Goal: Task Accomplishment & Management: Manage account settings

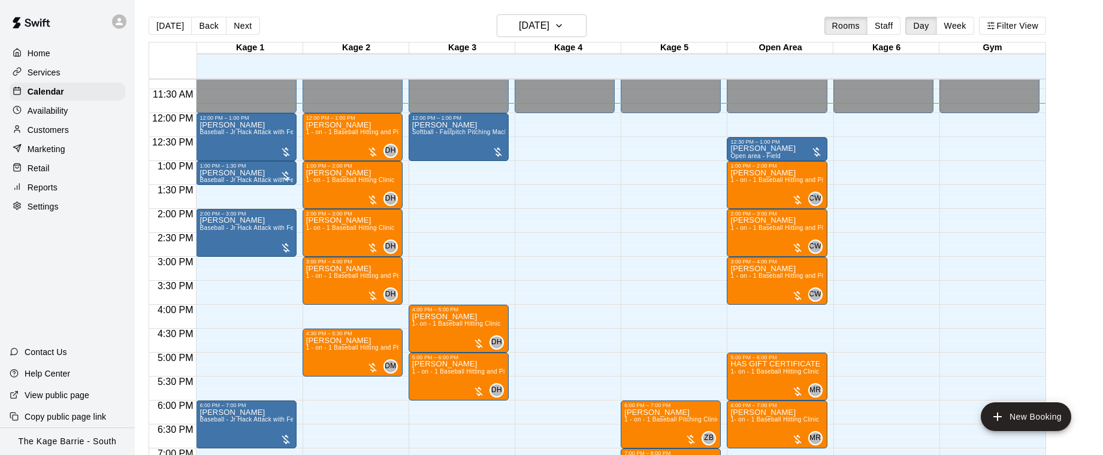
scroll to position [539, 0]
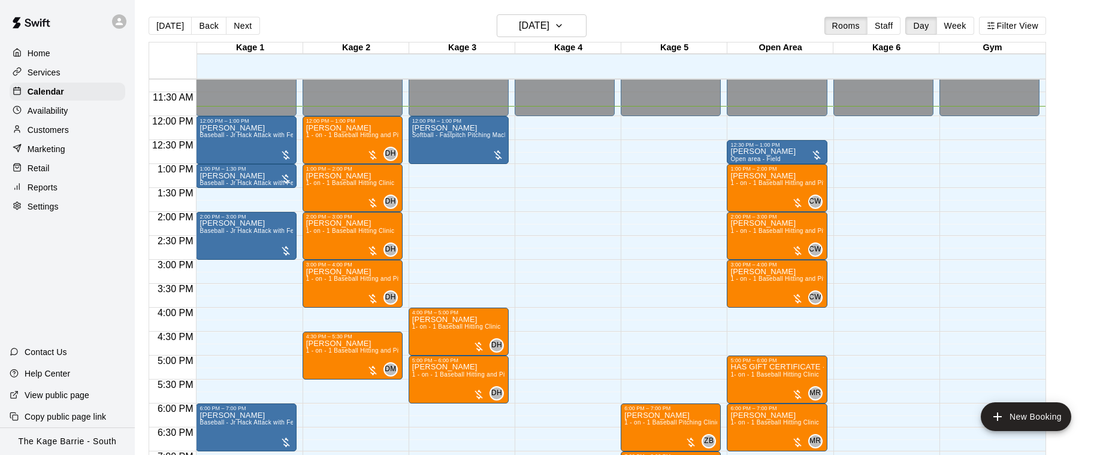
click at [241, 29] on button "Next" at bounding box center [243, 26] width 34 height 18
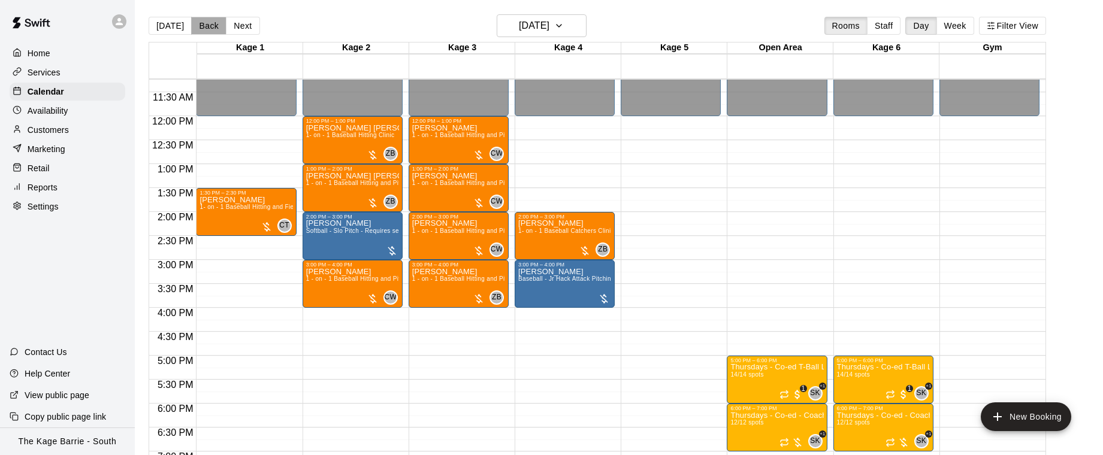
click at [201, 28] on button "Back" at bounding box center [208, 26] width 35 height 18
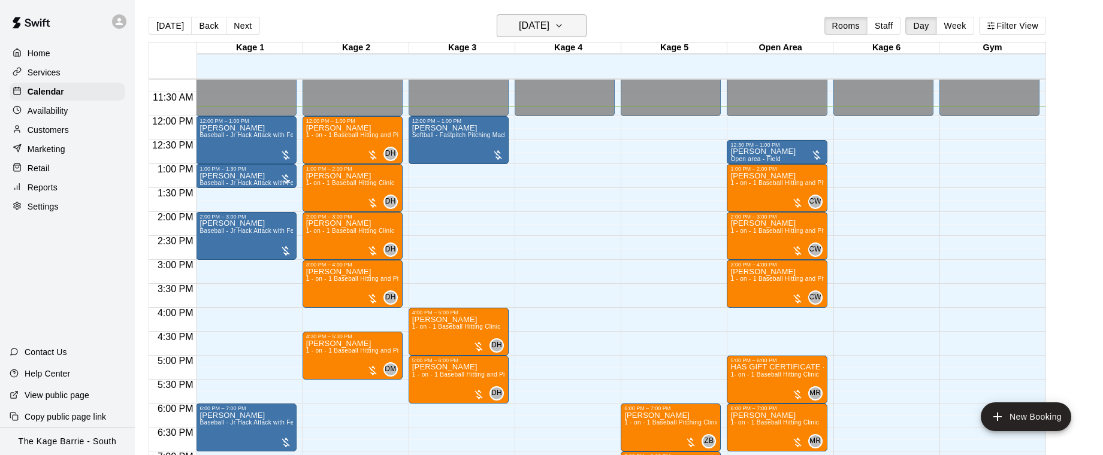
click at [586, 33] on button "Wednesday Aug 13" at bounding box center [542, 25] width 90 height 23
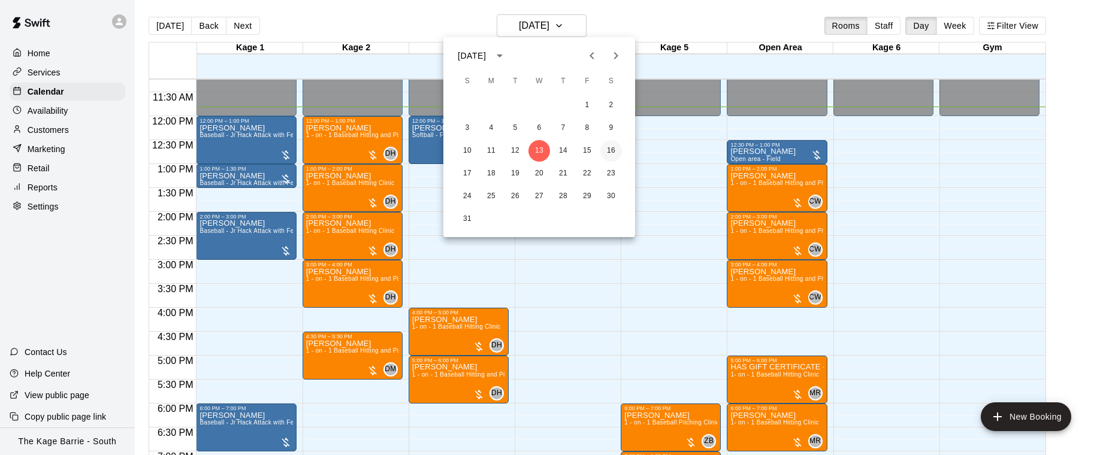
click at [613, 141] on button "16" at bounding box center [611, 151] width 22 height 22
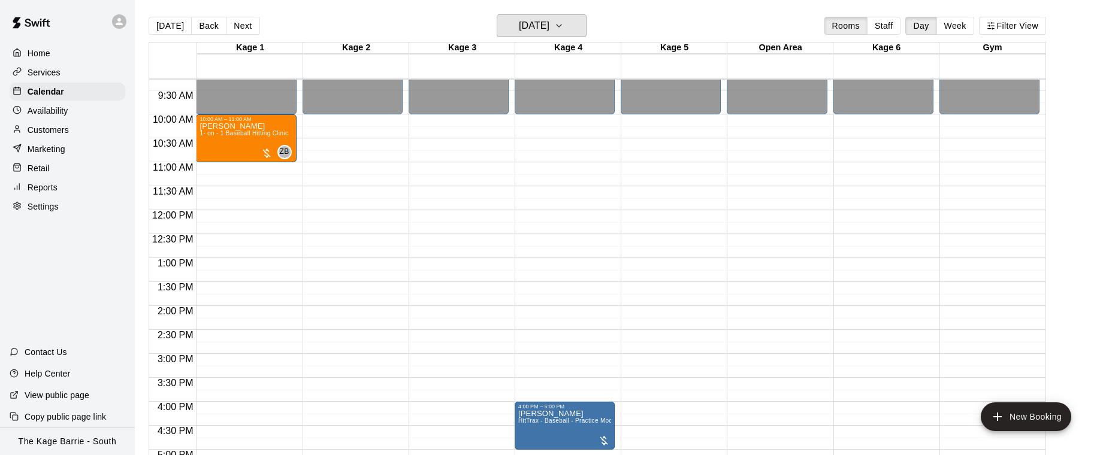
scroll to position [442, 0]
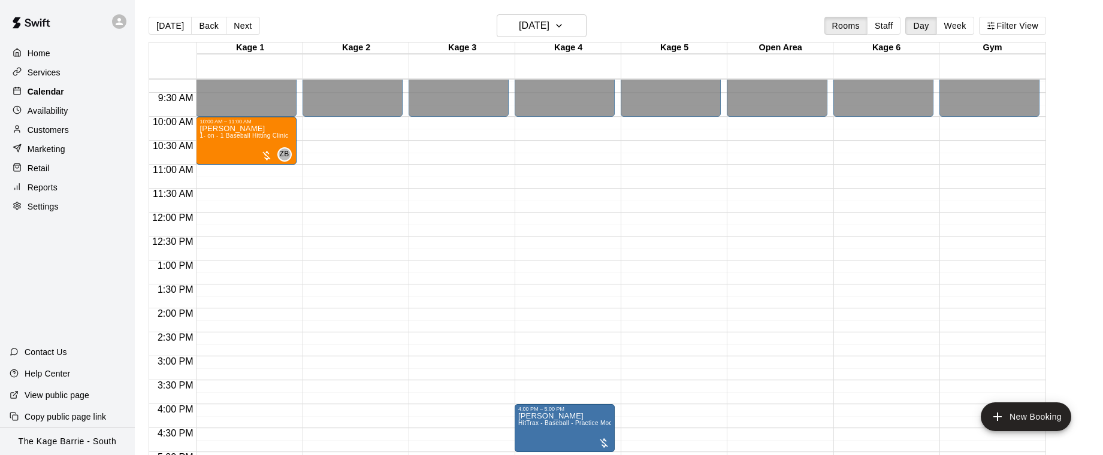
click at [71, 91] on div "Calendar" at bounding box center [68, 92] width 116 height 18
click at [173, 28] on button "[DATE]" at bounding box center [170, 26] width 43 height 18
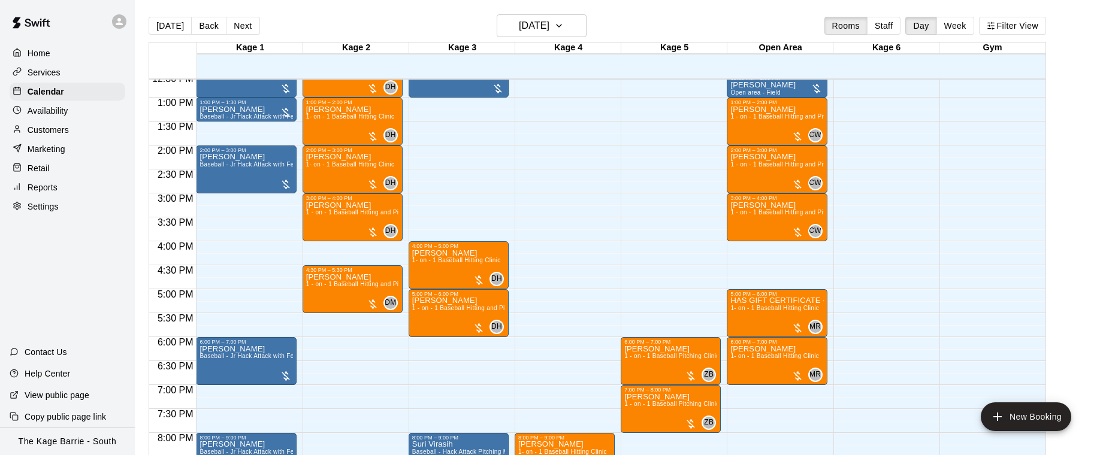
scroll to position [558, 0]
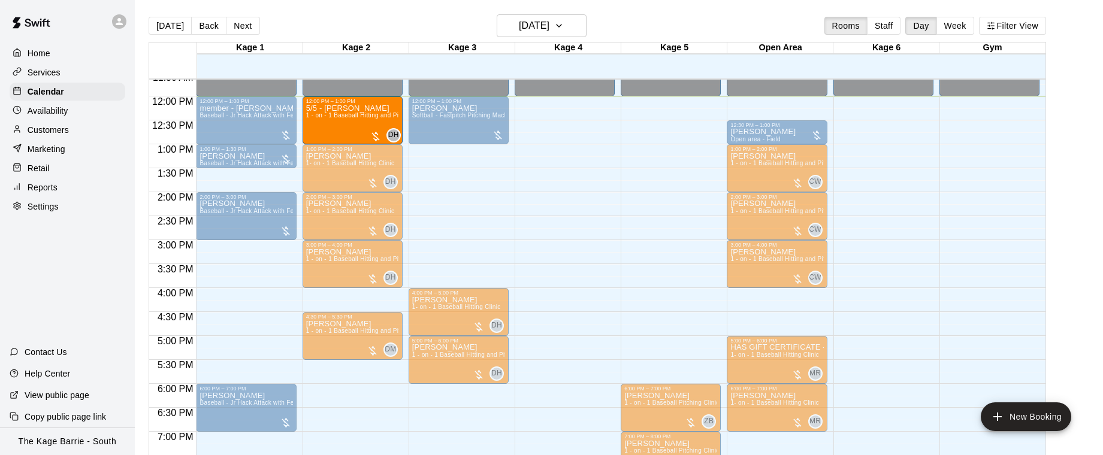
drag, startPoint x: 350, startPoint y: 118, endPoint x: 379, endPoint y: 120, distance: 28.9
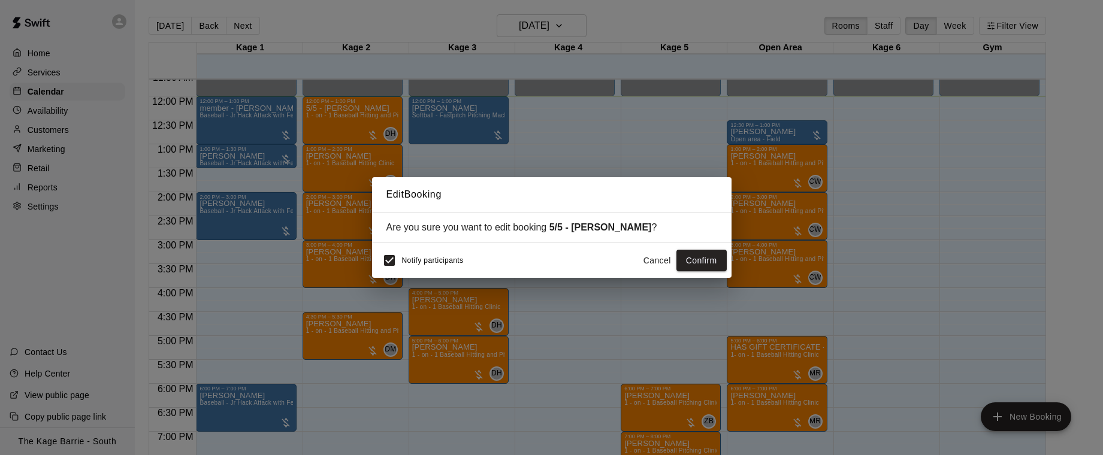
click at [654, 260] on button "Cancel" at bounding box center [657, 261] width 38 height 22
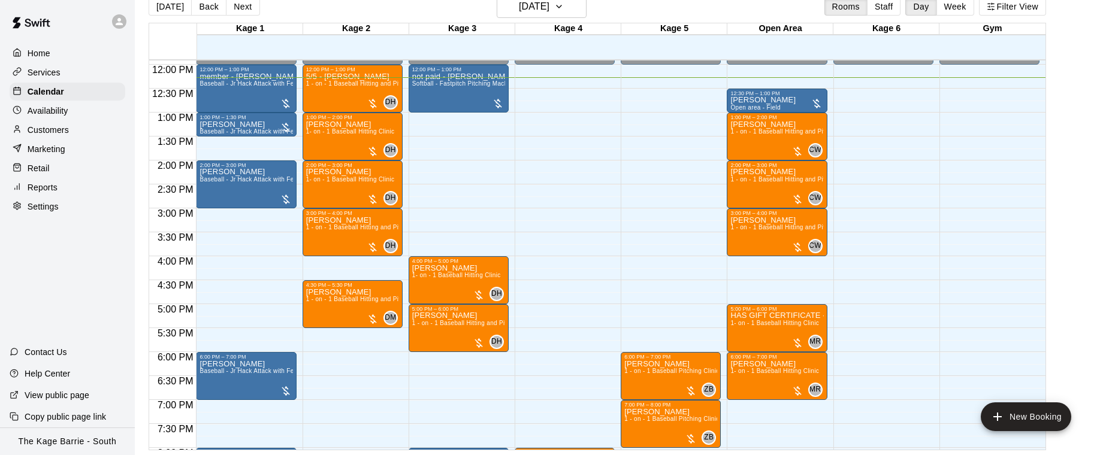
scroll to position [569, 0]
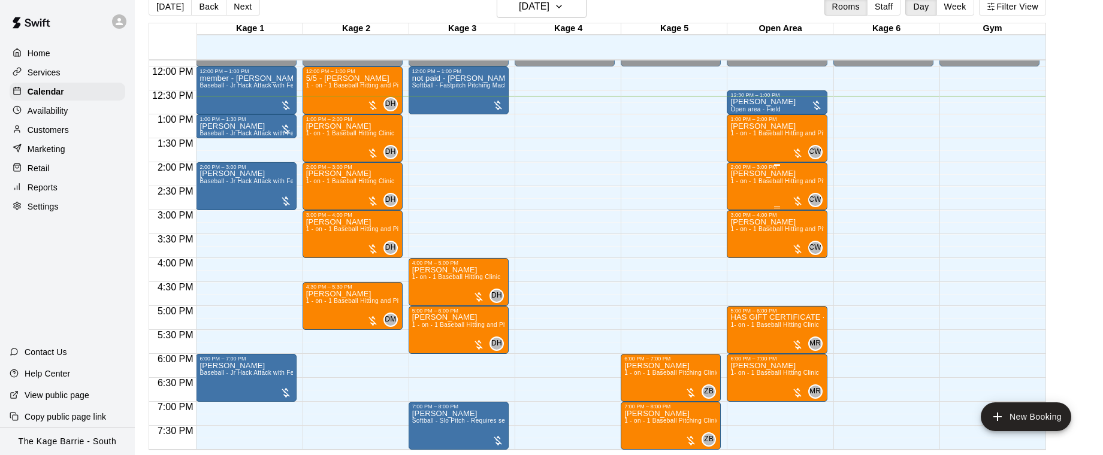
click at [761, 193] on div "Owen Clarke 1 - on - 1 Baseball Hitting and Pitching Clinic" at bounding box center [776, 397] width 93 height 455
click at [741, 210] on img "edit" at bounding box center [743, 211] width 14 height 14
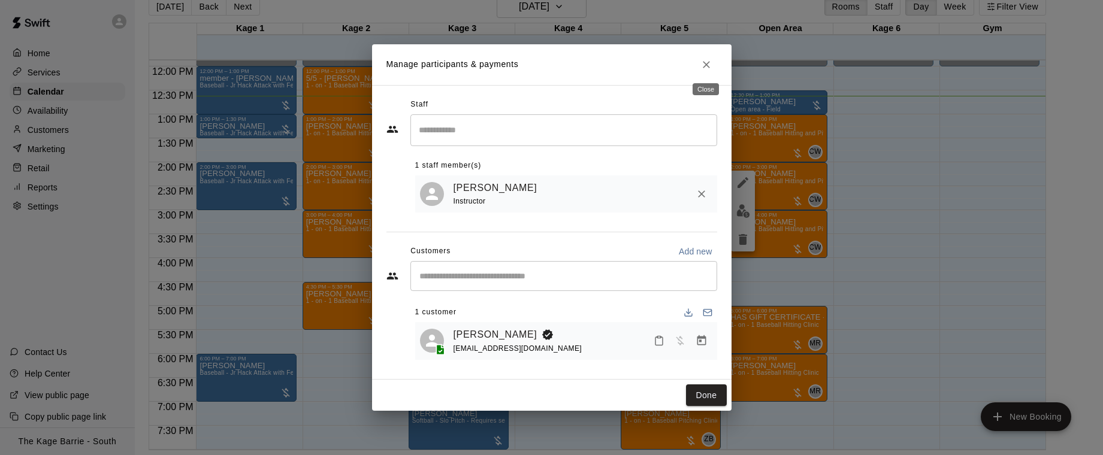
click at [711, 64] on icon "Close" at bounding box center [706, 65] width 12 height 12
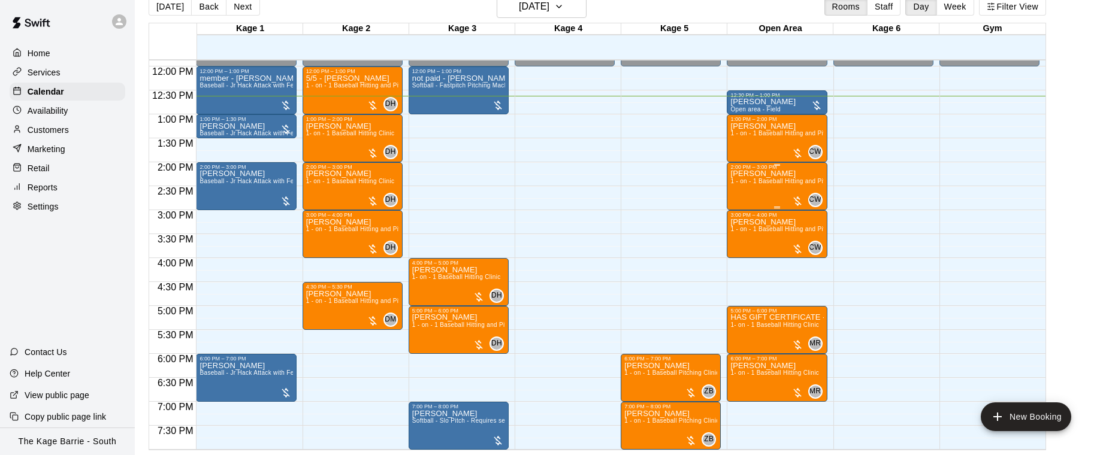
click at [766, 192] on div "Owen Clarke 1 - on - 1 Baseball Hitting and Pitching Clinic" at bounding box center [776, 397] width 93 height 455
click at [745, 210] on img "edit" at bounding box center [743, 211] width 14 height 14
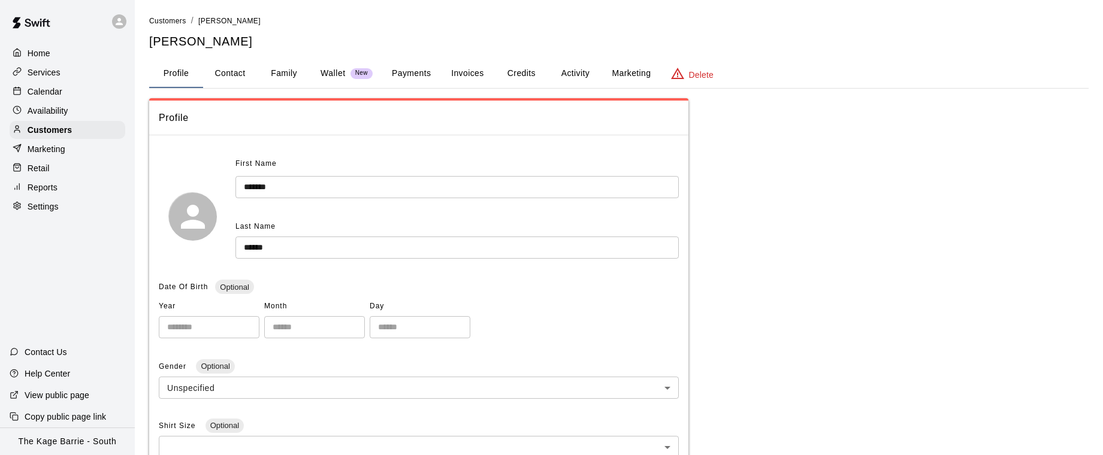
click at [257, 79] on button "Family" at bounding box center [284, 73] width 54 height 29
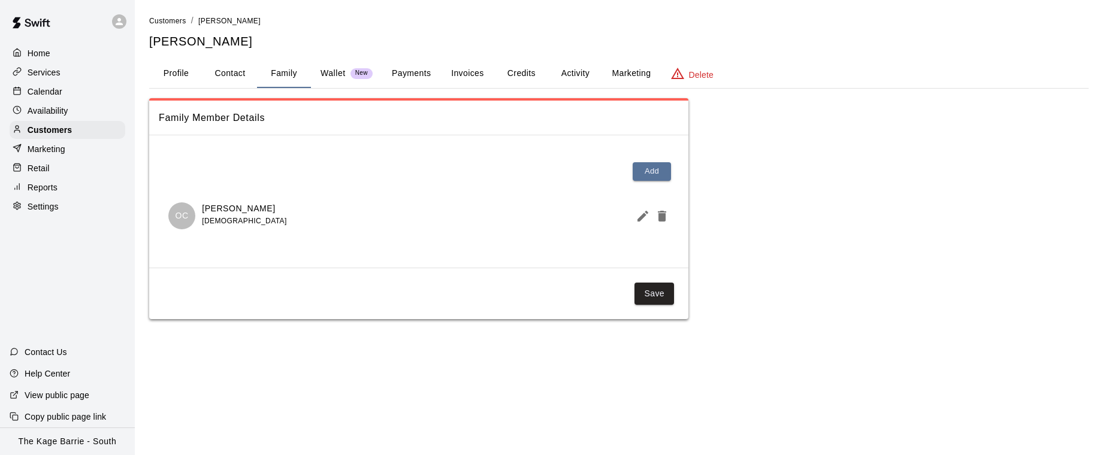
click at [639, 220] on icon "Edit Member" at bounding box center [642, 216] width 11 height 11
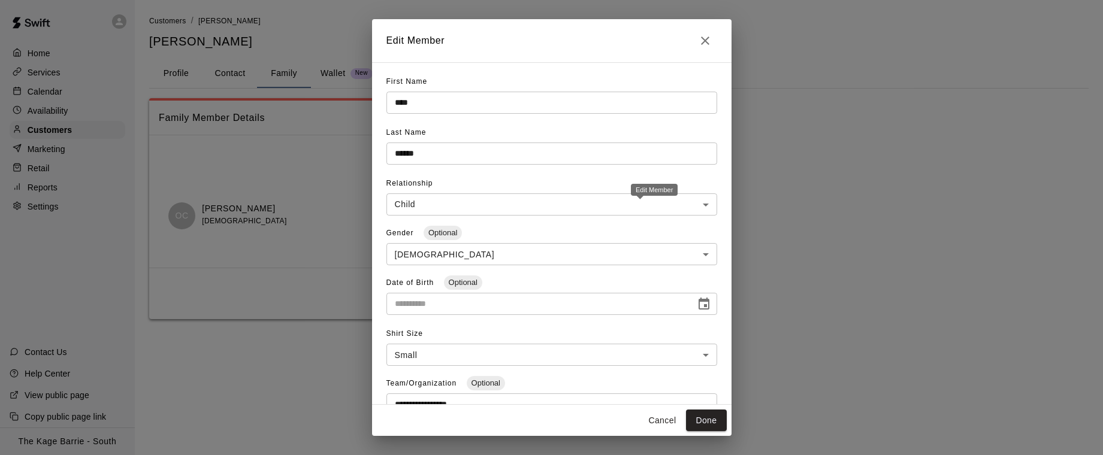
type input "**********"
click at [699, 44] on icon "Close" at bounding box center [705, 41] width 14 height 14
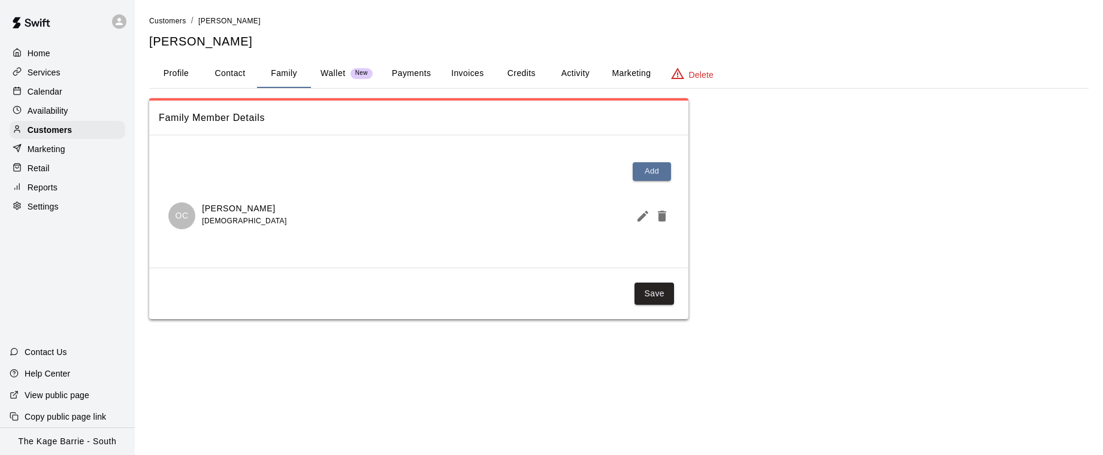
click at [75, 95] on div "Calendar" at bounding box center [68, 92] width 116 height 18
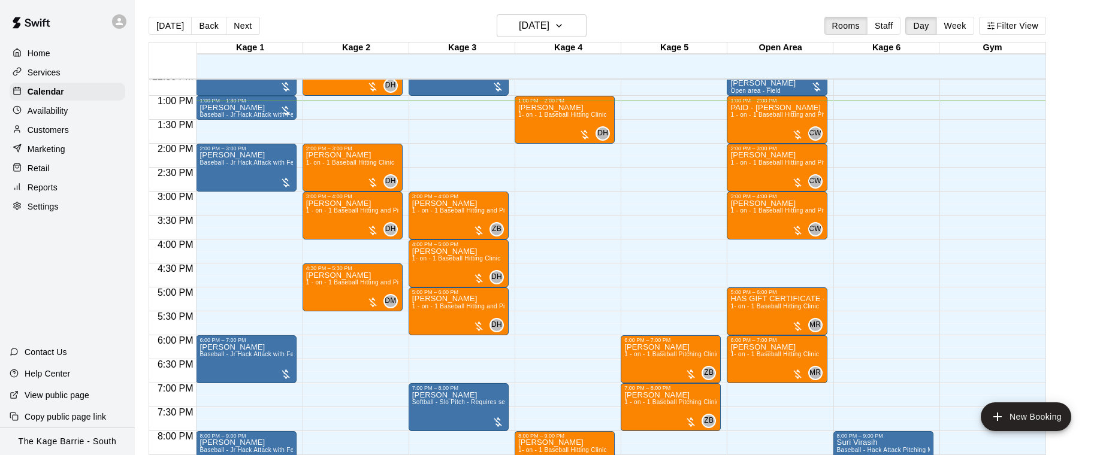
scroll to position [604, 0]
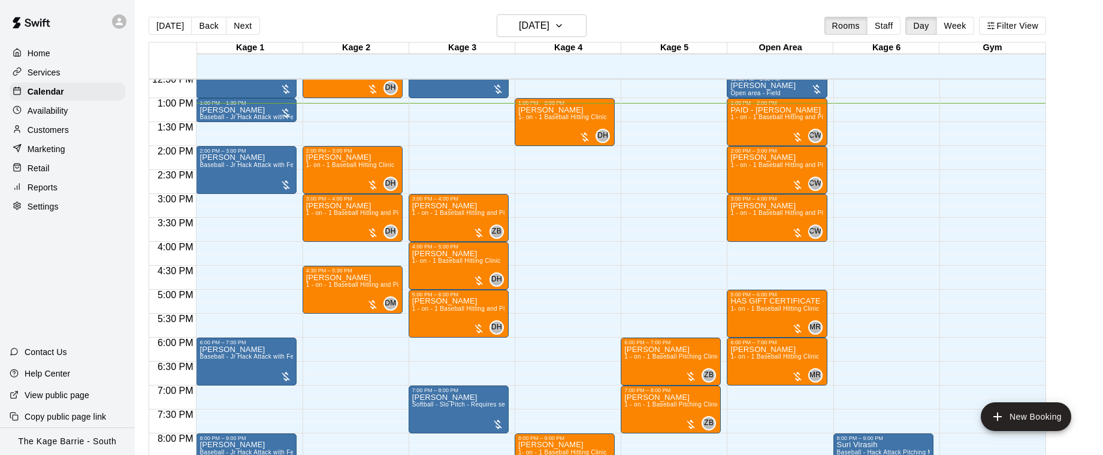
click at [73, 112] on div "Availability" at bounding box center [68, 111] width 116 height 18
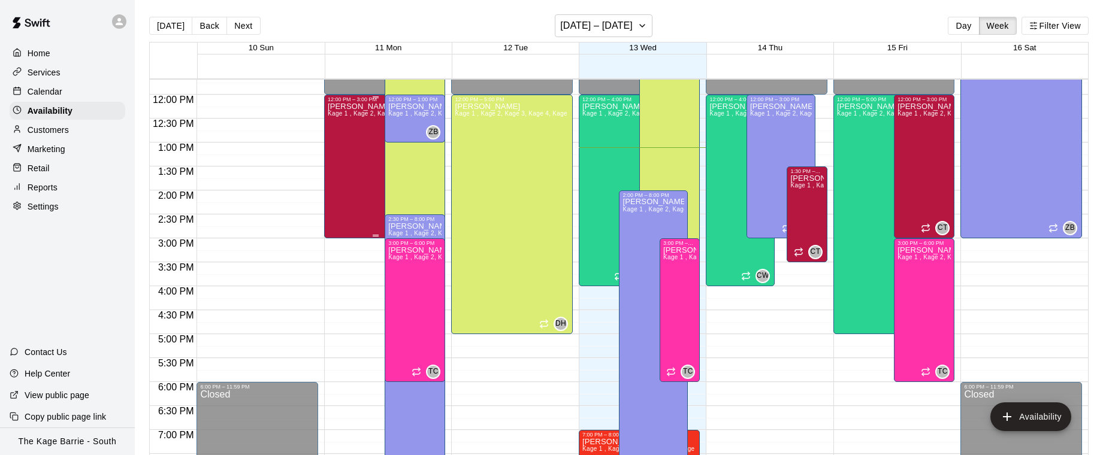
scroll to position [513, 0]
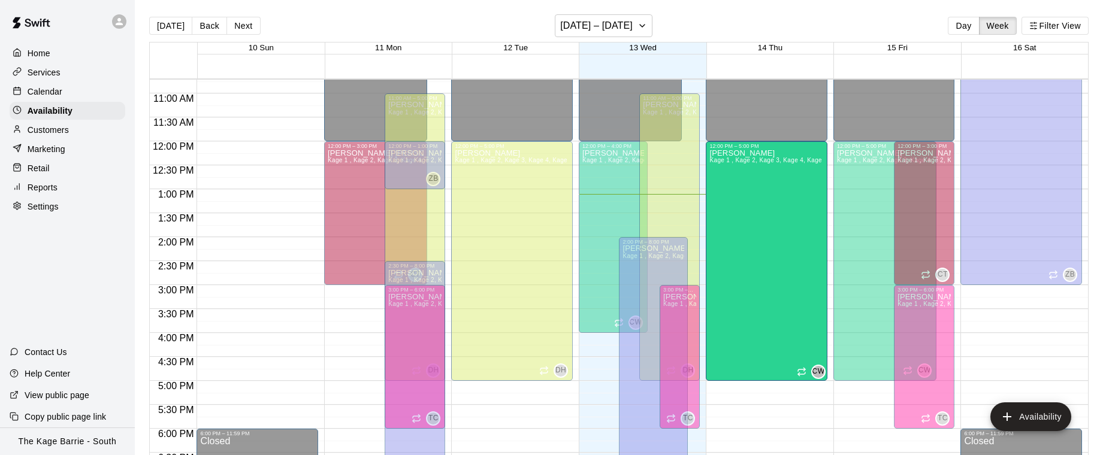
drag, startPoint x: 741, startPoint y: 331, endPoint x: 742, endPoint y: 386, distance: 55.1
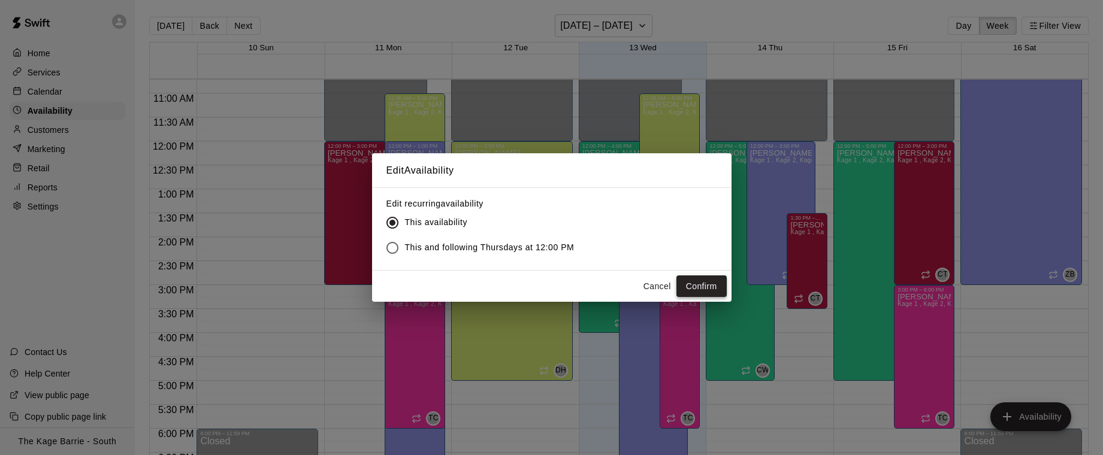
click at [699, 285] on button "Confirm" at bounding box center [701, 287] width 50 height 22
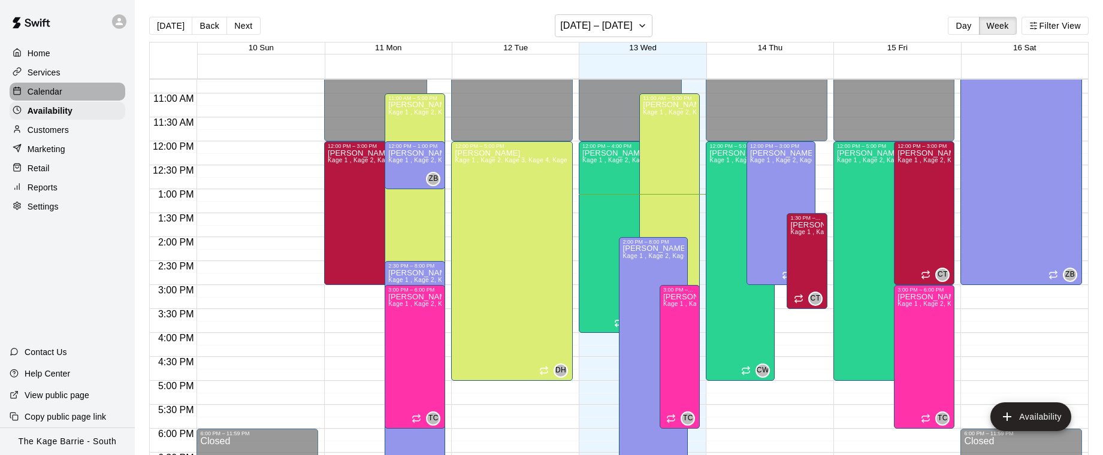
click at [78, 92] on div "Calendar" at bounding box center [68, 92] width 116 height 18
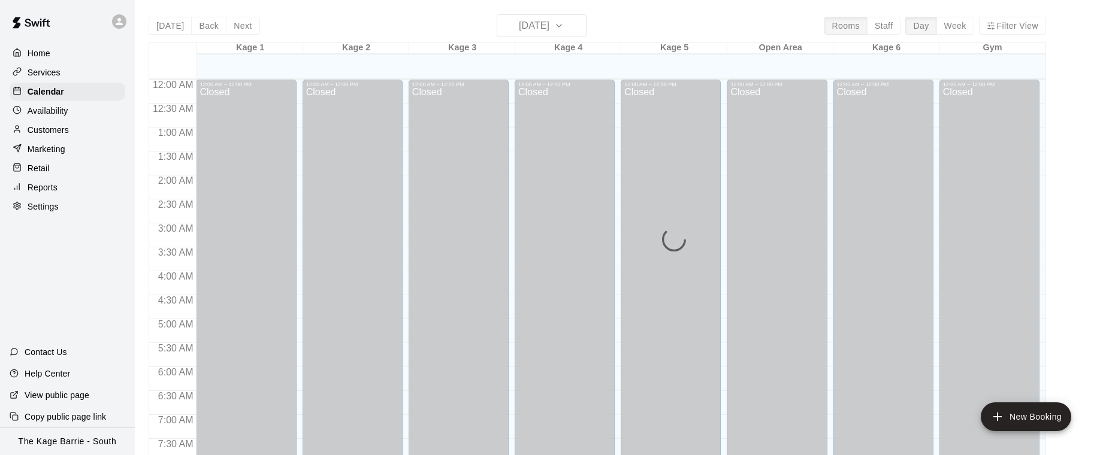
scroll to position [629, 0]
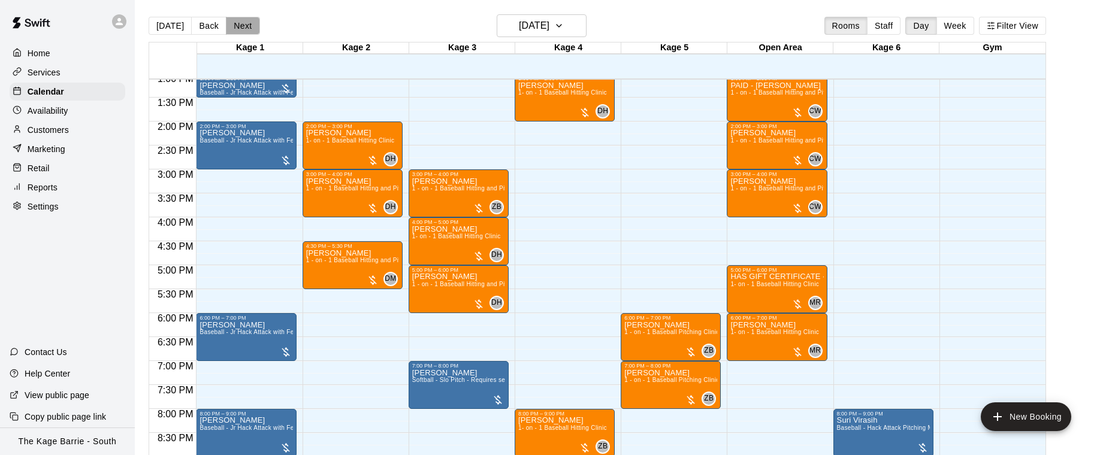
click at [245, 28] on button "Next" at bounding box center [243, 26] width 34 height 18
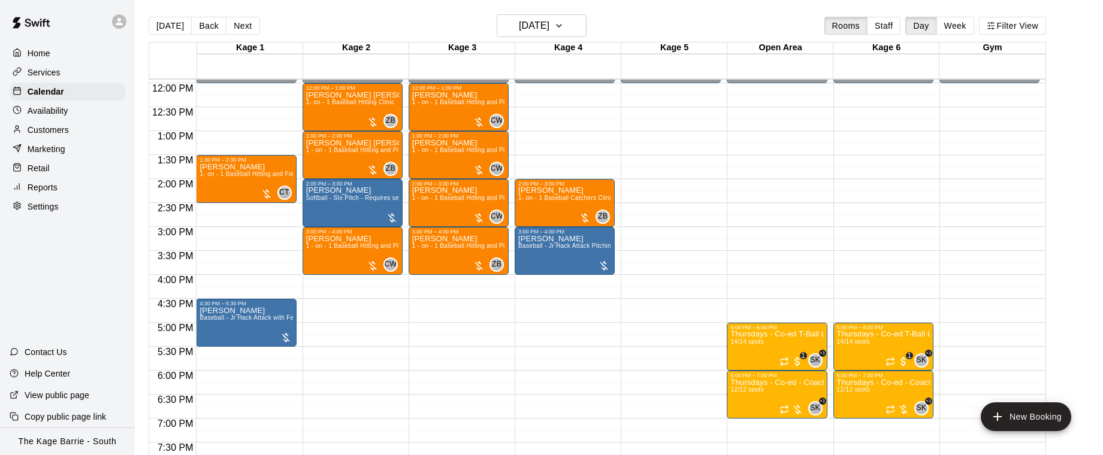
scroll to position [567, 0]
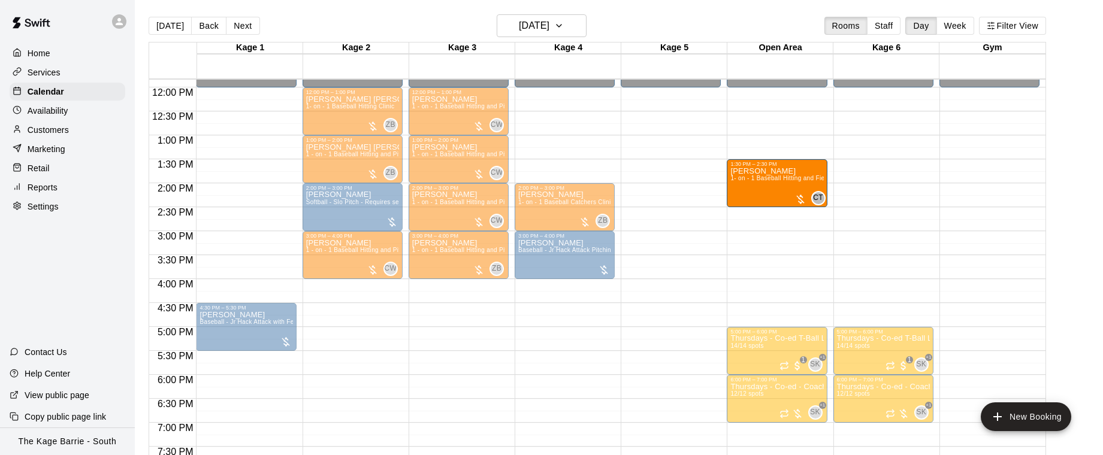
drag, startPoint x: 237, startPoint y: 180, endPoint x: 732, endPoint y: 187, distance: 494.9
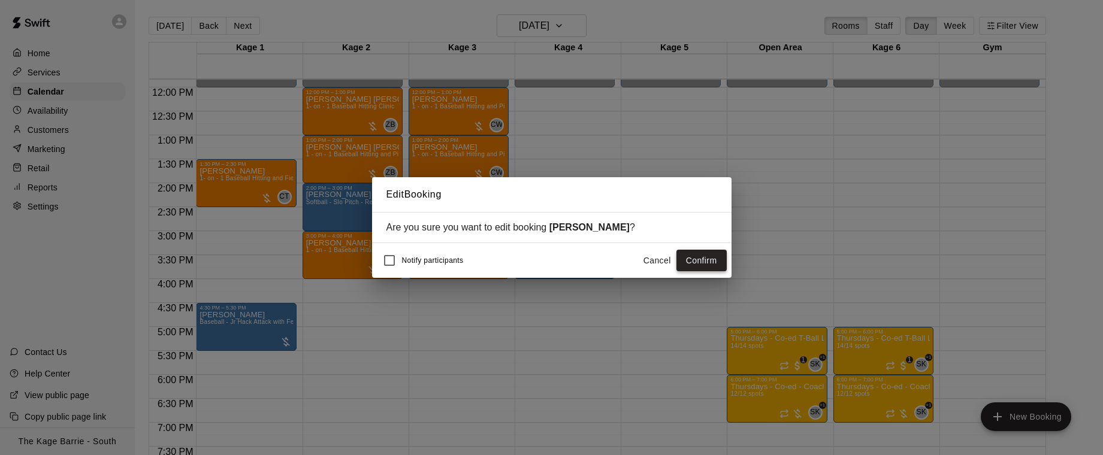
click at [697, 261] on button "Confirm" at bounding box center [701, 261] width 50 height 22
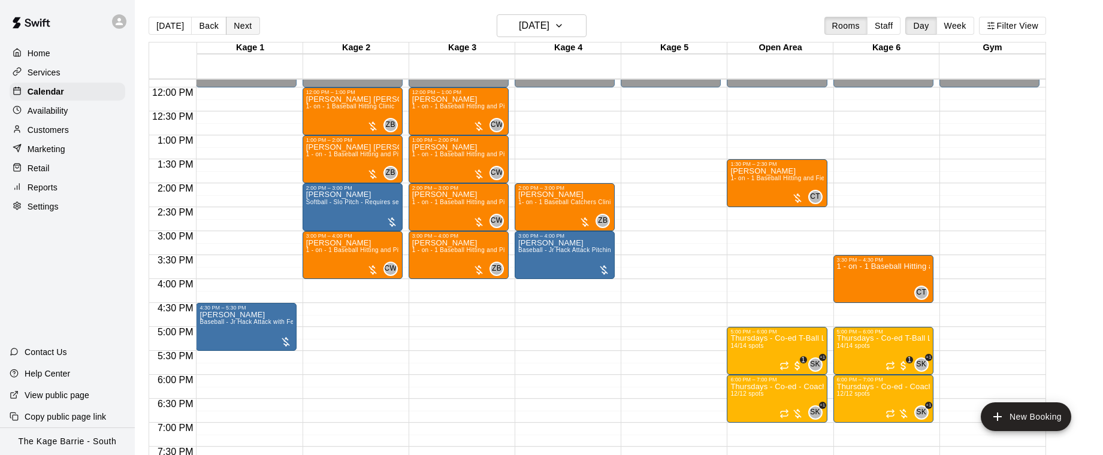
click at [240, 16] on div "Today Back Next Thursday Aug 14 Rooms Staff Day Week Filter View" at bounding box center [597, 28] width 897 height 28
click at [240, 25] on button "Next" at bounding box center [243, 26] width 34 height 18
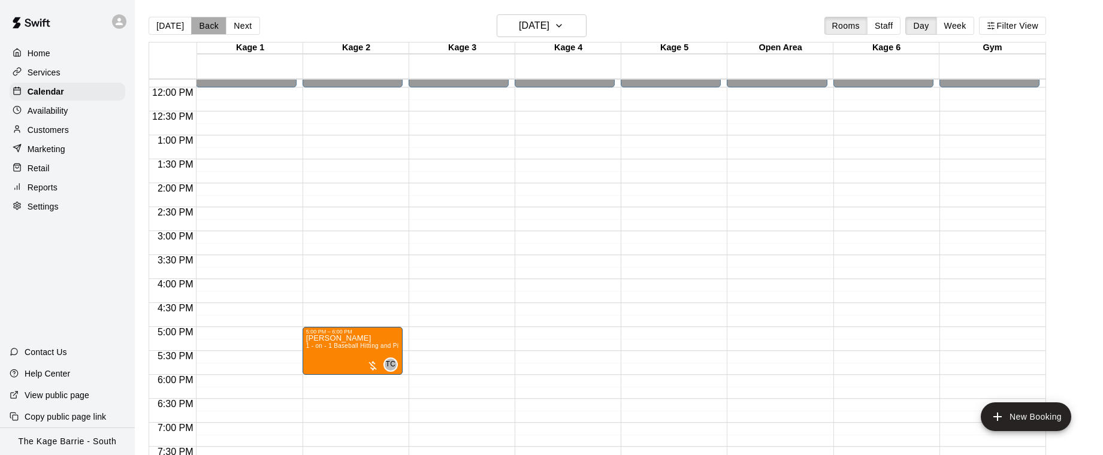
click at [208, 29] on button "Back" at bounding box center [208, 26] width 35 height 18
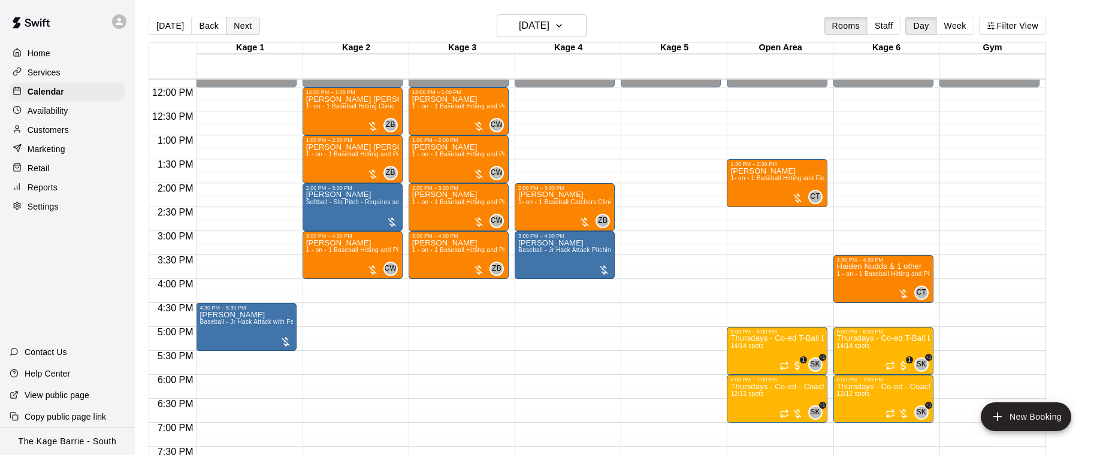
click at [235, 28] on button "Next" at bounding box center [243, 26] width 34 height 18
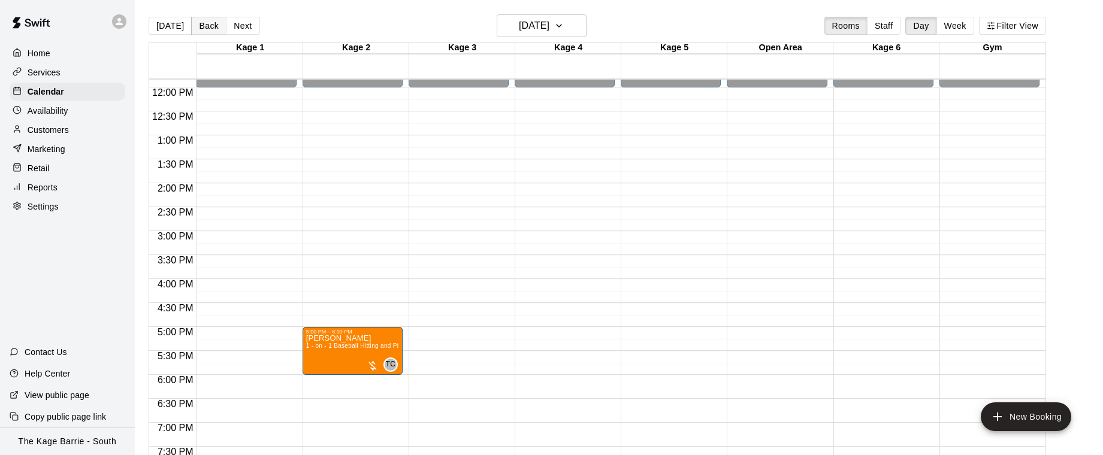
click at [210, 31] on button "Back" at bounding box center [208, 26] width 35 height 18
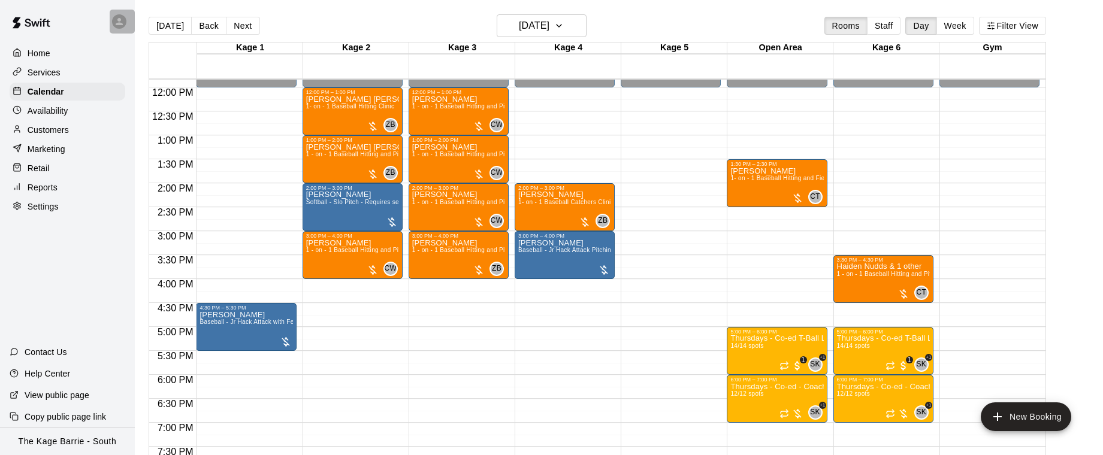
click at [119, 29] on div at bounding box center [122, 22] width 25 height 24
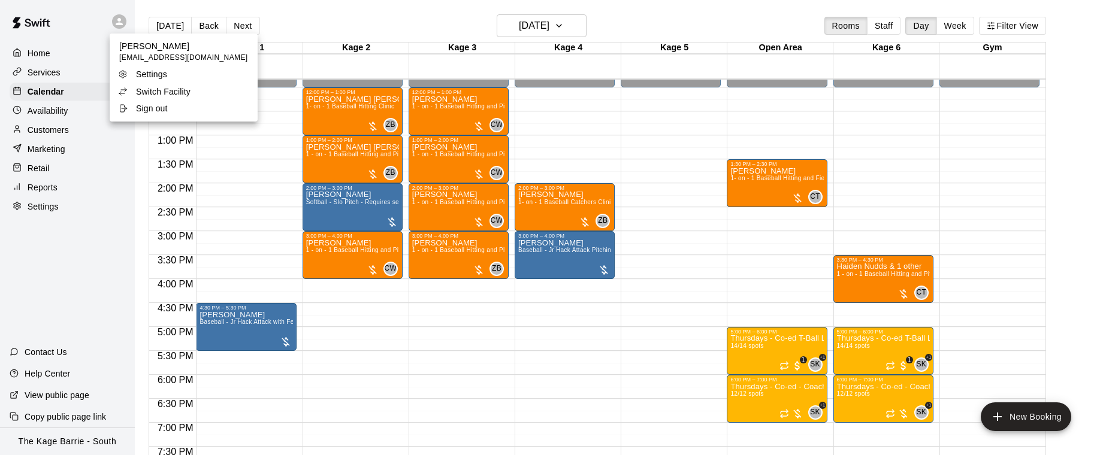
click at [172, 90] on p "Switch Facility" at bounding box center [163, 92] width 55 height 12
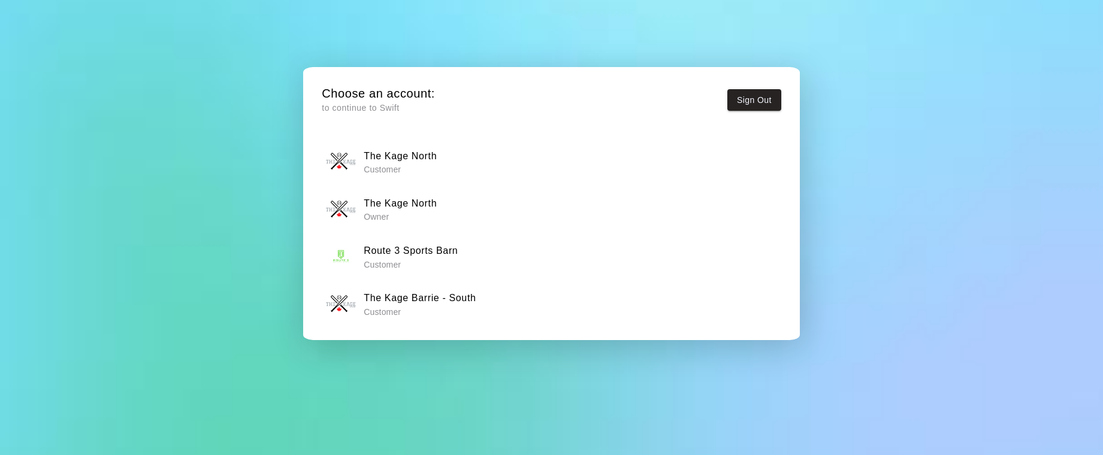
scroll to position [46, 0]
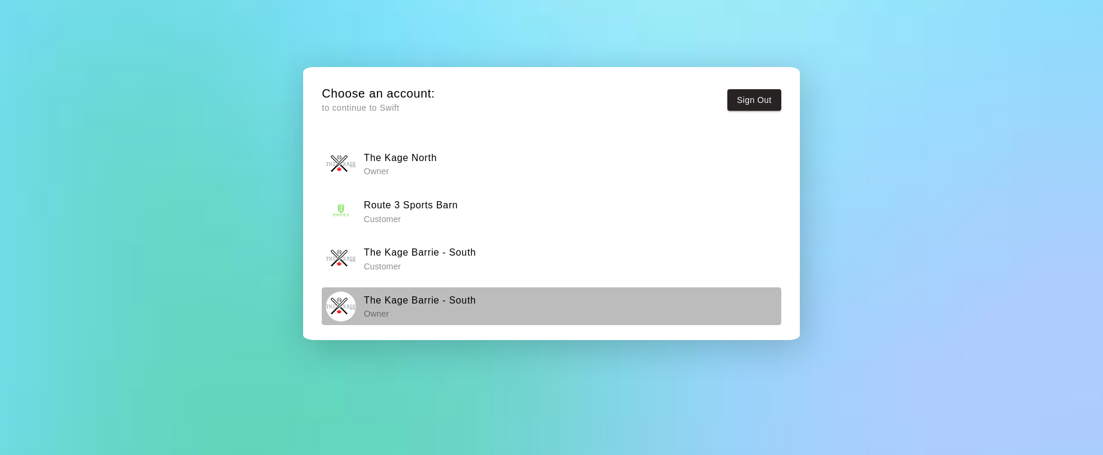
click at [450, 302] on h6 "The Kage Barrie - South" at bounding box center [420, 301] width 112 height 16
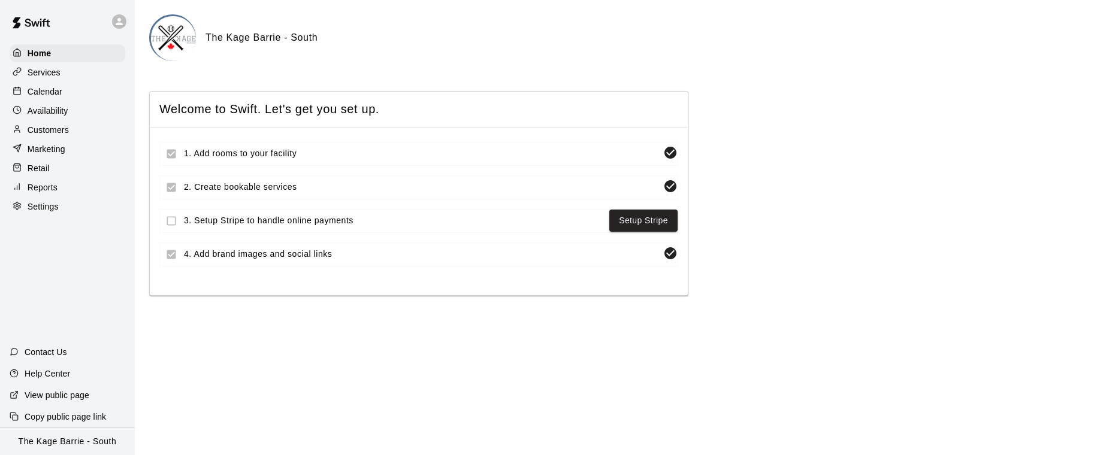
click at [77, 94] on div "Calendar" at bounding box center [68, 92] width 116 height 18
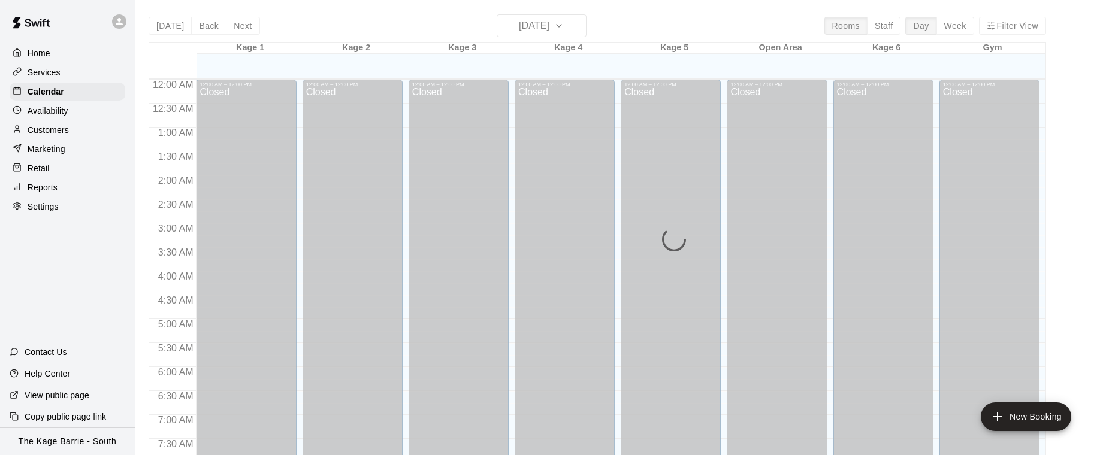
scroll to position [633, 0]
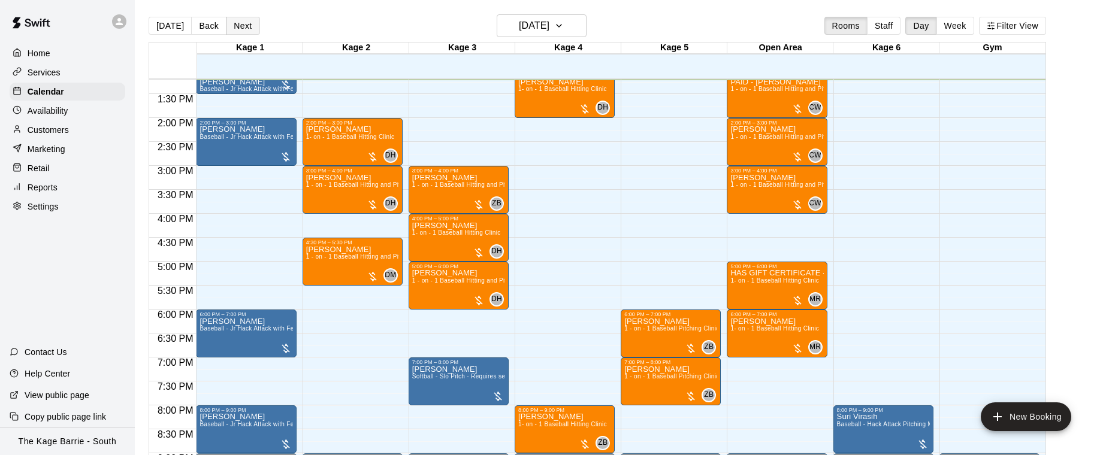
click at [241, 25] on button "Next" at bounding box center [243, 26] width 34 height 18
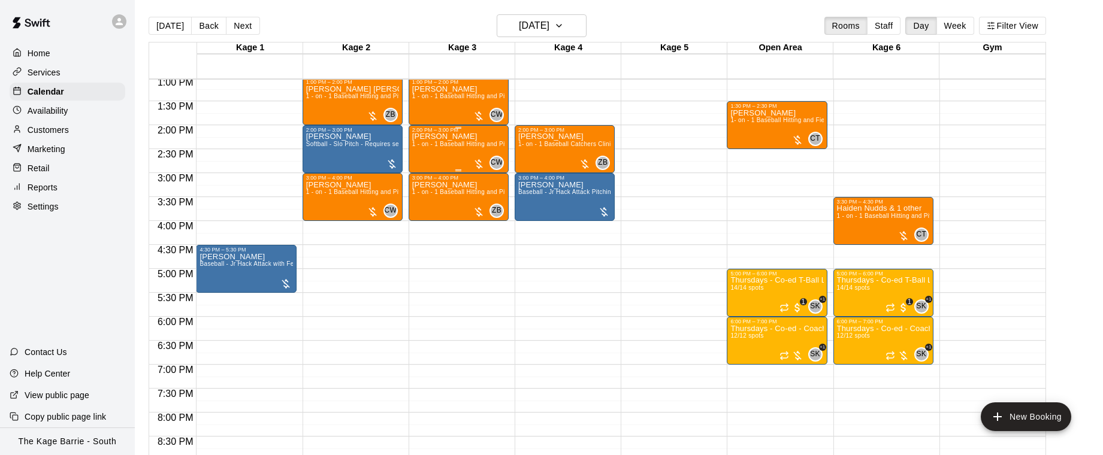
scroll to position [648, 0]
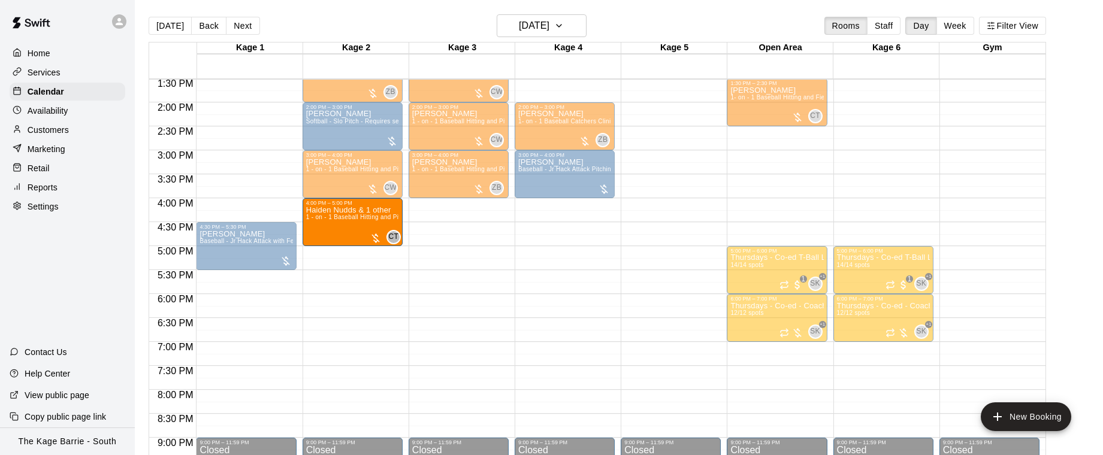
drag, startPoint x: 884, startPoint y: 193, endPoint x: 394, endPoint y: 224, distance: 490.4
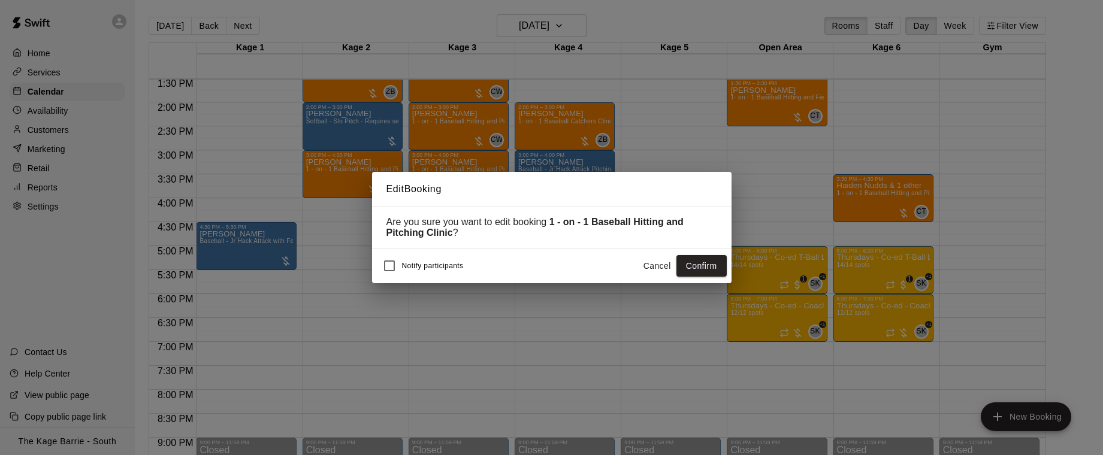
click at [696, 267] on button "Confirm" at bounding box center [701, 266] width 50 height 22
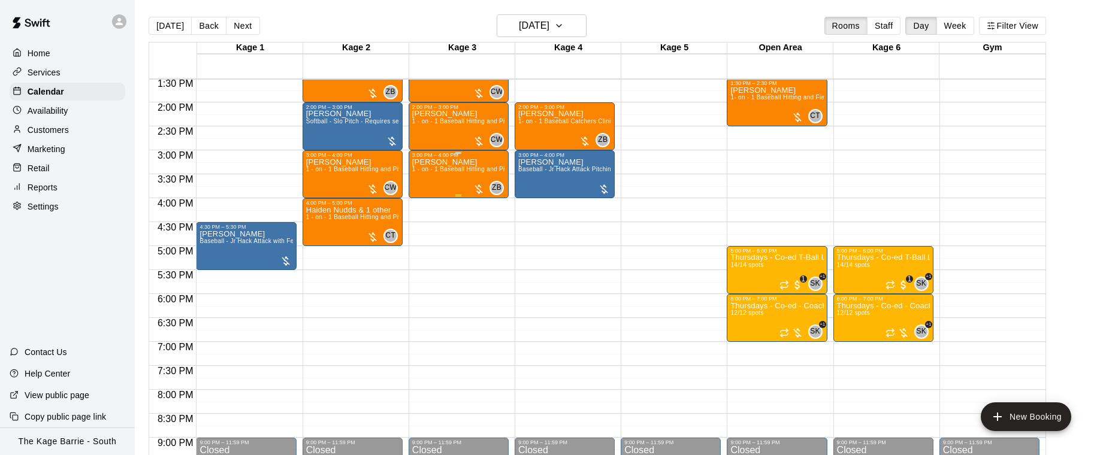
click at [463, 179] on div "Talon Brock 1 - on - 1 Baseball Hitting and Pitching Clinic" at bounding box center [458, 385] width 93 height 455
click at [422, 200] on img "edit" at bounding box center [425, 199] width 14 height 14
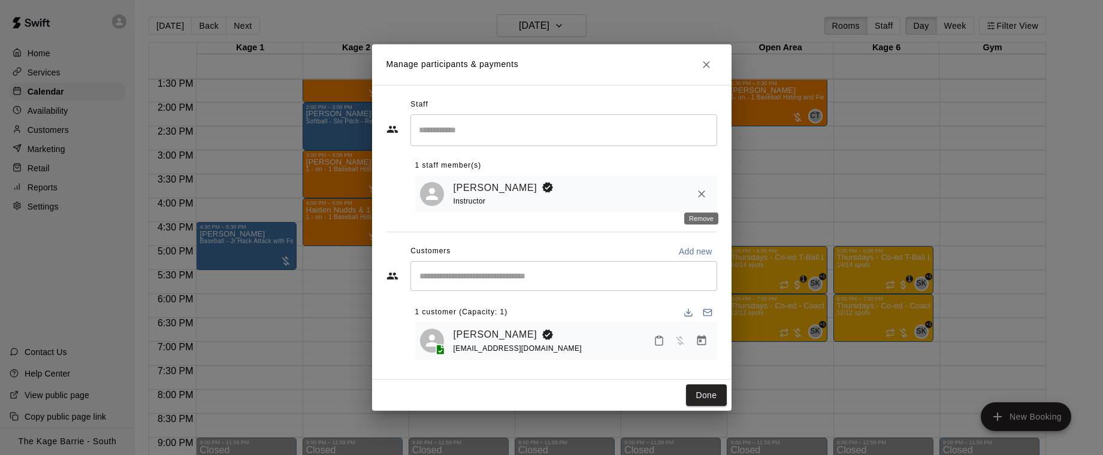
click at [702, 195] on icon "Remove" at bounding box center [701, 194] width 7 height 7
click at [587, 141] on div "​" at bounding box center [563, 130] width 307 height 32
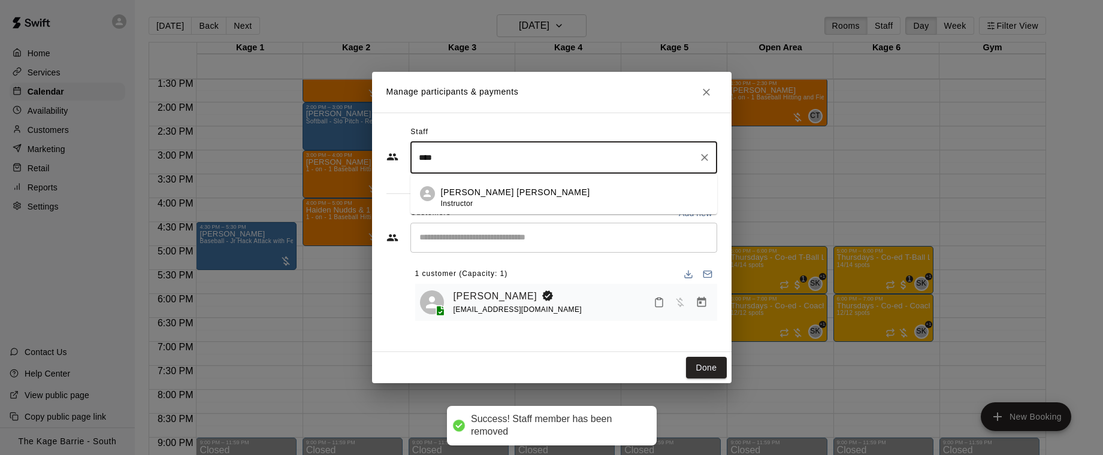
click at [559, 191] on div "Cooper Tomkinson Instructor" at bounding box center [574, 197] width 267 height 23
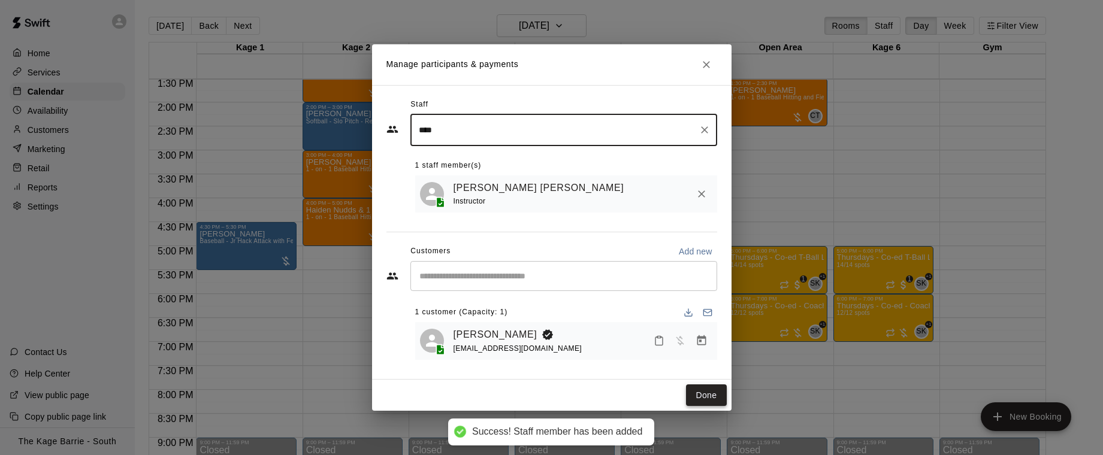
type input "****"
click at [707, 397] on button "Done" at bounding box center [706, 396] width 40 height 22
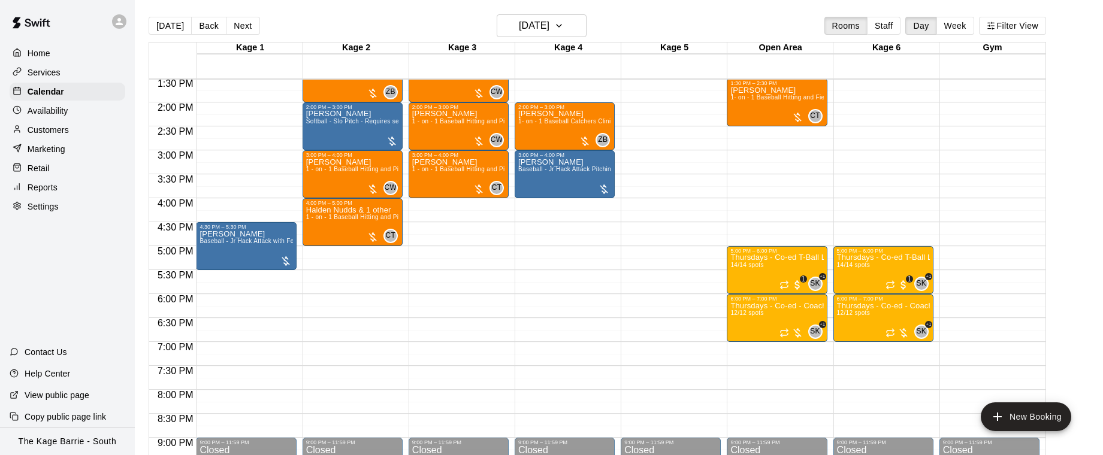
scroll to position [577, 0]
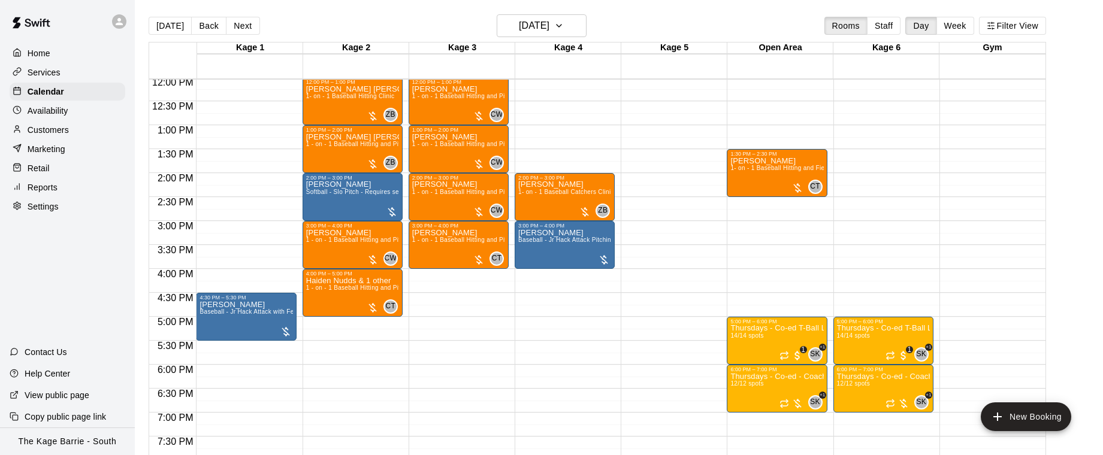
click at [207, 23] on button "Back" at bounding box center [208, 26] width 35 height 18
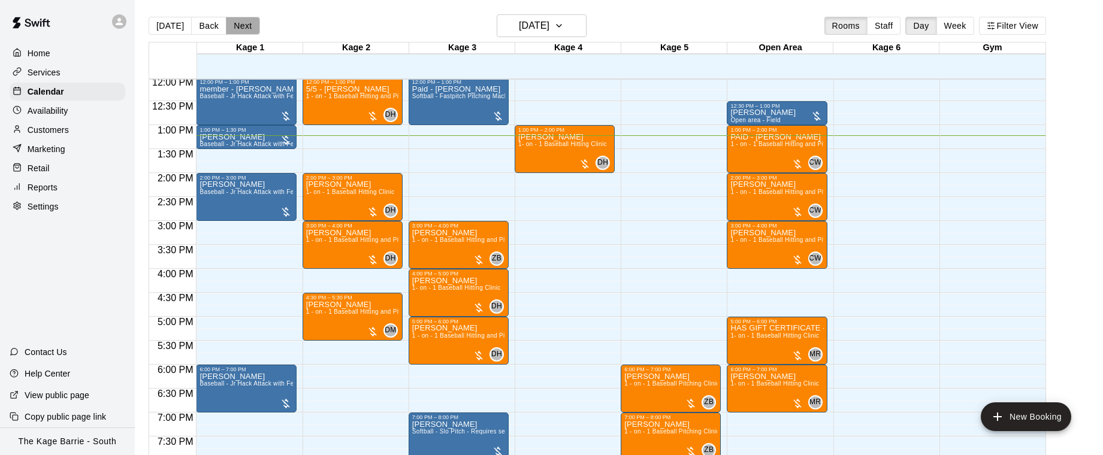
click at [247, 29] on button "Next" at bounding box center [243, 26] width 34 height 18
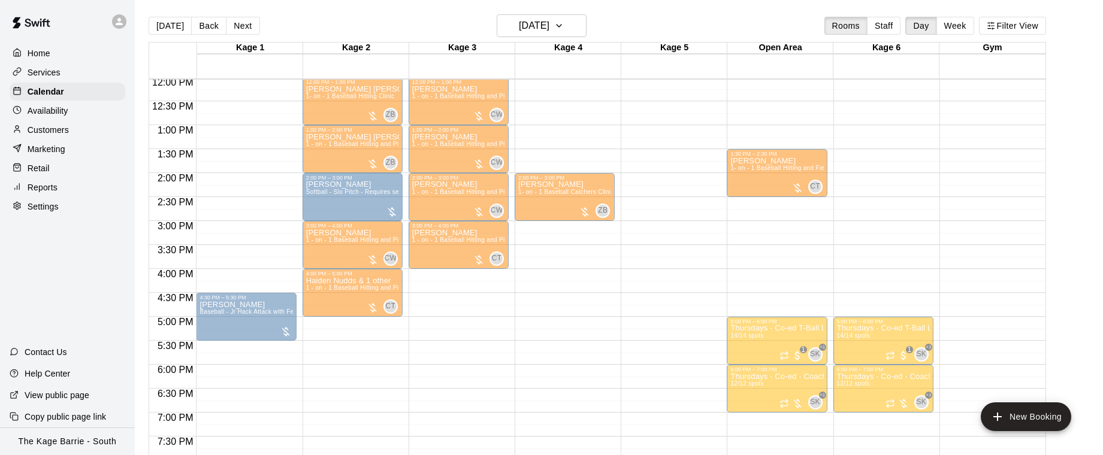
click at [569, 250] on div "Wes CROZIER Baseball - Jr Hack Attack Pitching Machine - Perfect for all ages a…" at bounding box center [564, 456] width 93 height 455
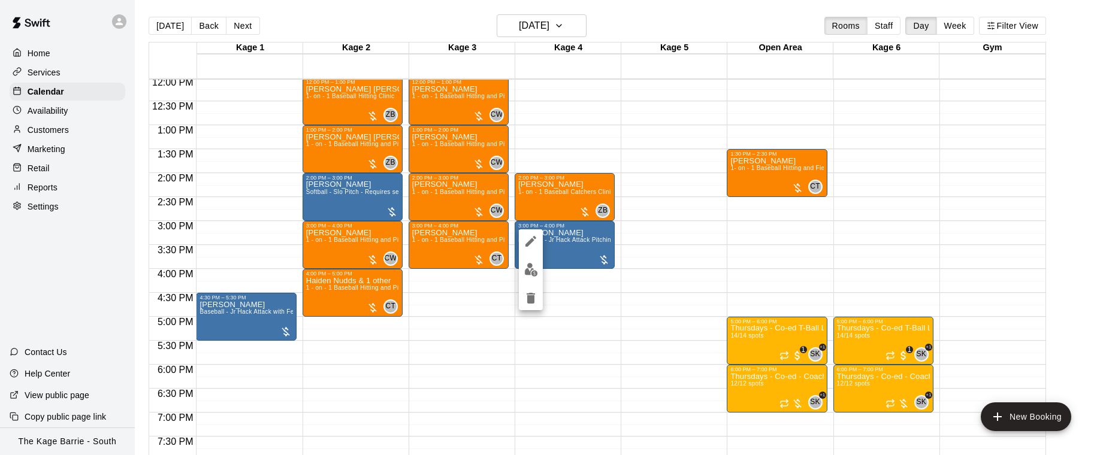
click at [627, 328] on div at bounding box center [551, 227] width 1103 height 455
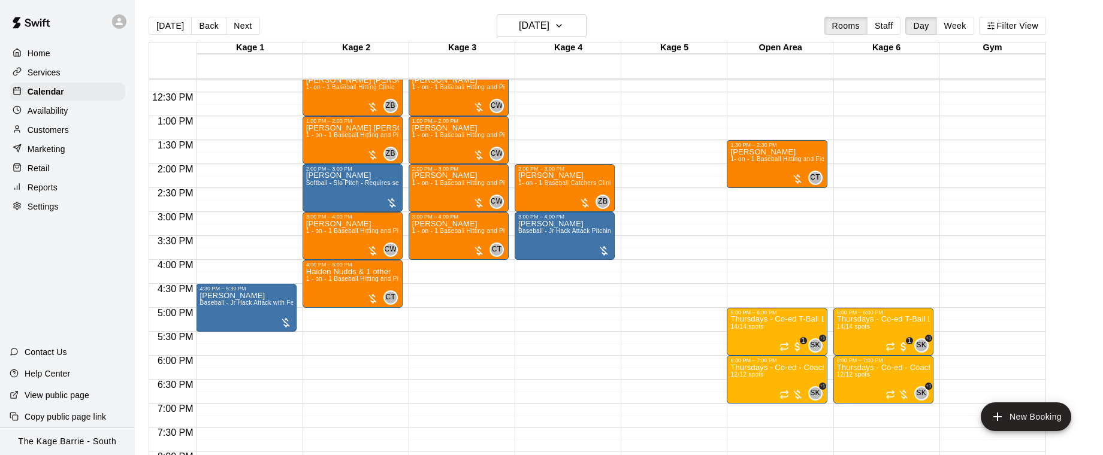
scroll to position [582, 0]
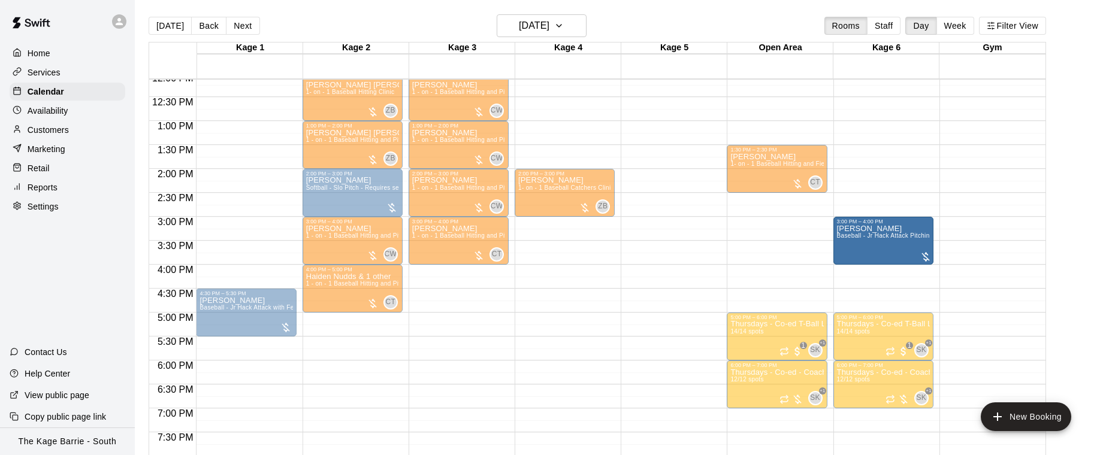
drag, startPoint x: 558, startPoint y: 244, endPoint x: 878, endPoint y: 249, distance: 319.3
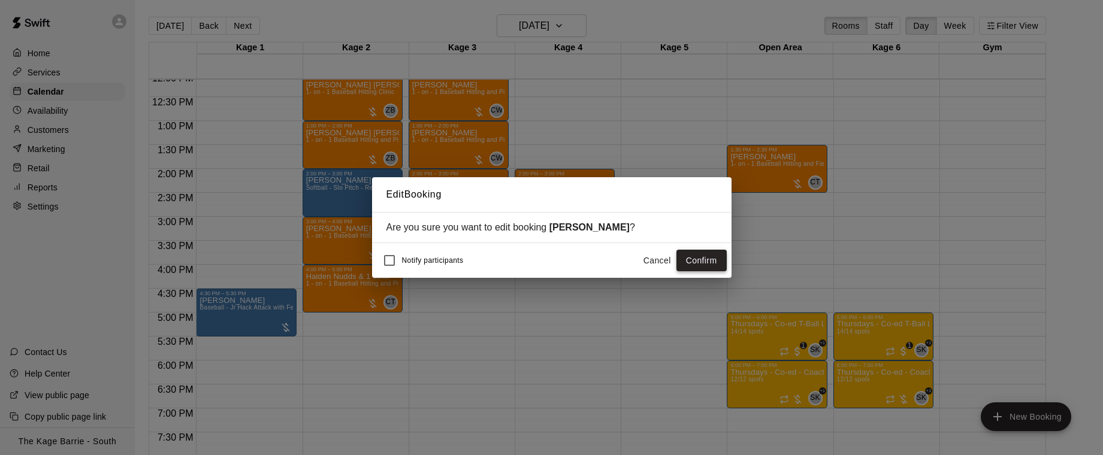
click at [695, 262] on button "Confirm" at bounding box center [701, 261] width 50 height 22
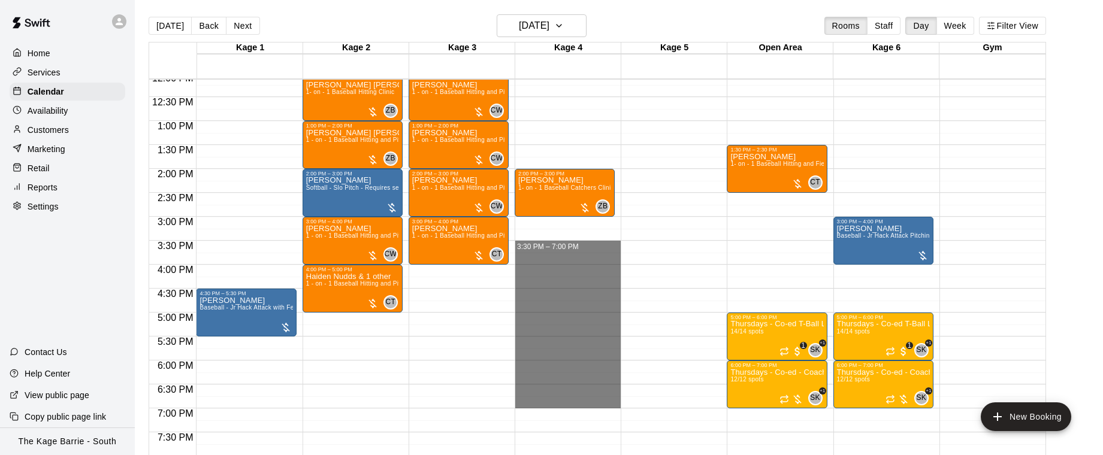
drag, startPoint x: 567, startPoint y: 243, endPoint x: 575, endPoint y: 401, distance: 158.3
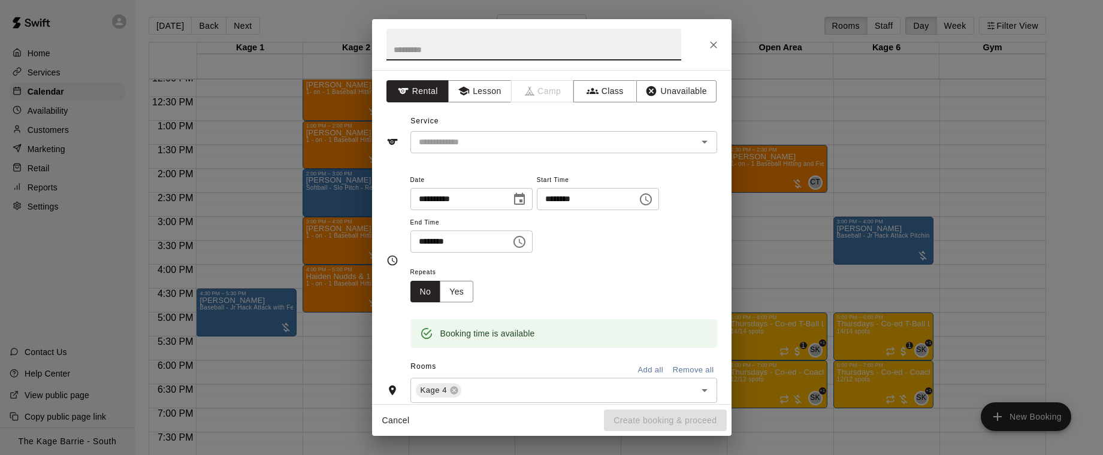
drag, startPoint x: 669, startPoint y: 92, endPoint x: 552, endPoint y: 72, distance: 118.5
click at [668, 92] on button "Unavailable" at bounding box center [676, 91] width 80 height 22
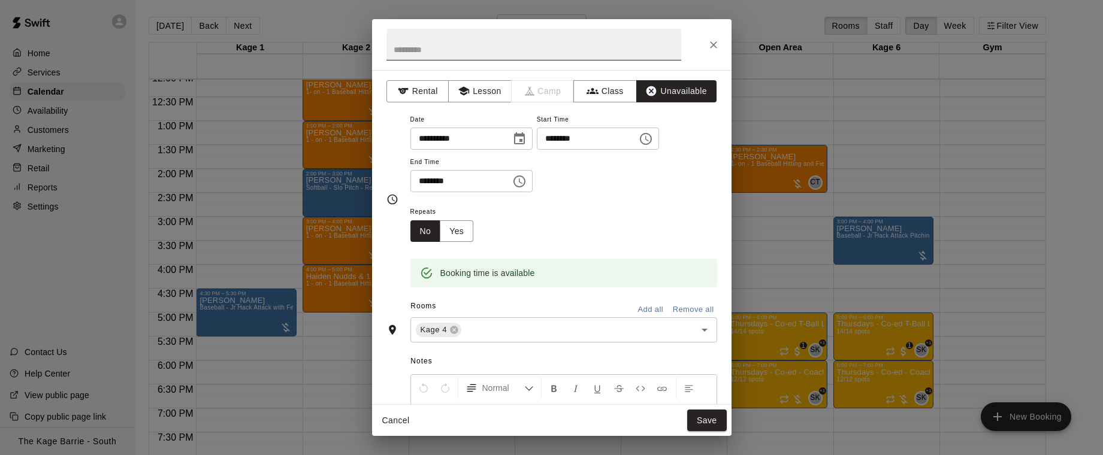
click at [474, 49] on input "text" at bounding box center [533, 45] width 295 height 32
type input "*******"
click at [713, 424] on button "Save" at bounding box center [707, 421] width 40 height 22
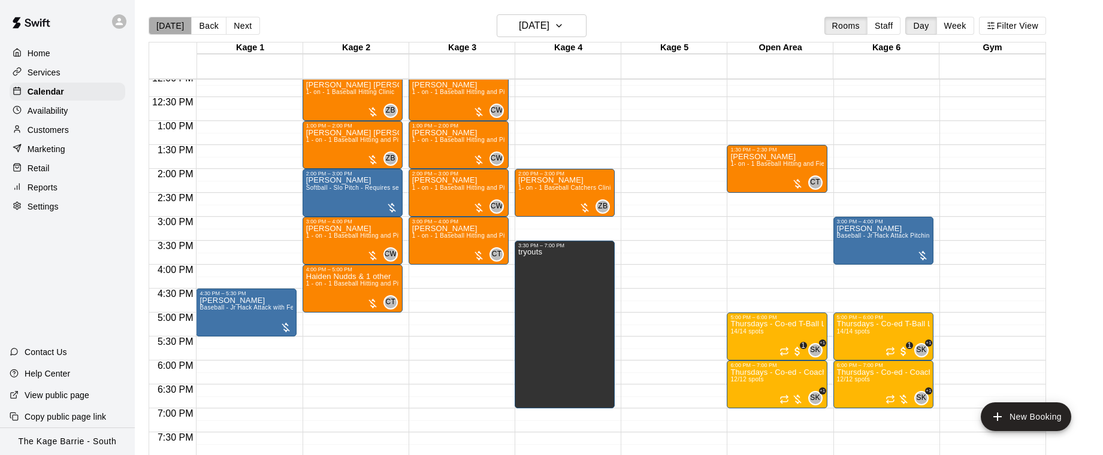
click at [176, 23] on button "[DATE]" at bounding box center [170, 26] width 43 height 18
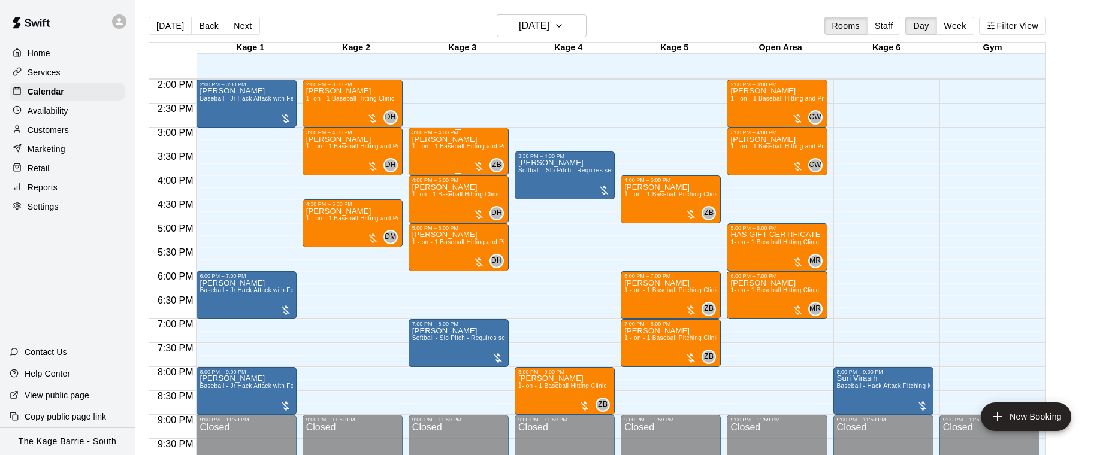
scroll to position [668, 0]
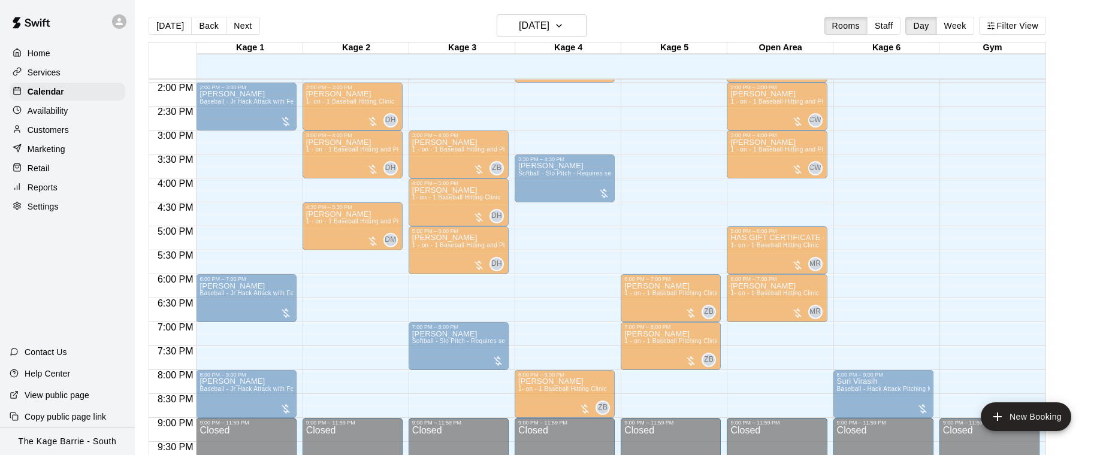
click at [667, 206] on div "Ryder Nicandro 1 - on - 1 Baseball Pitching Clinic" at bounding box center [670, 413] width 93 height 455
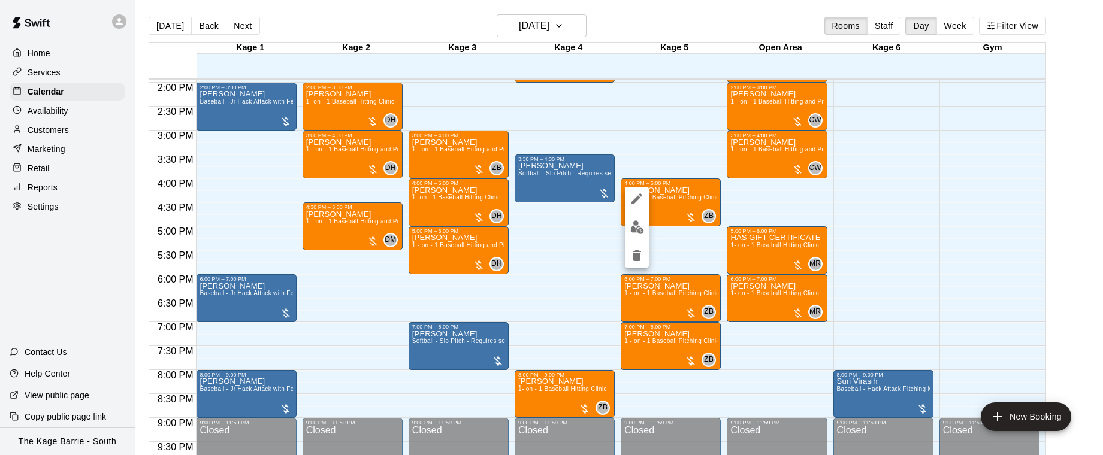
click at [879, 203] on div at bounding box center [551, 227] width 1103 height 455
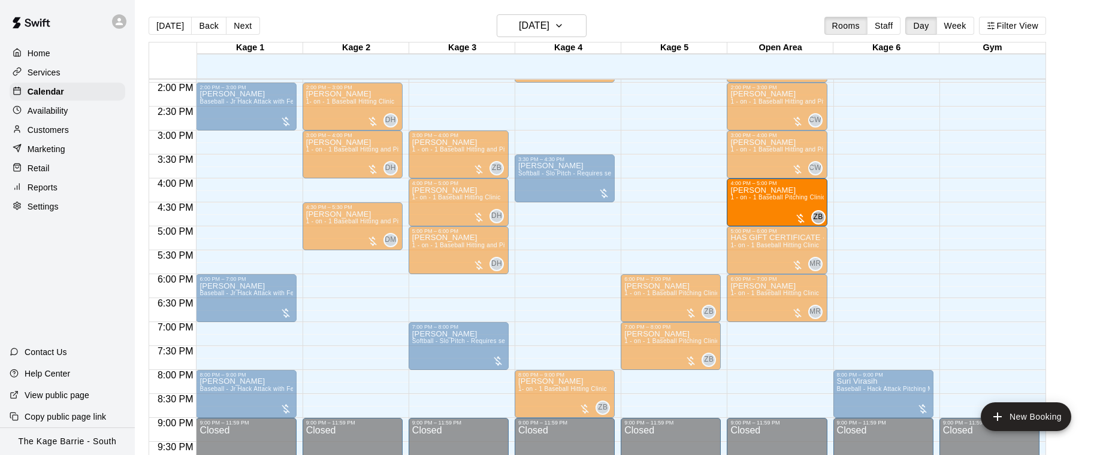
drag, startPoint x: 661, startPoint y: 206, endPoint x: 765, endPoint y: 208, distance: 103.7
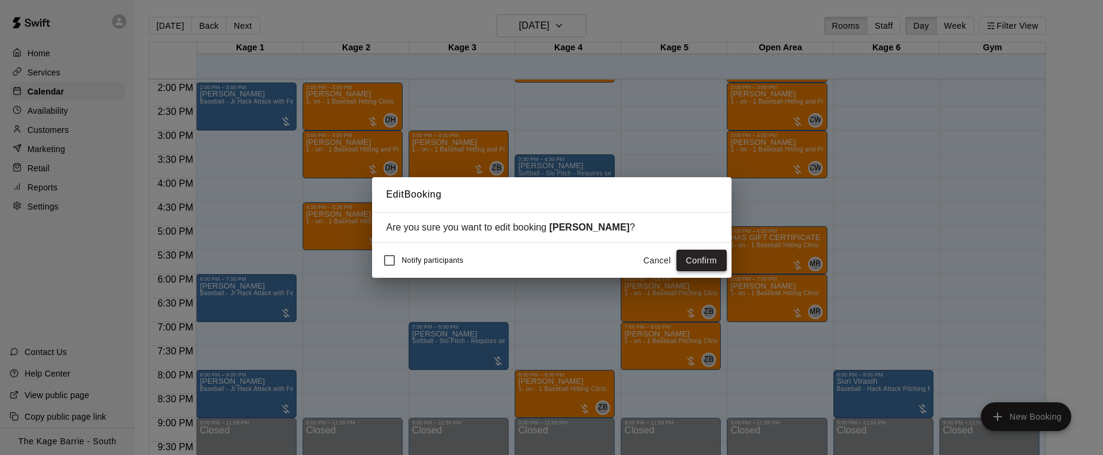
click at [703, 262] on button "Confirm" at bounding box center [701, 261] width 50 height 22
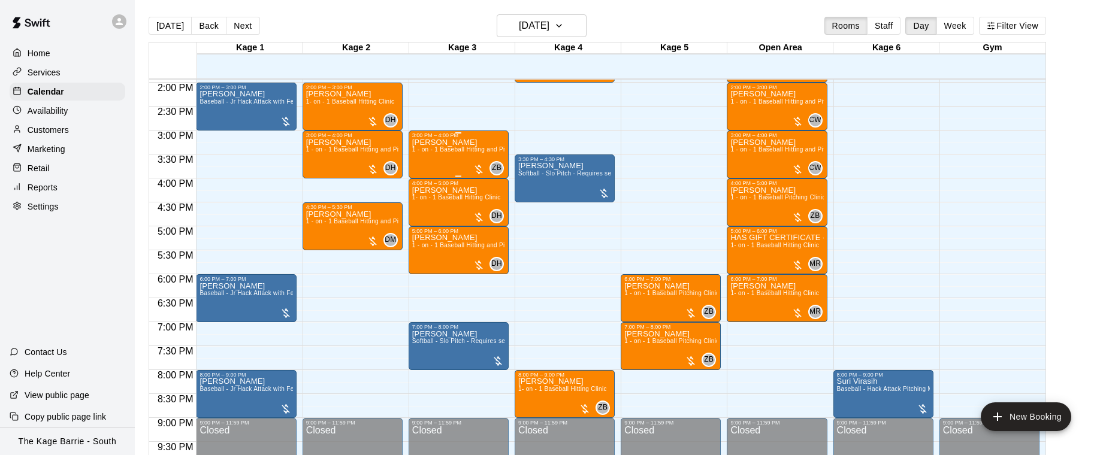
click at [443, 154] on div "Tony Neely 1 - on - 1 Baseball Hitting and Pitching Clinic" at bounding box center [458, 365] width 93 height 455
click at [595, 143] on div at bounding box center [551, 227] width 1103 height 455
click at [240, 26] on button "Next" at bounding box center [243, 26] width 34 height 18
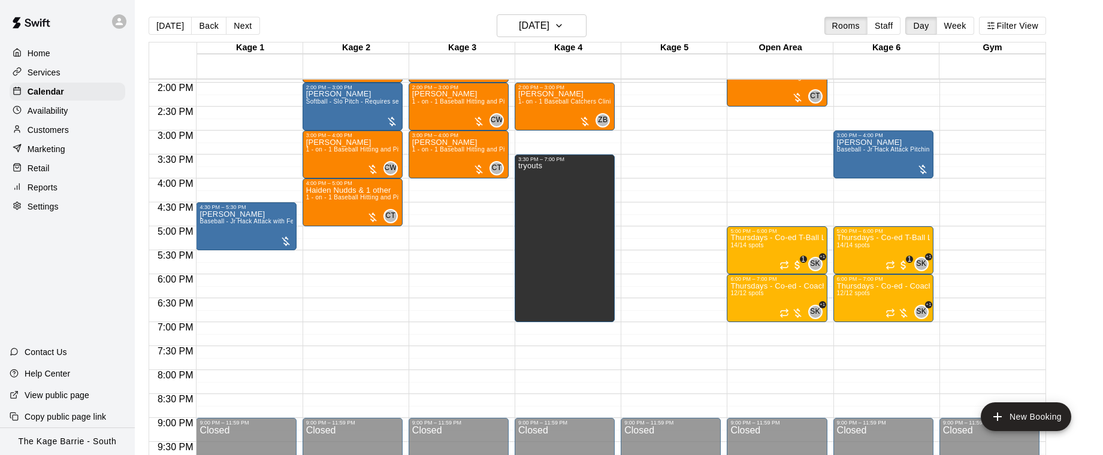
scroll to position [630, 0]
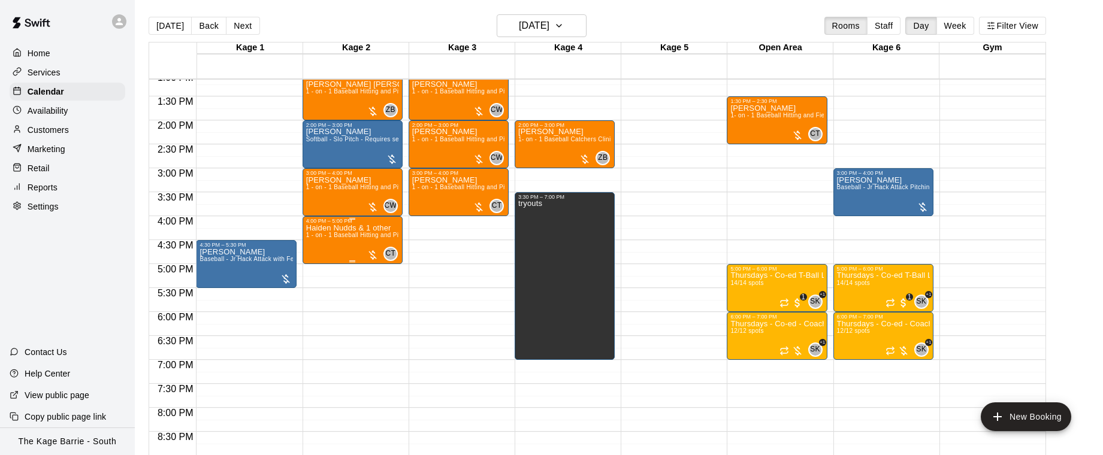
click at [335, 244] on div "Haiden Nudds & 1 other 1 - on - 1 Baseball Hitting and Pitching Clinic" at bounding box center [352, 451] width 93 height 455
click at [322, 262] on img "edit" at bounding box center [319, 265] width 14 height 14
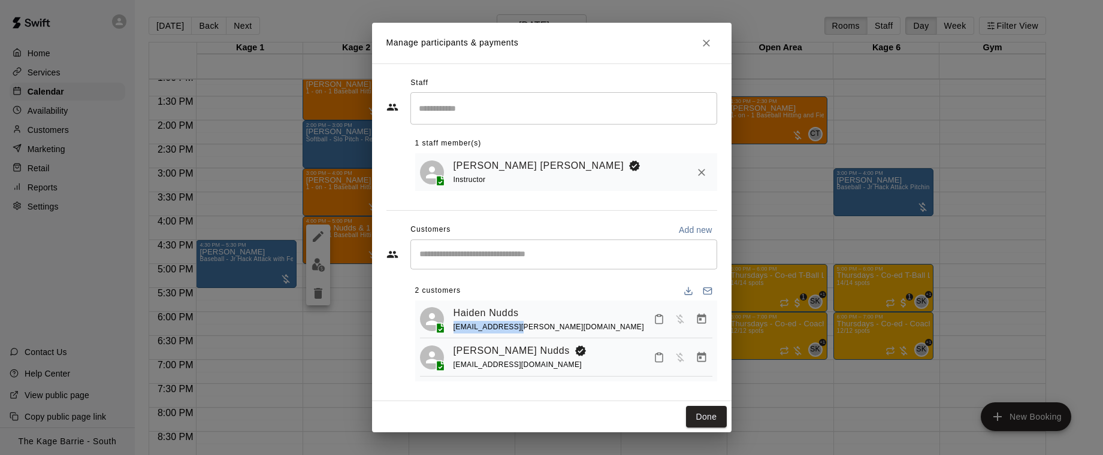
drag, startPoint x: 526, startPoint y: 325, endPoint x: 450, endPoint y: 326, distance: 76.1
click at [450, 326] on div "Haiden Nudds nudds@rogers.com" at bounding box center [566, 320] width 292 height 28
copy span "nudds@rogers.com"
click at [712, 418] on button "Done" at bounding box center [706, 417] width 40 height 22
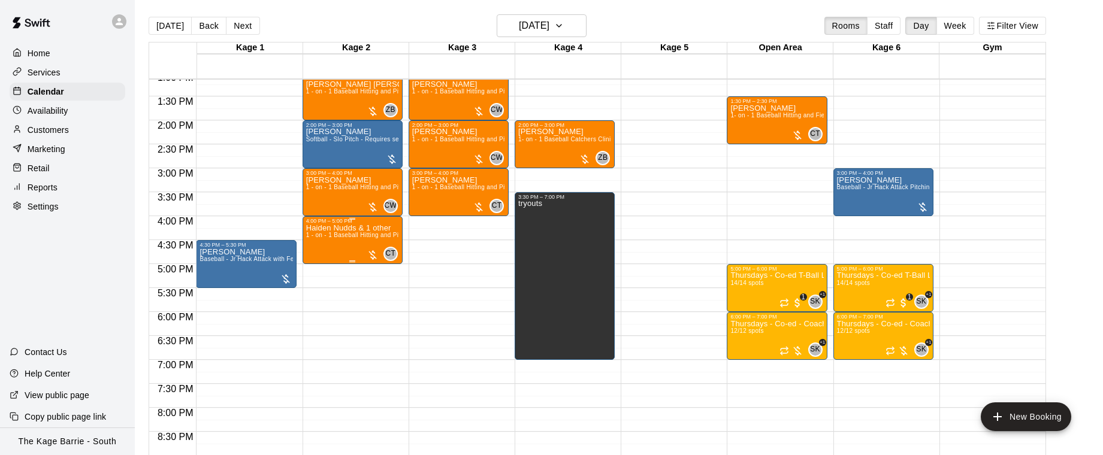
click at [331, 247] on div "Haiden Nudds & 1 other 1 - on - 1 Baseball Hitting and Pitching Clinic" at bounding box center [352, 451] width 93 height 455
click at [320, 264] on img "edit" at bounding box center [319, 265] width 14 height 14
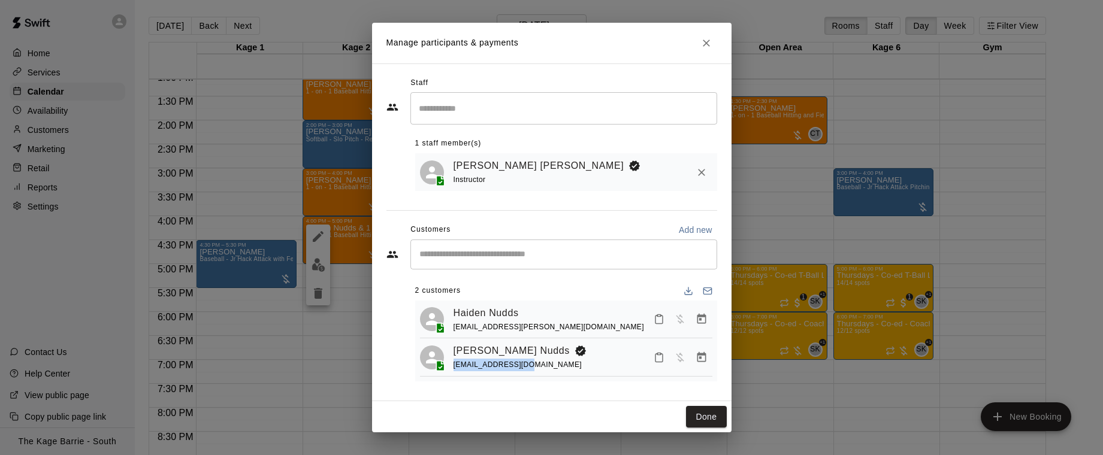
drag, startPoint x: 532, startPoint y: 365, endPoint x: 455, endPoint y: 367, distance: 77.3
click at [455, 367] on div "mnudds80@gmail.com" at bounding box center [522, 365] width 138 height 13
copy span "mnudds80@gmail.com"
click at [719, 414] on button "Done" at bounding box center [706, 417] width 40 height 22
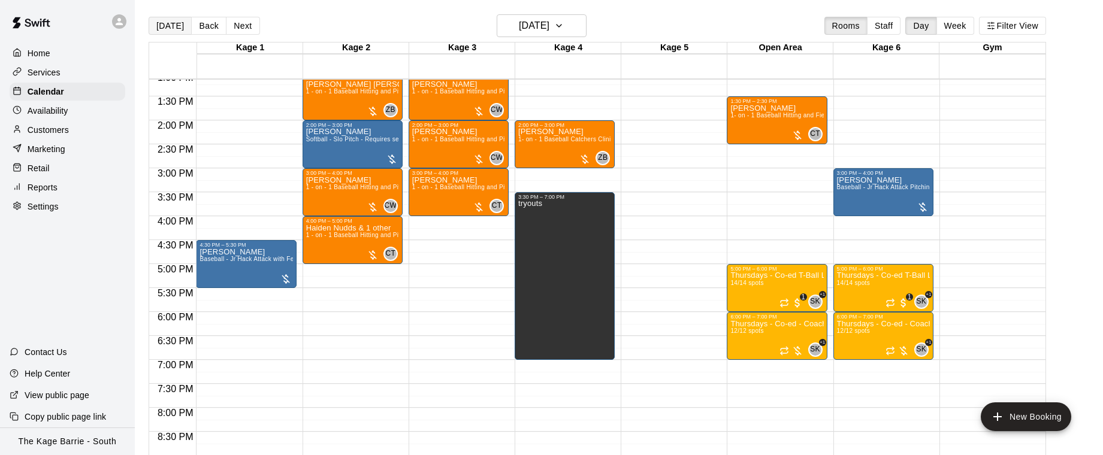
click at [178, 29] on button "[DATE]" at bounding box center [170, 26] width 43 height 18
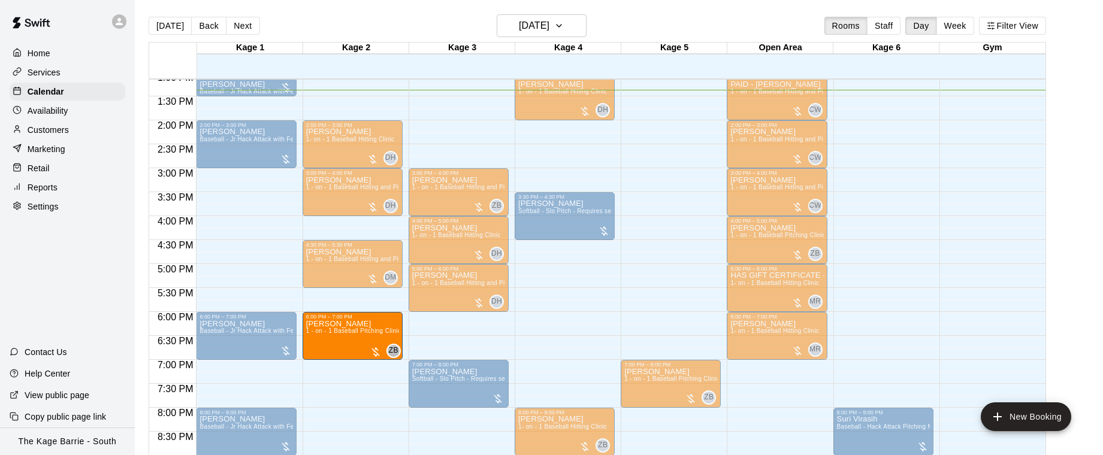
drag, startPoint x: 678, startPoint y: 329, endPoint x: 379, endPoint y: 340, distance: 299.7
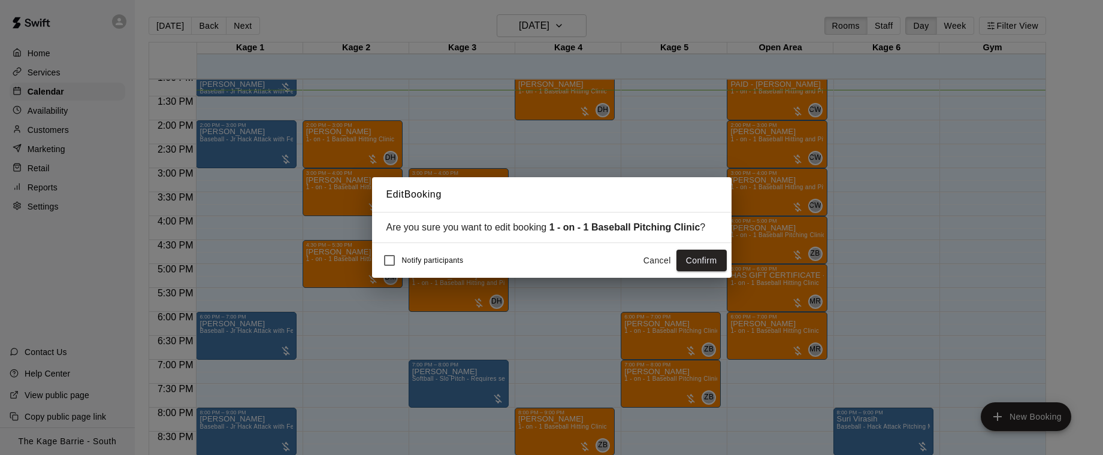
click at [699, 262] on button "Confirm" at bounding box center [701, 261] width 50 height 22
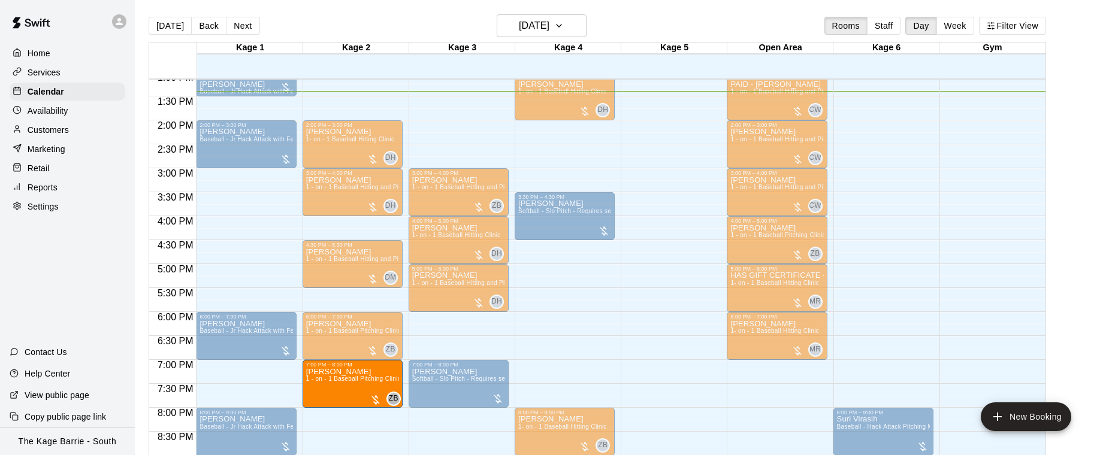
drag, startPoint x: 683, startPoint y: 386, endPoint x: 401, endPoint y: 389, distance: 281.6
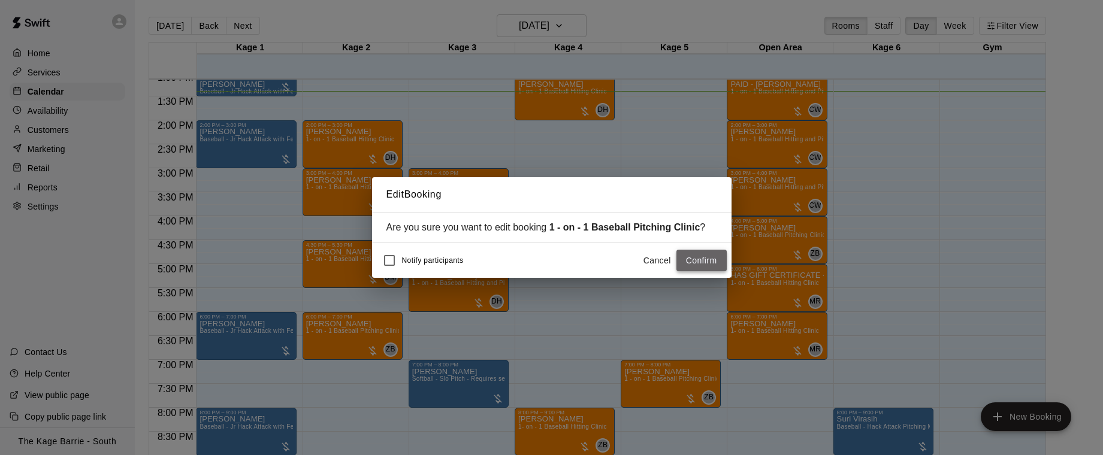
click at [707, 258] on button "Confirm" at bounding box center [701, 261] width 50 height 22
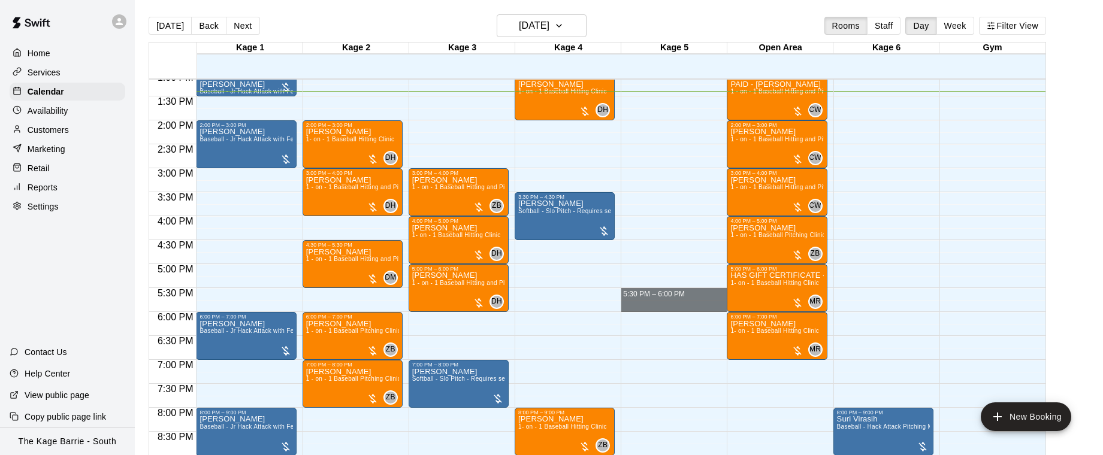
drag, startPoint x: 658, startPoint y: 291, endPoint x: 659, endPoint y: 307, distance: 16.8
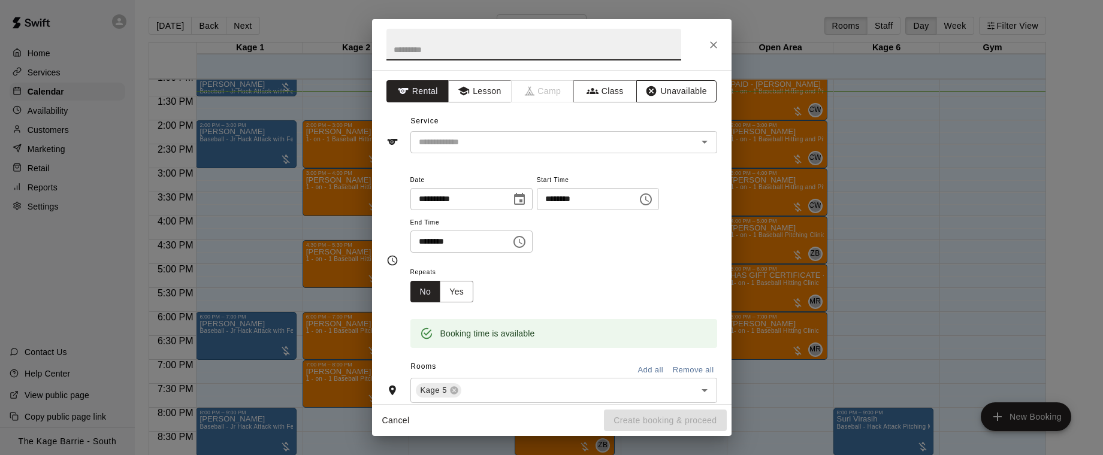
click at [671, 91] on button "Unavailable" at bounding box center [676, 91] width 80 height 22
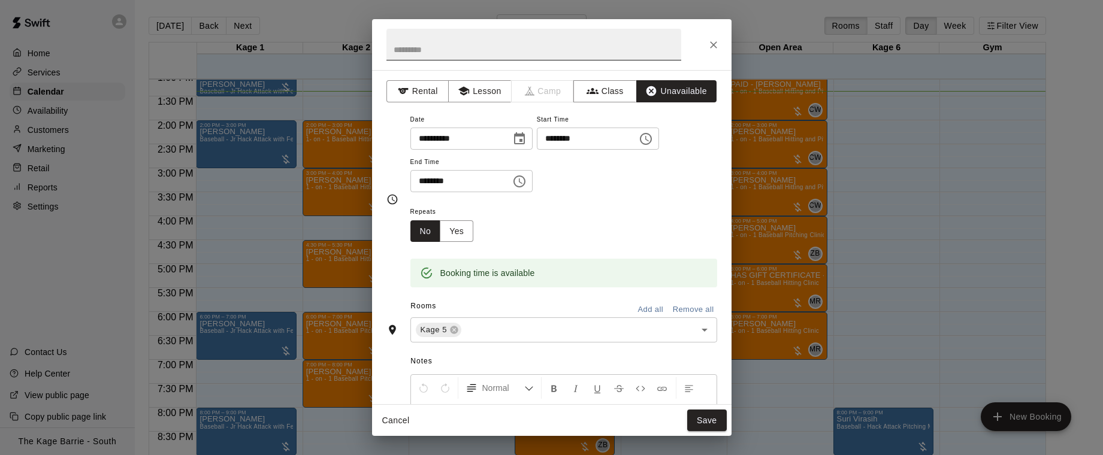
click at [479, 48] on input "text" at bounding box center [533, 45] width 295 height 32
type input "**********"
click at [709, 423] on button "Save" at bounding box center [707, 421] width 40 height 22
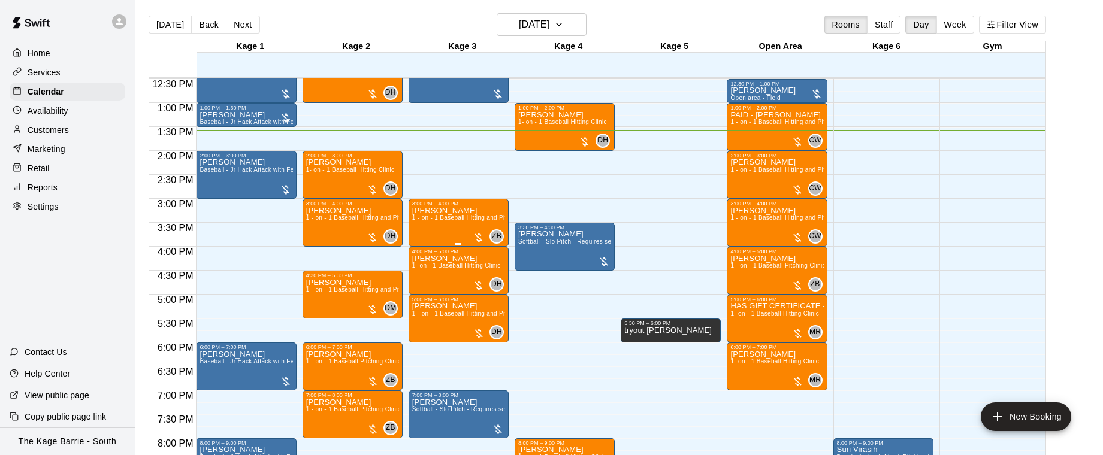
scroll to position [2, 0]
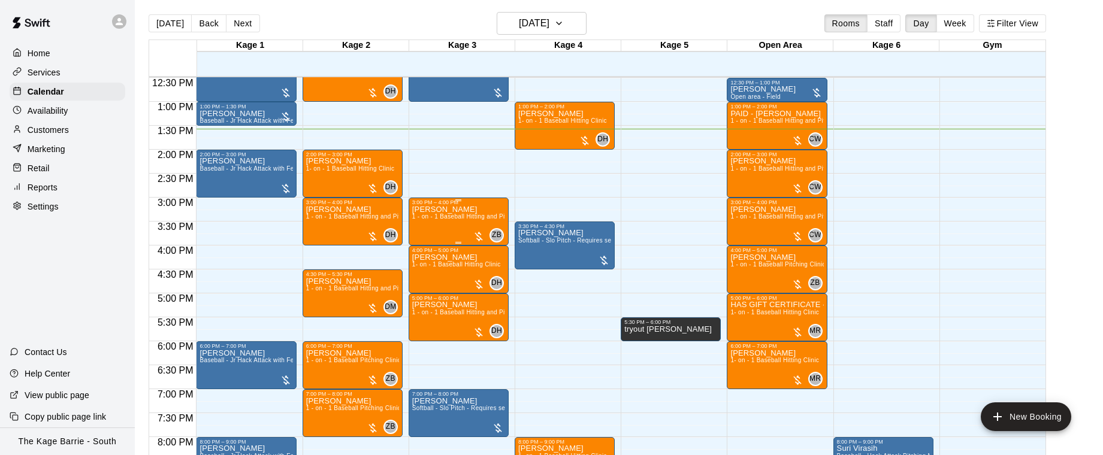
click at [446, 223] on div "Tony Neely 1 - on - 1 Baseball Hitting and Pitching Clinic" at bounding box center [458, 432] width 93 height 455
click at [583, 201] on div at bounding box center [551, 227] width 1103 height 455
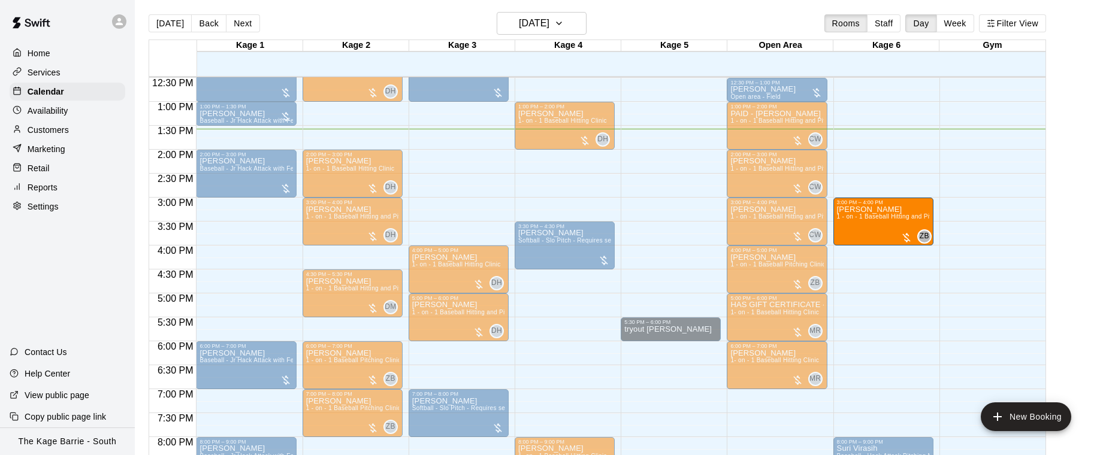
drag, startPoint x: 450, startPoint y: 221, endPoint x: 874, endPoint y: 228, distance: 423.6
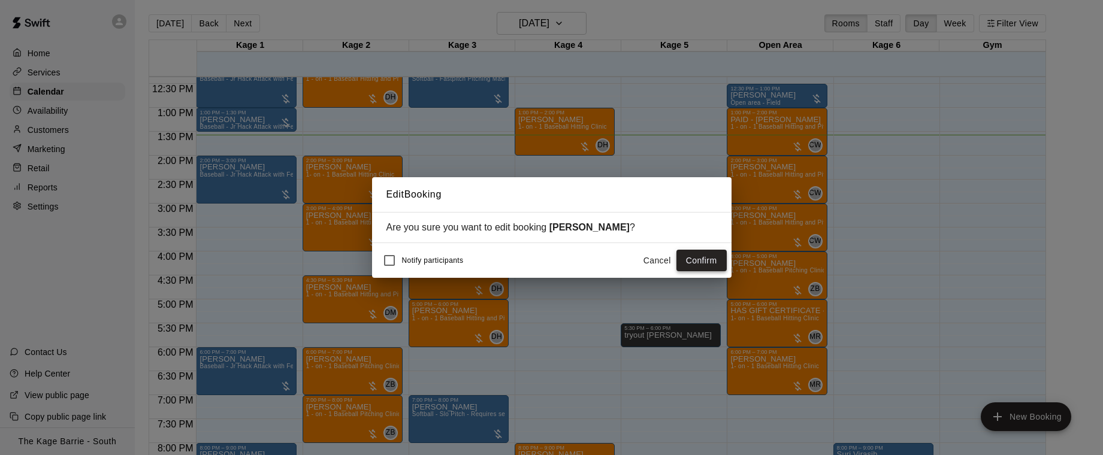
click at [706, 262] on button "Confirm" at bounding box center [701, 261] width 50 height 22
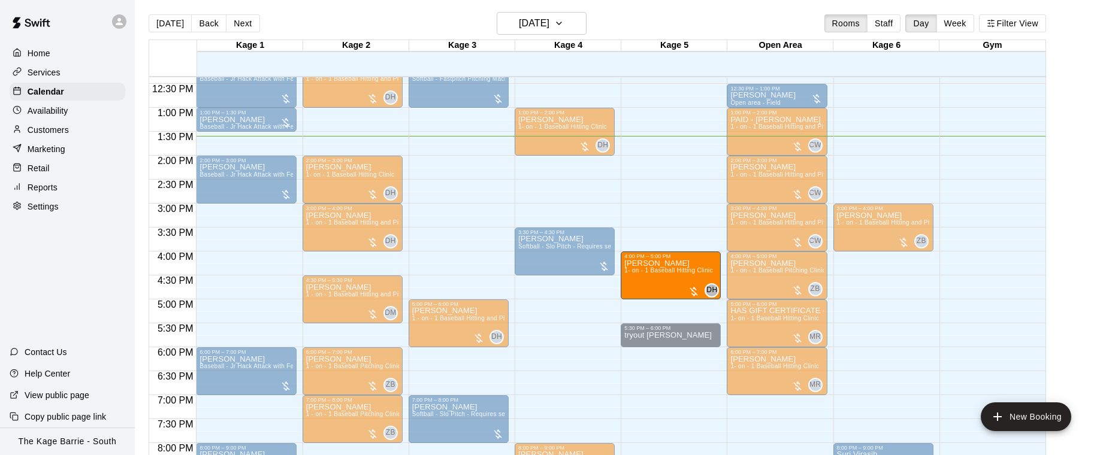
drag, startPoint x: 445, startPoint y: 271, endPoint x: 637, endPoint y: 277, distance: 191.8
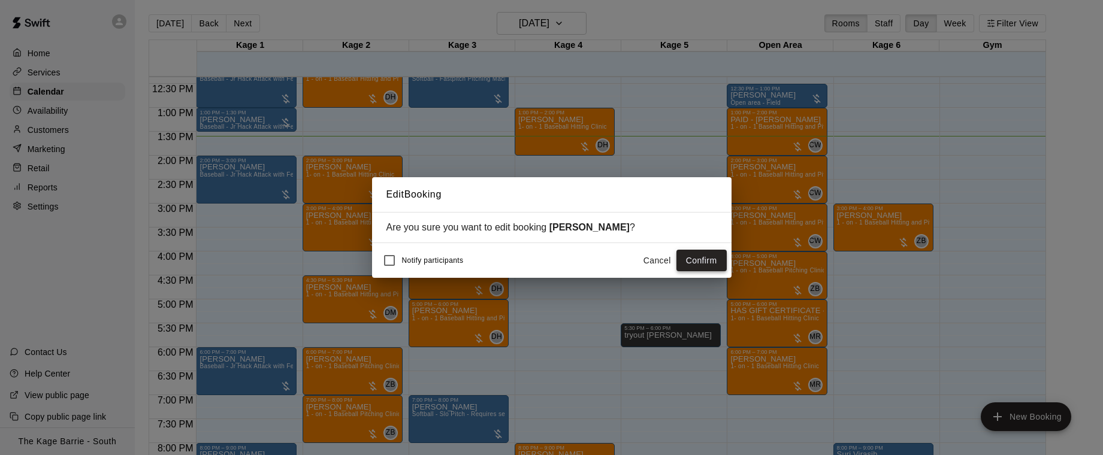
click at [706, 259] on button "Confirm" at bounding box center [701, 261] width 50 height 22
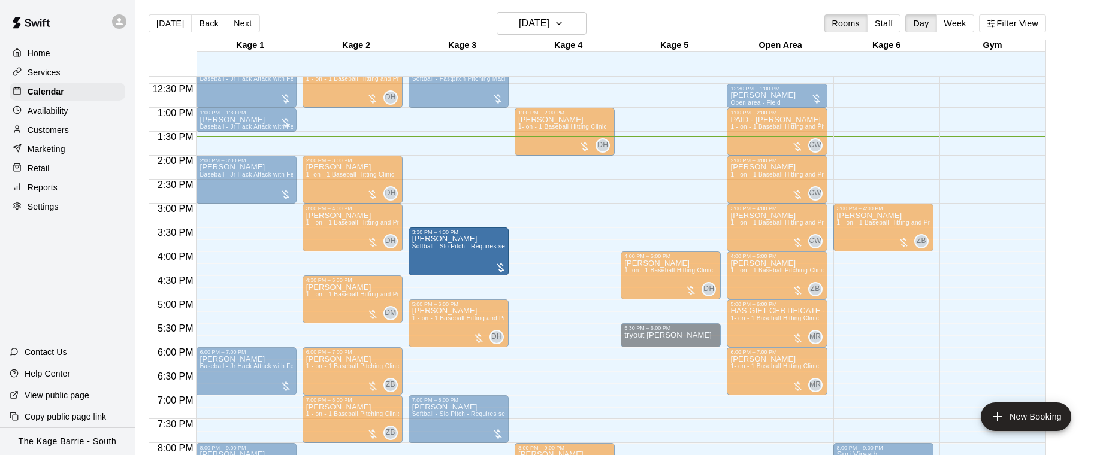
drag, startPoint x: 570, startPoint y: 251, endPoint x: 503, endPoint y: 252, distance: 67.1
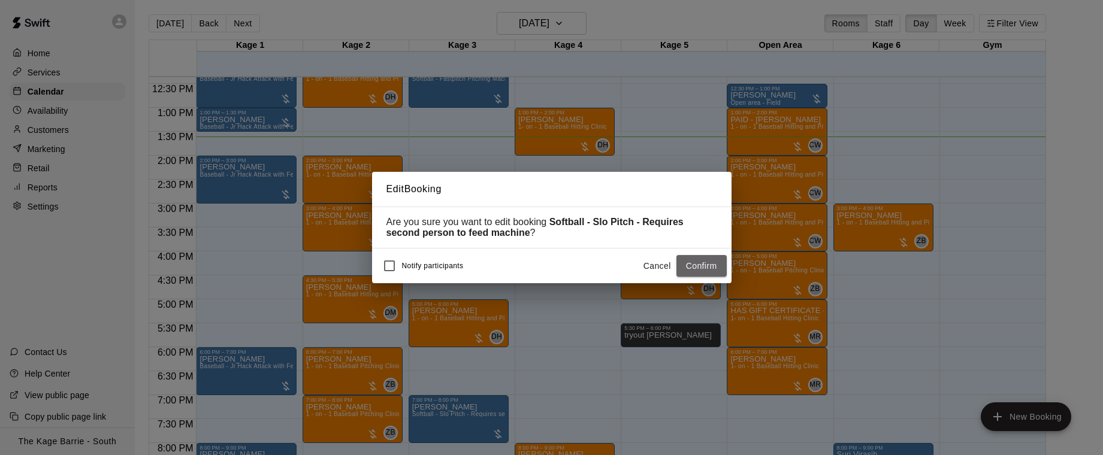
click at [709, 266] on button "Confirm" at bounding box center [701, 266] width 50 height 22
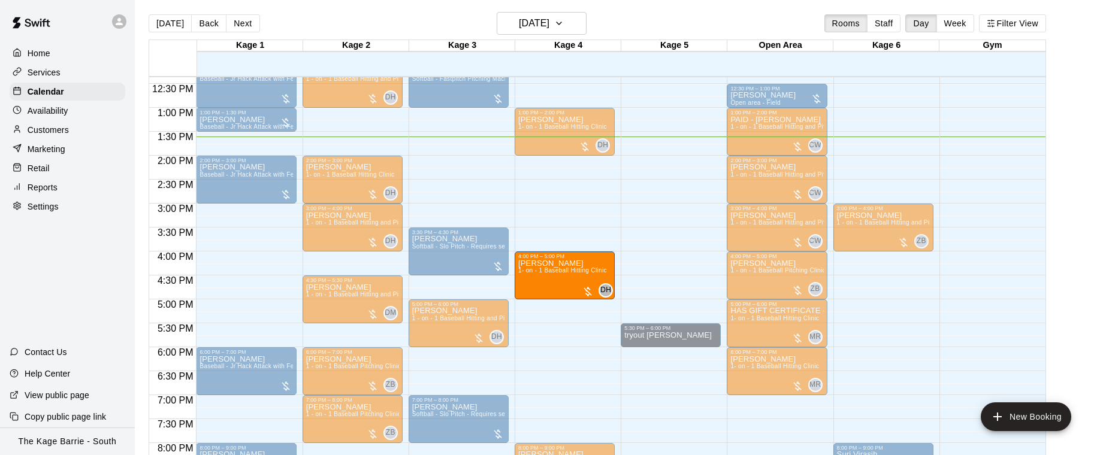
drag, startPoint x: 673, startPoint y: 272, endPoint x: 600, endPoint y: 276, distance: 73.2
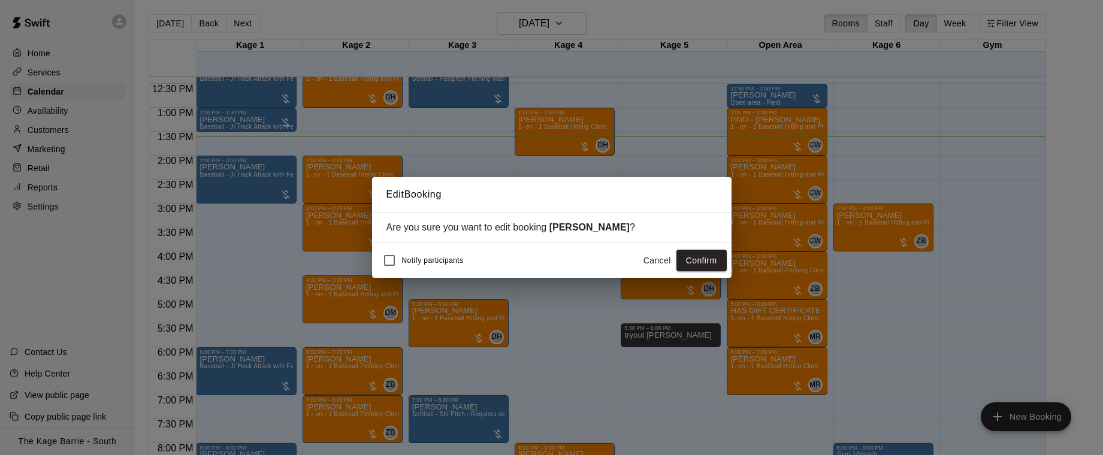
click at [703, 265] on button "Confirm" at bounding box center [701, 261] width 50 height 22
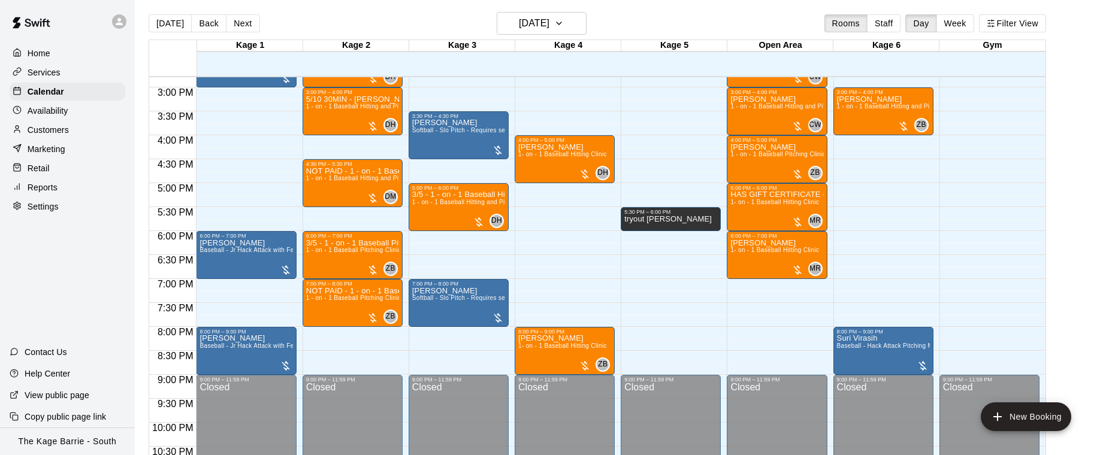
scroll to position [707, 0]
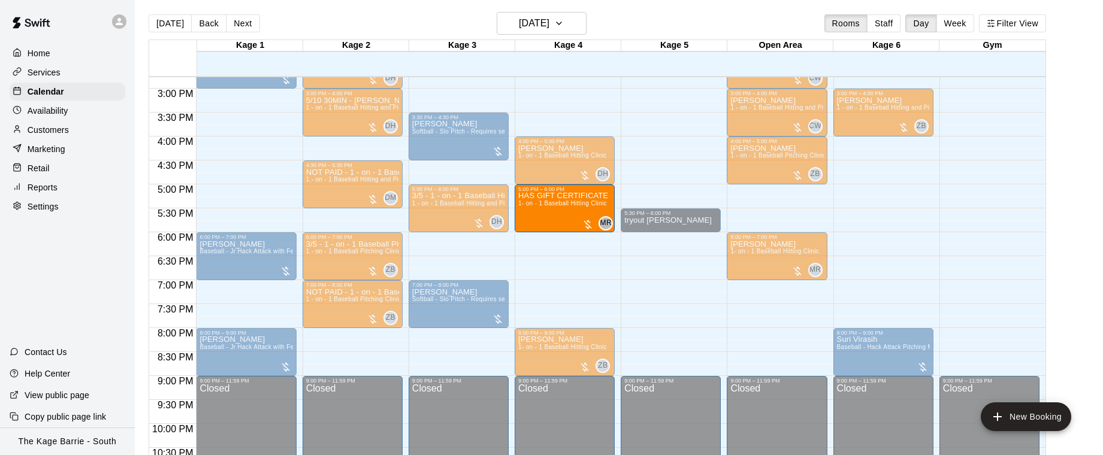
drag, startPoint x: 783, startPoint y: 210, endPoint x: 596, endPoint y: 215, distance: 187.0
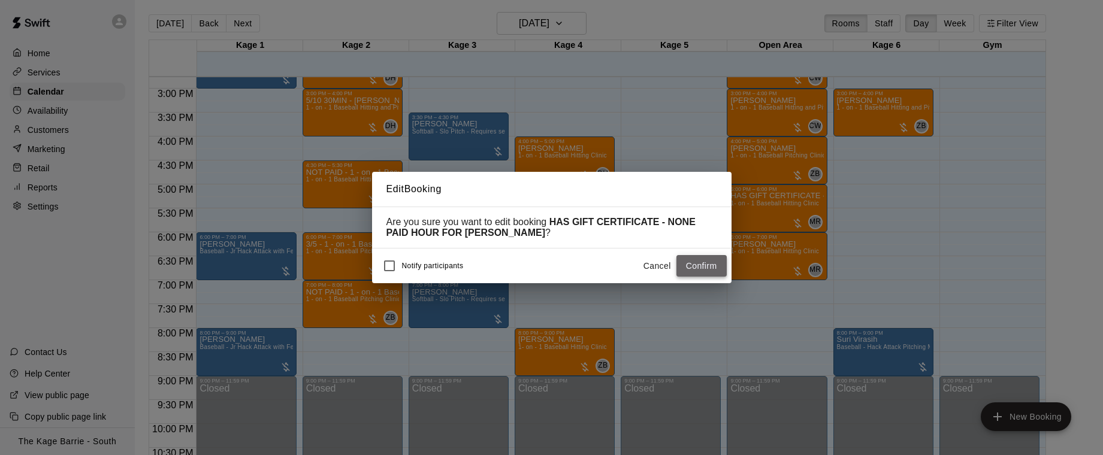
click at [708, 268] on button "Confirm" at bounding box center [701, 266] width 50 height 22
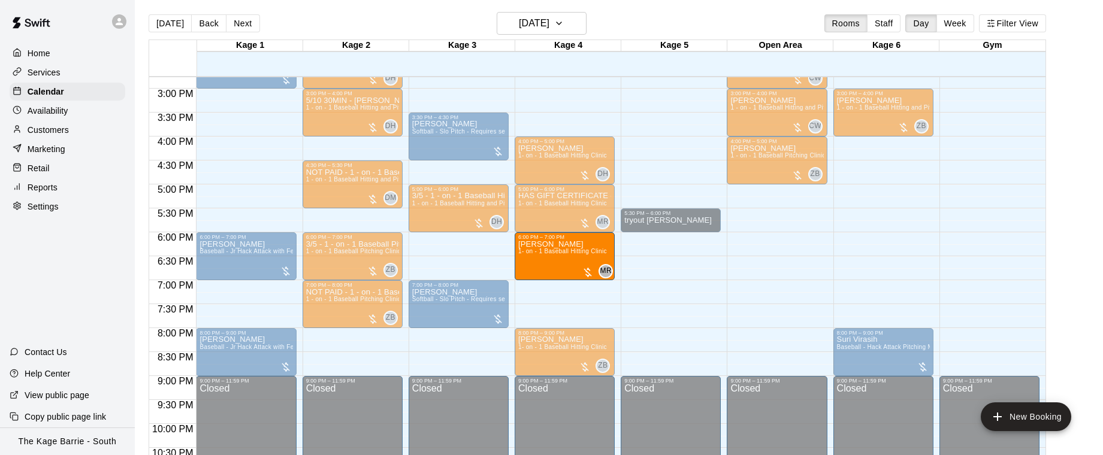
drag, startPoint x: 778, startPoint y: 256, endPoint x: 600, endPoint y: 263, distance: 177.4
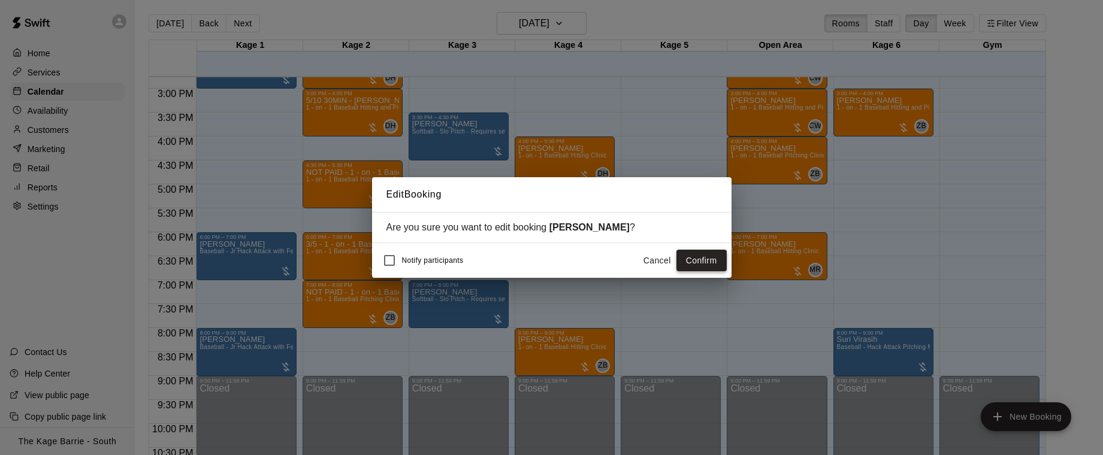
click at [709, 260] on button "Confirm" at bounding box center [701, 261] width 50 height 22
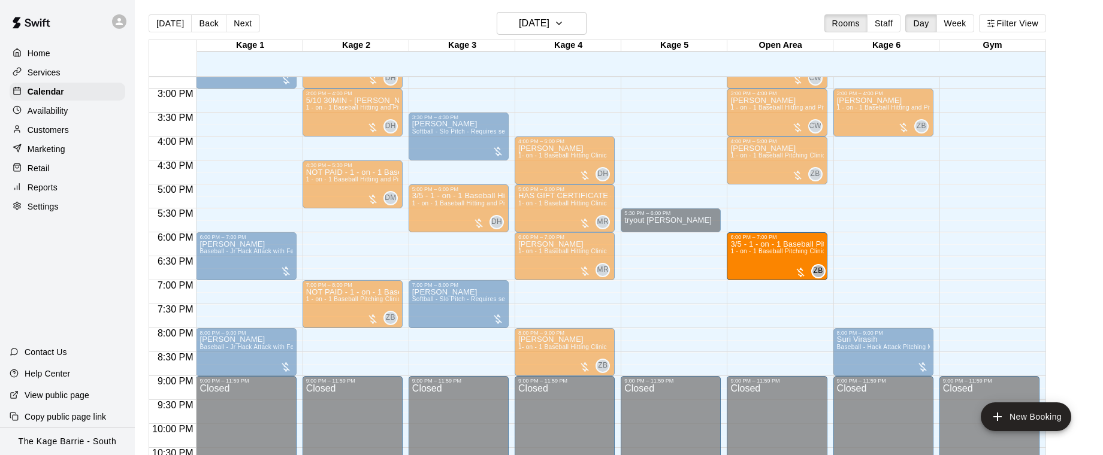
drag, startPoint x: 350, startPoint y: 256, endPoint x: 747, endPoint y: 261, distance: 396.6
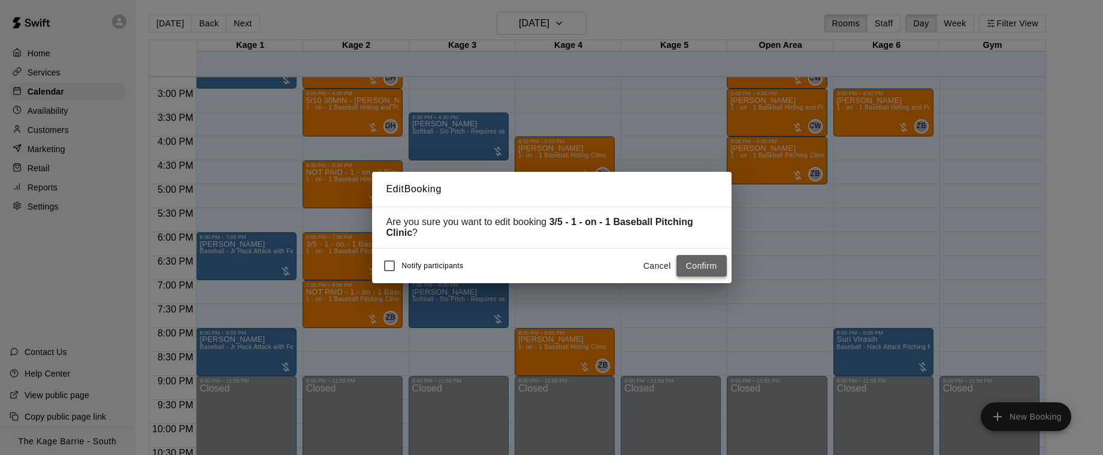
click at [706, 265] on button "Confirm" at bounding box center [701, 266] width 50 height 22
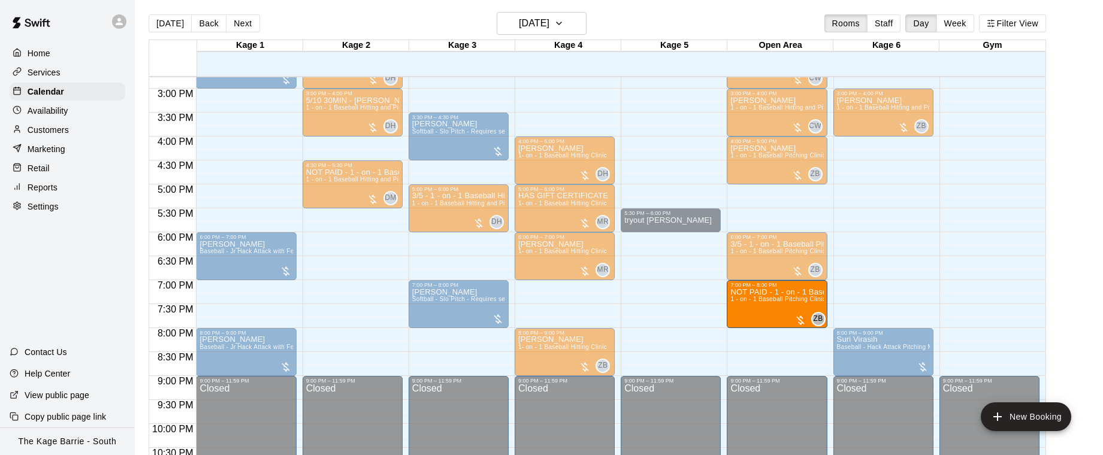
drag, startPoint x: 332, startPoint y: 300, endPoint x: 806, endPoint y: 307, distance: 473.9
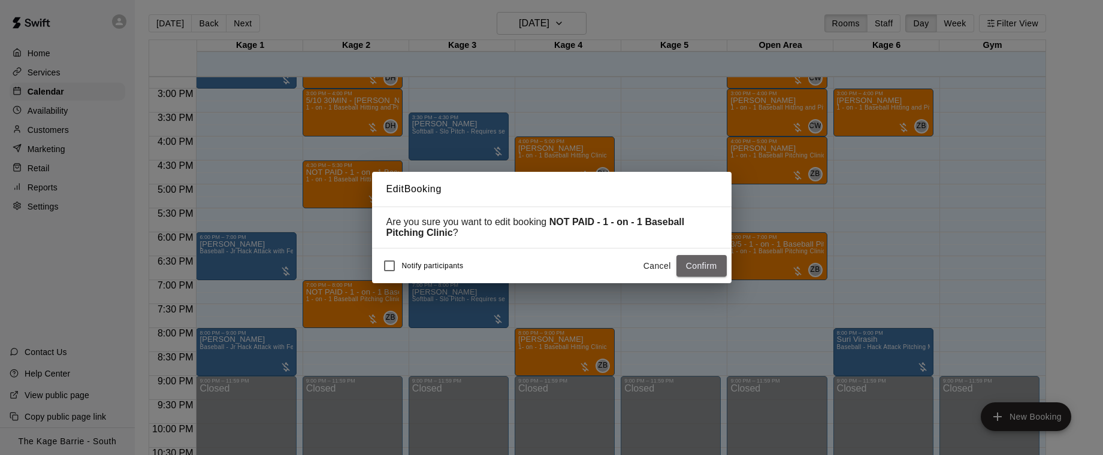
click at [705, 269] on button "Confirm" at bounding box center [701, 266] width 50 height 22
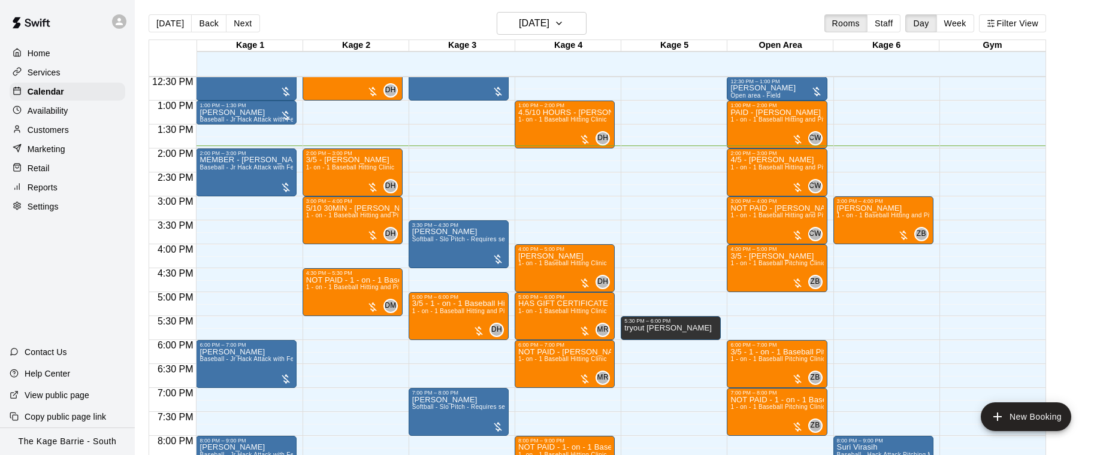
scroll to position [583, 0]
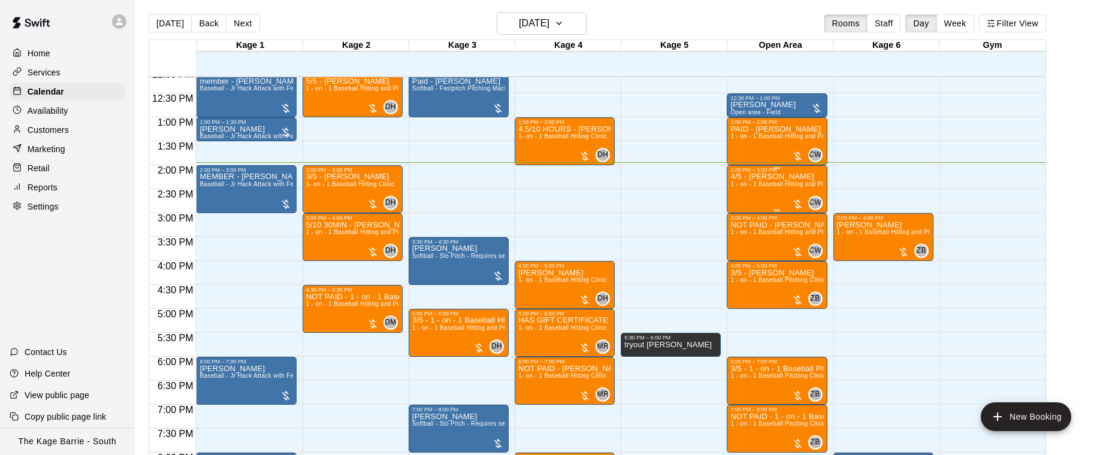
click at [760, 195] on div "4/5 - Owen Clarke 1 - on - 1 Baseball Hitting and Pitching Clinic" at bounding box center [776, 400] width 93 height 455
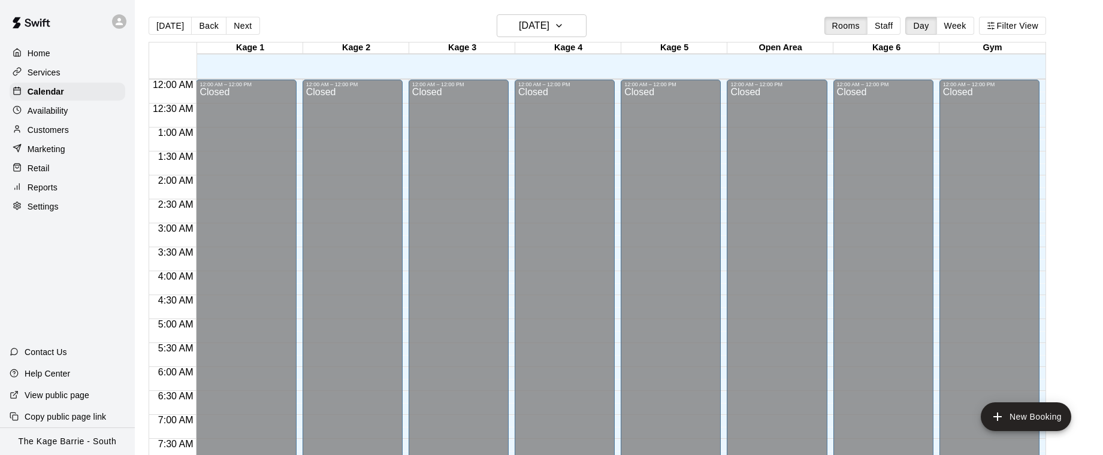
scroll to position [397, 0]
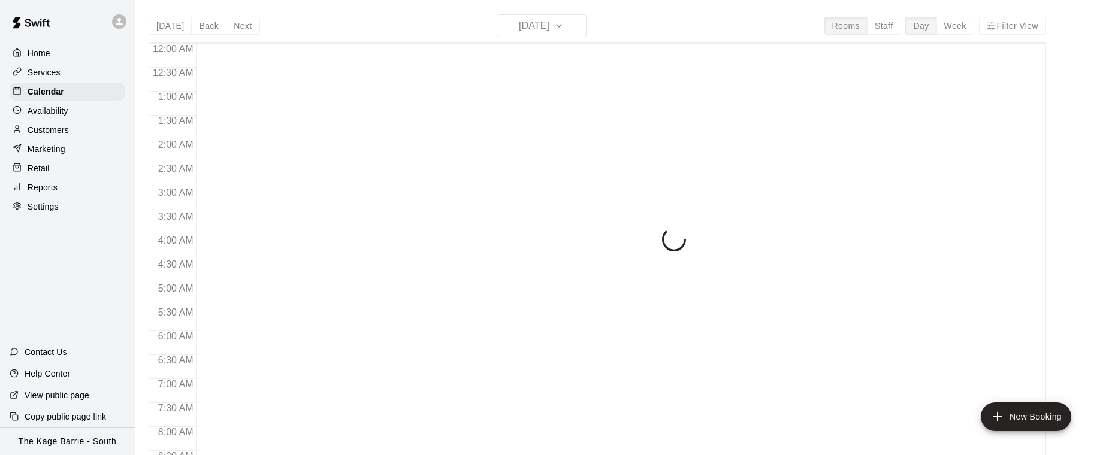
scroll to position [669, 0]
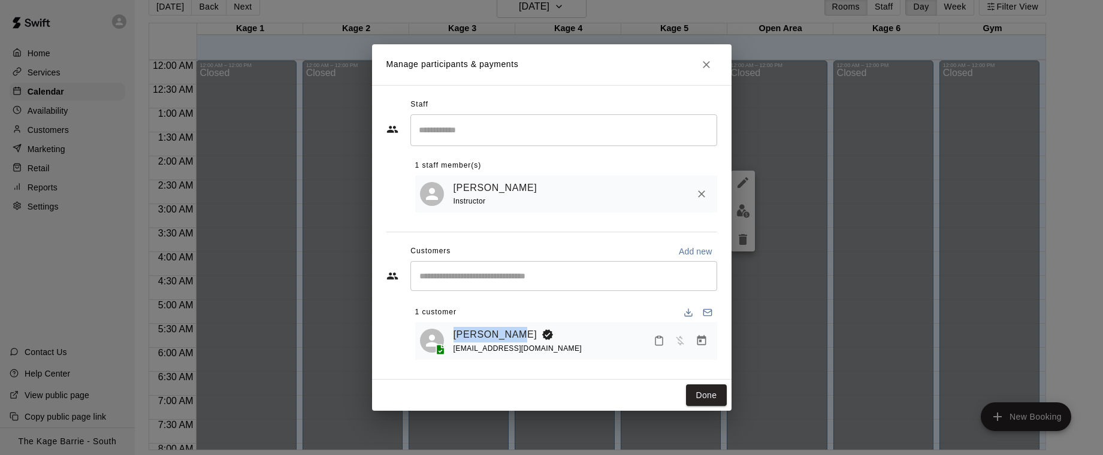
scroll to position [569, 0]
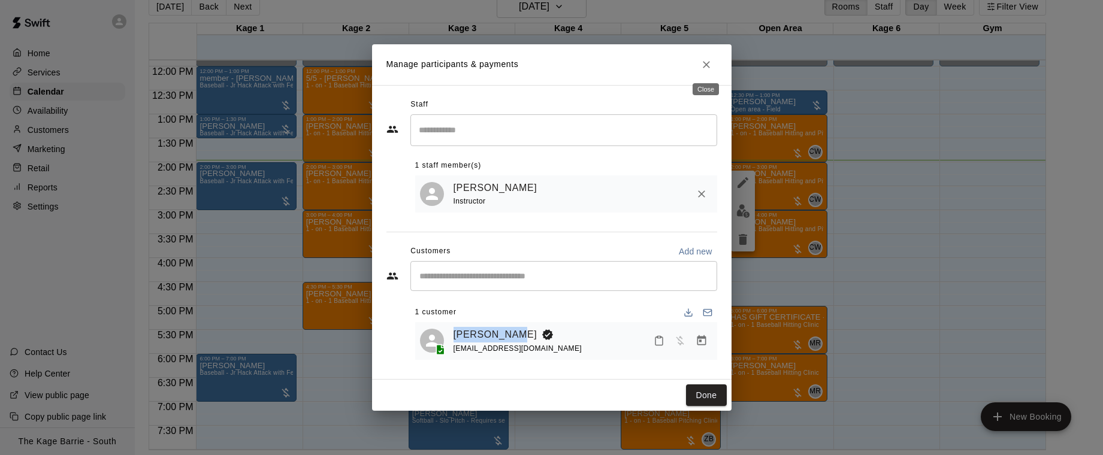
click at [707, 67] on icon "Close" at bounding box center [706, 65] width 12 height 12
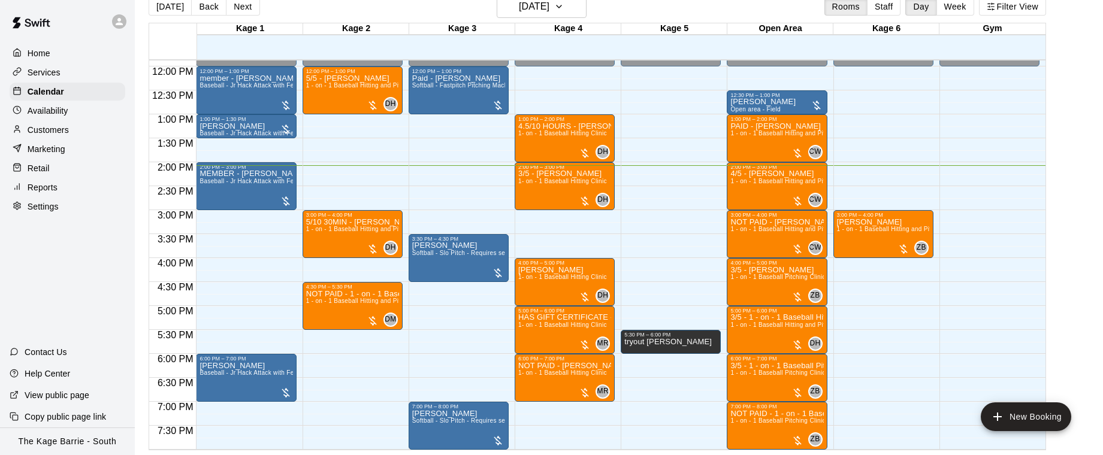
click at [74, 110] on div "Availability" at bounding box center [68, 111] width 116 height 18
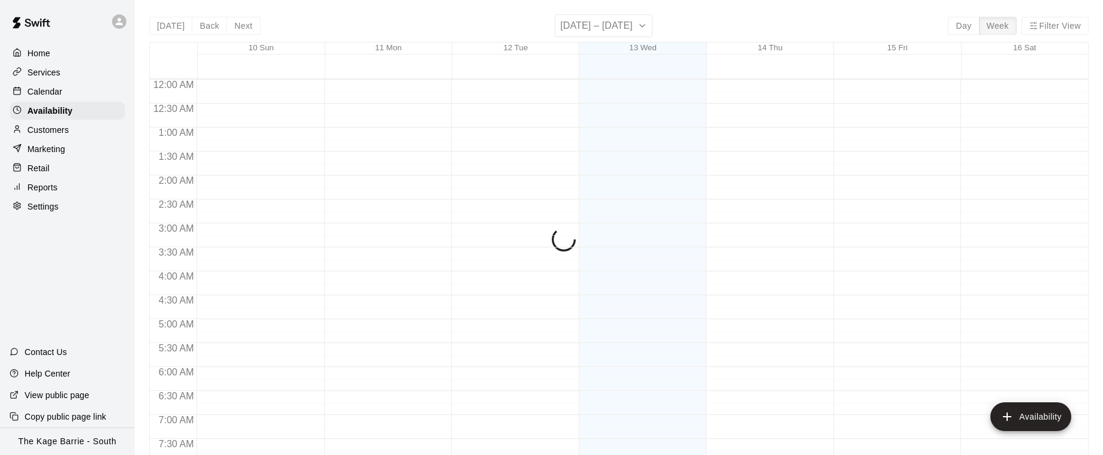
scroll to position [675, 0]
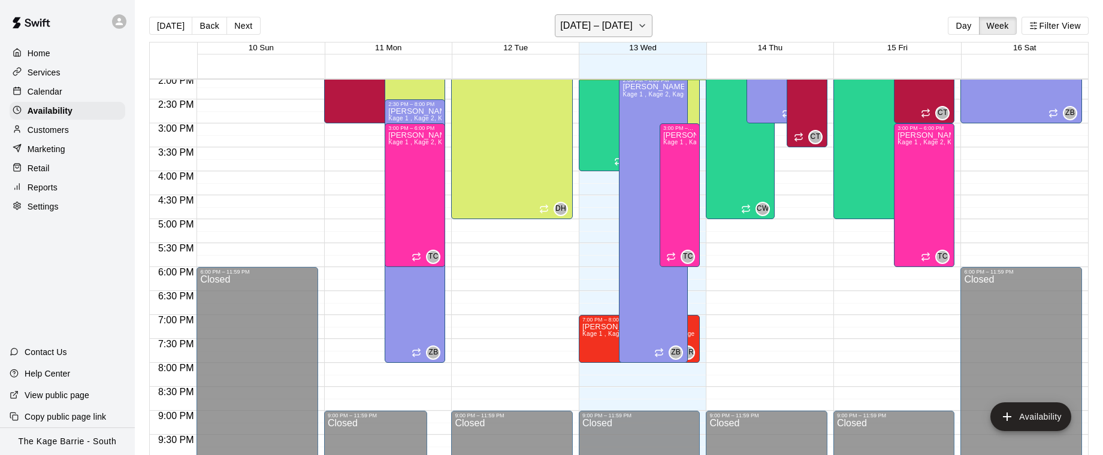
click at [637, 26] on icon "button" at bounding box center [642, 26] width 10 height 14
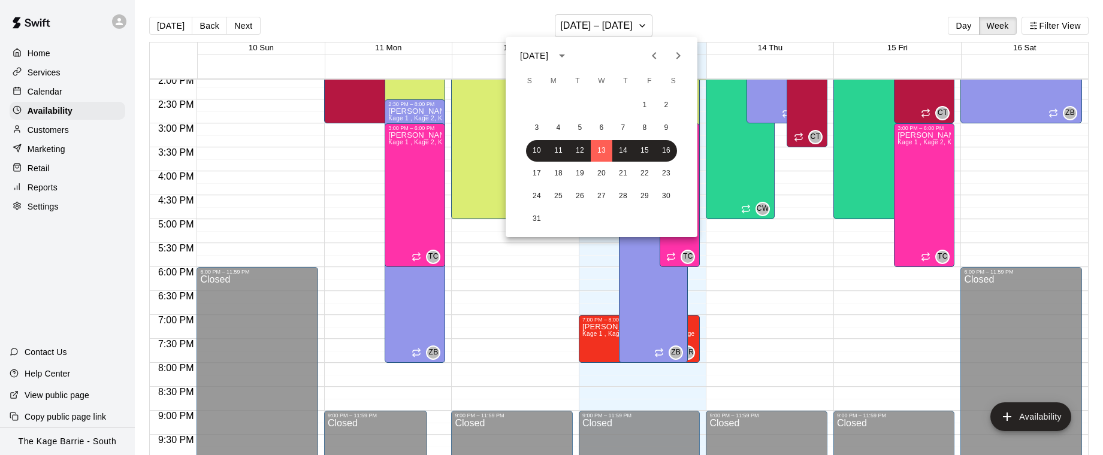
click at [681, 53] on icon "Next month" at bounding box center [678, 56] width 14 height 14
click at [560, 106] on button "1" at bounding box center [559, 106] width 22 height 22
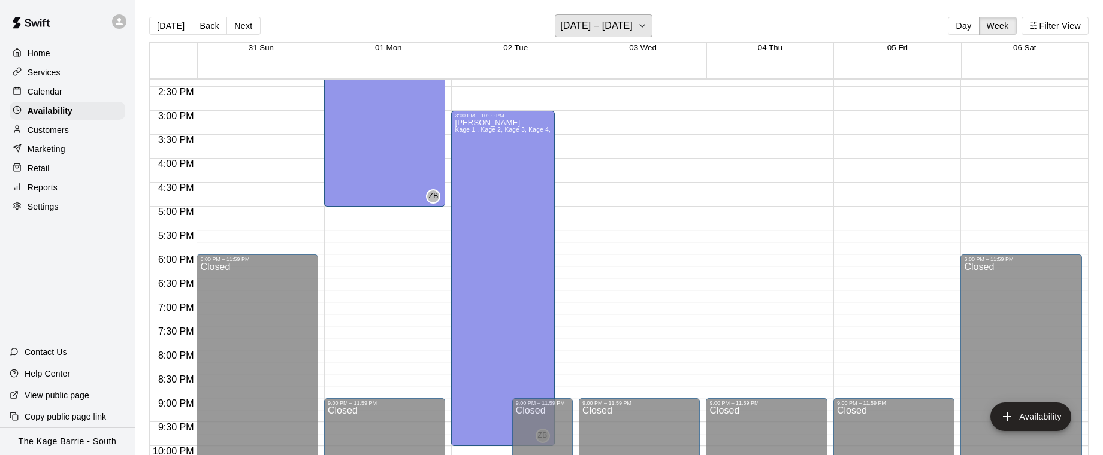
scroll to position [684, 0]
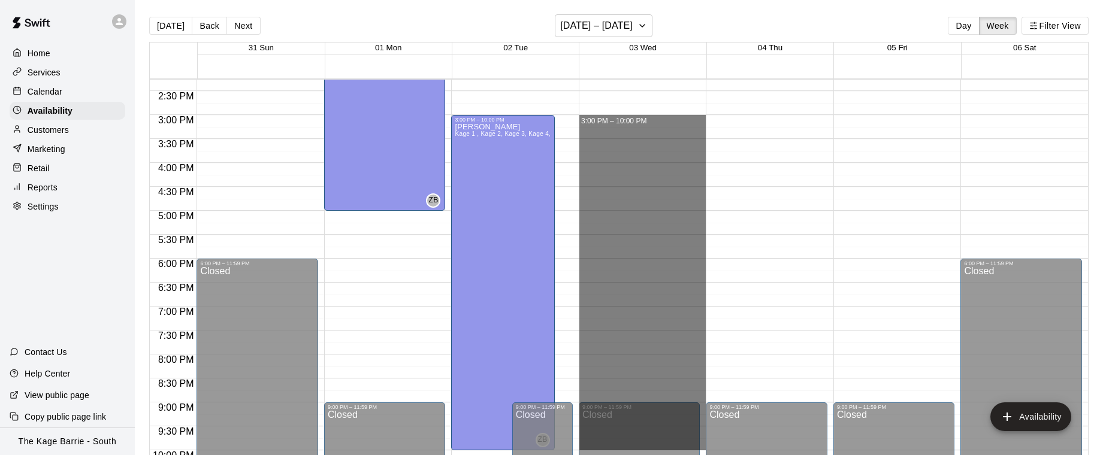
drag, startPoint x: 648, startPoint y: 116, endPoint x: 644, endPoint y: 446, distance: 330.1
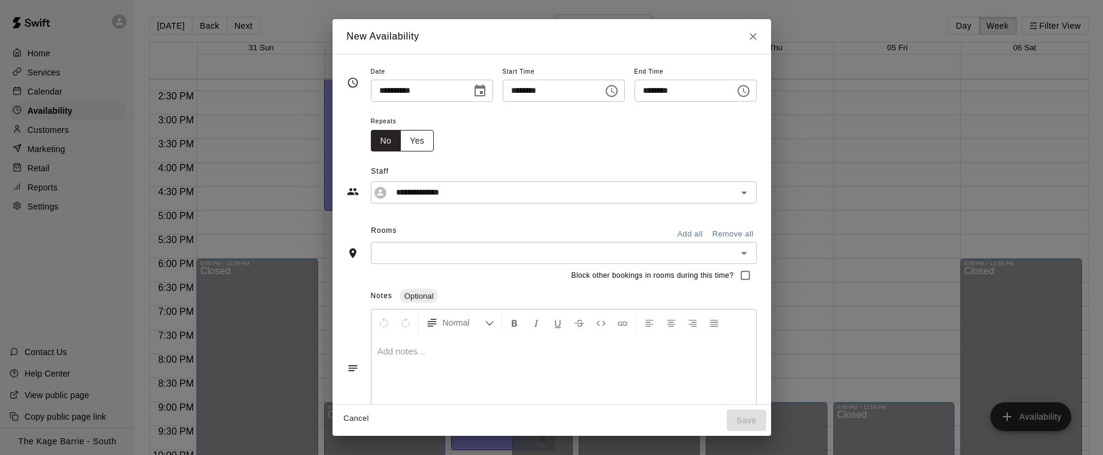
click at [419, 140] on button "Yes" at bounding box center [417, 141] width 34 height 22
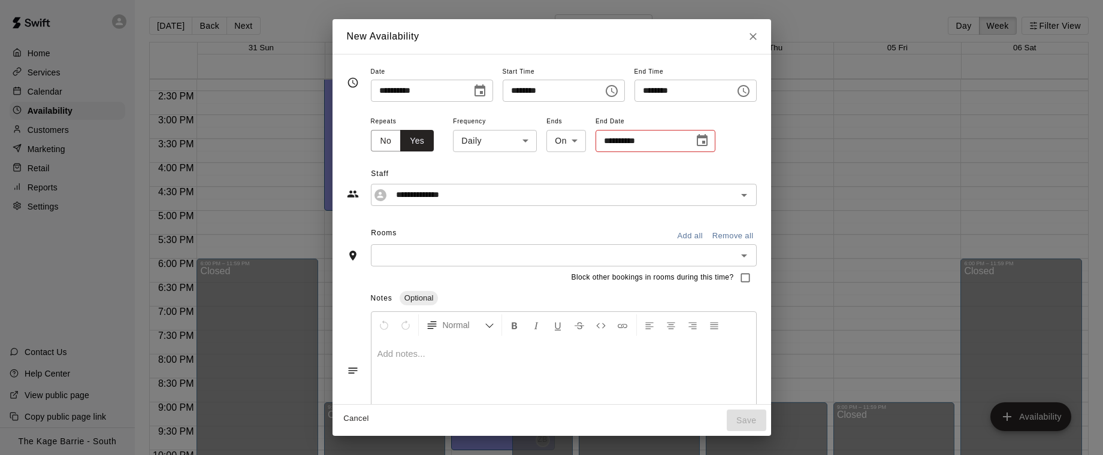
click at [518, 143] on body "Home Services Calendar Availability Customers Marketing Retail Reports Settings…" at bounding box center [551, 237] width 1103 height 474
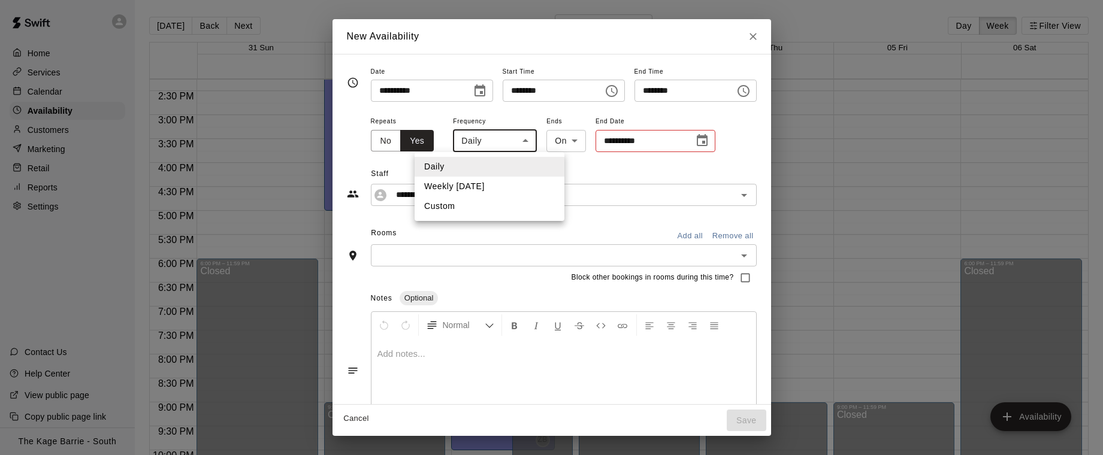
click at [513, 188] on li "Weekly [DATE]" at bounding box center [490, 187] width 150 height 20
type input "******"
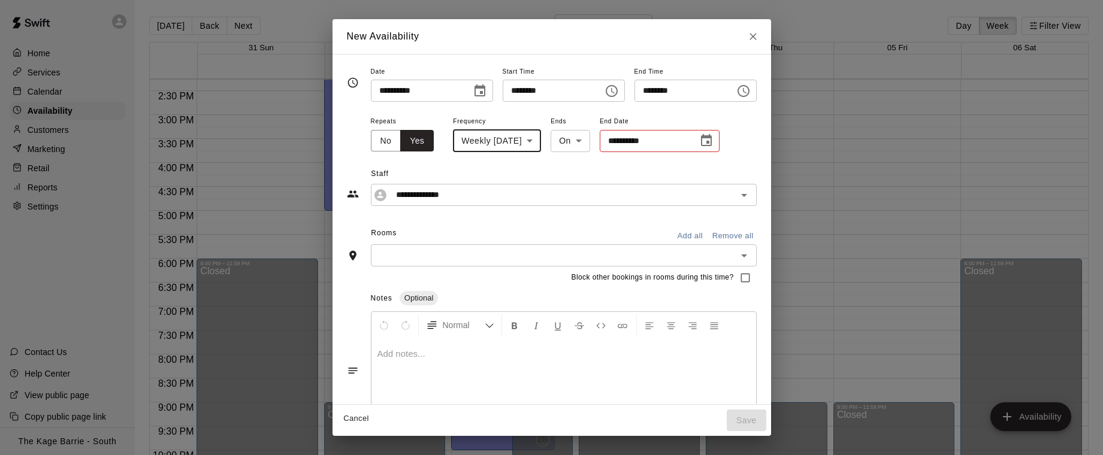
click at [712, 144] on icon "Choose date" at bounding box center [706, 140] width 11 height 12
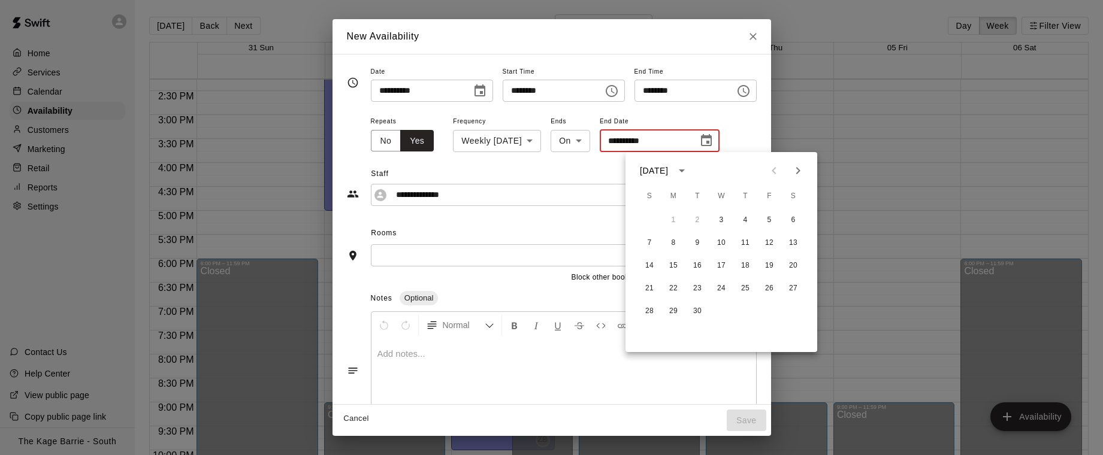
click at [797, 166] on icon "Next month" at bounding box center [798, 171] width 14 height 14
click at [720, 283] on button "22" at bounding box center [721, 289] width 22 height 22
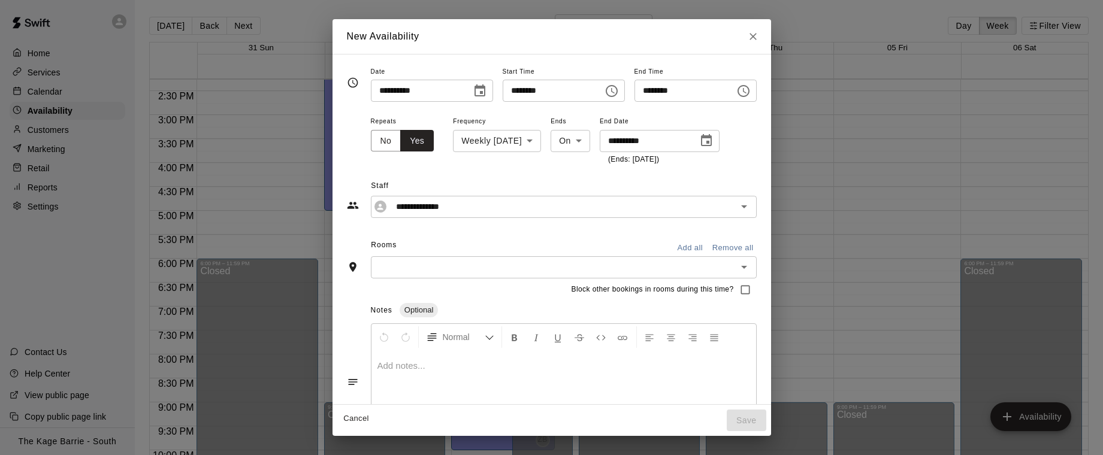
type input "**********"
click at [562, 206] on input "**********" at bounding box center [554, 206] width 326 height 15
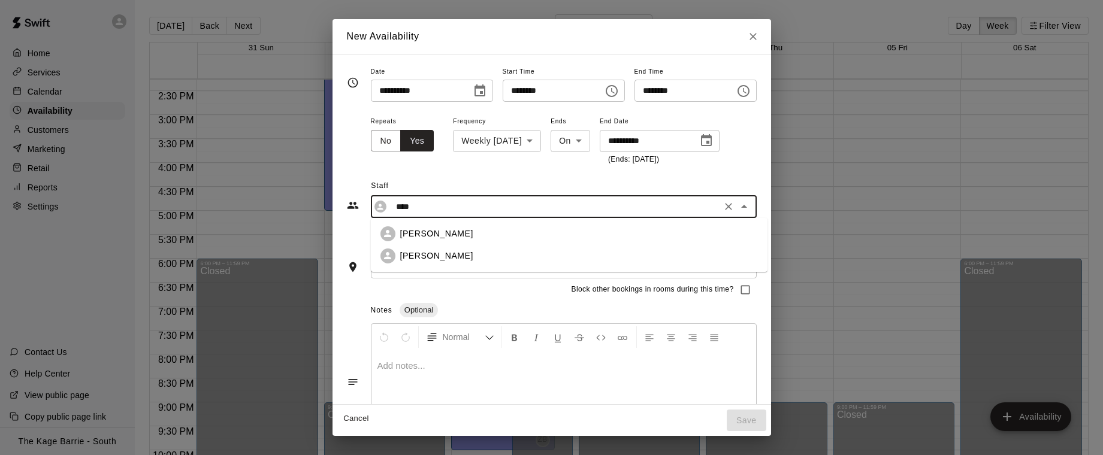
click at [526, 237] on div "[PERSON_NAME]" at bounding box center [579, 234] width 358 height 13
type input "**********"
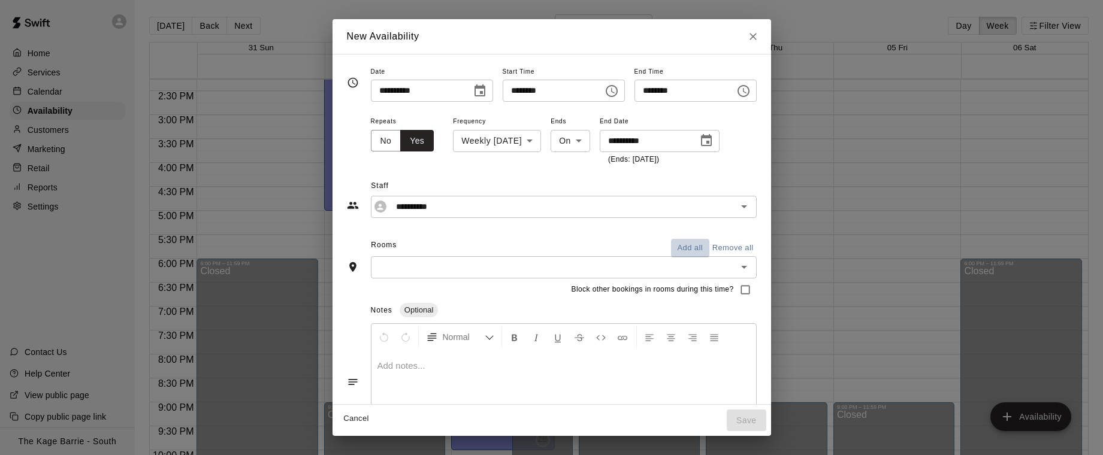
click at [691, 244] on button "Add all" at bounding box center [690, 248] width 38 height 19
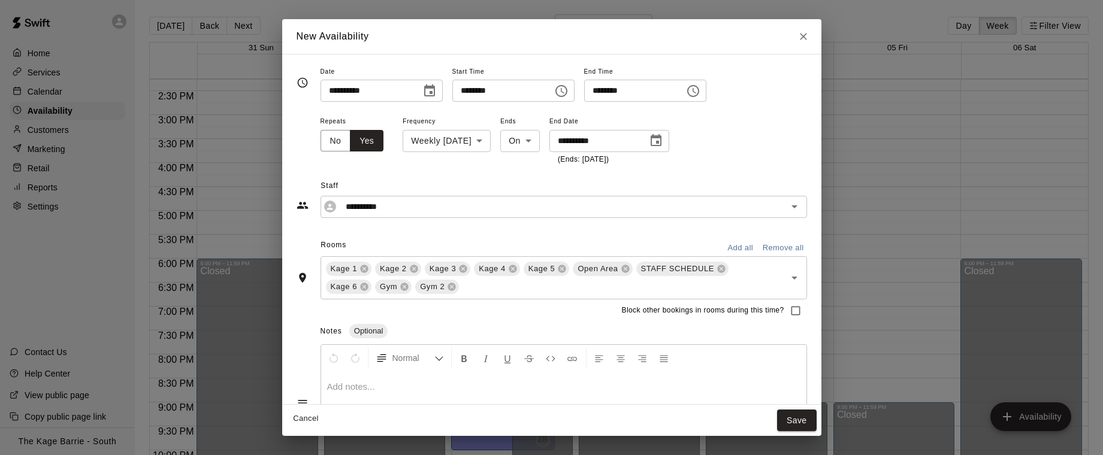
click at [797, 418] on button "Save" at bounding box center [797, 421] width 40 height 22
click at [797, 425] on button "Save" at bounding box center [797, 421] width 40 height 22
click at [797, 418] on button "Save" at bounding box center [797, 421] width 40 height 22
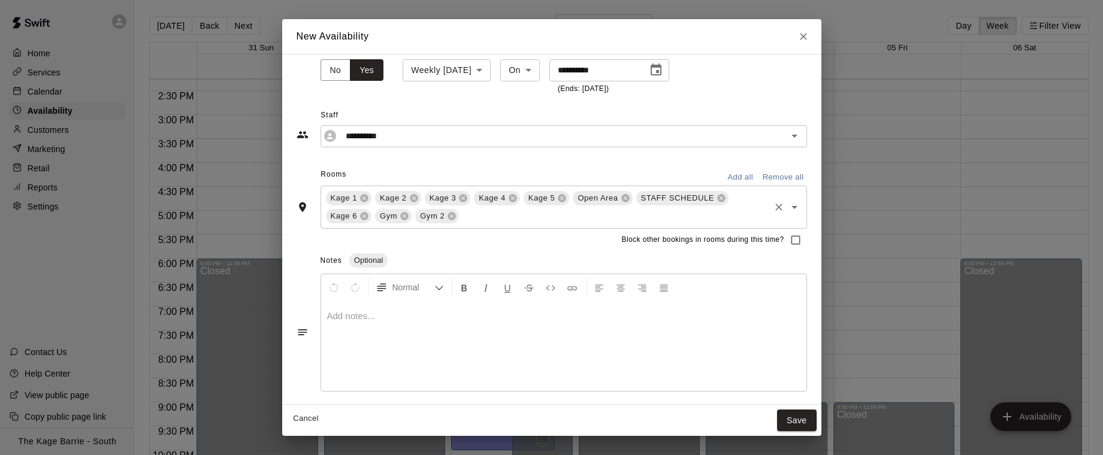
scroll to position [0, 0]
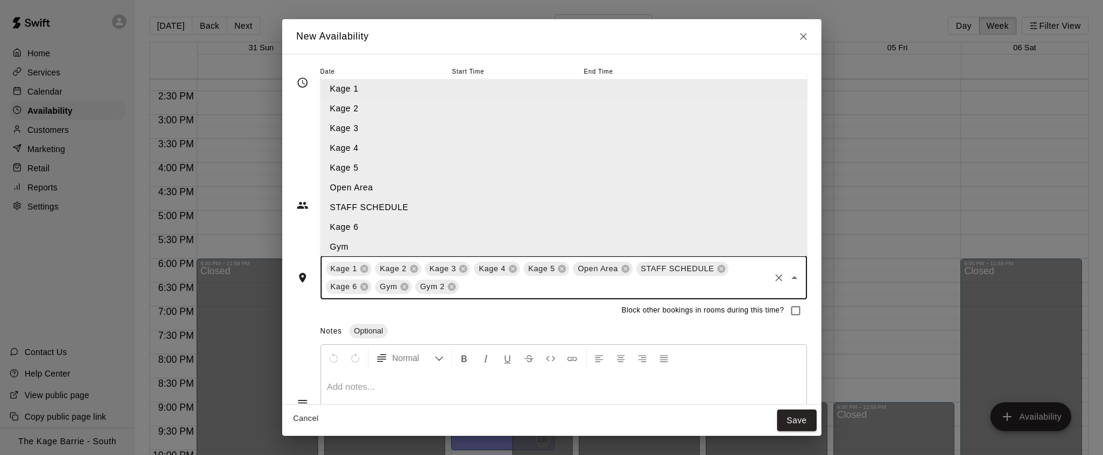
click at [486, 285] on input "text" at bounding box center [614, 286] width 307 height 15
click at [452, 287] on icon at bounding box center [452, 287] width 10 height 10
click at [613, 326] on div "Notes Optional" at bounding box center [563, 331] width 486 height 19
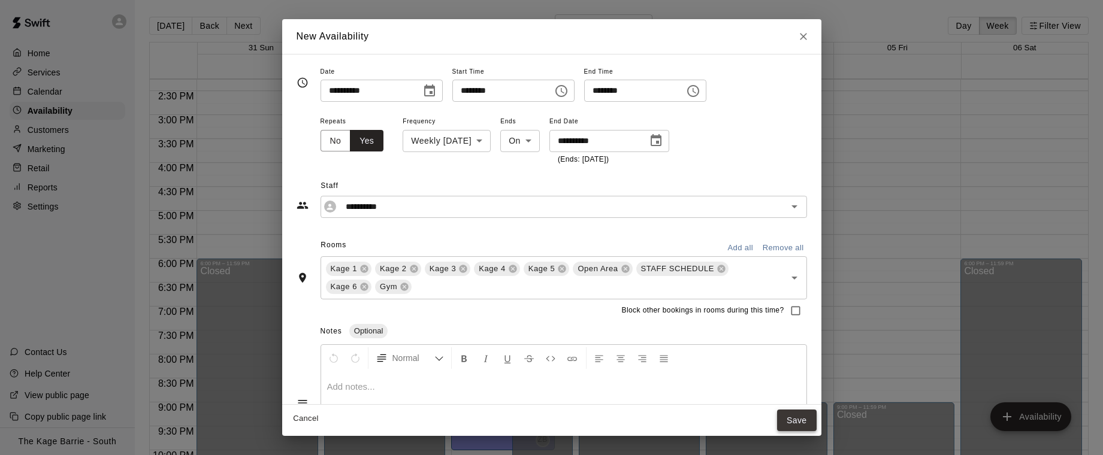
click at [802, 421] on button "Save" at bounding box center [797, 421] width 40 height 22
click at [663, 143] on icon "Choose date, selected date is Oct 22, 2025" at bounding box center [656, 141] width 14 height 14
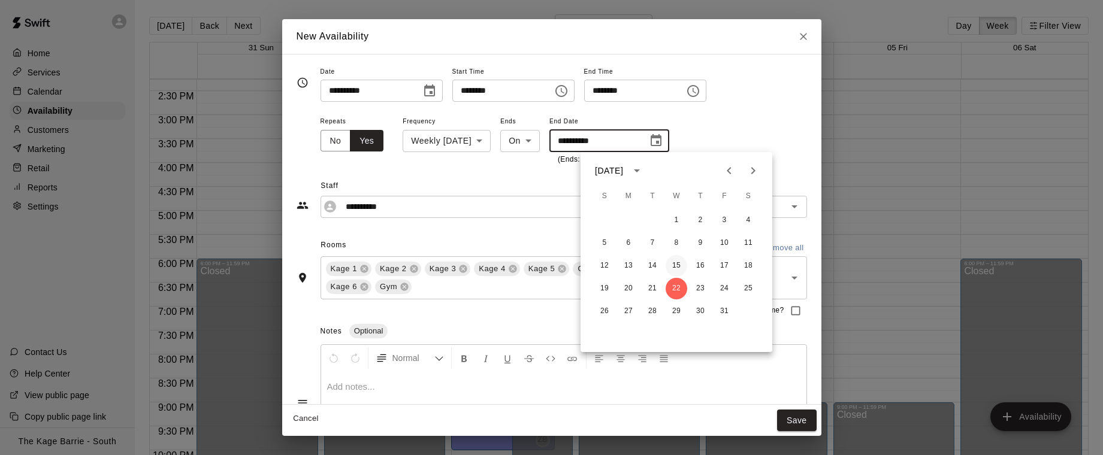
click at [678, 264] on button "15" at bounding box center [677, 266] width 22 height 22
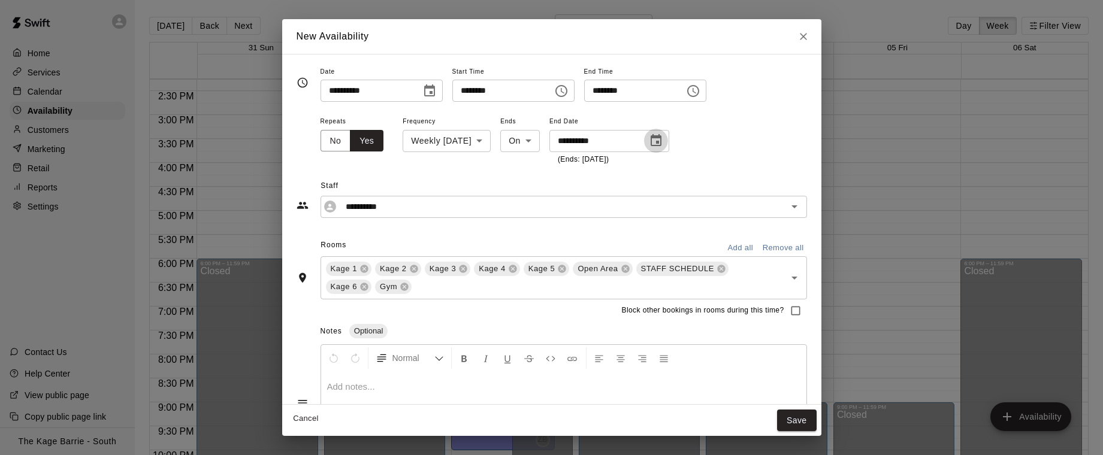
click at [661, 142] on icon "Choose date, selected date is Oct 15, 2025" at bounding box center [656, 140] width 11 height 12
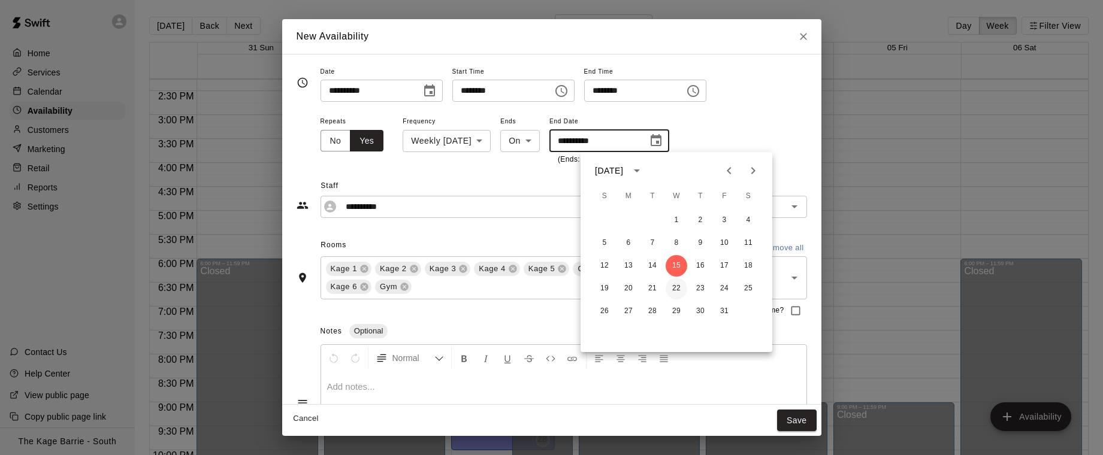
click at [678, 285] on button "22" at bounding box center [677, 289] width 22 height 22
type input "**********"
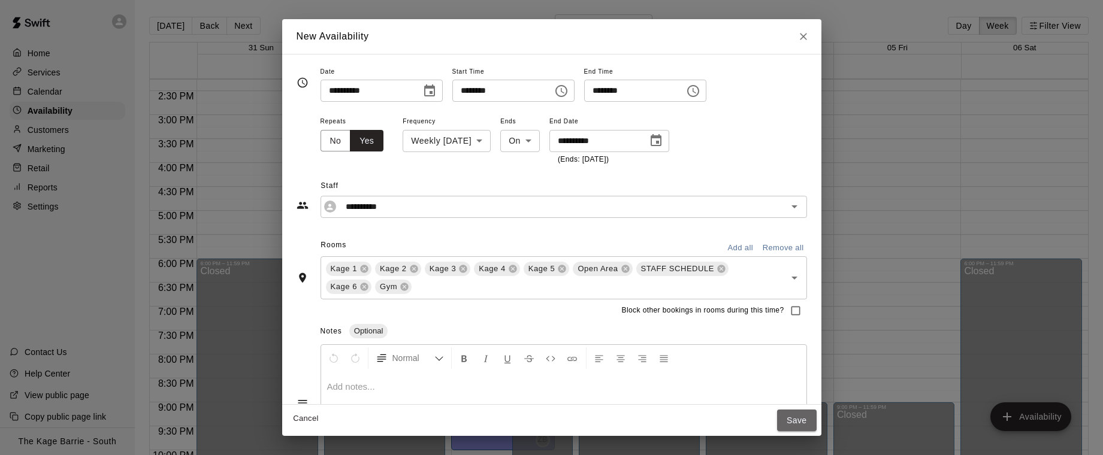
click at [801, 424] on button "Save" at bounding box center [797, 421] width 40 height 22
click at [803, 35] on icon "Close" at bounding box center [803, 36] width 7 height 7
type input "**********"
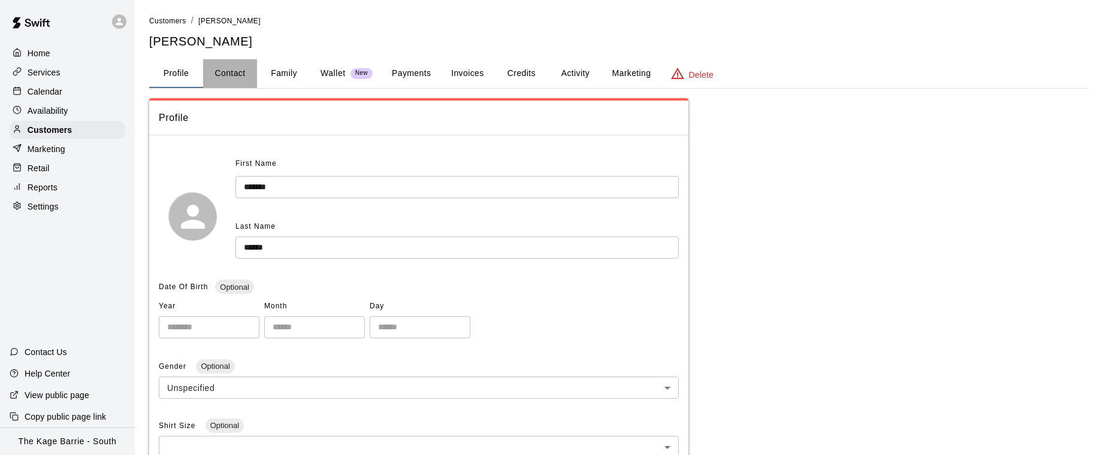
click at [239, 70] on button "Contact" at bounding box center [230, 73] width 54 height 29
select select "**"
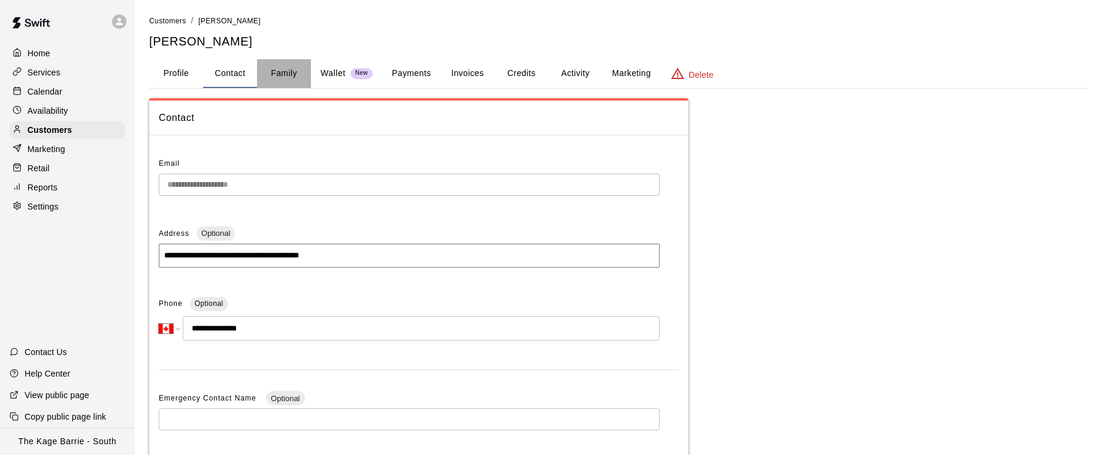
click at [292, 70] on button "Family" at bounding box center [284, 73] width 54 height 29
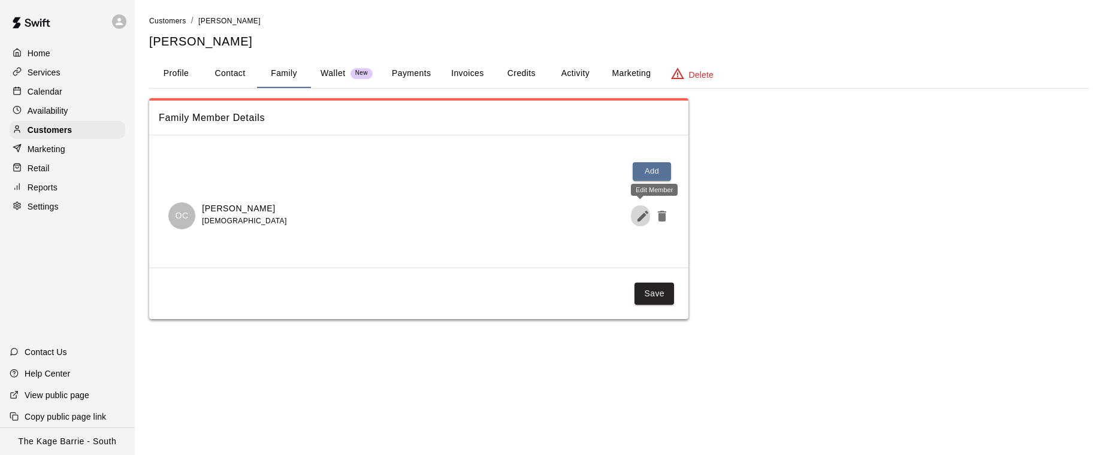
click at [644, 219] on icon "Edit Member" at bounding box center [643, 216] width 14 height 14
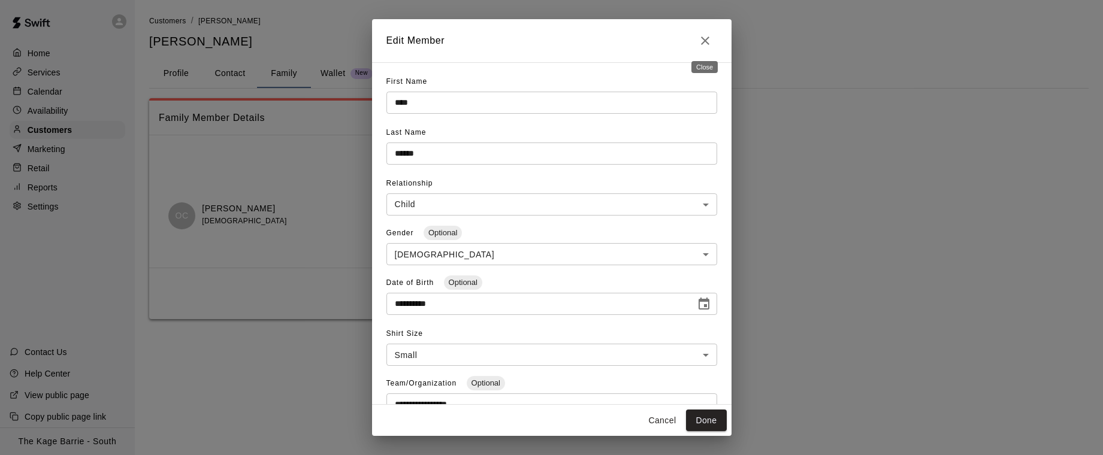
click at [705, 43] on icon "Close" at bounding box center [705, 41] width 14 height 14
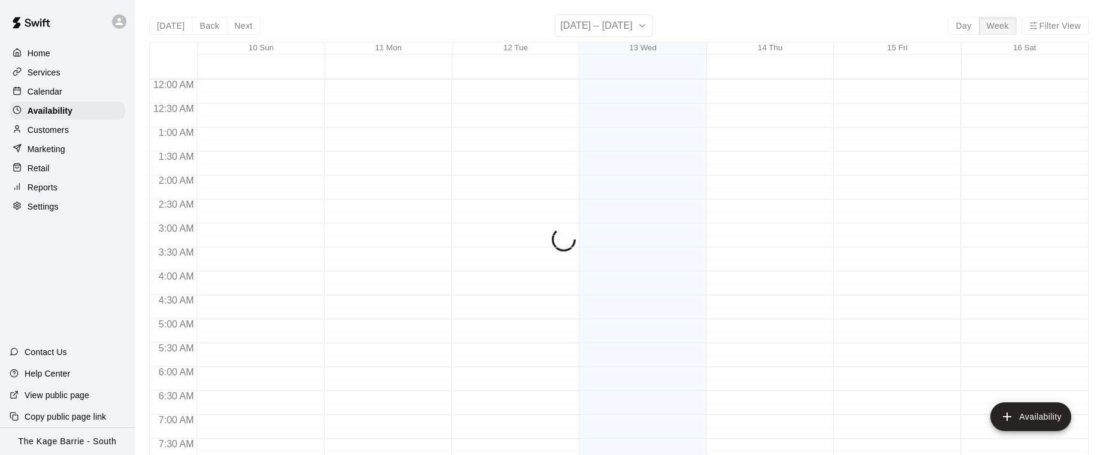
scroll to position [694, 0]
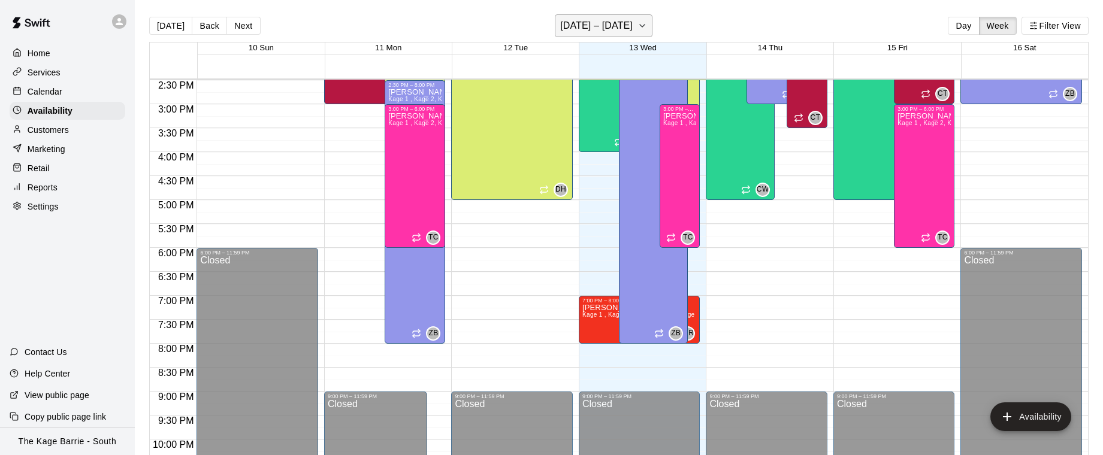
click at [637, 28] on icon "button" at bounding box center [642, 26] width 10 height 14
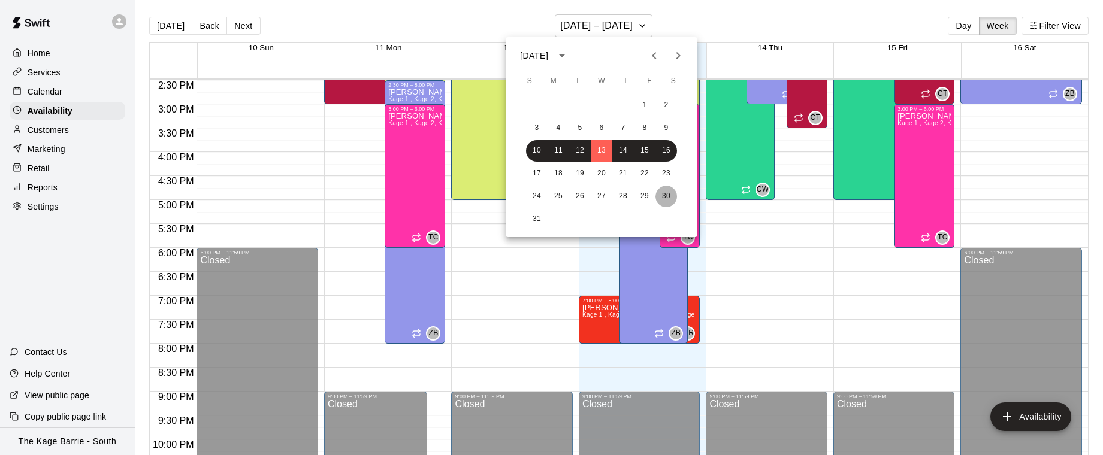
click at [669, 195] on button "30" at bounding box center [666, 197] width 22 height 22
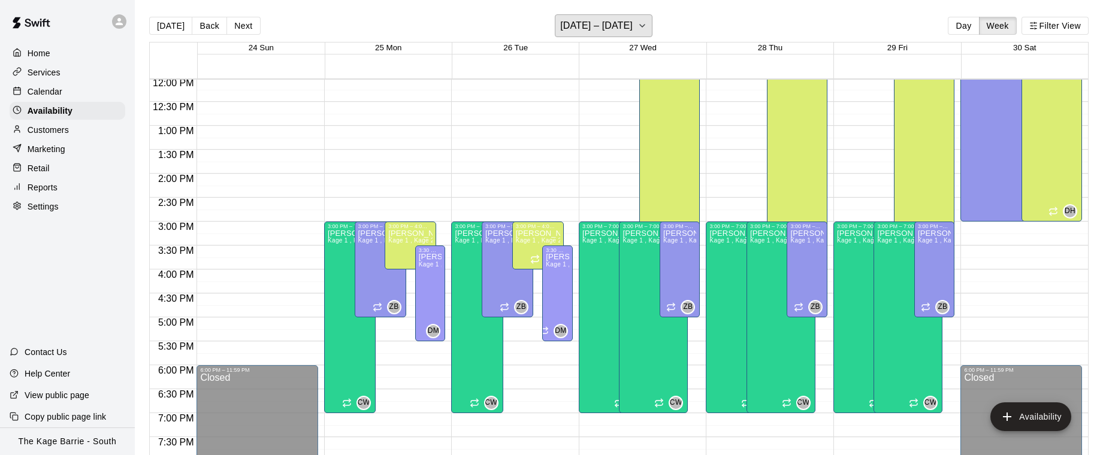
scroll to position [584, 0]
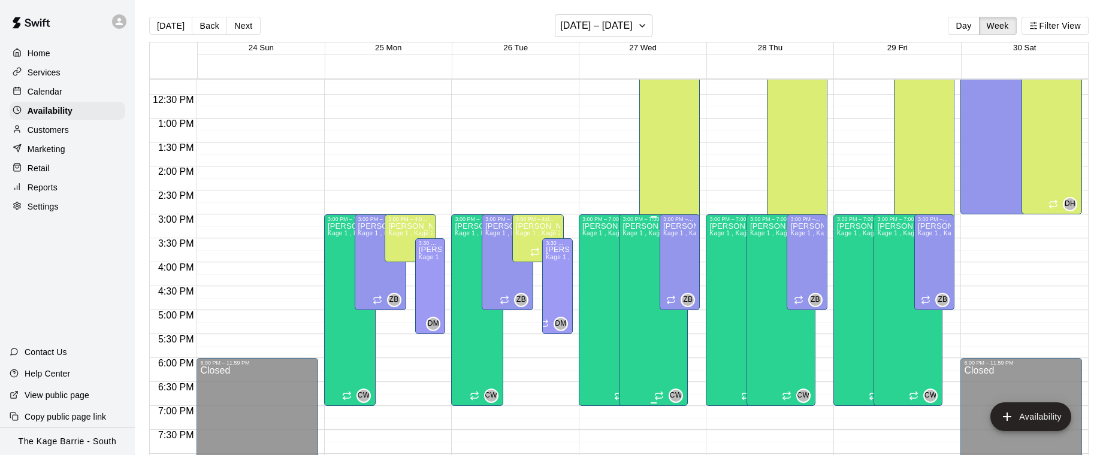
click at [642, 271] on div "[PERSON_NAME] Kage 1 , Kage 2, Kage 3, Kage 4, Kage 5, Open Area, STAFF SCHEDUL…" at bounding box center [653, 449] width 62 height 455
click at [638, 265] on icon "delete" at bounding box center [635, 263] width 14 height 14
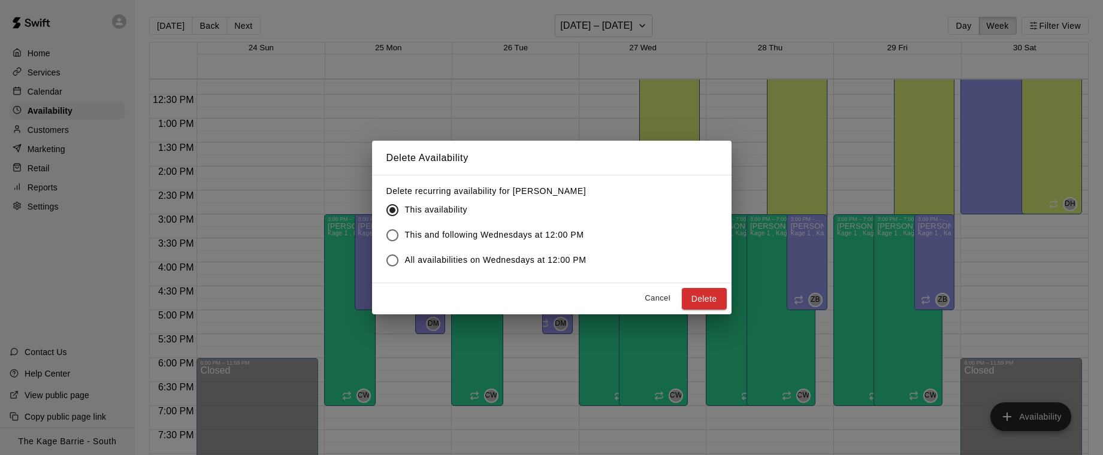
click at [712, 301] on button "Delete" at bounding box center [704, 299] width 45 height 22
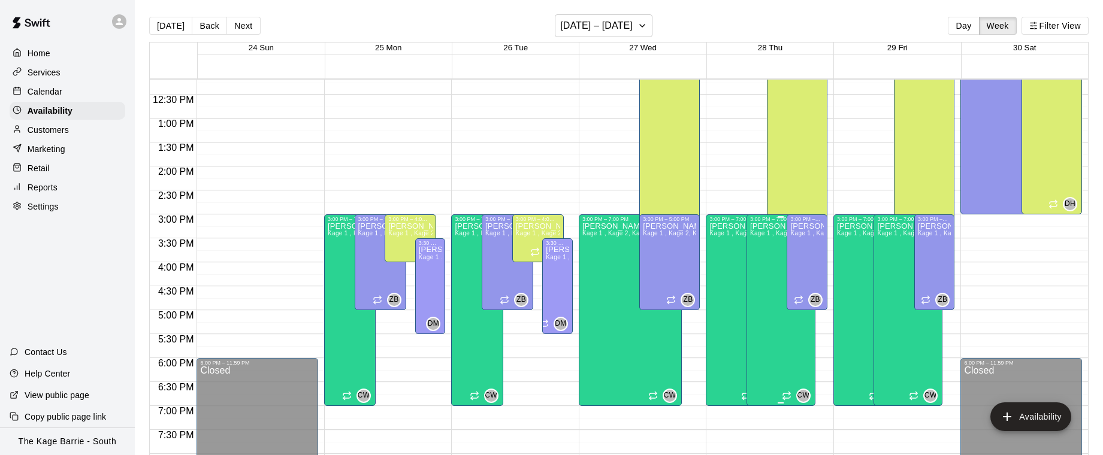
click at [764, 320] on div "[PERSON_NAME] Kage 1 , Kage 2, Kage 3, Kage 4, Kage 5, Open Area, STAFF SCHEDUL…" at bounding box center [781, 449] width 62 height 455
click at [764, 264] on icon "delete" at bounding box center [762, 263] width 8 height 11
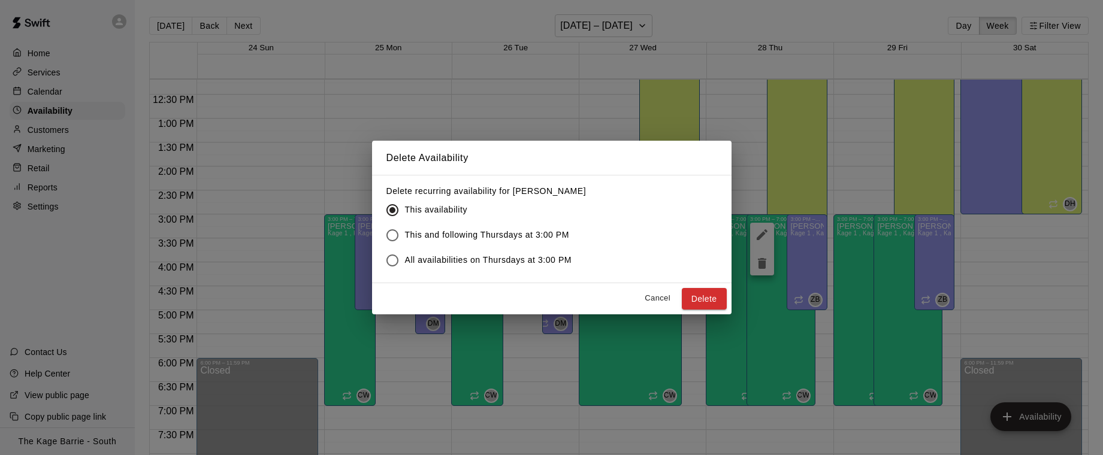
click at [719, 297] on button "Delete" at bounding box center [704, 299] width 45 height 22
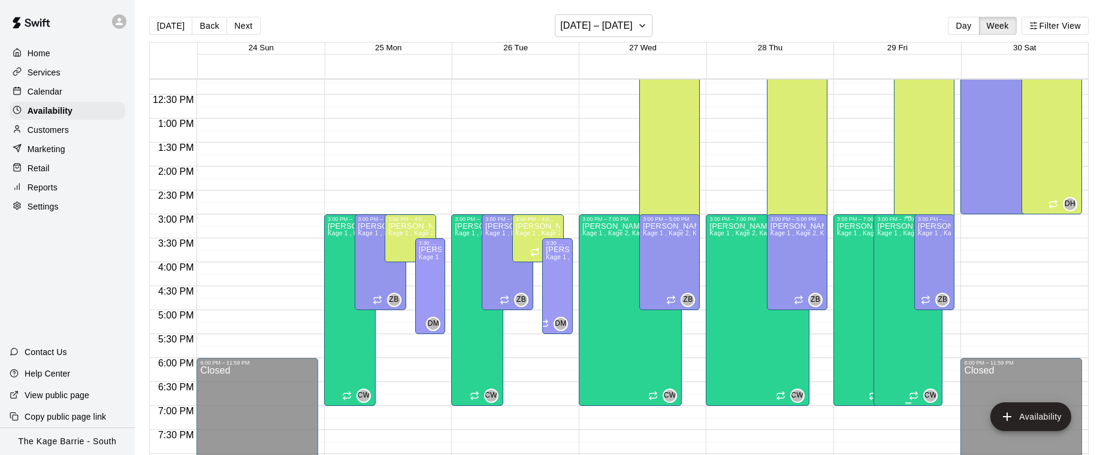
click at [896, 303] on div "[PERSON_NAME] Kage 1 , Kage 2, Kage 3, Kage 4, Kage 5, Open Area, STAFF SCHEDUL…" at bounding box center [908, 449] width 62 height 455
click at [890, 270] on icon "delete" at bounding box center [889, 263] width 14 height 14
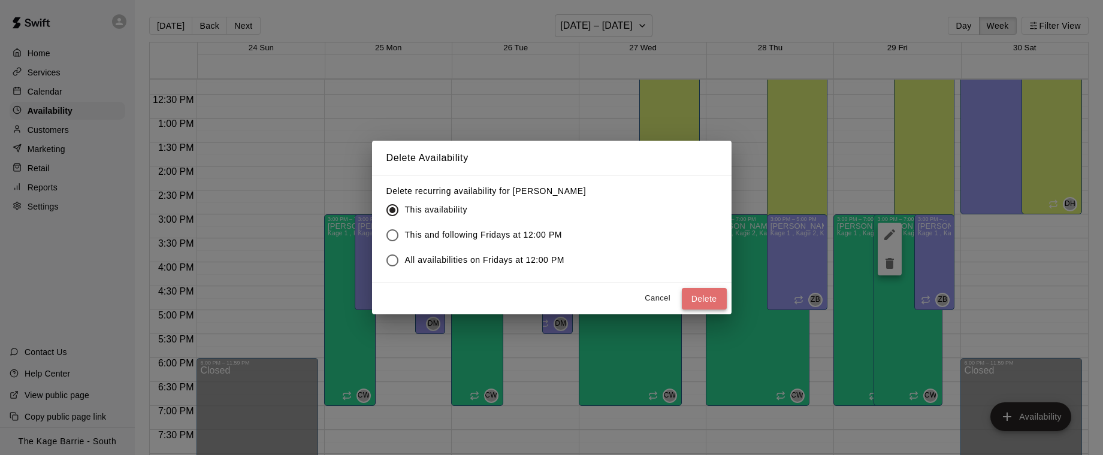
click at [716, 304] on button "Delete" at bounding box center [704, 299] width 45 height 22
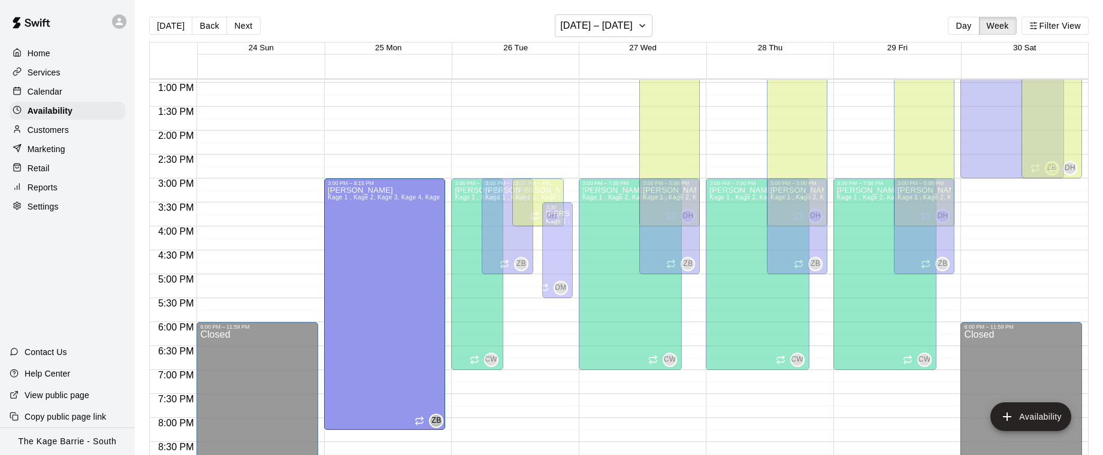
scroll to position [651, 0]
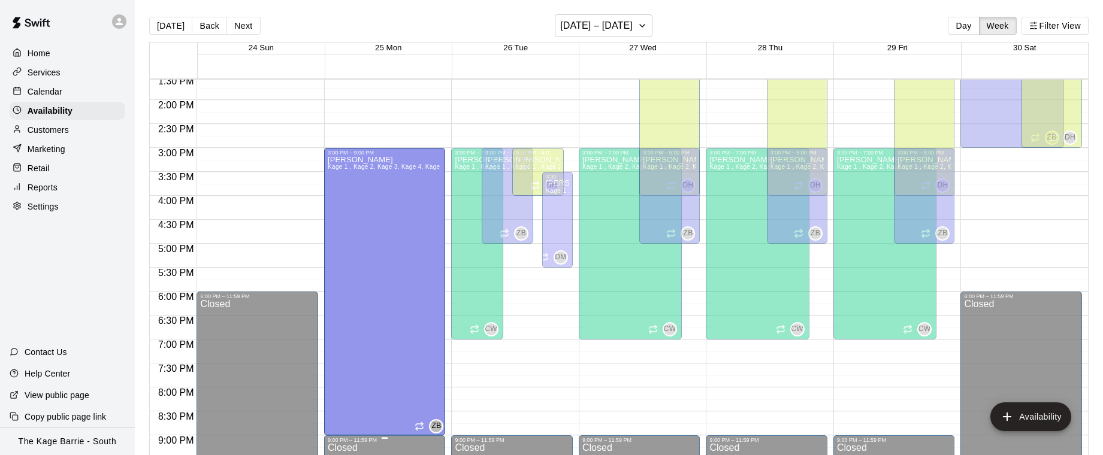
drag, startPoint x: 382, startPoint y: 307, endPoint x: 389, endPoint y: 436, distance: 129.0
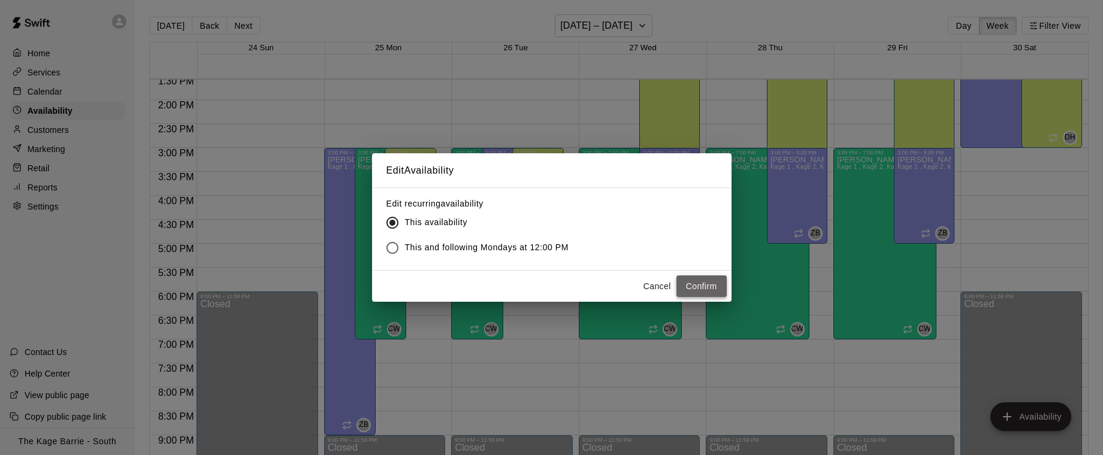
click at [709, 289] on button "Confirm" at bounding box center [701, 287] width 50 height 22
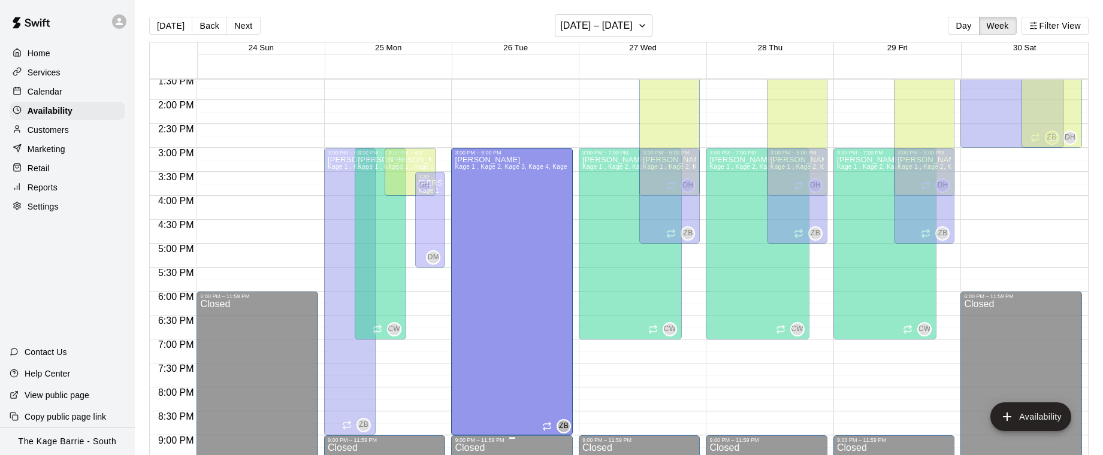
drag, startPoint x: 510, startPoint y: 240, endPoint x: 518, endPoint y: 436, distance: 196.0
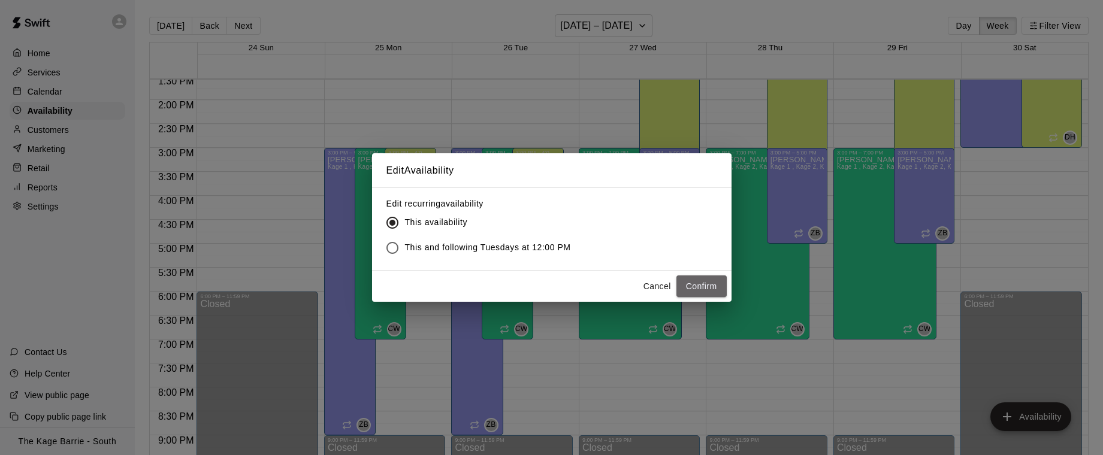
click at [705, 290] on button "Confirm" at bounding box center [701, 287] width 50 height 22
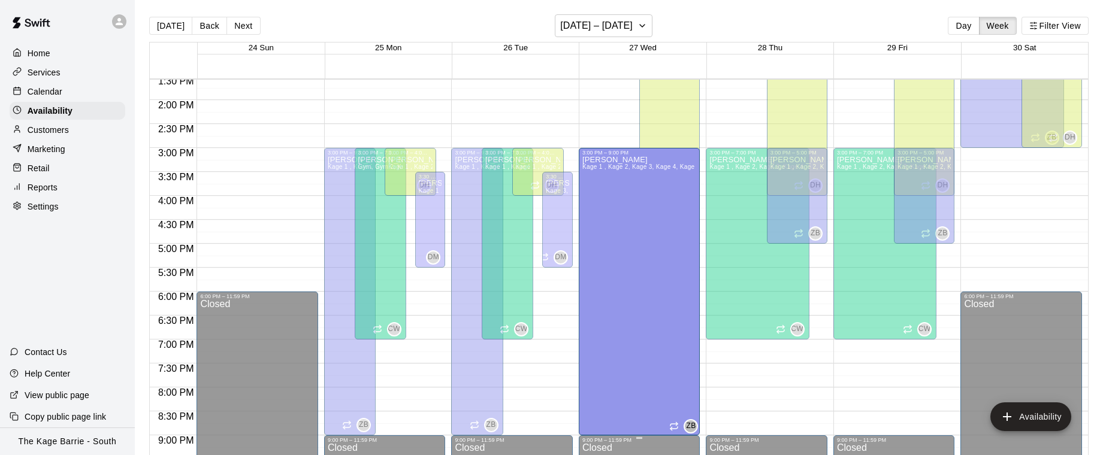
drag, startPoint x: 668, startPoint y: 240, endPoint x: 683, endPoint y: 439, distance: 199.5
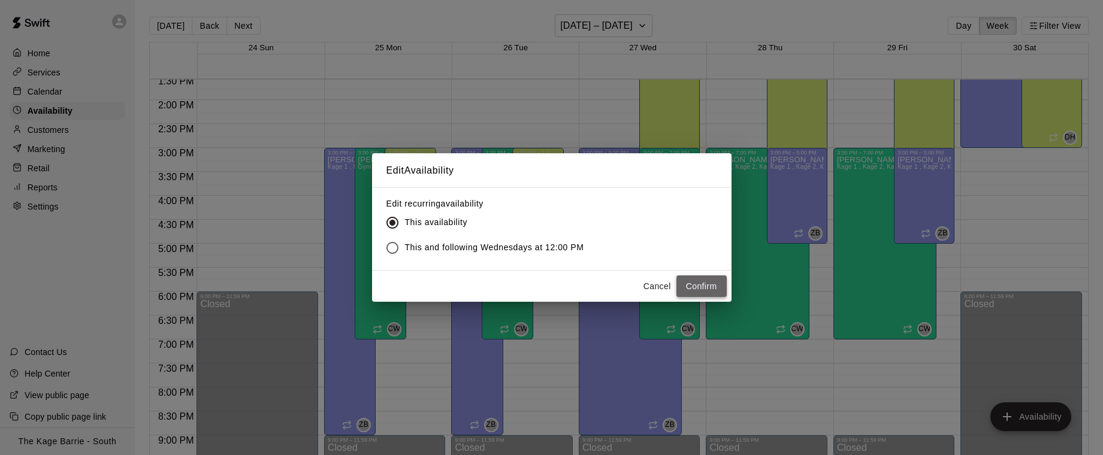
click at [718, 283] on button "Confirm" at bounding box center [701, 287] width 50 height 22
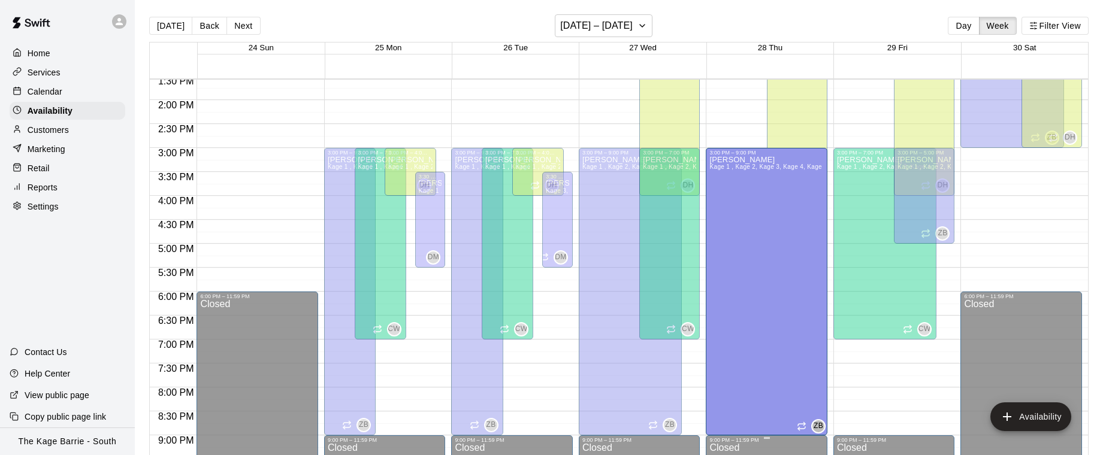
drag, startPoint x: 799, startPoint y: 246, endPoint x: 803, endPoint y: 436, distance: 190.5
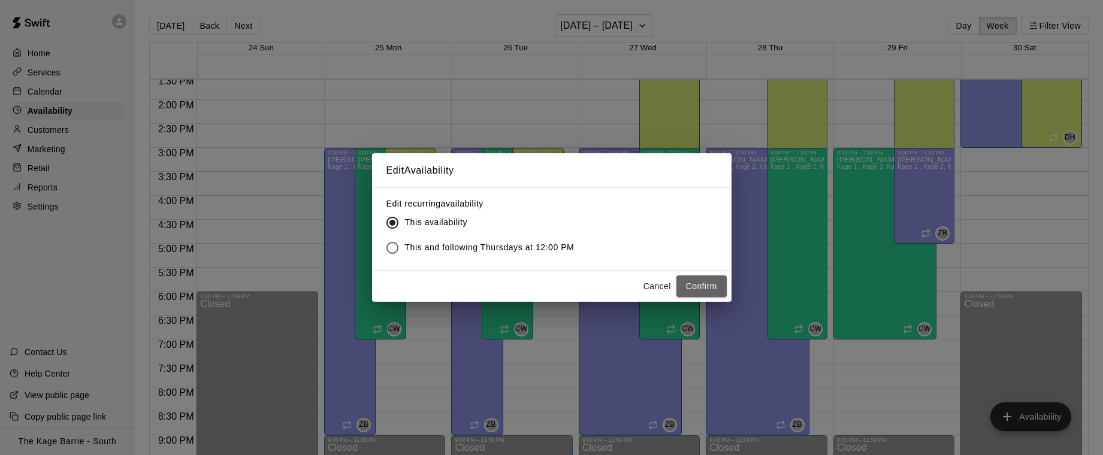
click at [699, 289] on button "Confirm" at bounding box center [701, 287] width 50 height 22
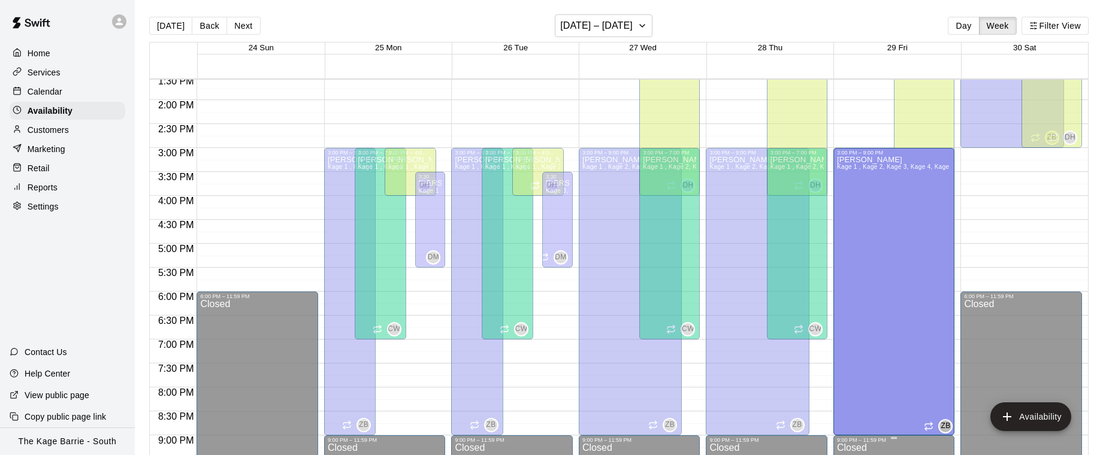
drag, startPoint x: 927, startPoint y: 240, endPoint x: 953, endPoint y: 443, distance: 204.7
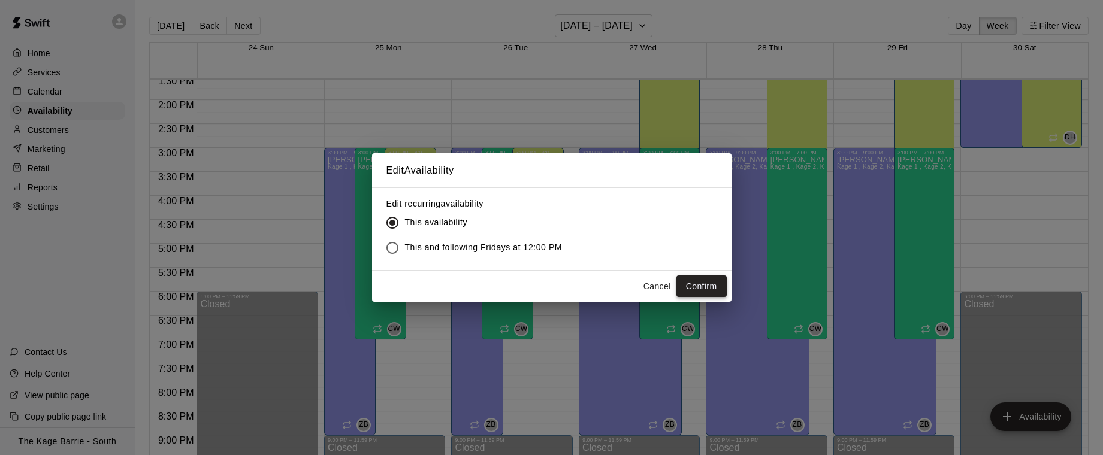
click at [708, 284] on button "Confirm" at bounding box center [701, 287] width 50 height 22
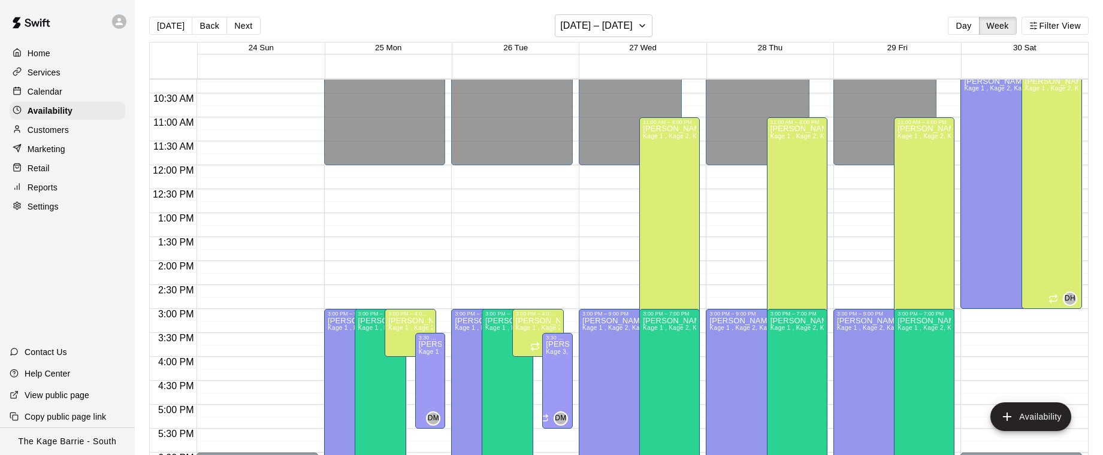
scroll to position [493, 0]
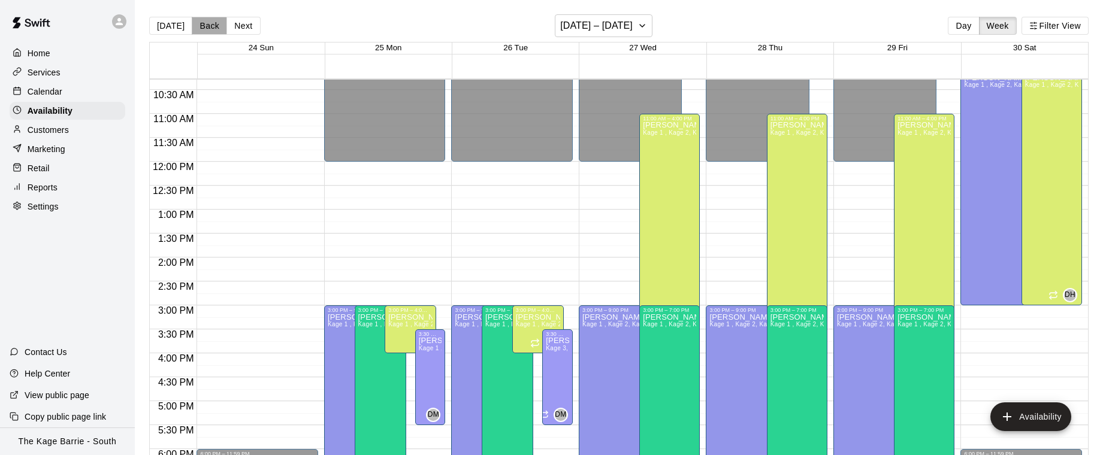
click at [220, 29] on button "Back" at bounding box center [209, 26] width 35 height 18
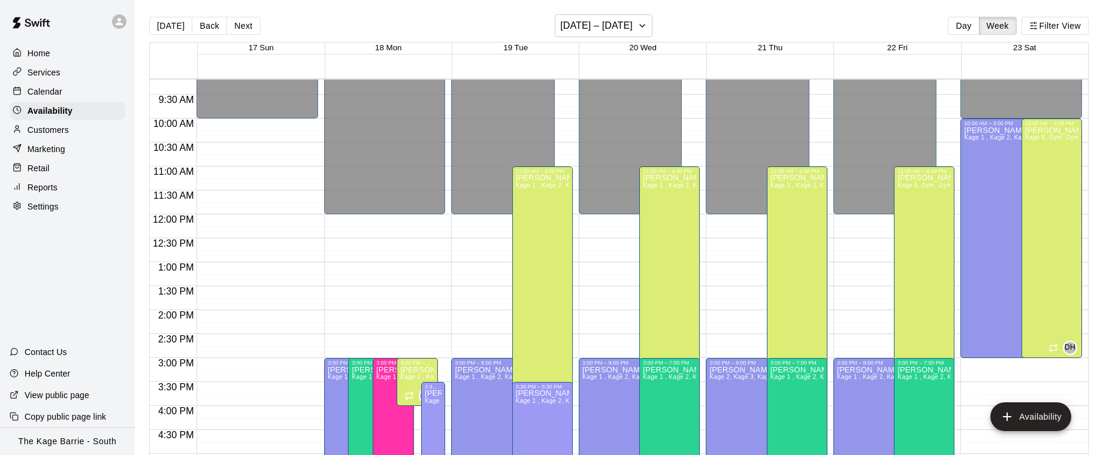
scroll to position [441, 0]
click at [246, 26] on button "Next" at bounding box center [243, 26] width 34 height 18
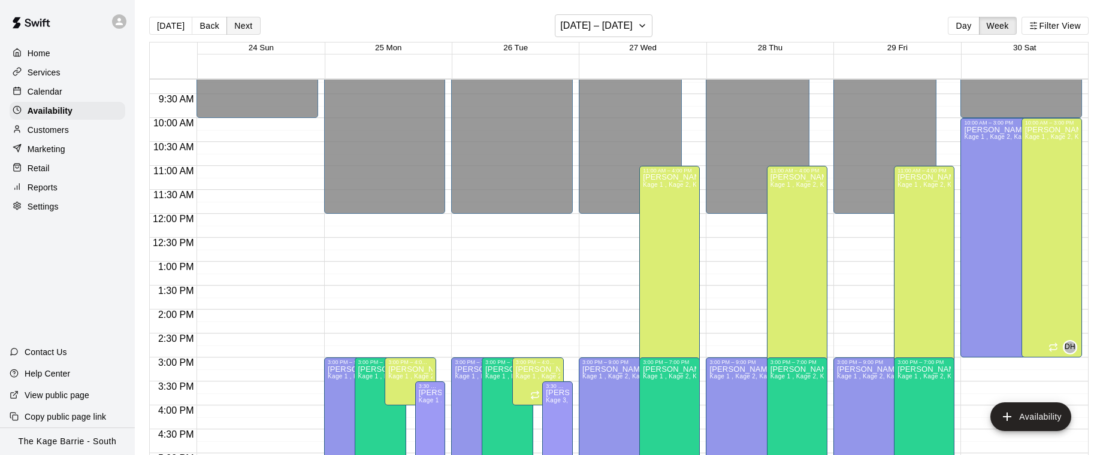
click at [246, 26] on button "Next" at bounding box center [243, 26] width 34 height 18
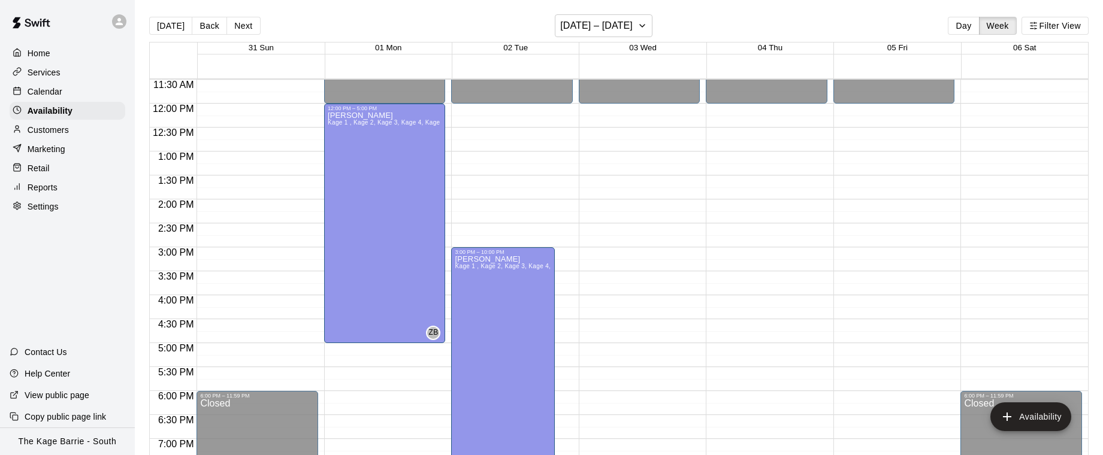
scroll to position [664, 0]
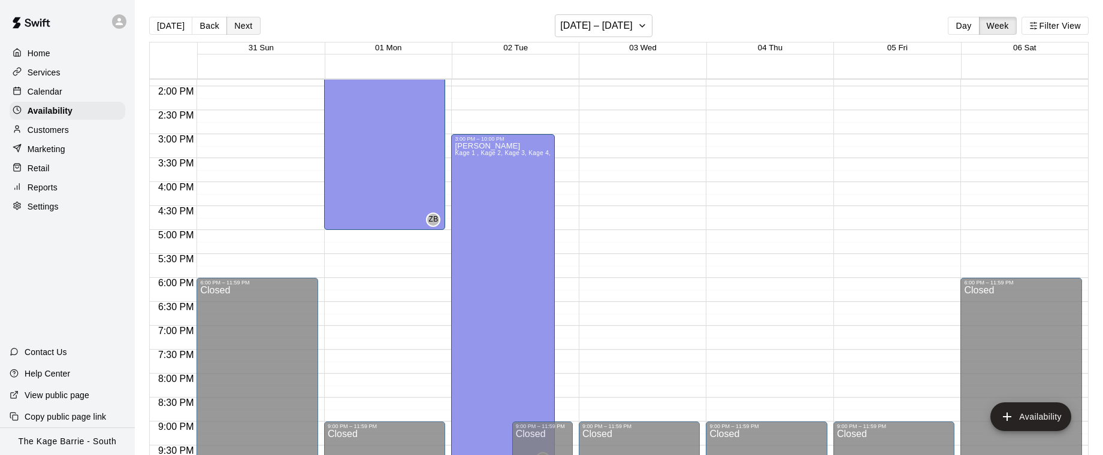
click at [243, 23] on button "Next" at bounding box center [243, 26] width 34 height 18
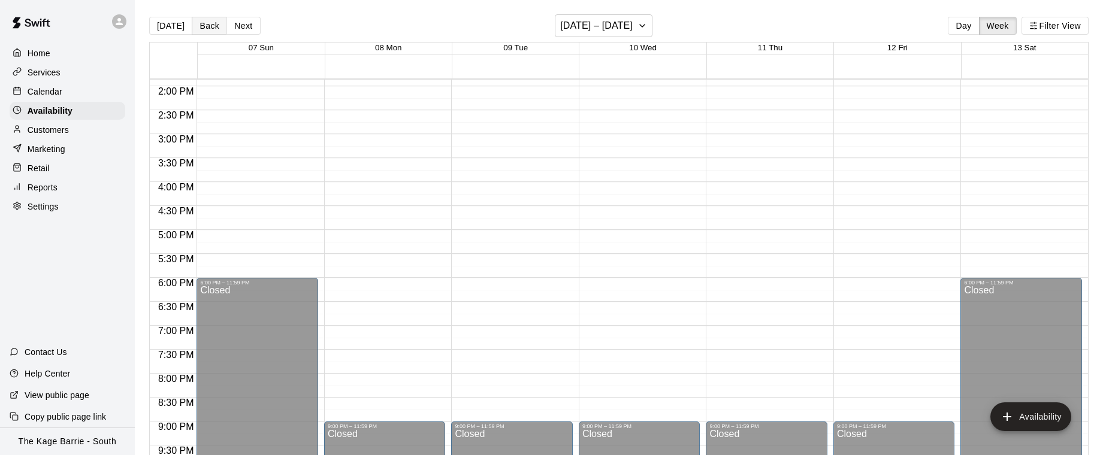
click at [210, 29] on button "Back" at bounding box center [209, 26] width 35 height 18
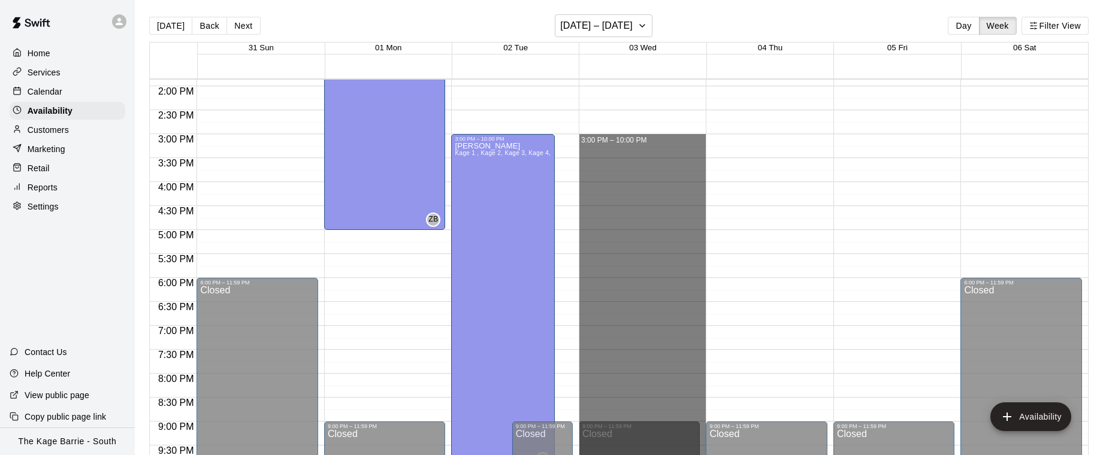
drag, startPoint x: 636, startPoint y: 137, endPoint x: 661, endPoint y: 461, distance: 325.1
click at [661, 455] on html "Home Services Calendar Availability Customers Marketing Retail Reports Settings…" at bounding box center [551, 237] width 1103 height 474
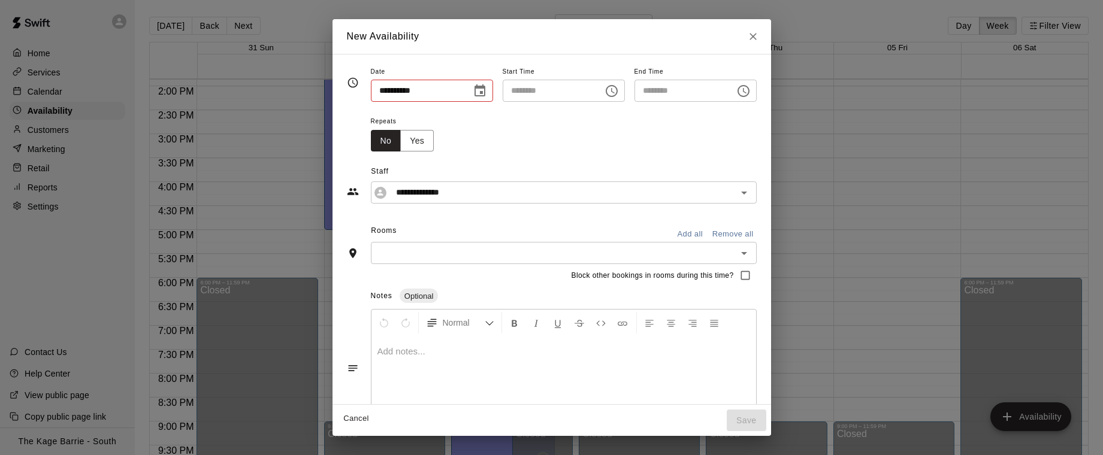
type input "**********"
type input "********"
click at [491, 203] on div "**********" at bounding box center [564, 193] width 386 height 22
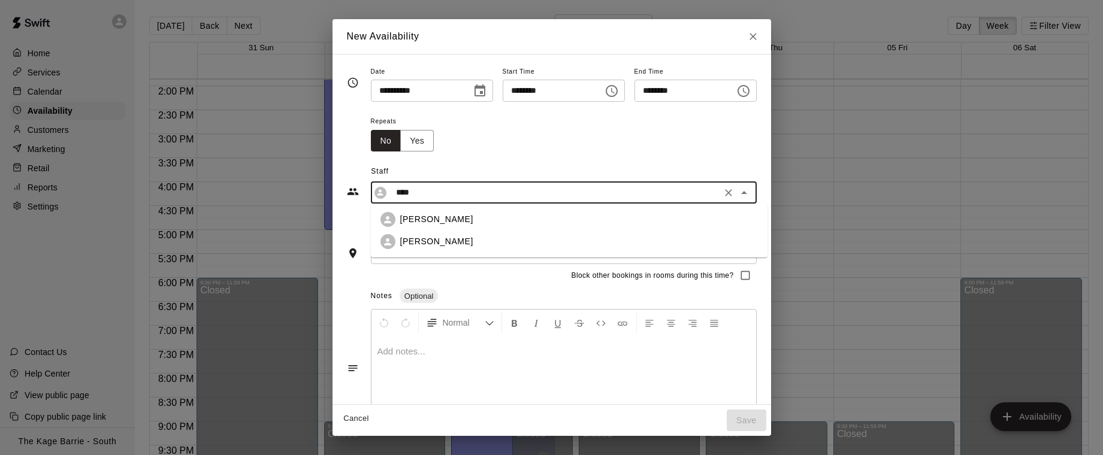
click at [445, 218] on div "[PERSON_NAME]" at bounding box center [579, 219] width 358 height 13
type input "**********"
click at [700, 236] on button "Add all" at bounding box center [690, 234] width 38 height 19
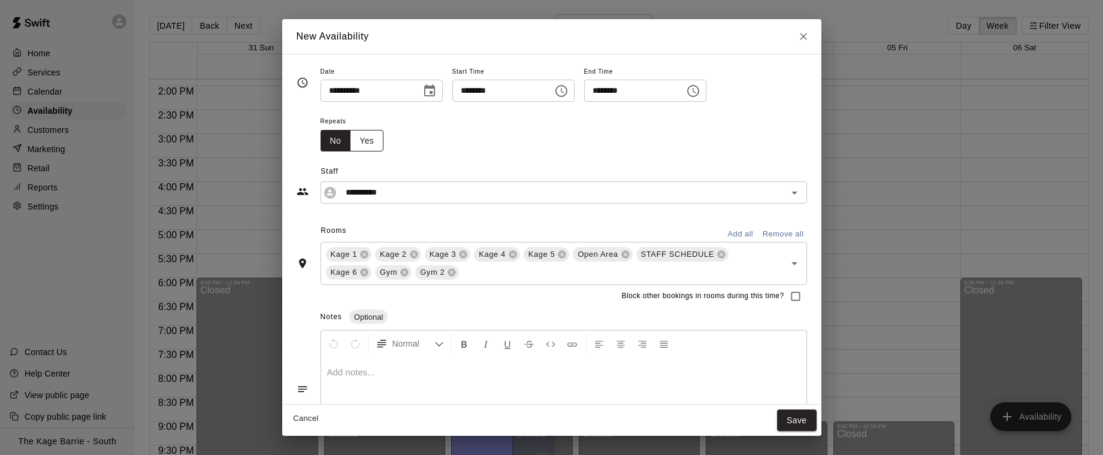
click at [378, 147] on button "Yes" at bounding box center [367, 141] width 34 height 22
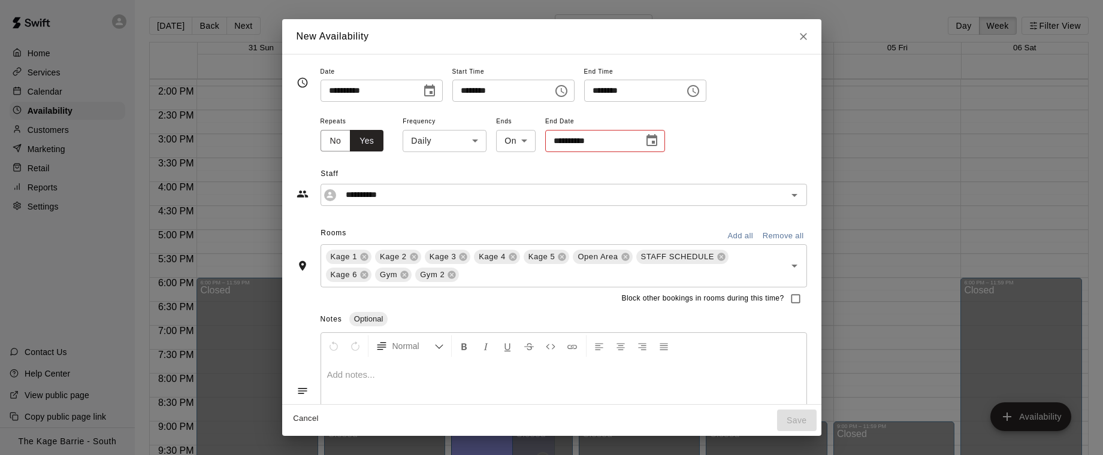
click at [466, 142] on body "Home Services Calendar Availability Customers Marketing Retail Reports Settings…" at bounding box center [551, 237] width 1103 height 474
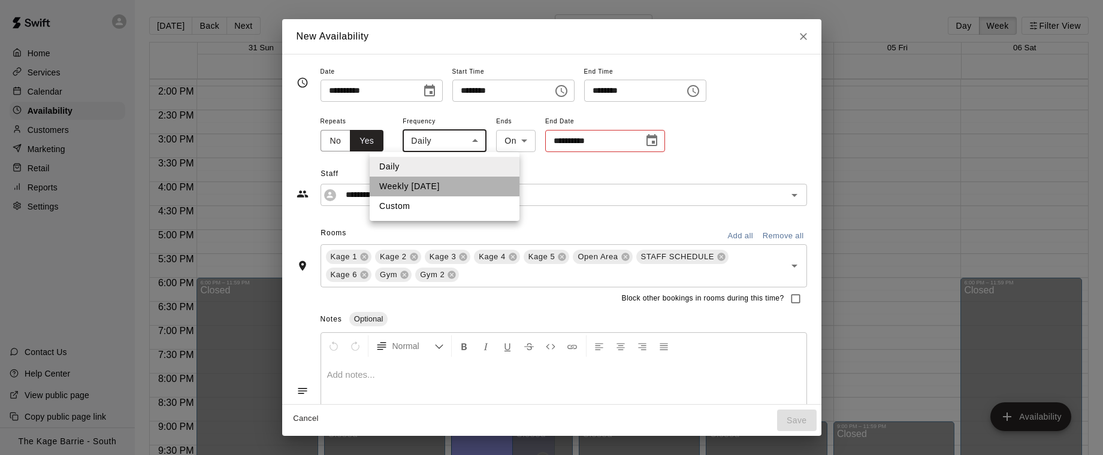
click at [463, 183] on li "Weekly [DATE]" at bounding box center [445, 187] width 150 height 20
type input "******"
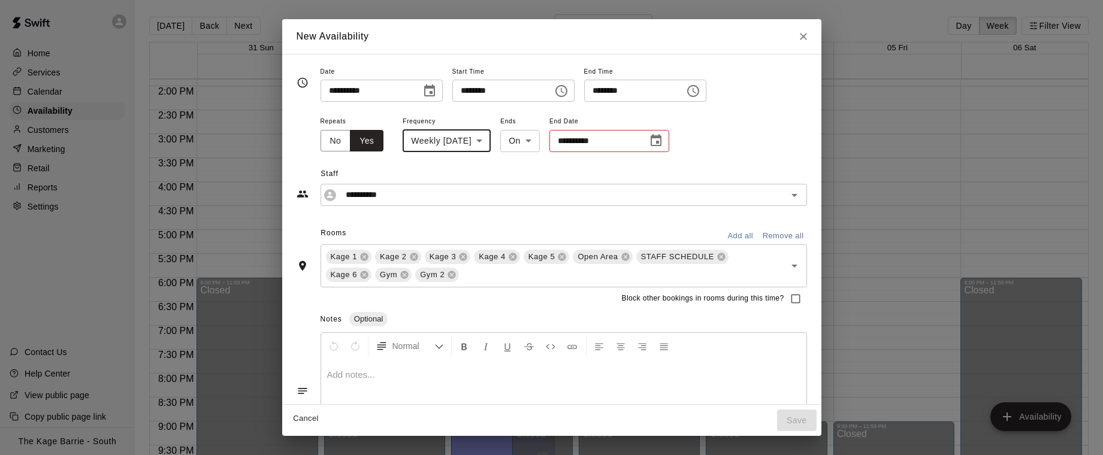
click at [663, 141] on icon "Choose date" at bounding box center [656, 141] width 14 height 14
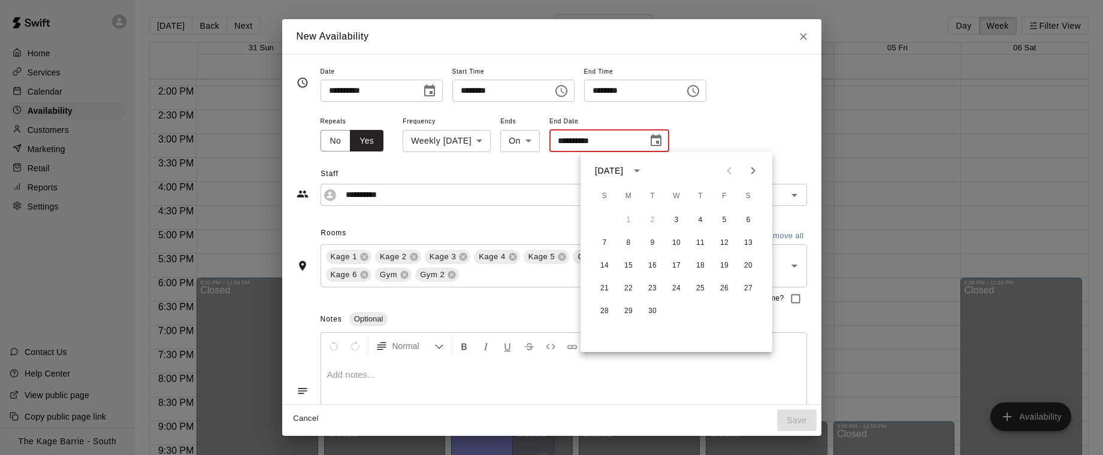
click at [755, 176] on icon "Next month" at bounding box center [753, 171] width 14 height 14
click at [678, 287] on button "22" at bounding box center [677, 289] width 22 height 22
type input "**********"
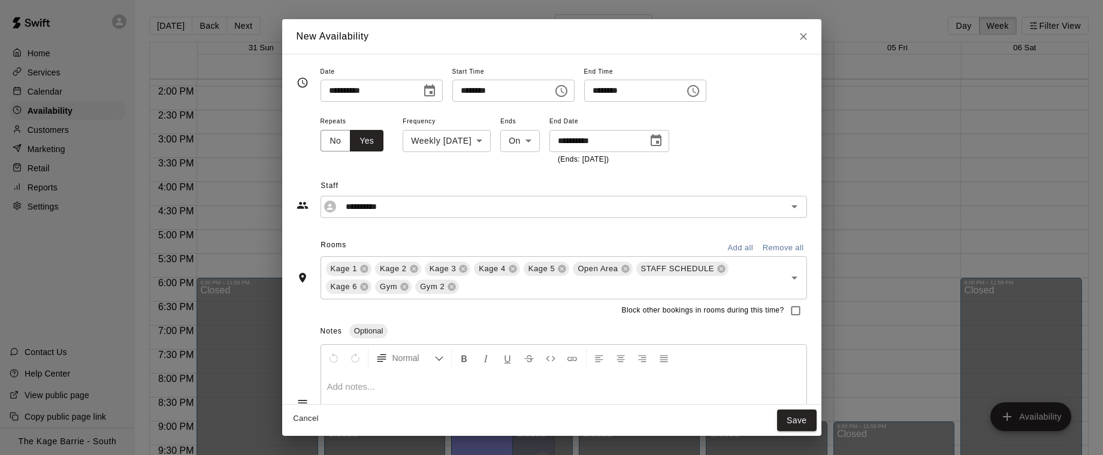
click at [801, 425] on button "Save" at bounding box center [797, 421] width 40 height 22
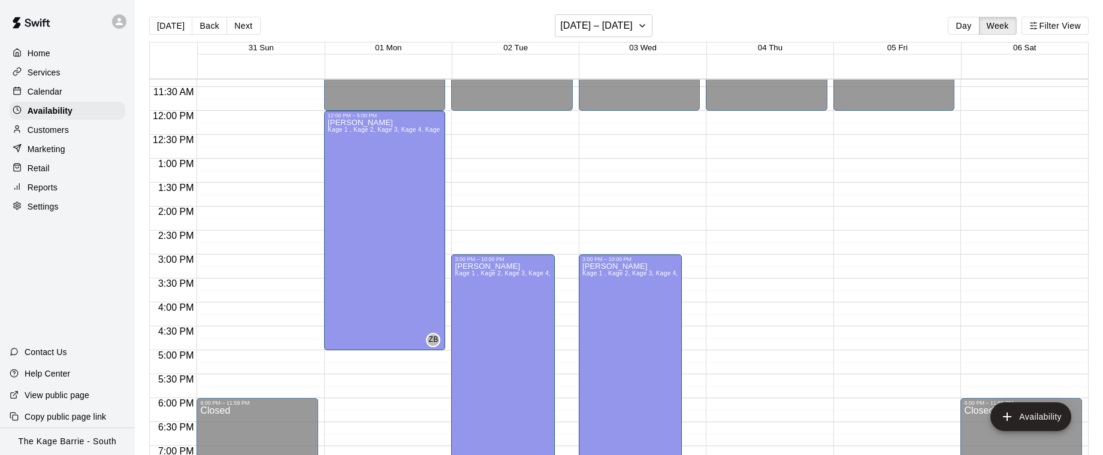
scroll to position [540, 0]
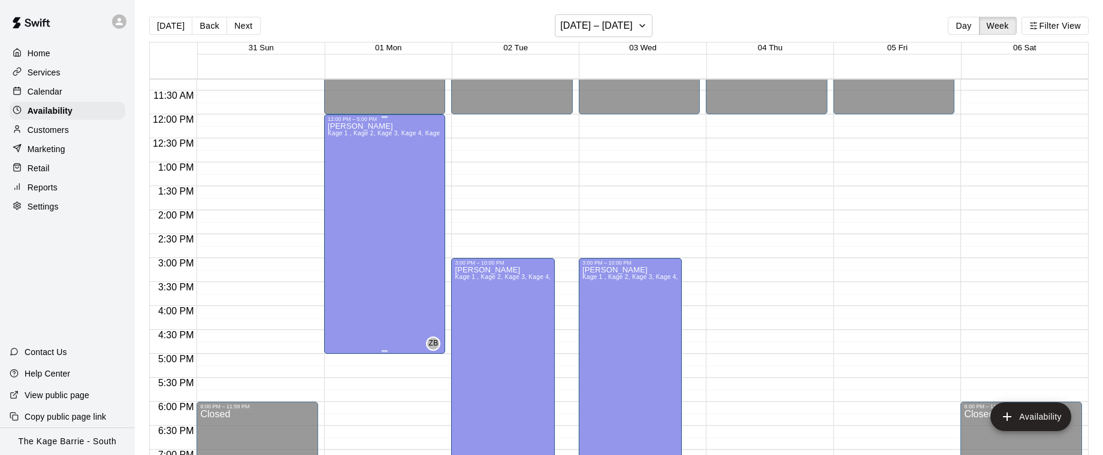
click at [367, 239] on div "[PERSON_NAME] Kage 1 , Kage 2, Kage 3, Kage 4, Kage 5, Open Area, STAFF SCHEDUL…" at bounding box center [385, 349] width 114 height 455
drag, startPoint x: 775, startPoint y: 118, endPoint x: 780, endPoint y: 168, distance: 50.6
click at [778, 195] on div at bounding box center [551, 227] width 1103 height 455
click at [781, 163] on div at bounding box center [551, 227] width 1103 height 455
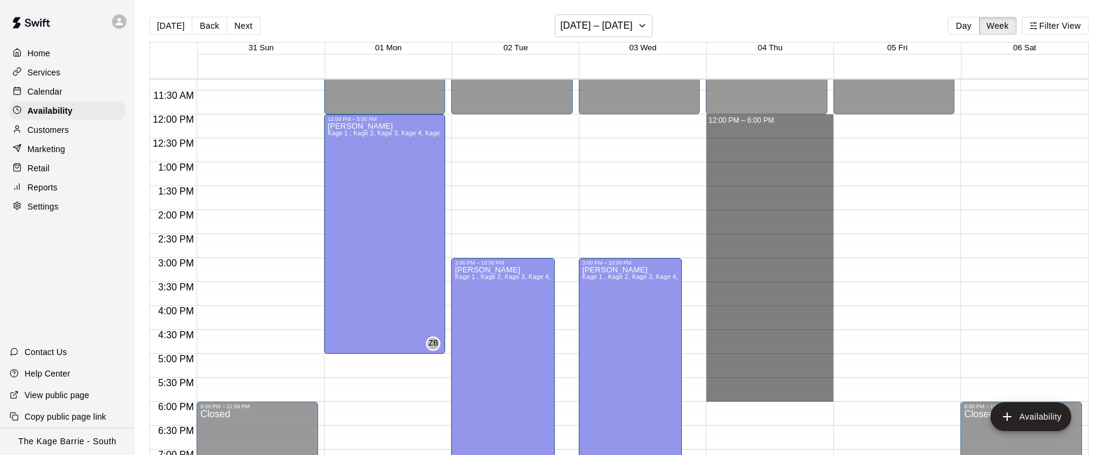
drag, startPoint x: 763, startPoint y: 117, endPoint x: 782, endPoint y: 389, distance: 273.2
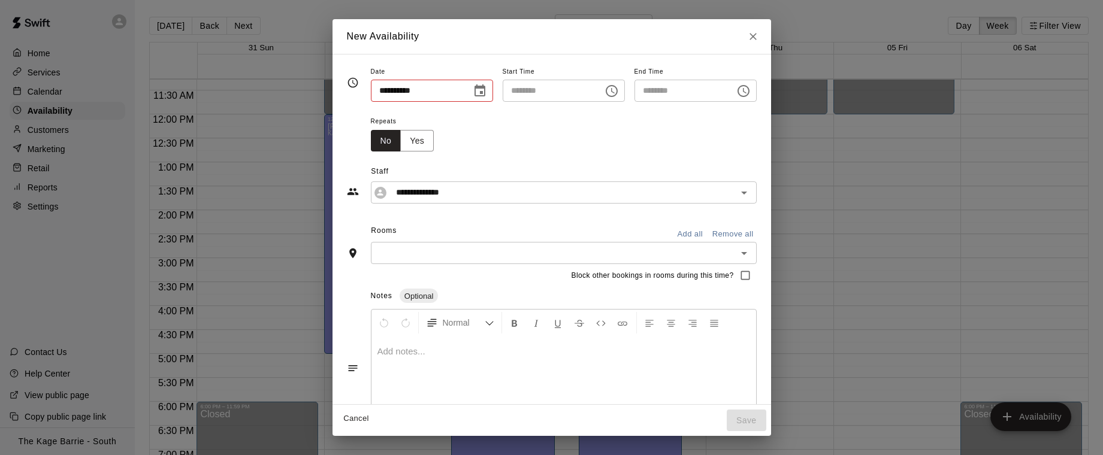
type input "**********"
type input "********"
click at [764, 40] on button "Close" at bounding box center [753, 37] width 22 height 22
type input "**********"
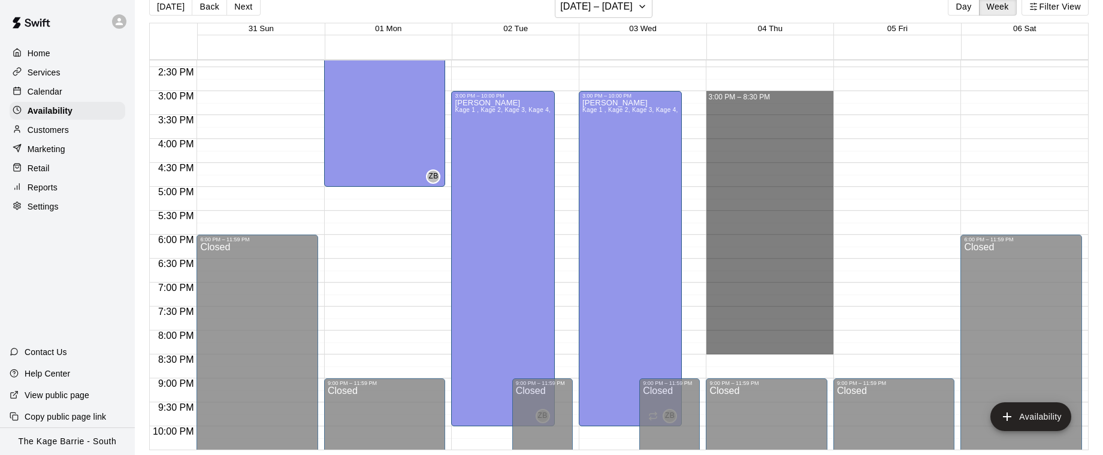
scroll to position [688, 0]
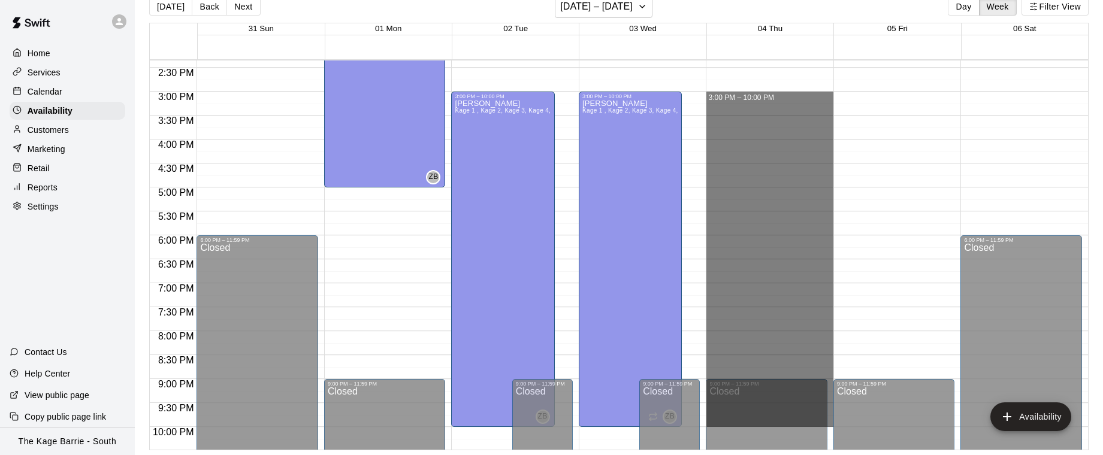
drag, startPoint x: 778, startPoint y: 259, endPoint x: 798, endPoint y: 422, distance: 164.7
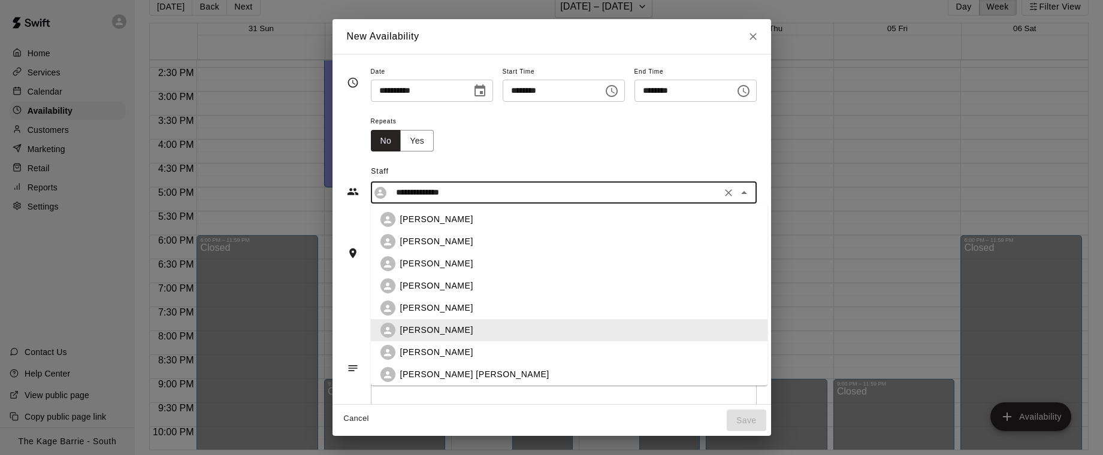
click at [496, 195] on input "**********" at bounding box center [554, 192] width 326 height 15
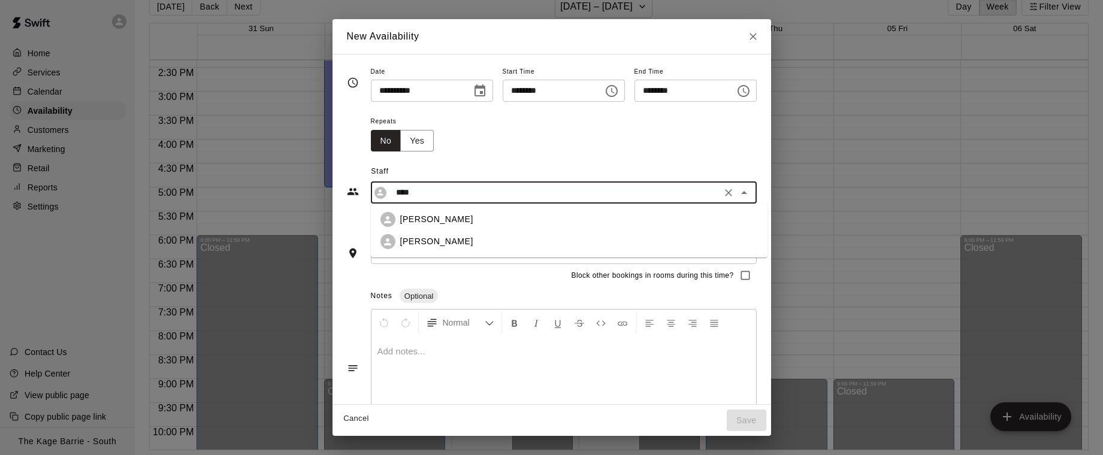
click at [473, 223] on div "[PERSON_NAME]" at bounding box center [579, 219] width 358 height 13
type input "**********"
click at [692, 235] on button "Add all" at bounding box center [690, 234] width 38 height 19
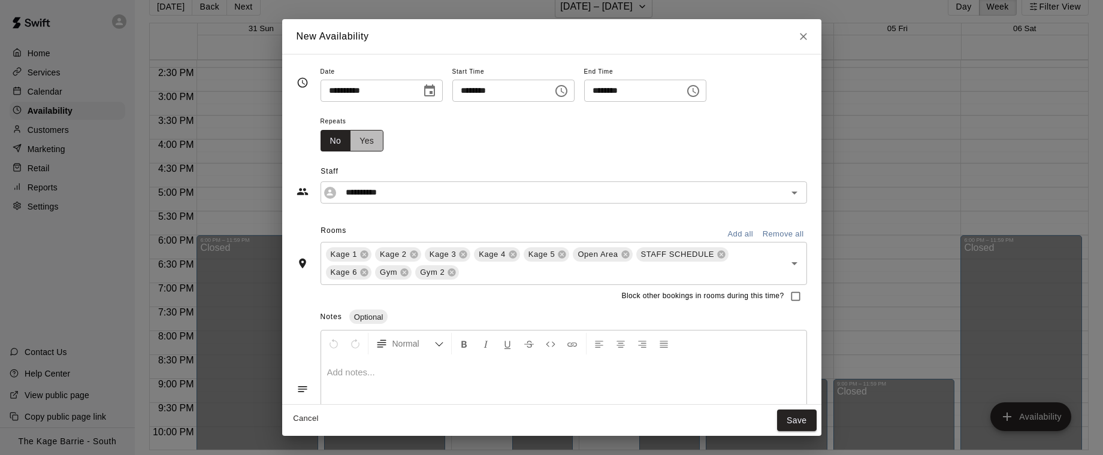
click at [373, 140] on button "Yes" at bounding box center [367, 141] width 34 height 22
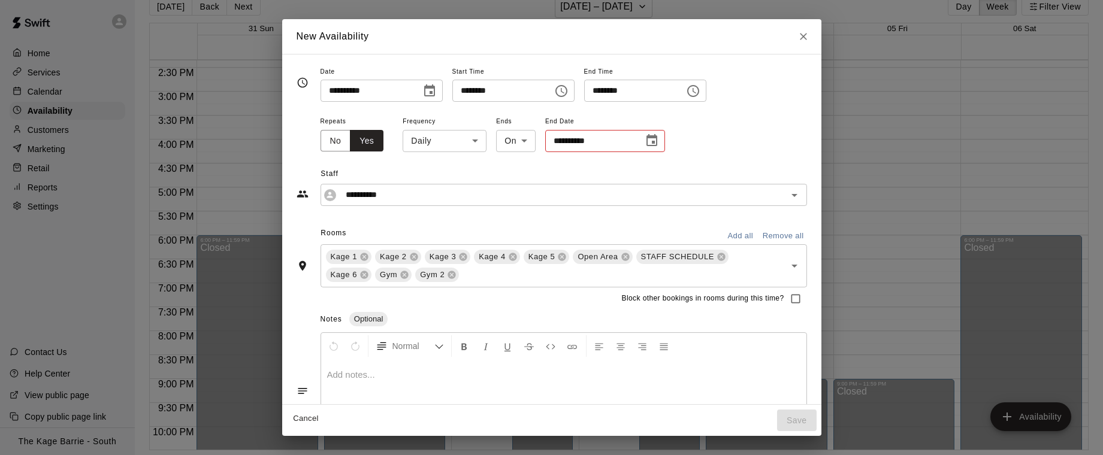
click at [467, 139] on body "Home Services Calendar Availability Customers Marketing Retail Reports Settings…" at bounding box center [551, 218] width 1103 height 474
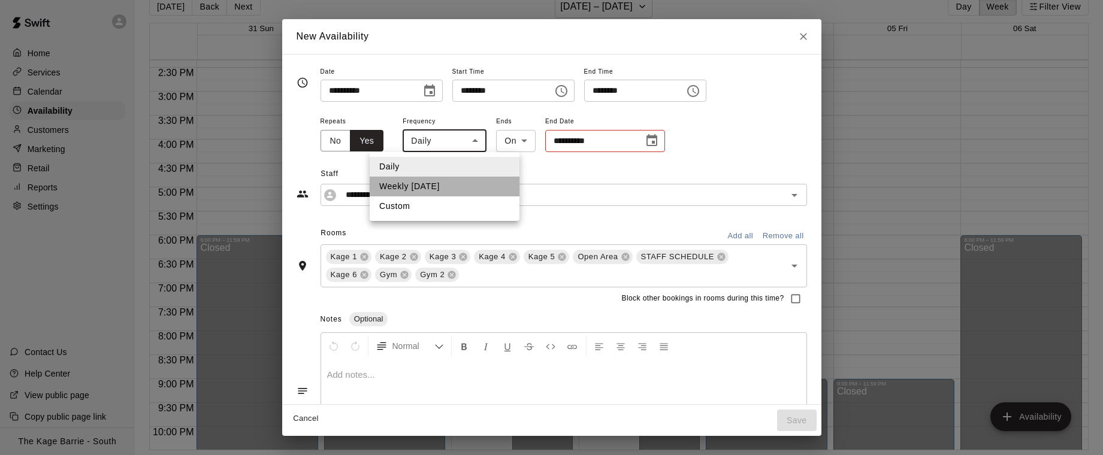
drag, startPoint x: 449, startPoint y: 184, endPoint x: 466, endPoint y: 185, distance: 17.4
click at [448, 184] on li "Weekly [DATE]" at bounding box center [445, 187] width 150 height 20
type input "******"
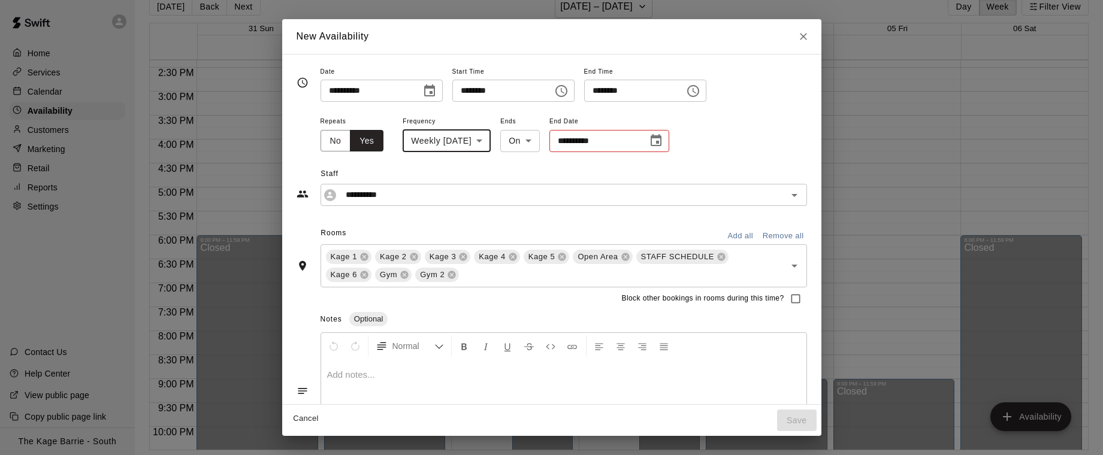
click at [661, 143] on icon "Choose date" at bounding box center [656, 140] width 11 height 12
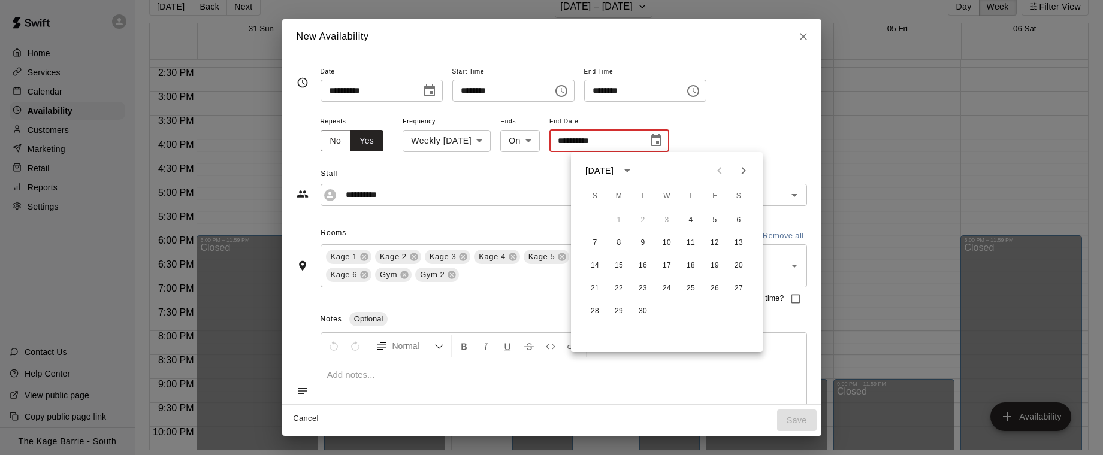
click at [752, 171] on button "Next month" at bounding box center [743, 171] width 24 height 24
click at [691, 289] on button "23" at bounding box center [691, 289] width 22 height 22
type input "**********"
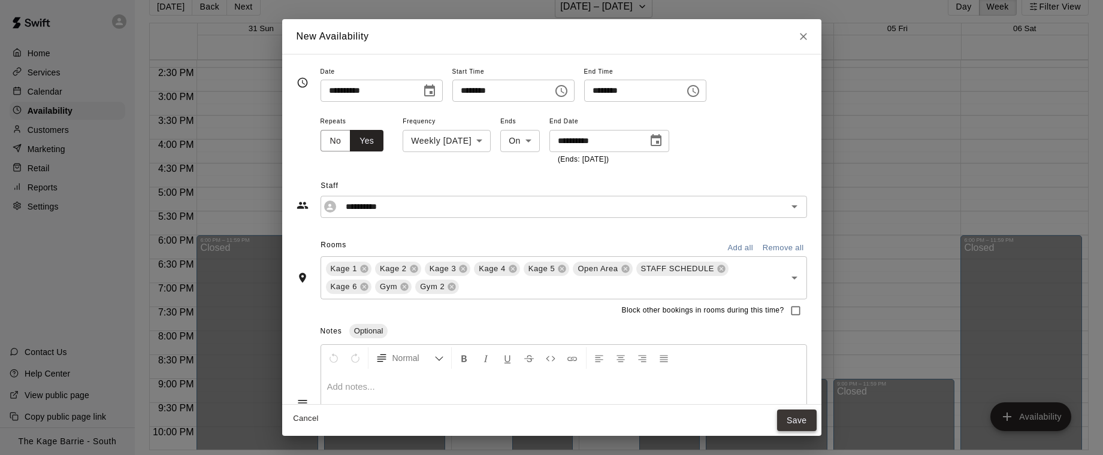
click at [797, 421] on button "Save" at bounding box center [797, 421] width 40 height 22
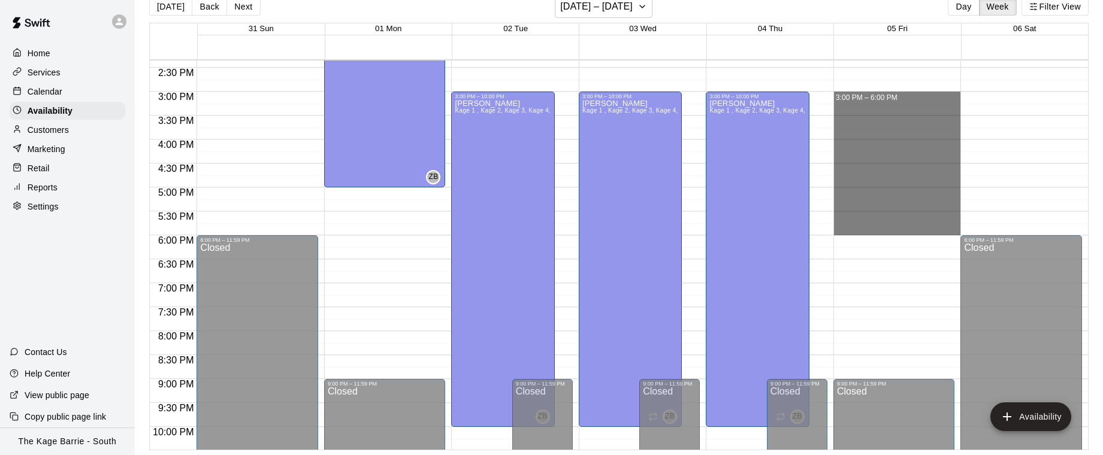
drag, startPoint x: 912, startPoint y: 93, endPoint x: 921, endPoint y: 231, distance: 138.0
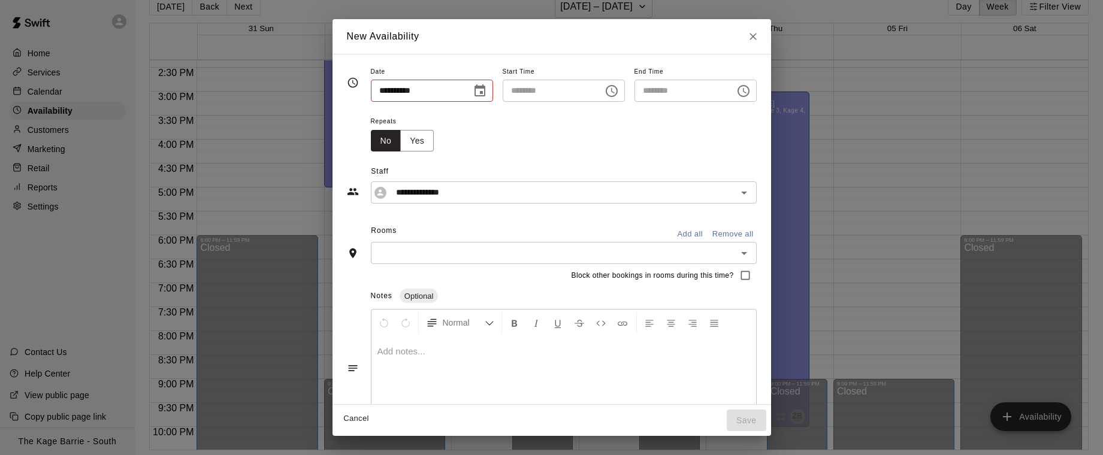
type input "**********"
type input "********"
click at [421, 144] on button "Yes" at bounding box center [417, 141] width 34 height 22
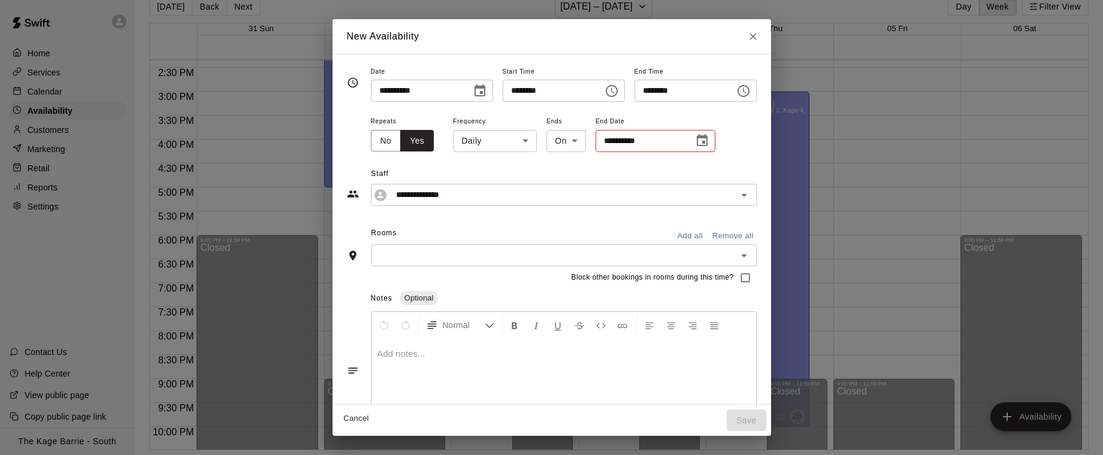
click at [483, 149] on body "Home Services Calendar Availability Customers Marketing Retail Reports Settings…" at bounding box center [551, 218] width 1103 height 474
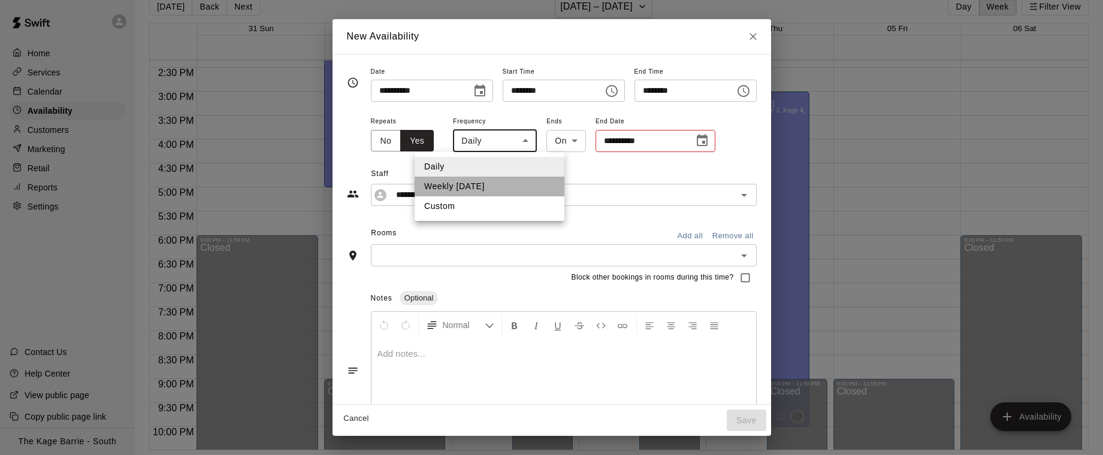
click at [531, 188] on li "Weekly [DATE]" at bounding box center [490, 187] width 150 height 20
type input "******"
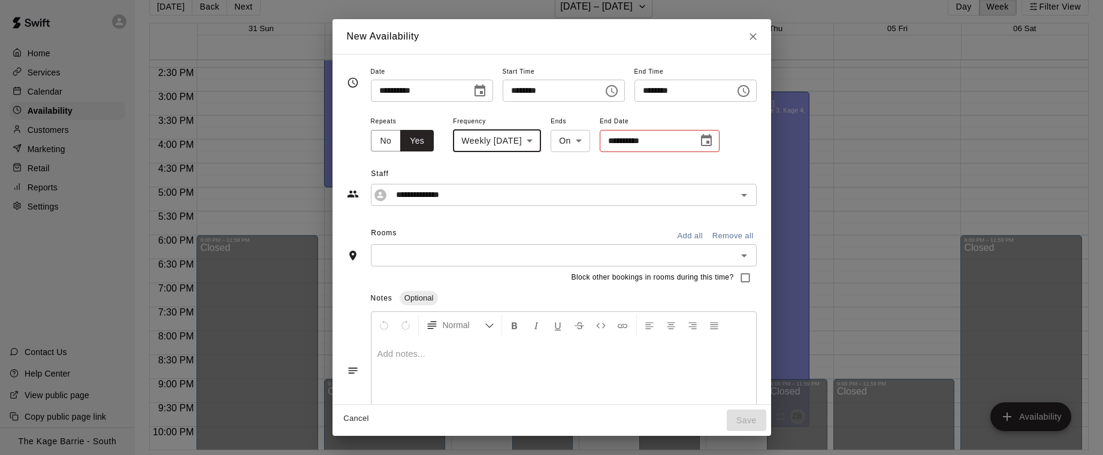
click at [711, 141] on icon "Choose date" at bounding box center [706, 140] width 11 height 12
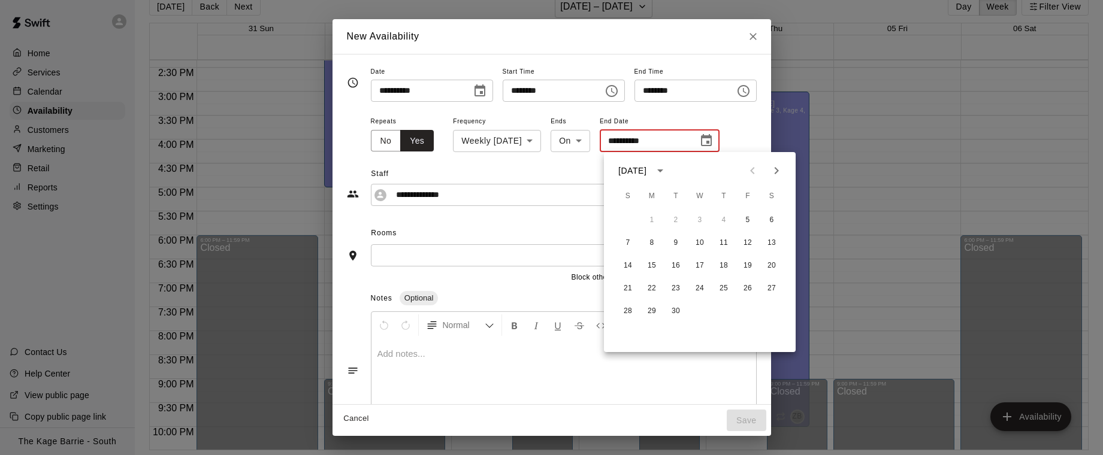
click at [779, 173] on icon "Next month" at bounding box center [776, 171] width 14 height 14
click at [754, 179] on button "Previous month" at bounding box center [752, 171] width 24 height 24
click at [777, 170] on icon "Next month" at bounding box center [777, 170] width 4 height 7
click at [746, 216] on button "3" at bounding box center [748, 221] width 22 height 22
type input "**********"
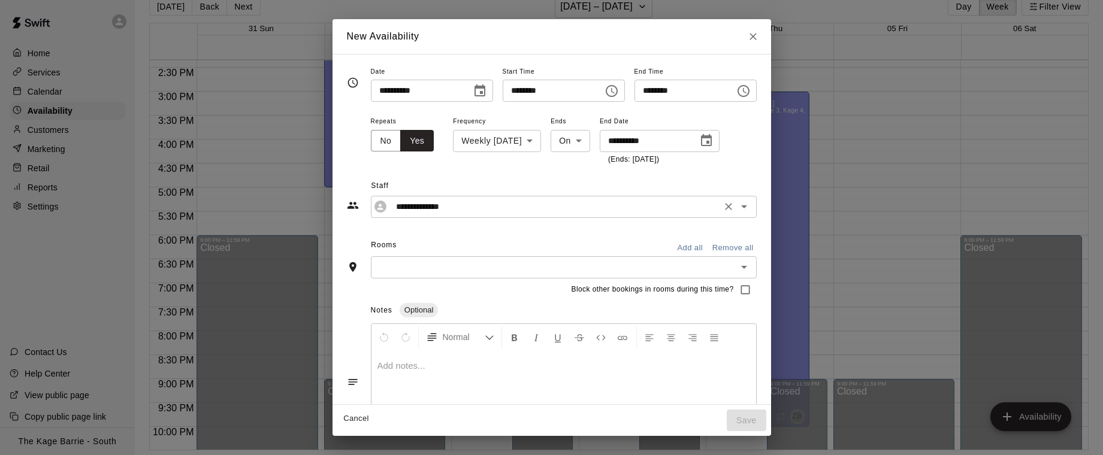
click at [545, 208] on input "**********" at bounding box center [554, 206] width 326 height 15
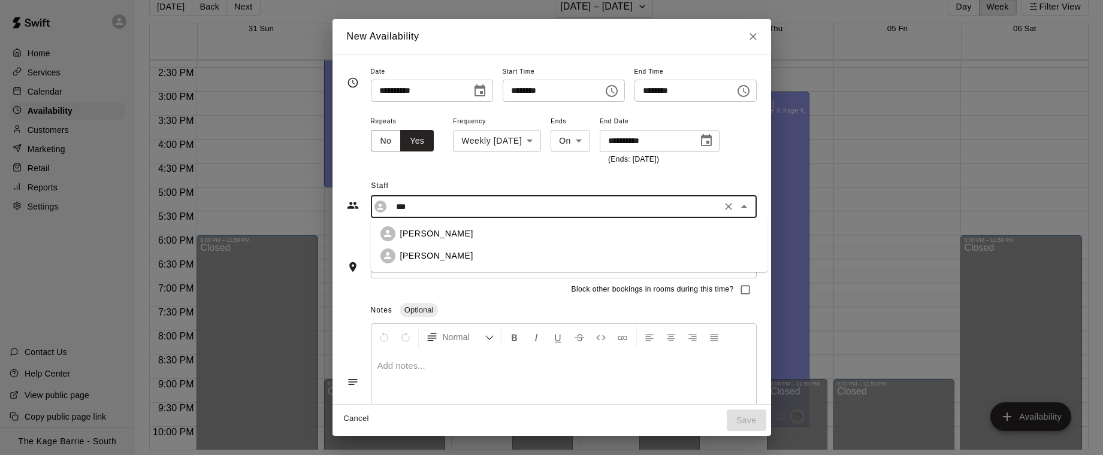
click at [528, 231] on div "[PERSON_NAME]" at bounding box center [579, 234] width 358 height 13
type input "**********"
click at [692, 247] on button "Add all" at bounding box center [690, 248] width 38 height 19
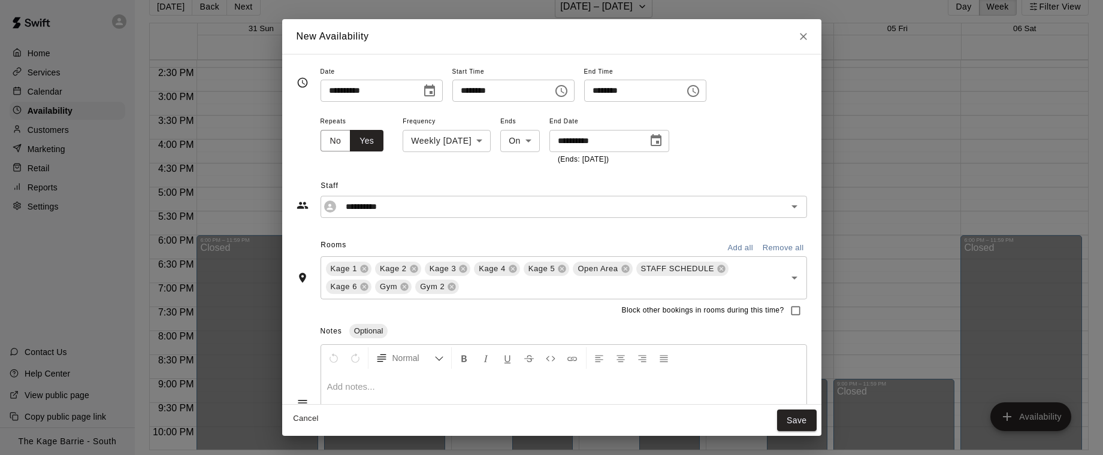
click at [803, 424] on button "Save" at bounding box center [797, 421] width 40 height 22
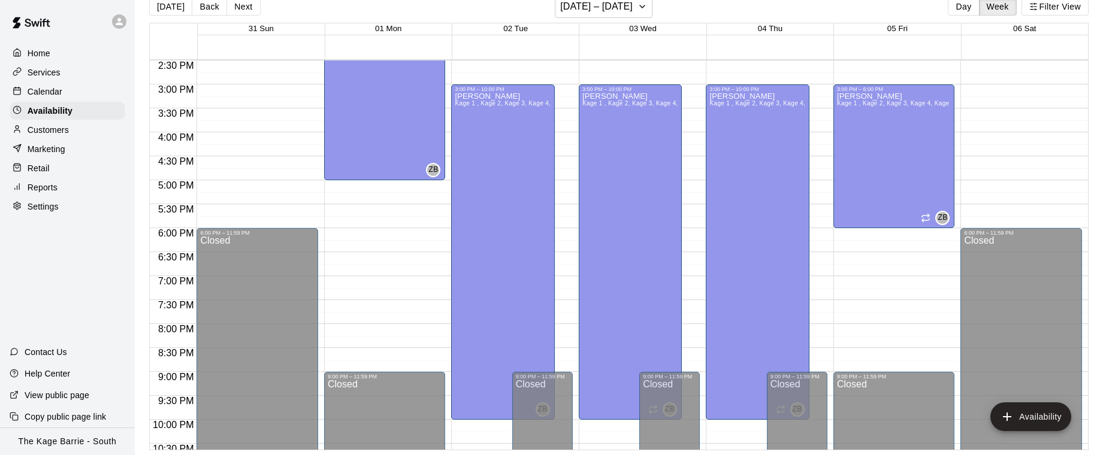
scroll to position [692, 0]
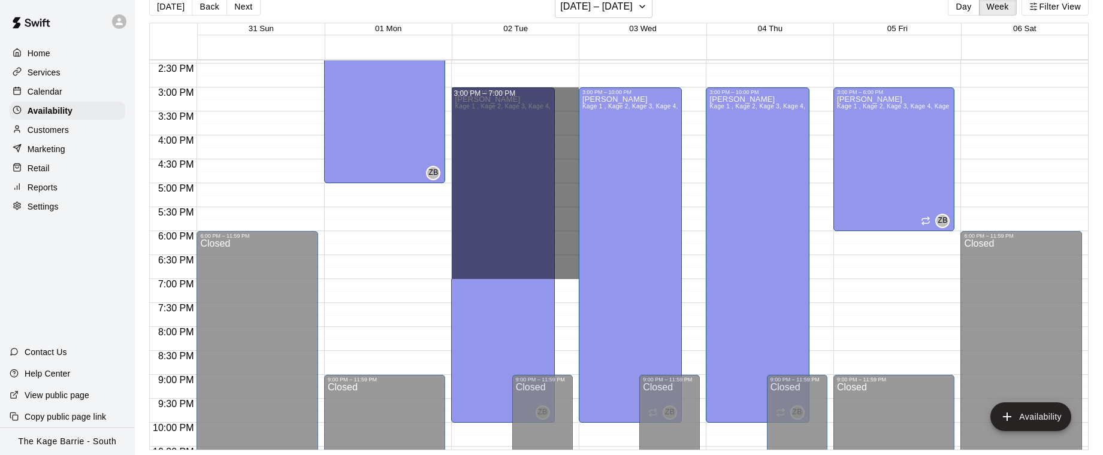
drag, startPoint x: 570, startPoint y: 88, endPoint x: 568, endPoint y: 272, distance: 183.9
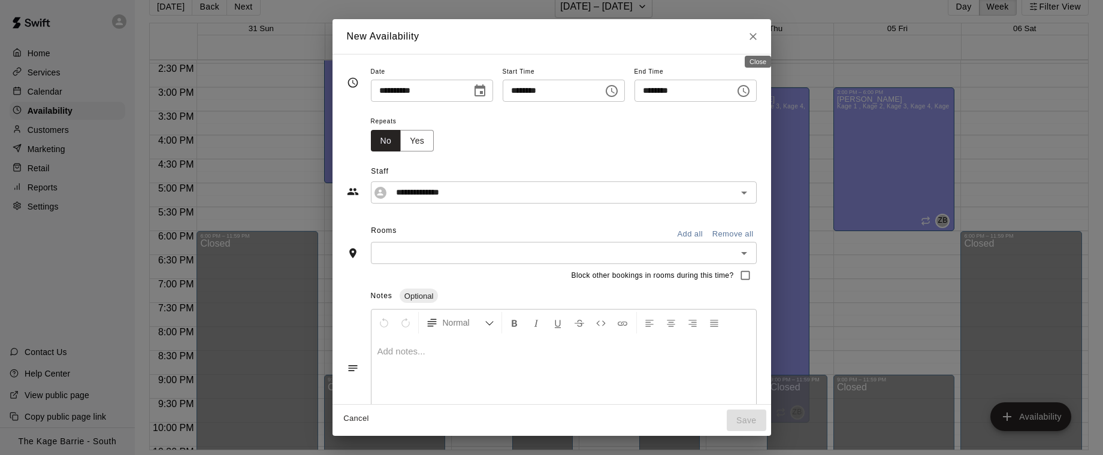
click at [758, 32] on icon "Close" at bounding box center [753, 37] width 12 height 12
type input "**********"
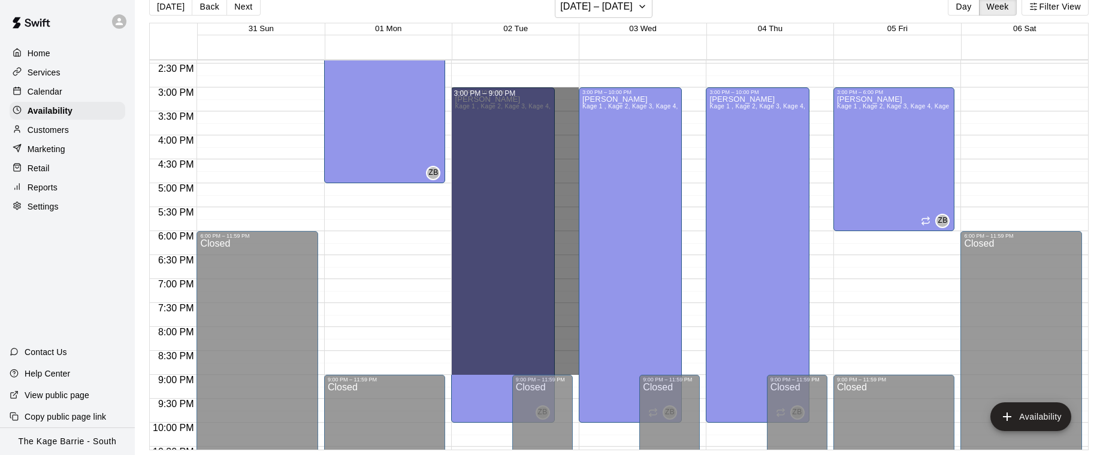
drag, startPoint x: 570, startPoint y: 89, endPoint x: 573, endPoint y: 368, distance: 279.2
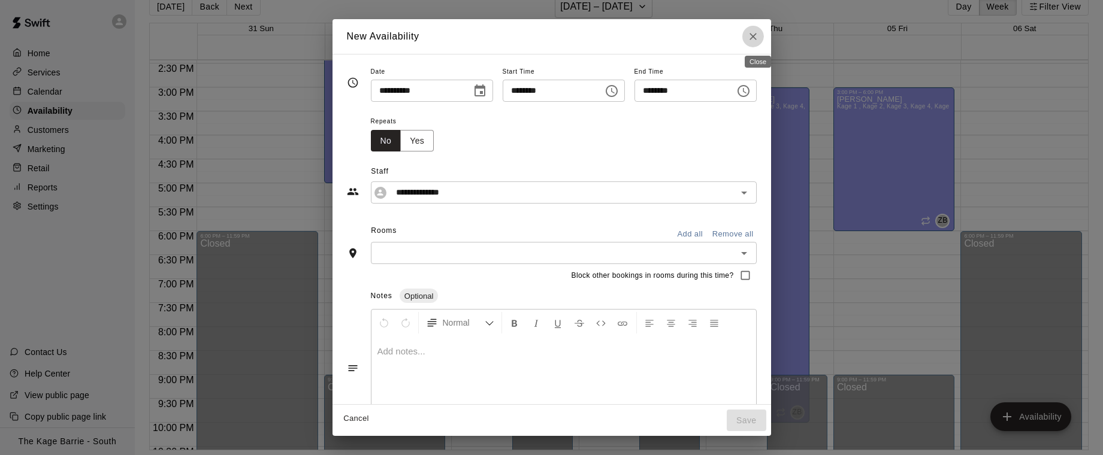
click at [759, 38] on icon "Close" at bounding box center [753, 37] width 12 height 12
type input "**********"
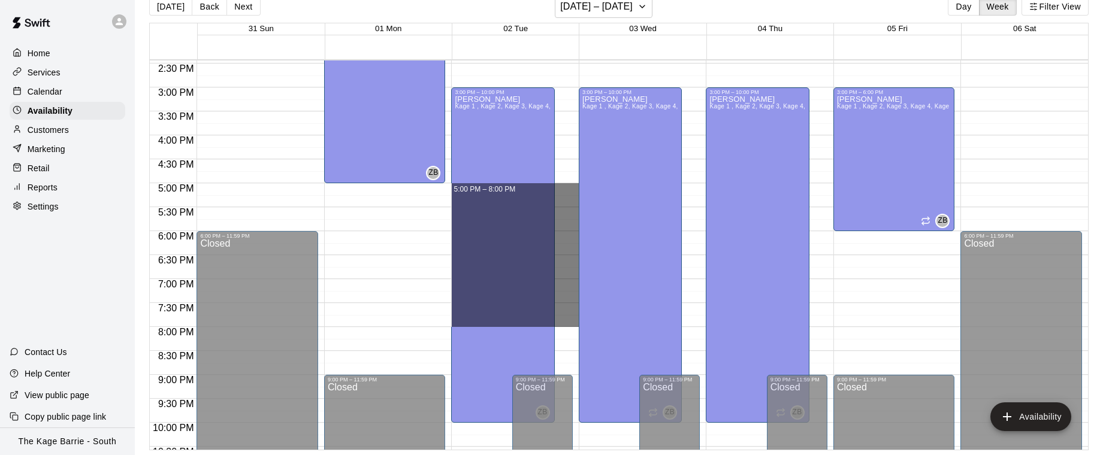
drag, startPoint x: 570, startPoint y: 185, endPoint x: 566, endPoint y: 319, distance: 134.8
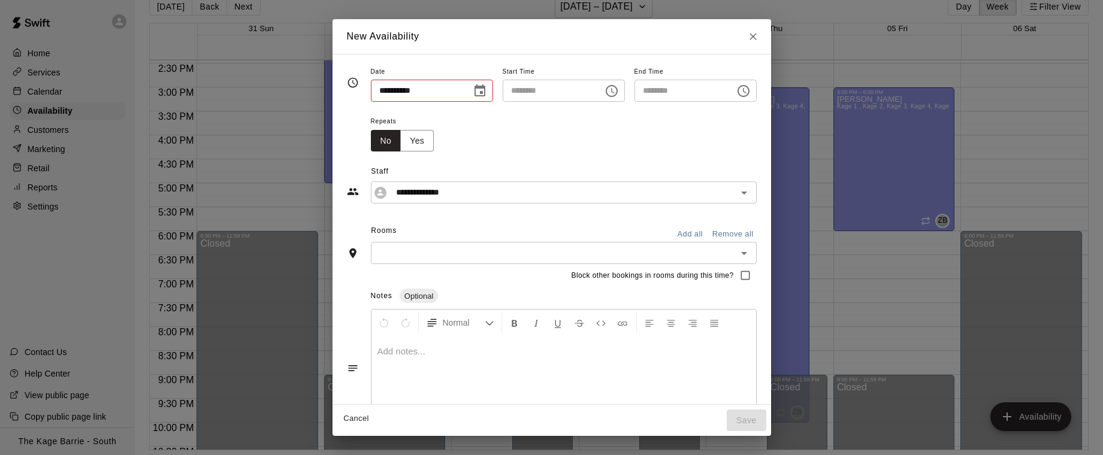
type input "**********"
type input "********"
click at [496, 193] on input "**********" at bounding box center [554, 192] width 326 height 15
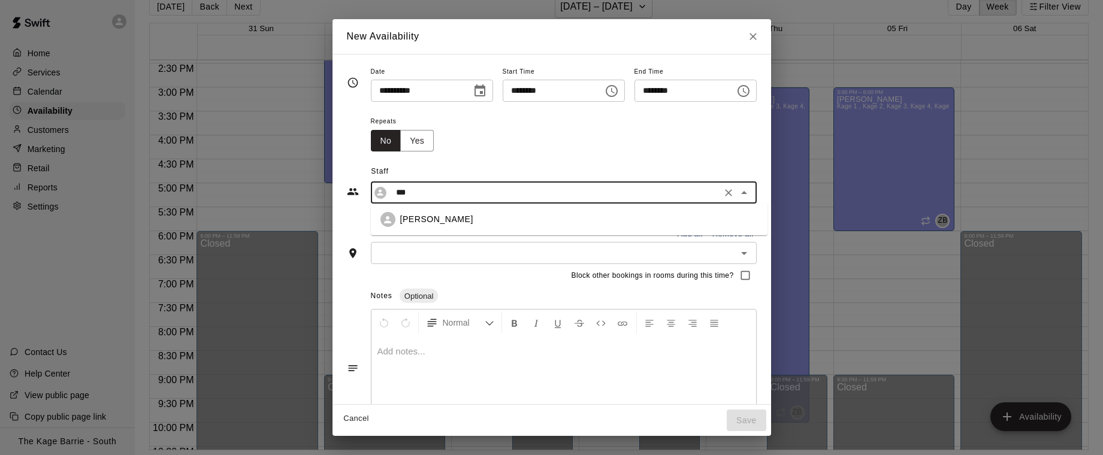
click at [482, 212] on div "[PERSON_NAME]" at bounding box center [568, 219] width 377 height 15
type input "**********"
click at [691, 235] on button "Add all" at bounding box center [690, 234] width 38 height 19
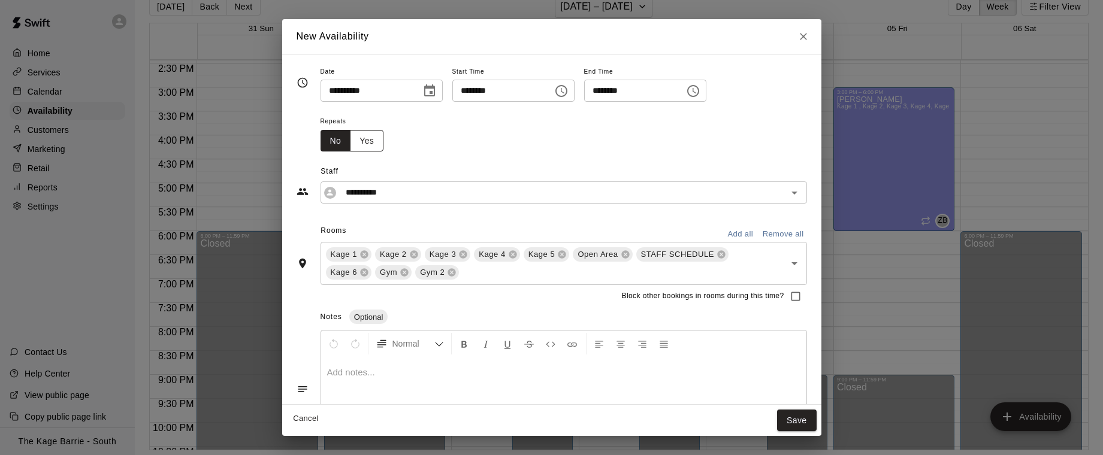
click at [374, 146] on button "Yes" at bounding box center [367, 141] width 34 height 22
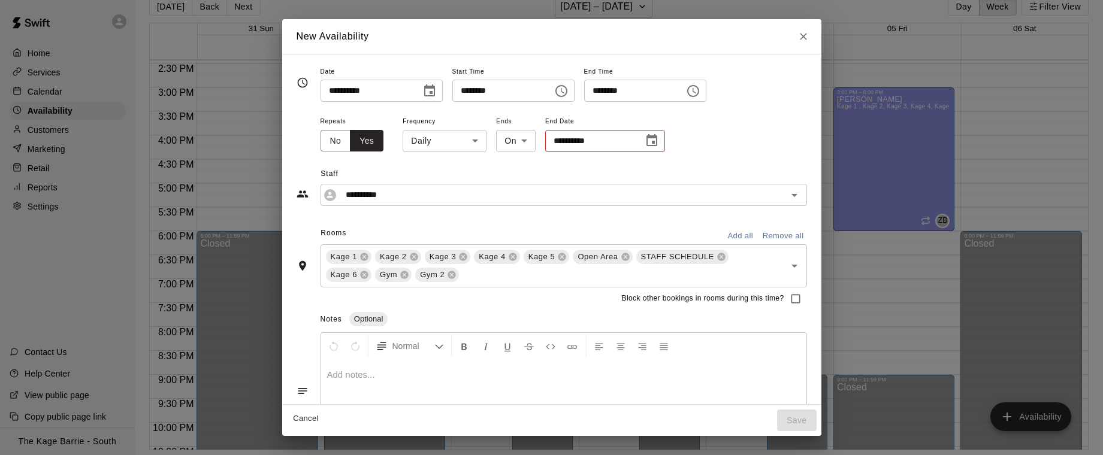
click at [469, 143] on body "Home Services Calendar Availability Customers Marketing Retail Reports Settings…" at bounding box center [551, 218] width 1103 height 474
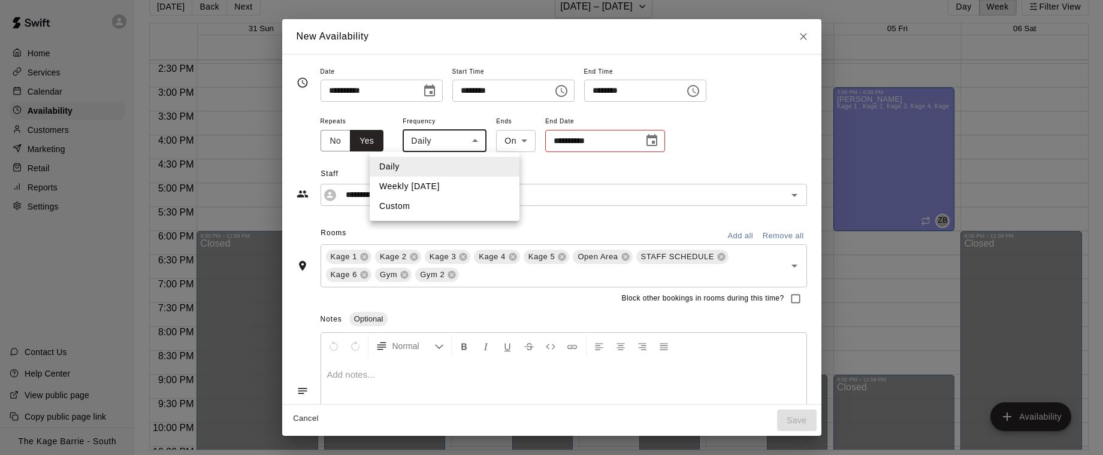
click at [456, 191] on li "Weekly [DATE]" at bounding box center [445, 187] width 150 height 20
type input "******"
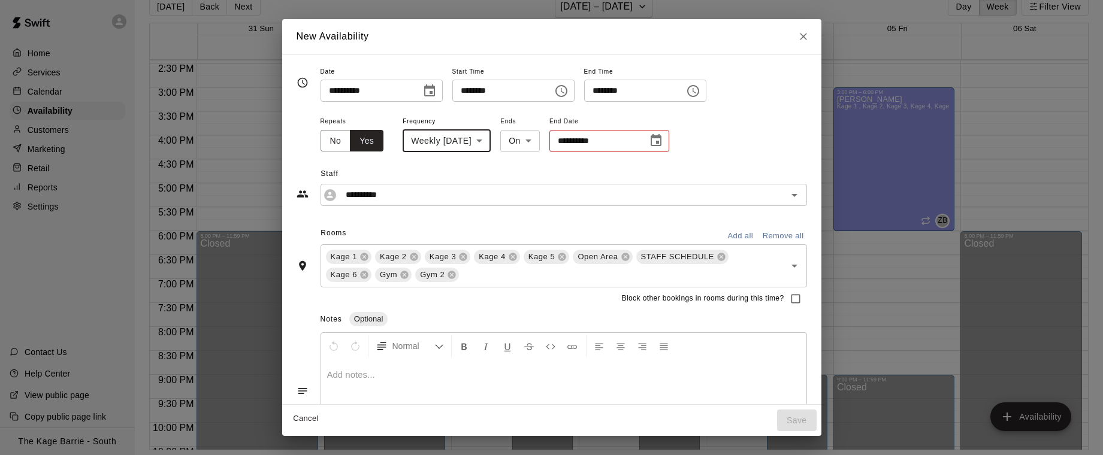
click at [661, 143] on icon "Choose date" at bounding box center [656, 140] width 11 height 12
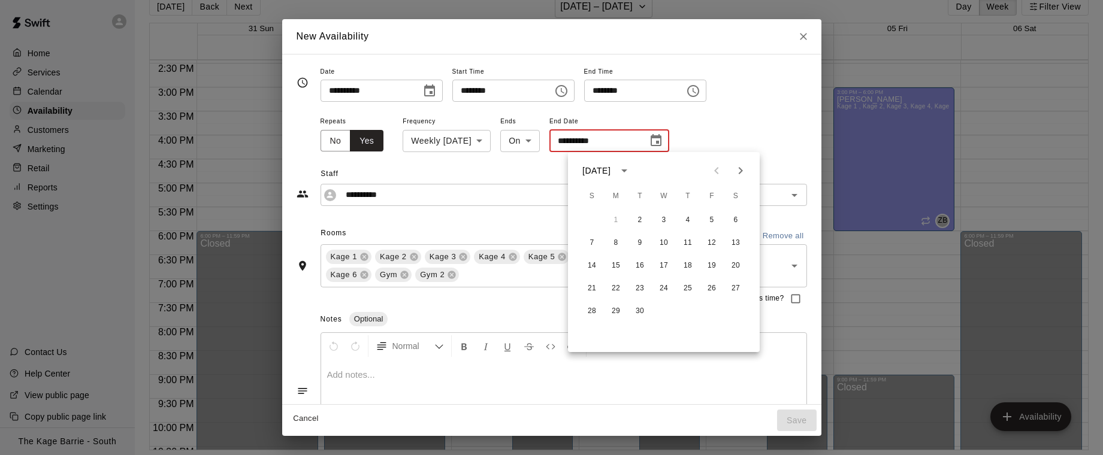
click at [740, 173] on icon "Next month" at bounding box center [741, 170] width 4 height 7
click at [641, 286] on button "21" at bounding box center [640, 289] width 22 height 22
type input "**********"
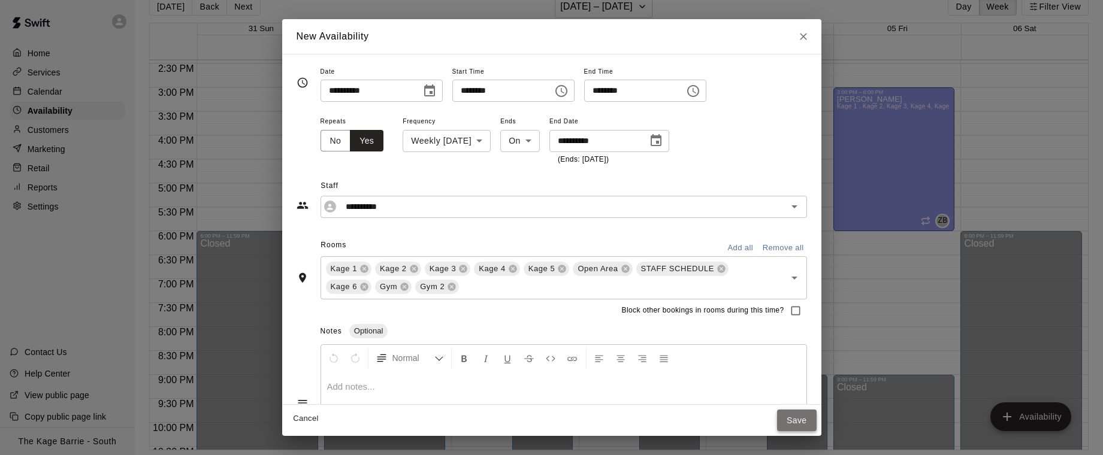
click at [802, 420] on button "Save" at bounding box center [797, 421] width 40 height 22
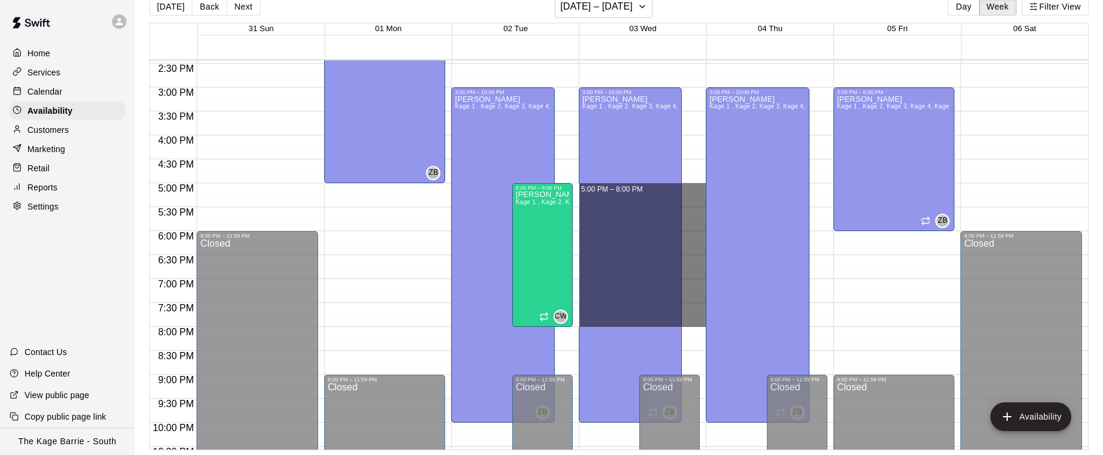
drag, startPoint x: 694, startPoint y: 184, endPoint x: 697, endPoint y: 316, distance: 132.4
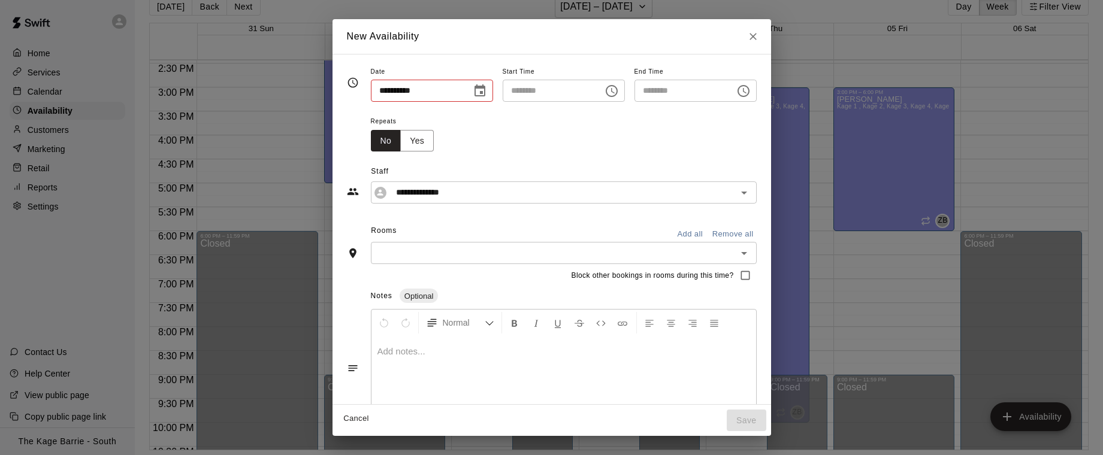
type input "**********"
type input "********"
click at [521, 195] on input "**********" at bounding box center [554, 192] width 326 height 15
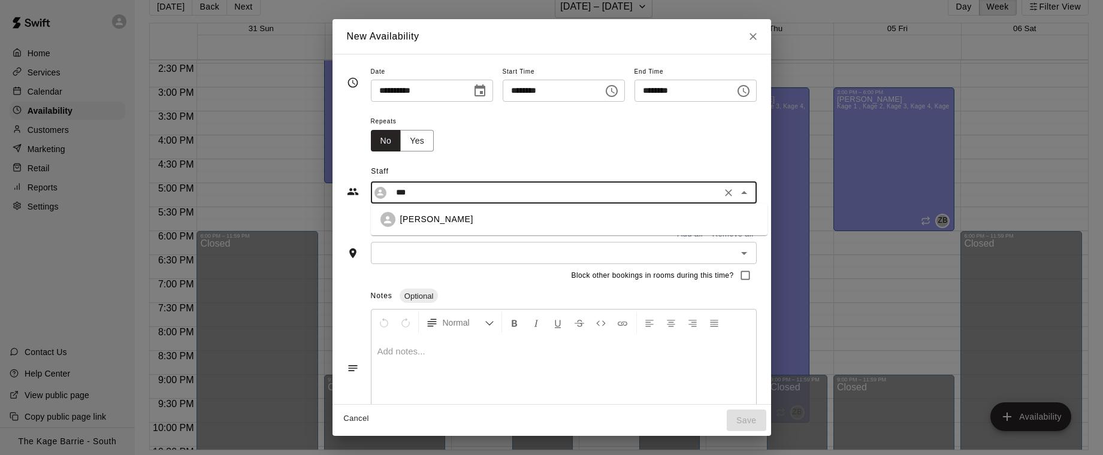
drag, startPoint x: 530, startPoint y: 217, endPoint x: 538, endPoint y: 216, distance: 7.9
click at [530, 217] on div "[PERSON_NAME]" at bounding box center [579, 219] width 358 height 13
type input "**********"
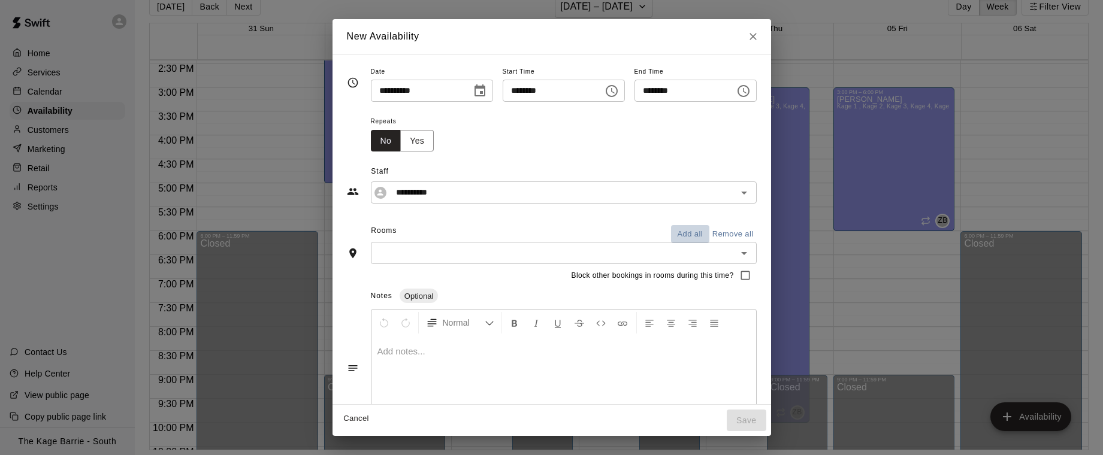
drag, startPoint x: 691, startPoint y: 231, endPoint x: 540, endPoint y: 208, distance: 153.3
click at [668, 229] on div "Rooms Add all Remove all" at bounding box center [552, 232] width 410 height 20
click at [415, 144] on button "Yes" at bounding box center [417, 141] width 34 height 22
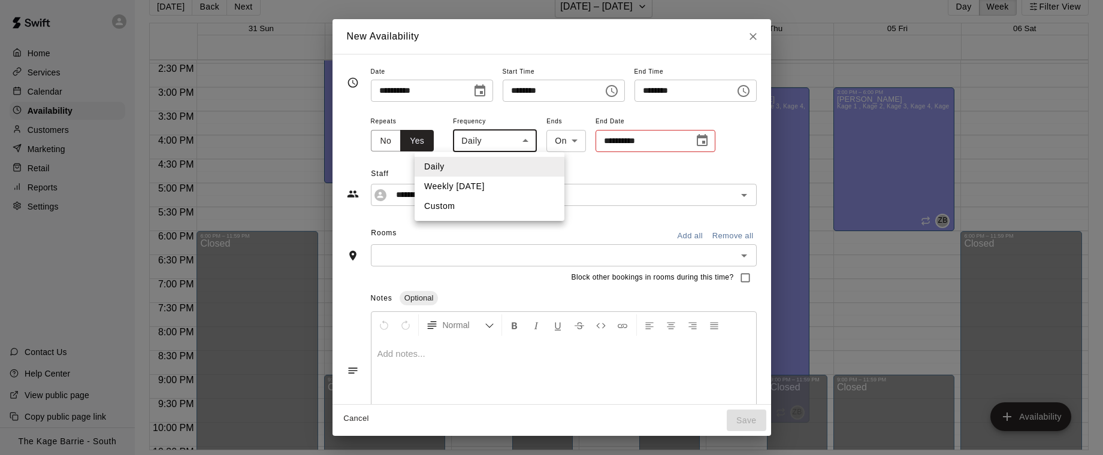
click at [516, 142] on body "Home Services Calendar Availability Customers Marketing Retail Reports Settings…" at bounding box center [551, 218] width 1103 height 474
drag, startPoint x: 513, startPoint y: 183, endPoint x: 591, endPoint y: 181, distance: 77.3
click at [513, 183] on li "Weekly [DATE]" at bounding box center [490, 187] width 150 height 20
type input "******"
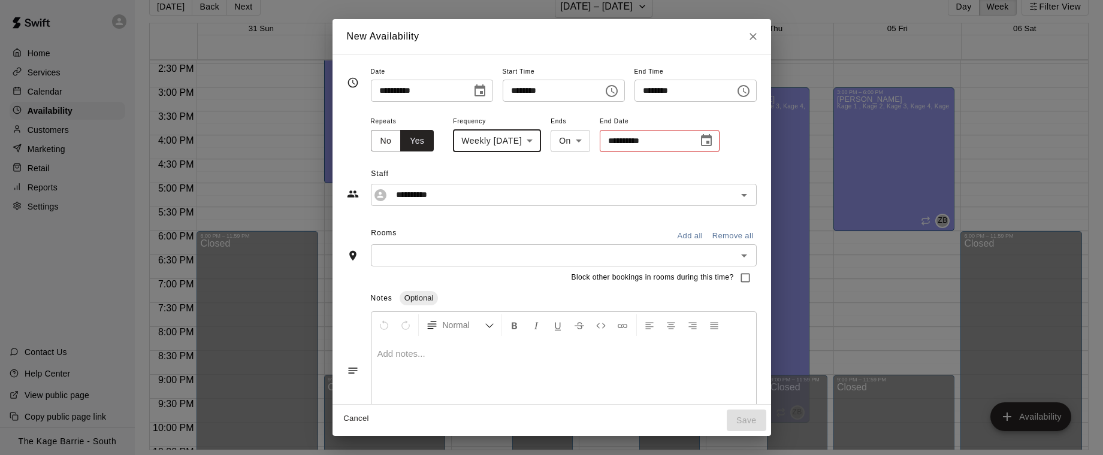
click at [712, 141] on icon "Choose date" at bounding box center [706, 140] width 11 height 12
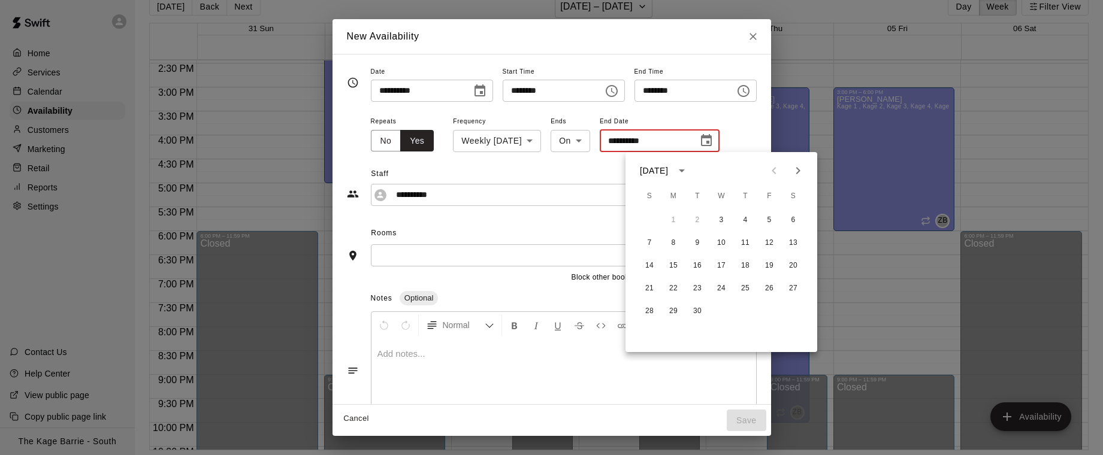
click at [804, 164] on icon "Next month" at bounding box center [798, 171] width 14 height 14
click at [724, 288] on button "22" at bounding box center [721, 289] width 22 height 22
type input "**********"
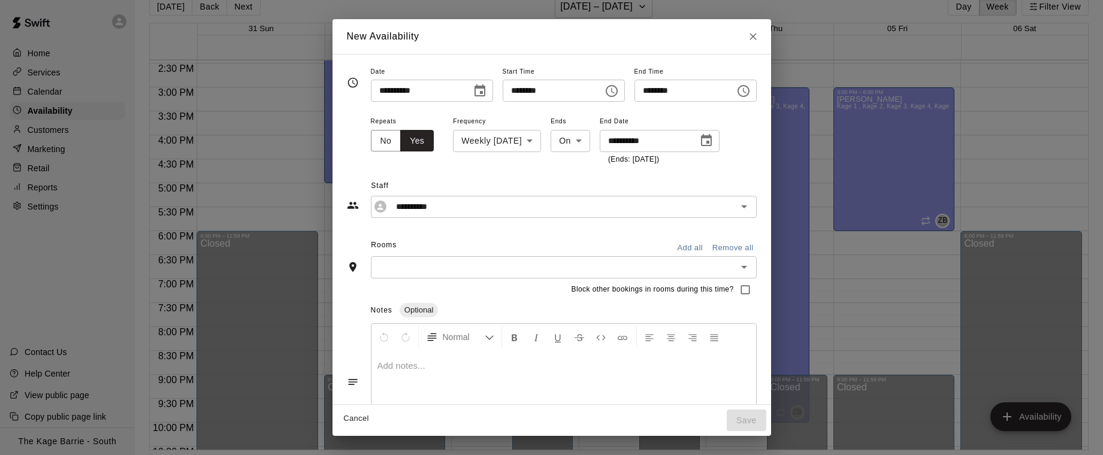
click at [694, 247] on button "Add all" at bounding box center [690, 248] width 38 height 19
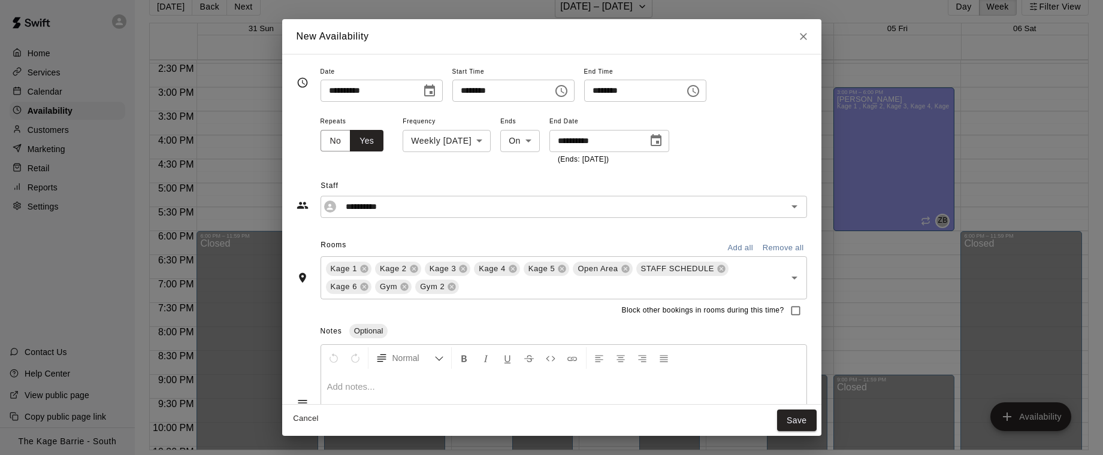
click at [797, 420] on button "Save" at bounding box center [797, 421] width 40 height 22
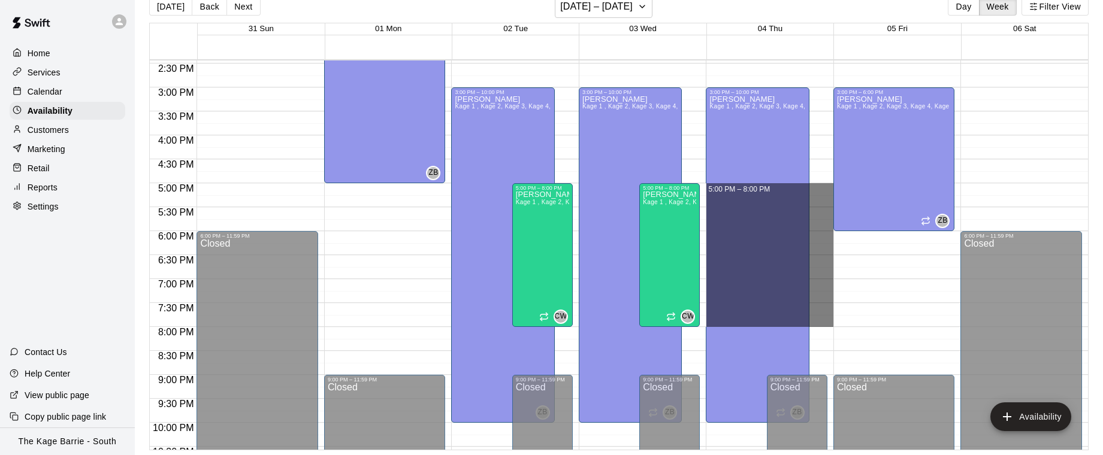
drag, startPoint x: 819, startPoint y: 185, endPoint x: 826, endPoint y: 324, distance: 139.8
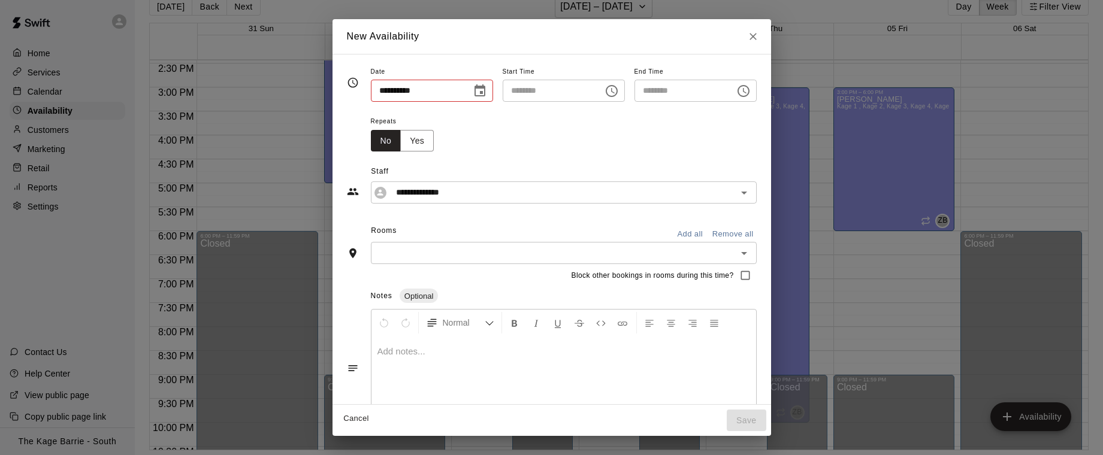
type input "**********"
type input "********"
click at [507, 195] on input "**********" at bounding box center [554, 192] width 326 height 15
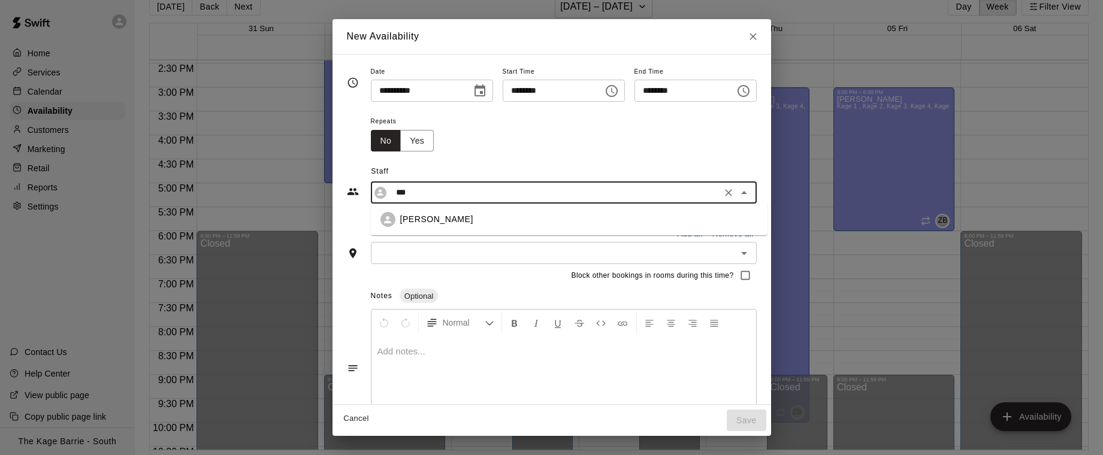
drag, startPoint x: 519, startPoint y: 213, endPoint x: 513, endPoint y: 214, distance: 6.0
click at [519, 213] on div "[PERSON_NAME]" at bounding box center [579, 219] width 358 height 13
type input "**********"
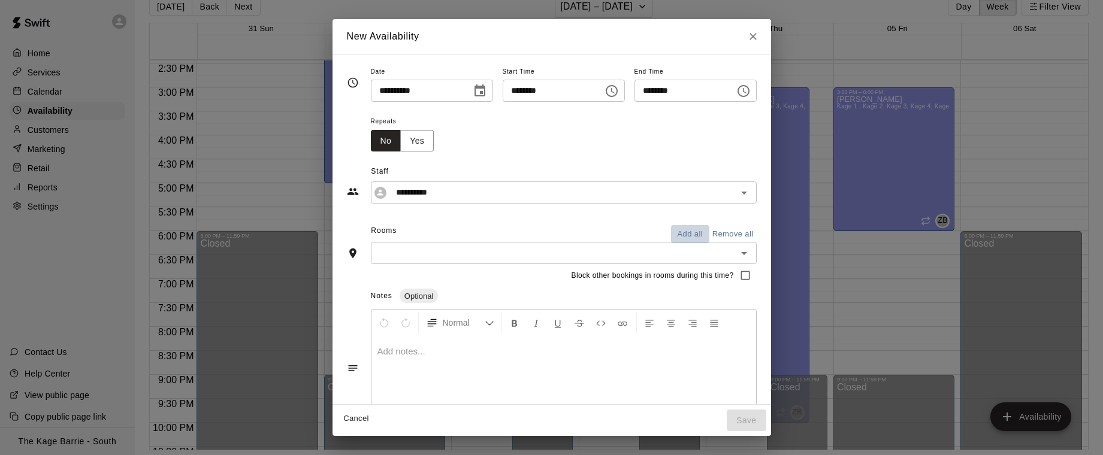
click at [693, 235] on button "Add all" at bounding box center [690, 234] width 38 height 19
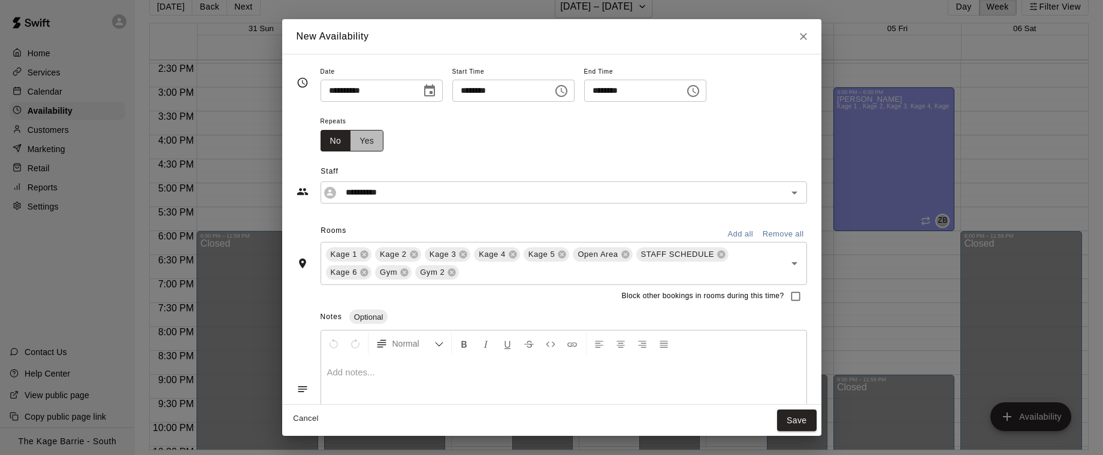
click at [376, 139] on button "Yes" at bounding box center [367, 141] width 34 height 22
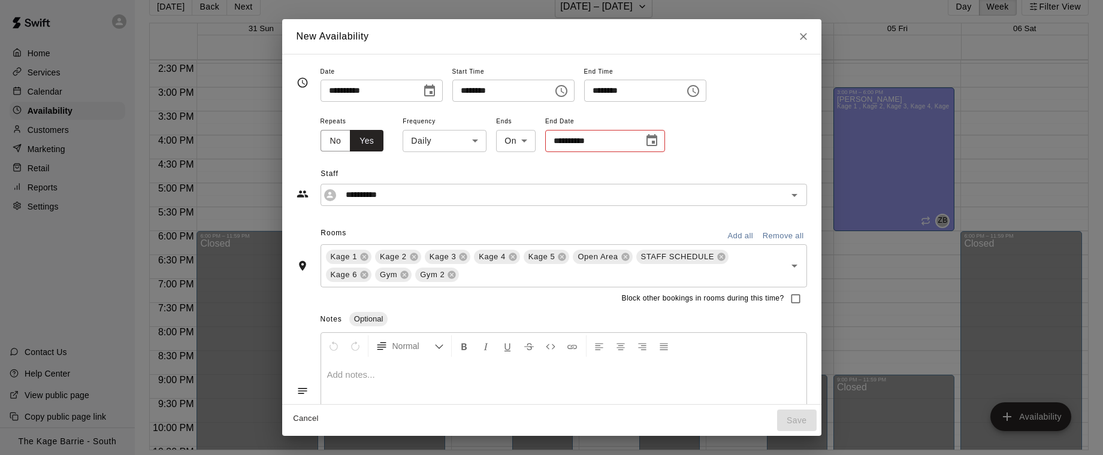
click at [465, 142] on body "Home Services Calendar Availability Customers Marketing Retail Reports Settings…" at bounding box center [551, 218] width 1103 height 474
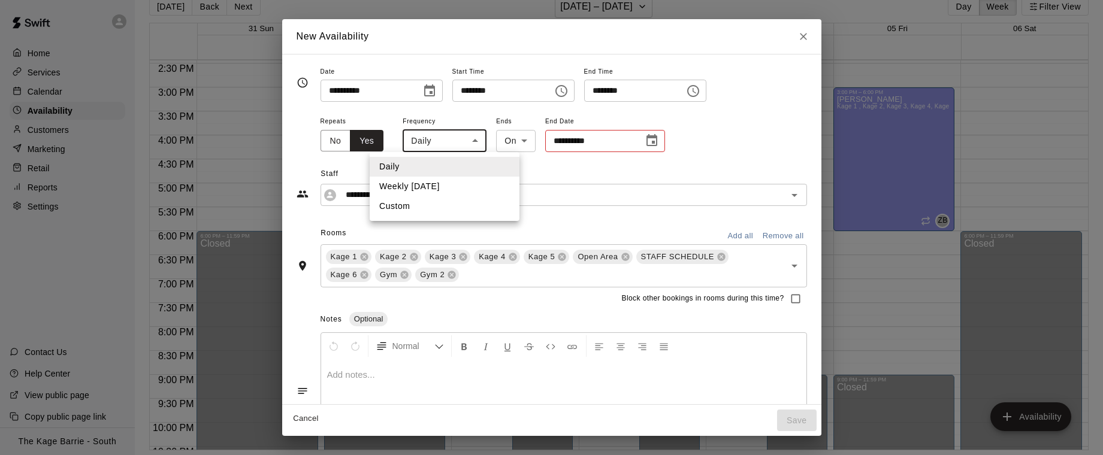
drag, startPoint x: 476, startPoint y: 182, endPoint x: 552, endPoint y: 182, distance: 76.1
click at [476, 182] on li "Weekly [DATE]" at bounding box center [445, 187] width 150 height 20
type input "******"
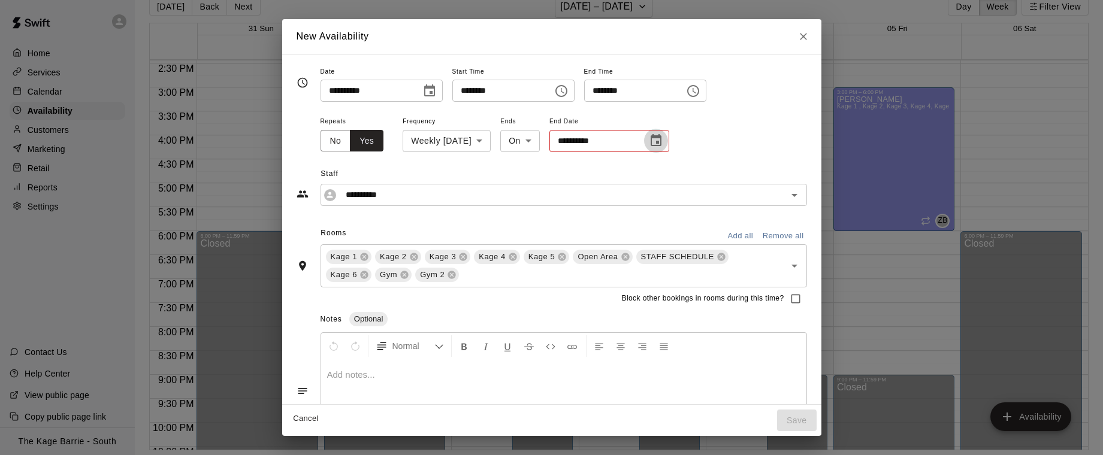
drag, startPoint x: 677, startPoint y: 141, endPoint x: 683, endPoint y: 150, distance: 10.8
click at [663, 141] on icon "Choose date" at bounding box center [656, 141] width 14 height 14
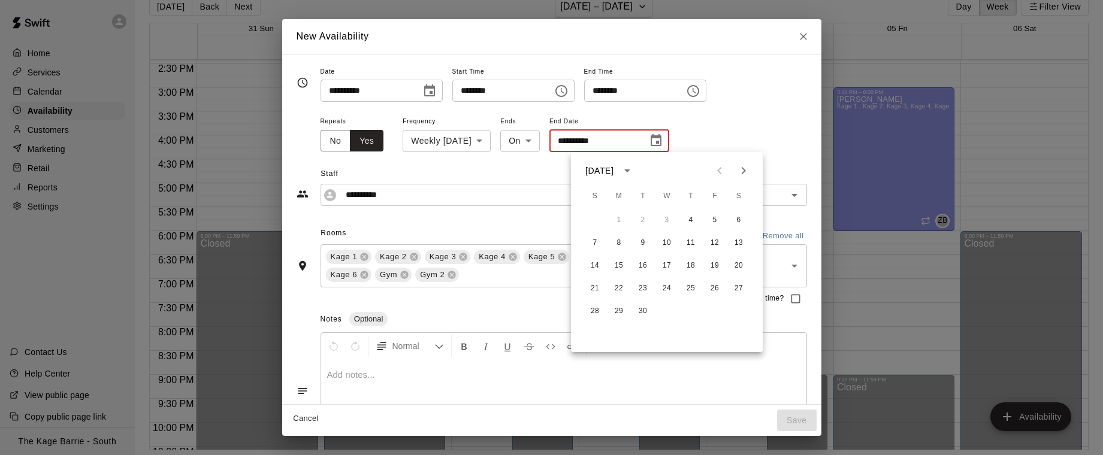
click at [752, 173] on button "Next month" at bounding box center [743, 171] width 24 height 24
click at [696, 288] on button "23" at bounding box center [691, 289] width 22 height 22
type input "**********"
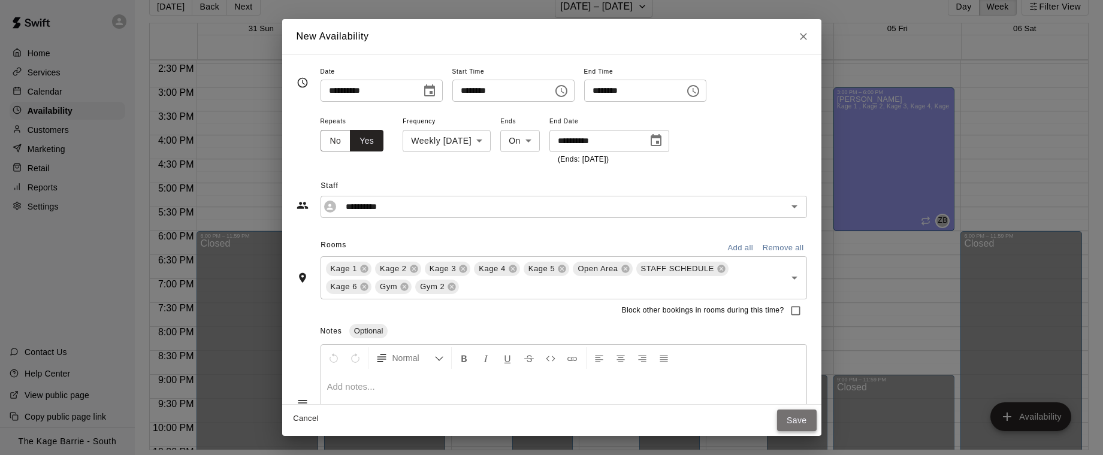
click at [811, 419] on button "Save" at bounding box center [797, 421] width 40 height 22
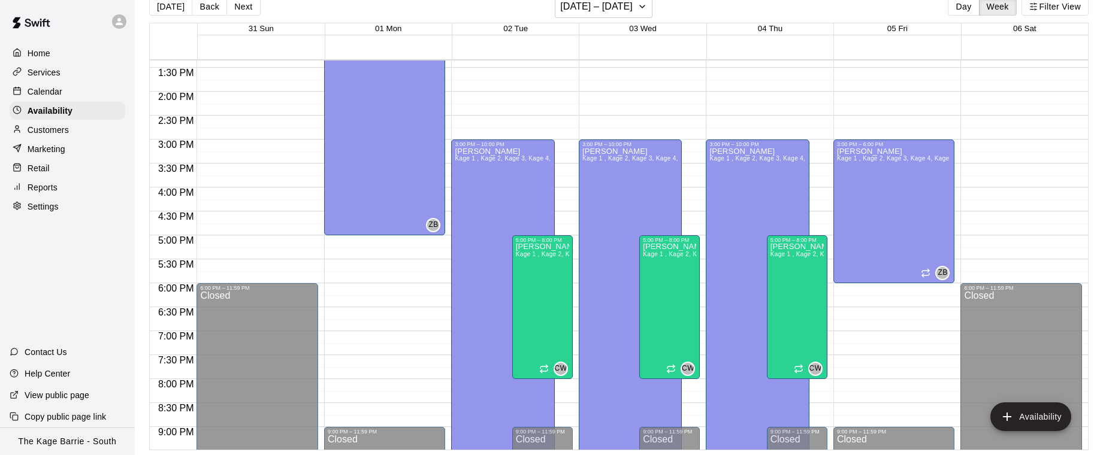
scroll to position [630, 0]
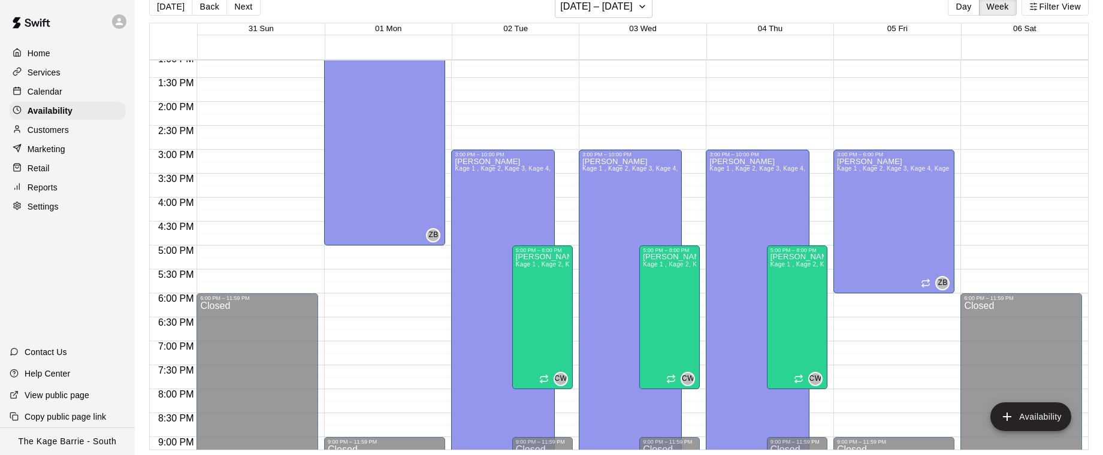
click at [251, 10] on button "Next" at bounding box center [243, 7] width 34 height 18
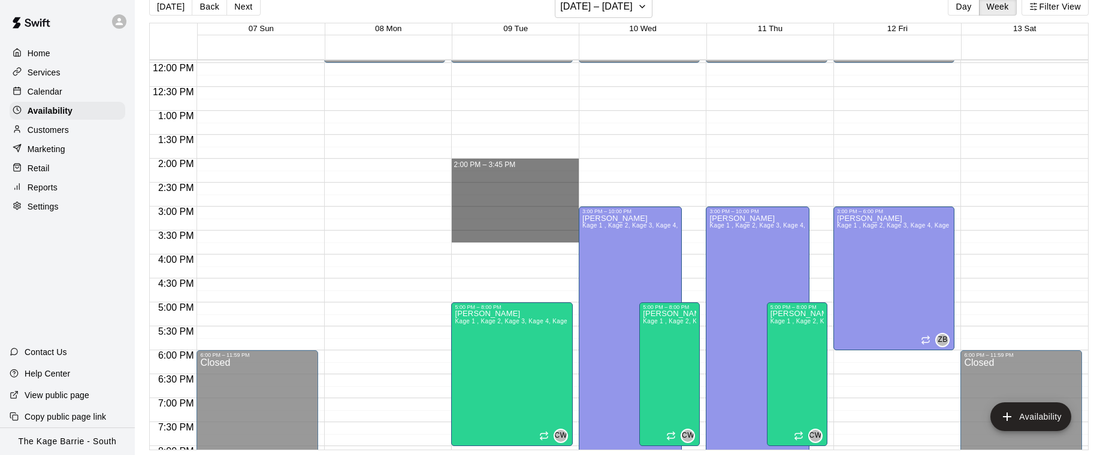
scroll to position [572, 0]
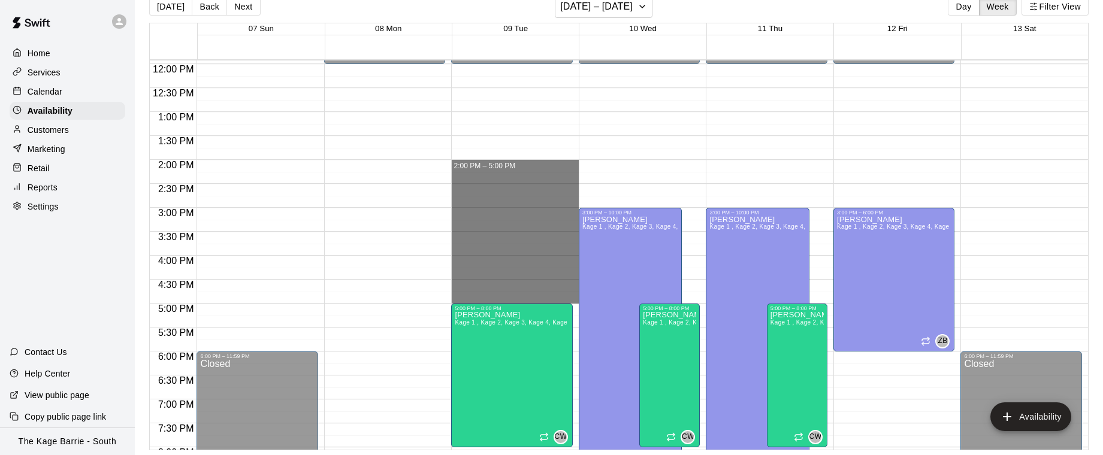
drag, startPoint x: 483, startPoint y: 161, endPoint x: 497, endPoint y: 292, distance: 131.9
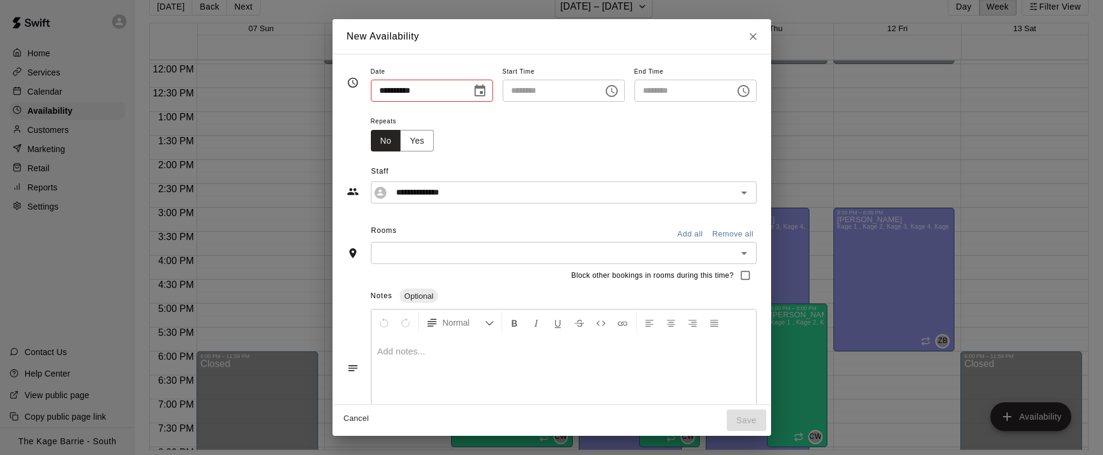
type input "**********"
type input "********"
click at [491, 191] on input "**********" at bounding box center [554, 192] width 326 height 15
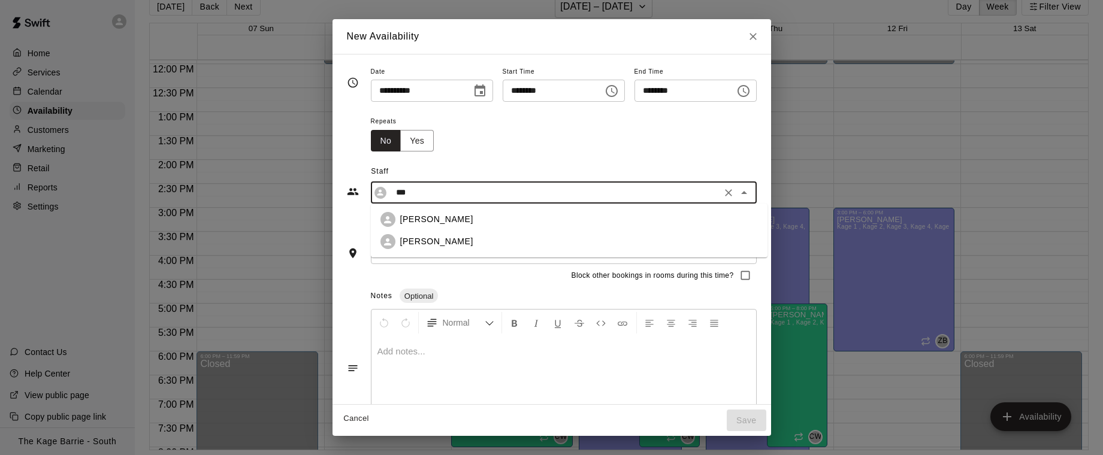
click at [476, 212] on div "[PERSON_NAME]" at bounding box center [568, 219] width 377 height 15
type input "**********"
click at [686, 233] on button "Add all" at bounding box center [690, 234] width 38 height 19
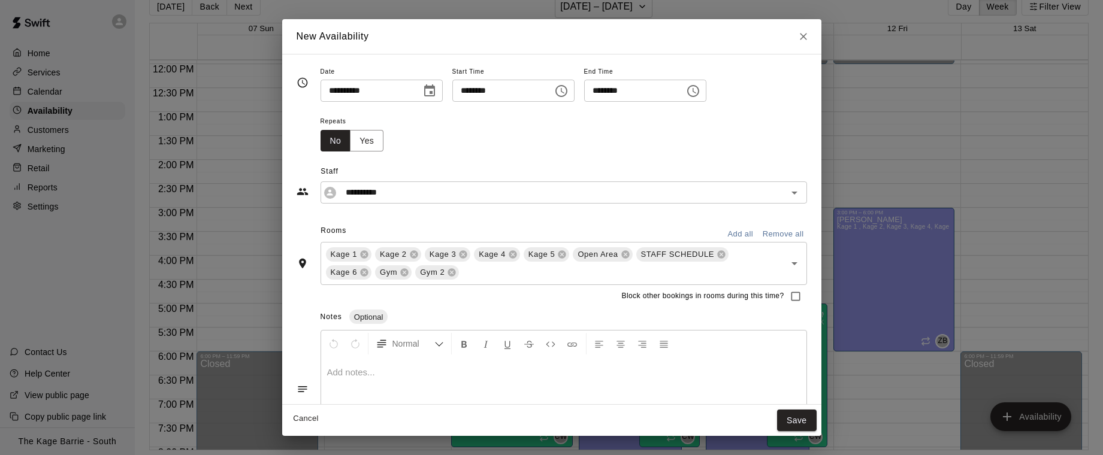
click at [385, 141] on div "Repeats No Yes" at bounding box center [356, 133] width 73 height 38
click at [379, 142] on button "Yes" at bounding box center [367, 140] width 34 height 22
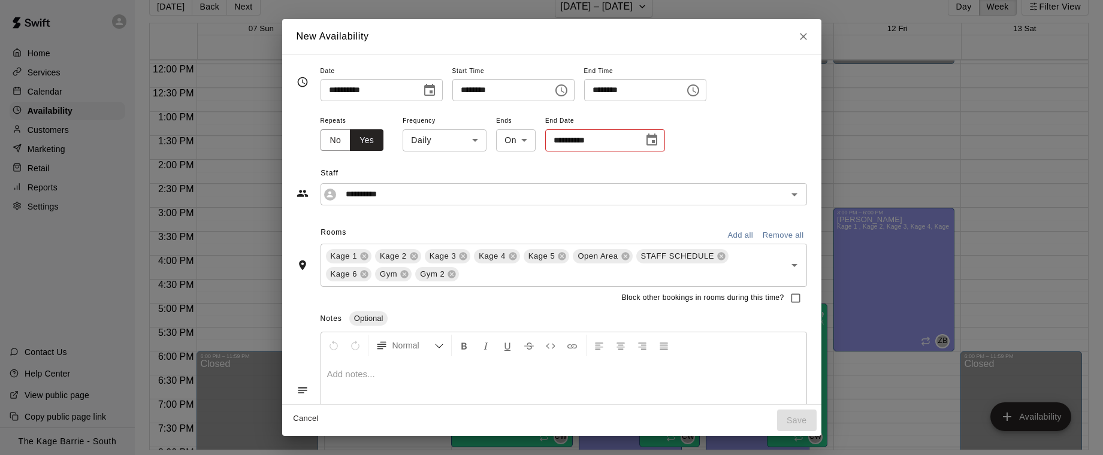
click at [469, 144] on body "Home Services Calendar Availability Customers Marketing Retail Reports Settings…" at bounding box center [551, 218] width 1103 height 474
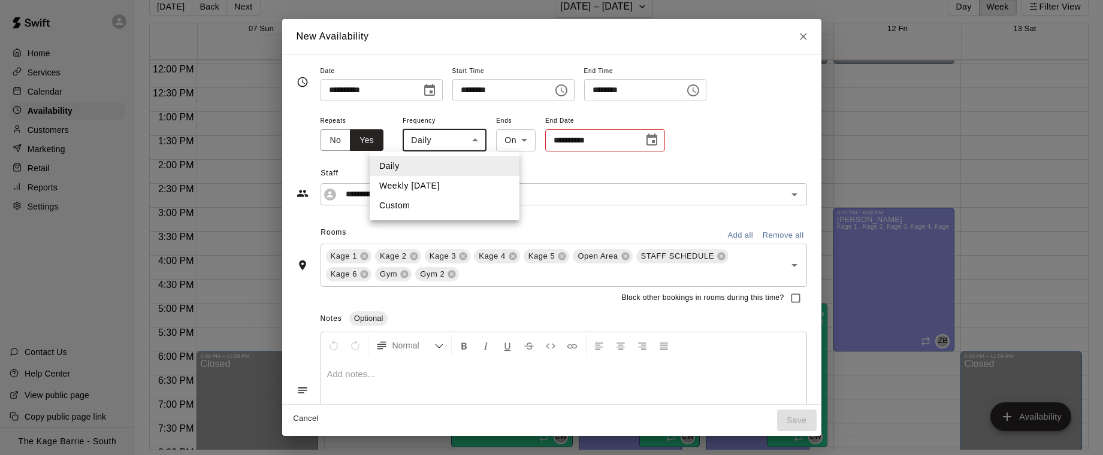
drag, startPoint x: 471, startPoint y: 186, endPoint x: 495, endPoint y: 186, distance: 24.6
click at [471, 186] on li "Weekly [DATE]" at bounding box center [445, 186] width 150 height 20
type input "******"
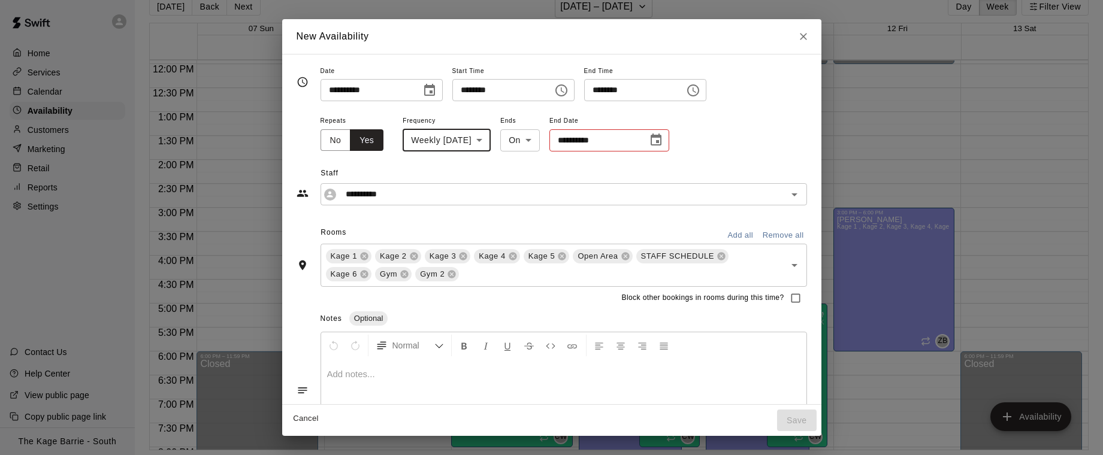
click at [663, 143] on icon "Choose date" at bounding box center [656, 140] width 14 height 14
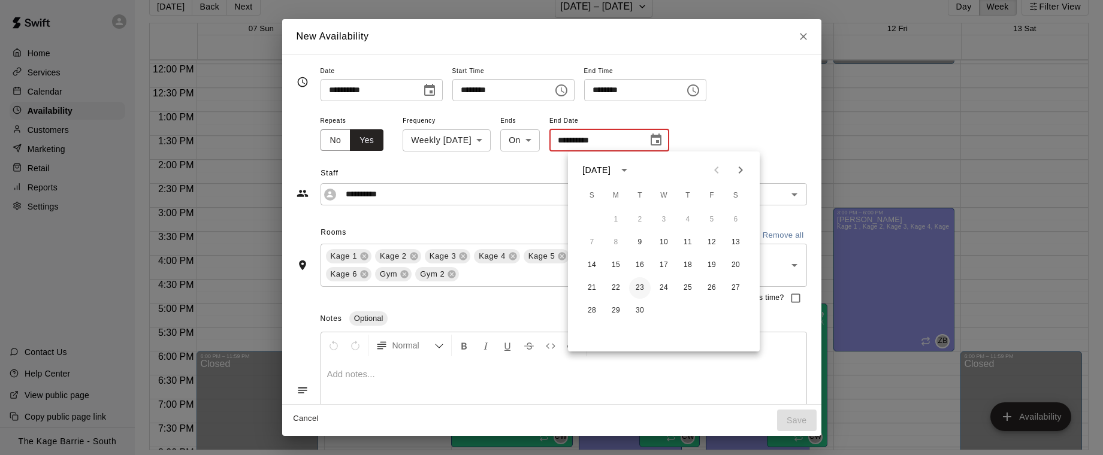
click at [642, 292] on button "23" at bounding box center [640, 288] width 22 height 22
type input "**********"
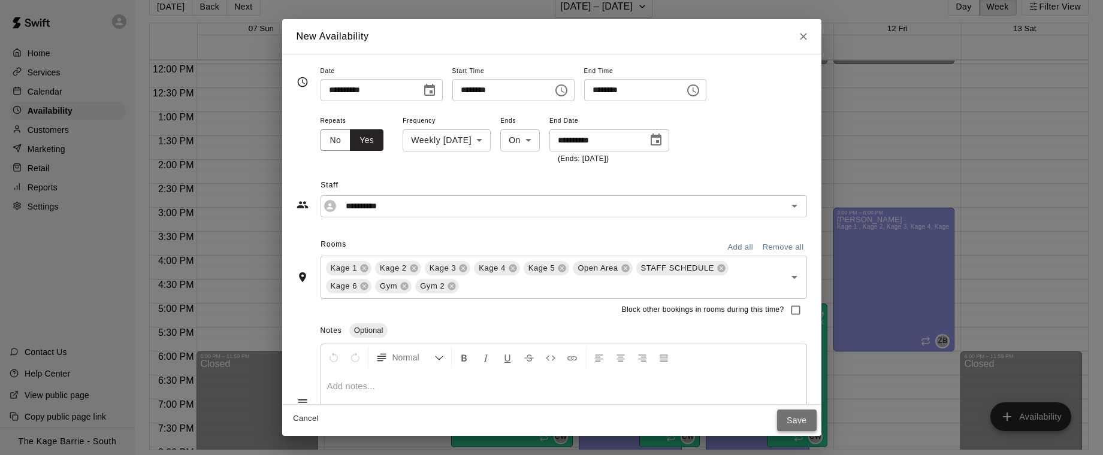
click at [801, 419] on button "Save" at bounding box center [797, 421] width 40 height 22
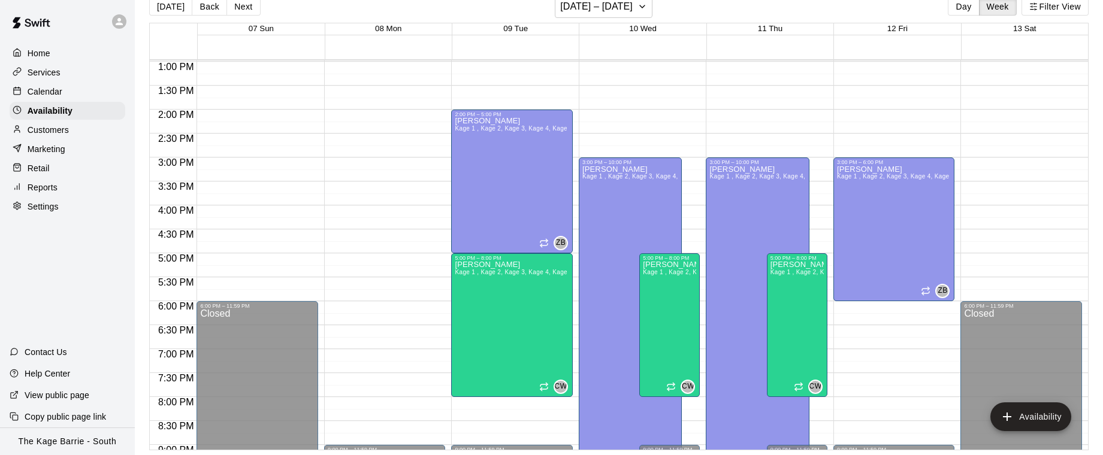
scroll to position [627, 0]
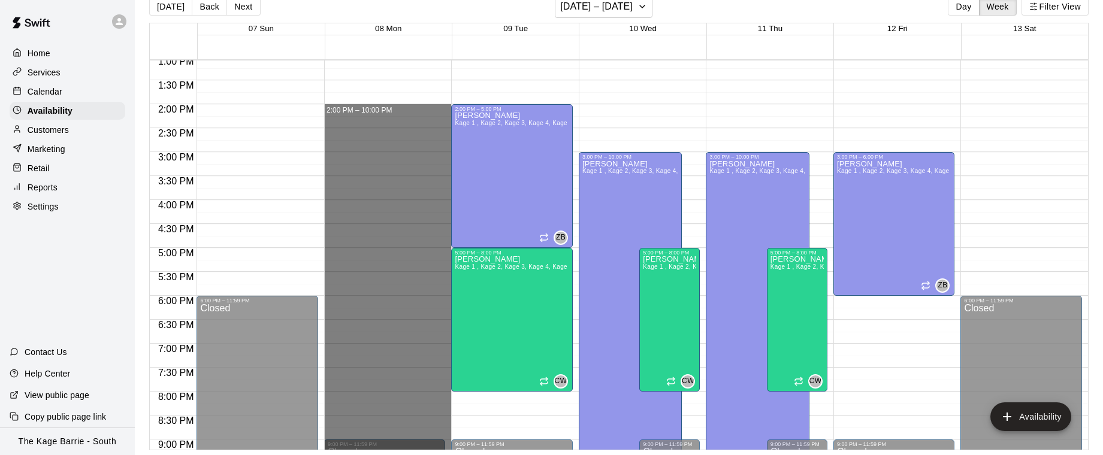
drag, startPoint x: 359, startPoint y: 111, endPoint x: 388, endPoint y: 477, distance: 367.8
click at [388, 455] on html "Home Services Calendar Availability Customers Marketing Retail Reports Settings…" at bounding box center [551, 218] width 1103 height 474
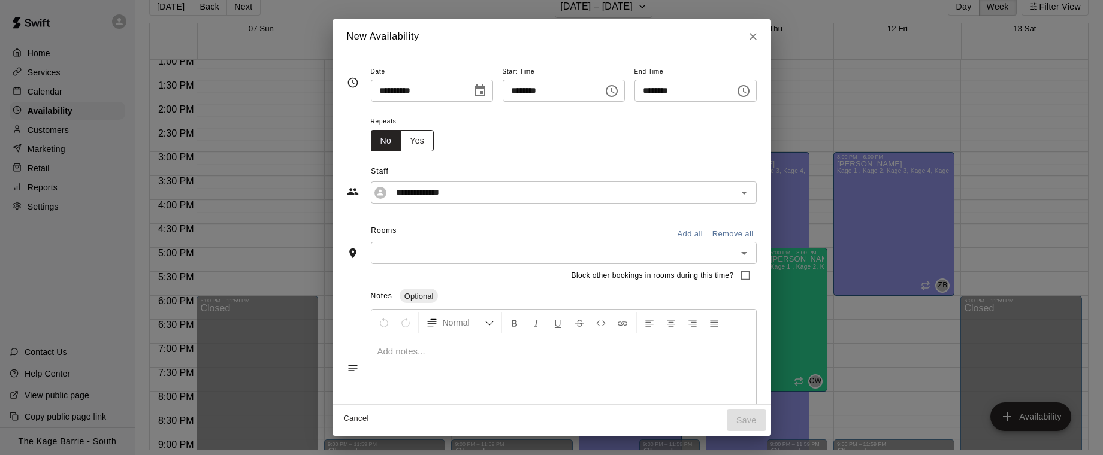
click at [416, 138] on button "Yes" at bounding box center [417, 141] width 34 height 22
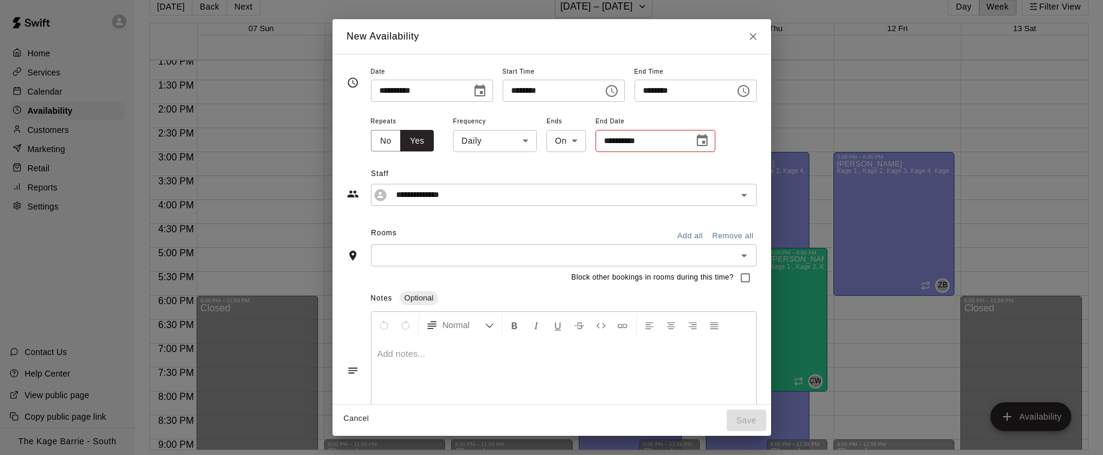
click at [483, 146] on body "Home Services Calendar Availability Customers Marketing Retail Reports Settings…" at bounding box center [551, 218] width 1103 height 474
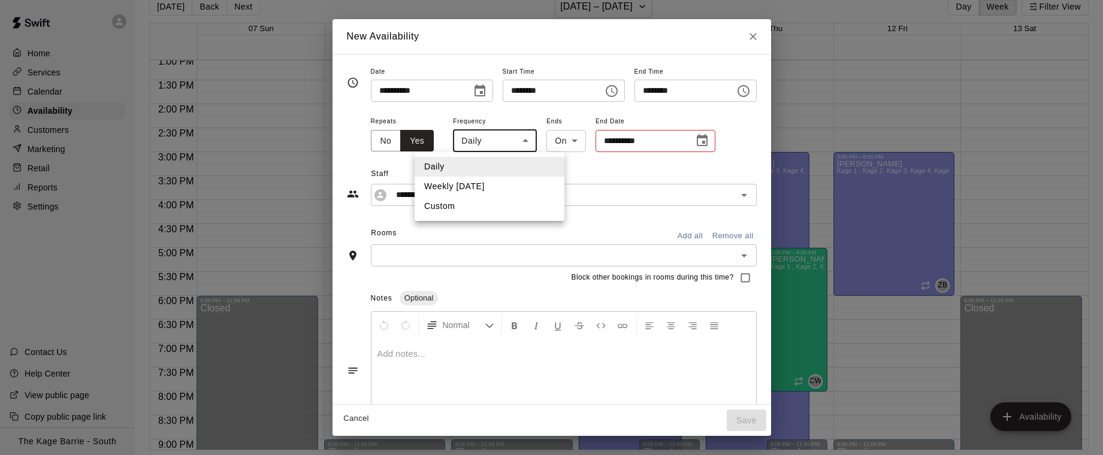
click at [513, 187] on li "Weekly [DATE]" at bounding box center [490, 187] width 150 height 20
type input "******"
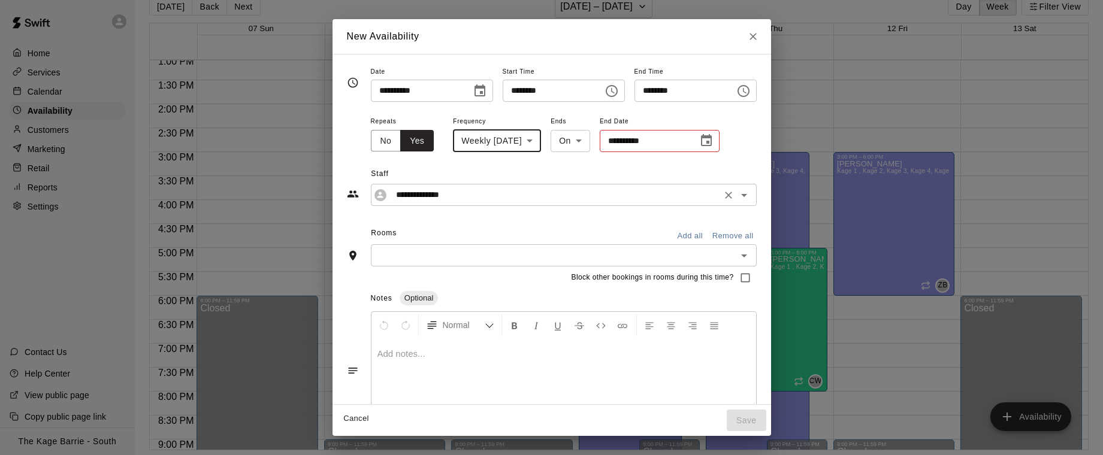
click at [482, 196] on input "**********" at bounding box center [554, 195] width 326 height 15
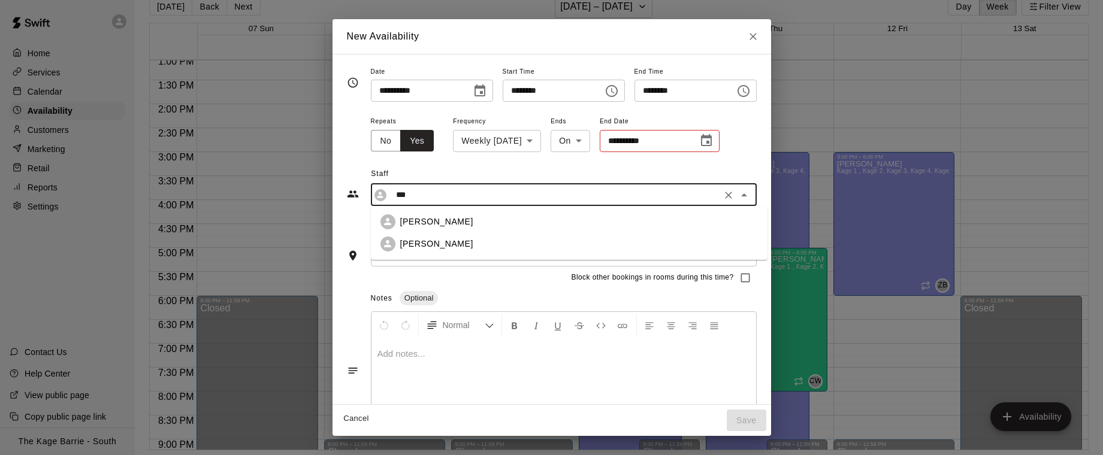
click at [465, 225] on div "[PERSON_NAME]" at bounding box center [579, 222] width 358 height 13
type input "**********"
drag, startPoint x: 701, startPoint y: 238, endPoint x: 680, endPoint y: 236, distance: 21.0
click at [701, 238] on button "Add all" at bounding box center [690, 236] width 38 height 19
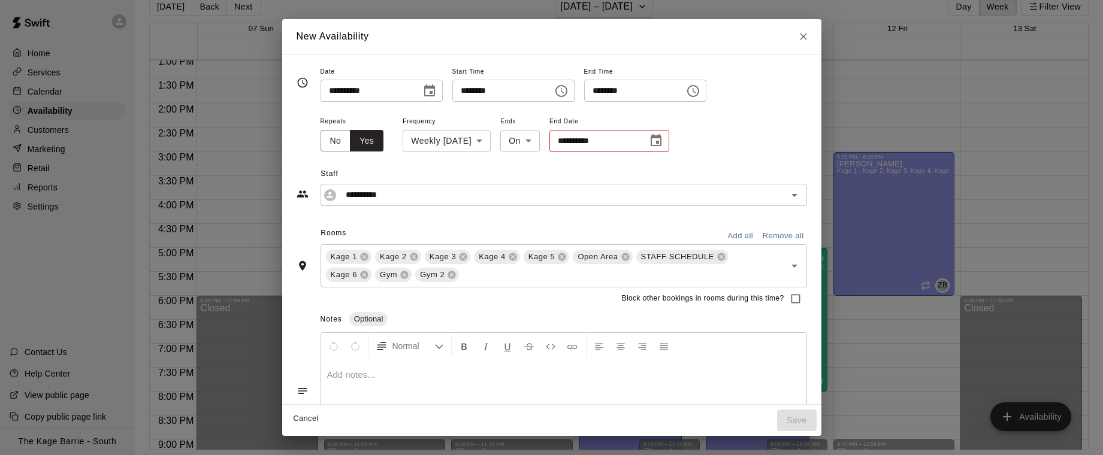
click at [668, 143] on button "Choose date" at bounding box center [656, 141] width 24 height 24
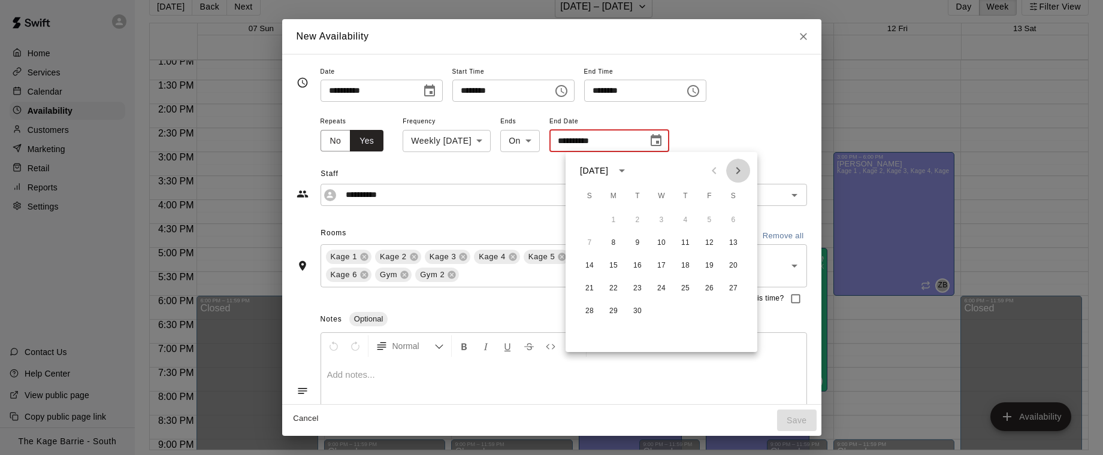
click at [739, 165] on icon "Next month" at bounding box center [738, 171] width 14 height 14
click at [605, 283] on button "20" at bounding box center [614, 289] width 22 height 22
type input "**********"
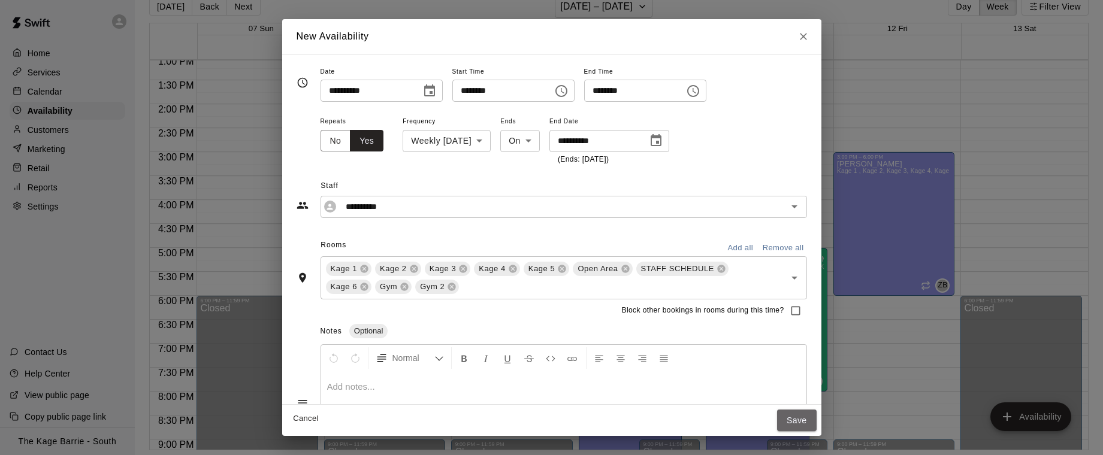
click at [801, 418] on button "Save" at bounding box center [797, 421] width 40 height 22
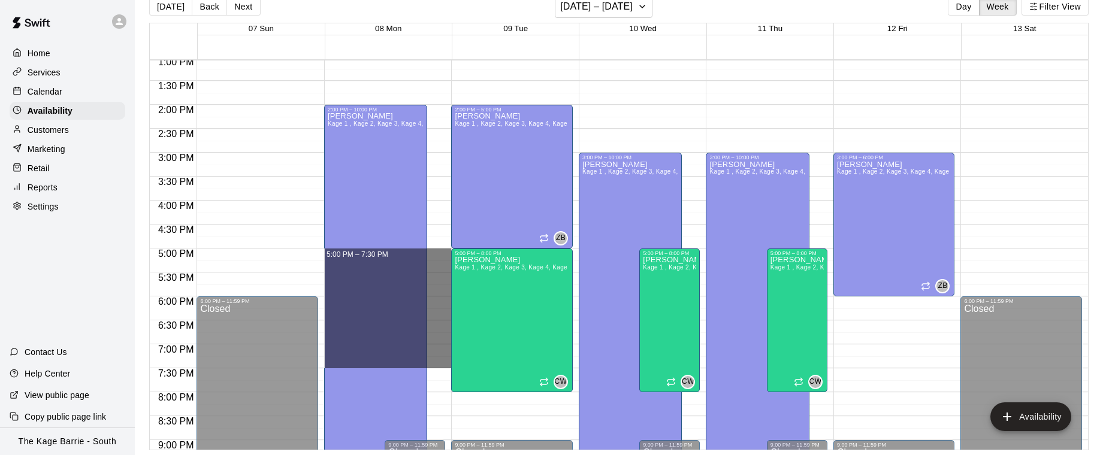
scroll to position [622, 0]
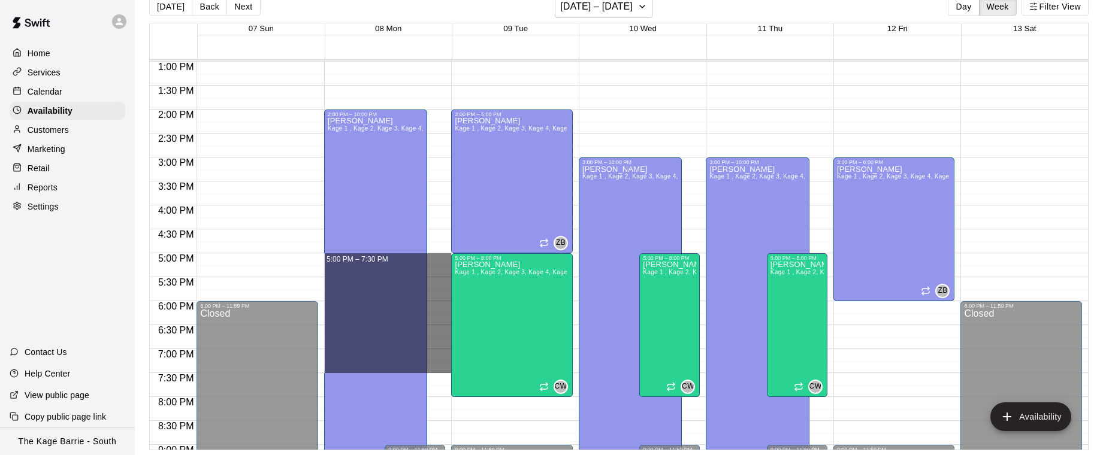
drag, startPoint x: 439, startPoint y: 248, endPoint x: 441, endPoint y: 364, distance: 115.6
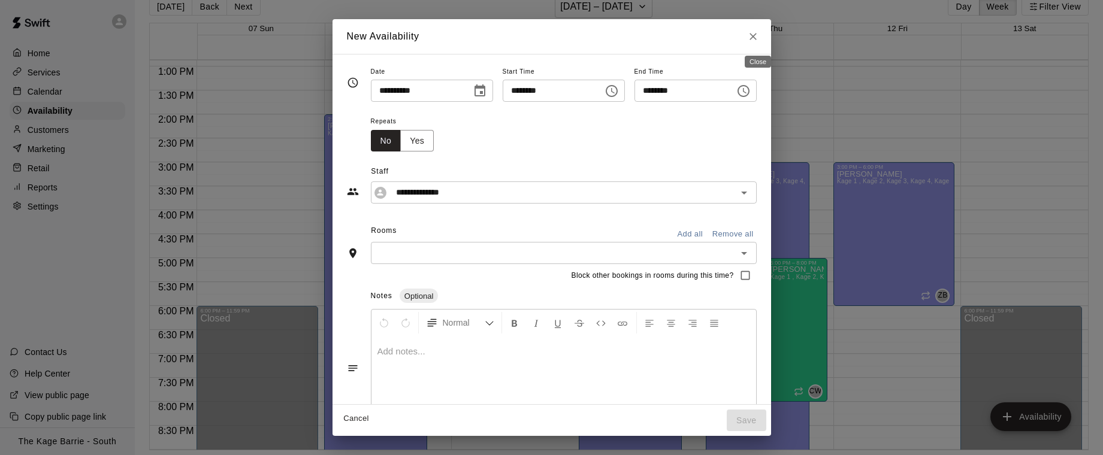
click at [756, 32] on icon "Close" at bounding box center [753, 37] width 12 height 12
type input "**********"
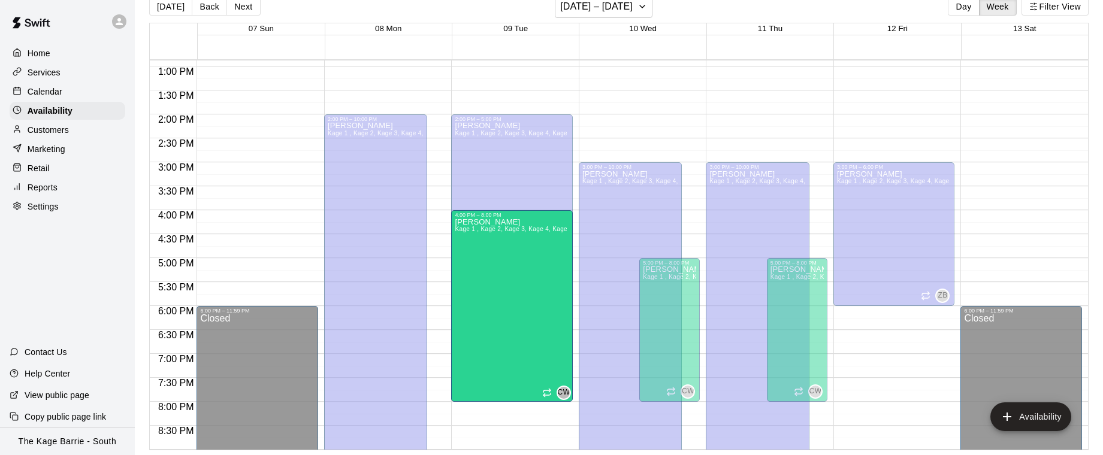
drag, startPoint x: 512, startPoint y: 259, endPoint x: 516, endPoint y: 214, distance: 45.7
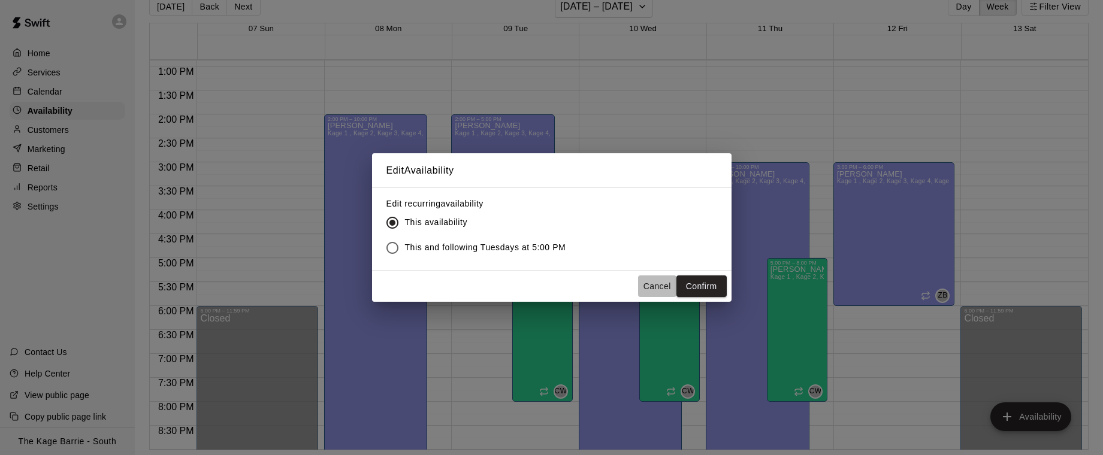
drag, startPoint x: 664, startPoint y: 283, endPoint x: 616, endPoint y: 266, distance: 51.0
click at [664, 283] on button "Cancel" at bounding box center [657, 287] width 38 height 22
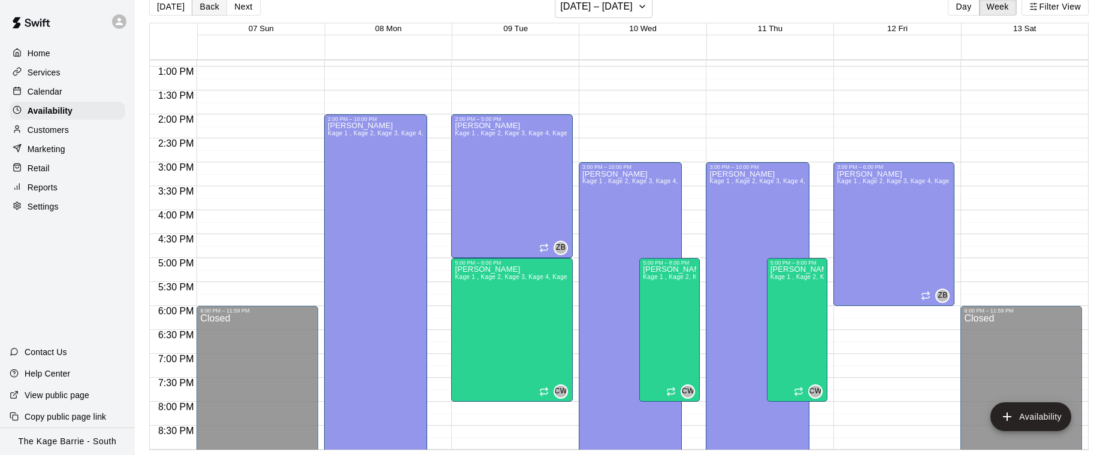
click at [210, 13] on button "Back" at bounding box center [209, 7] width 35 height 18
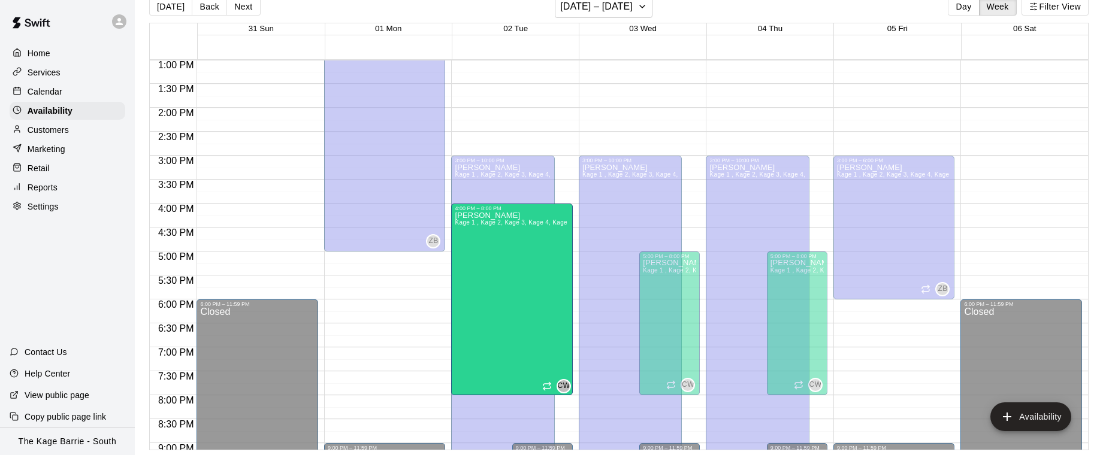
scroll to position [625, 0]
drag, startPoint x: 543, startPoint y: 261, endPoint x: 542, endPoint y: 215, distance: 45.5
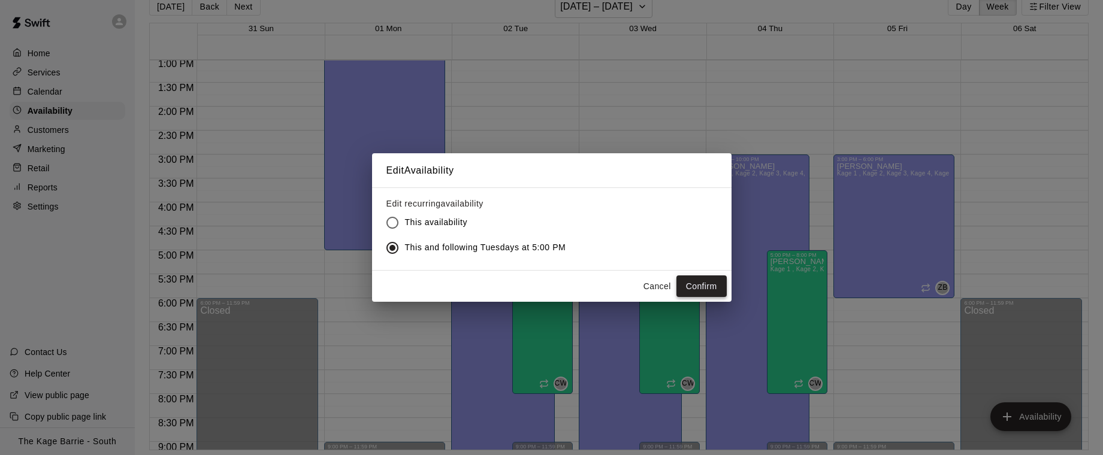
click at [712, 282] on button "Confirm" at bounding box center [701, 287] width 50 height 22
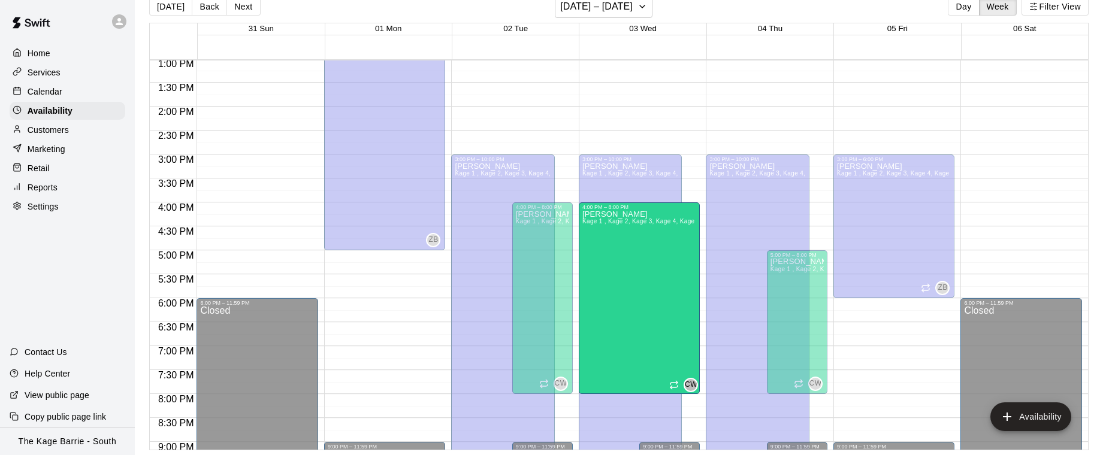
drag, startPoint x: 670, startPoint y: 252, endPoint x: 668, endPoint y: 208, distance: 43.8
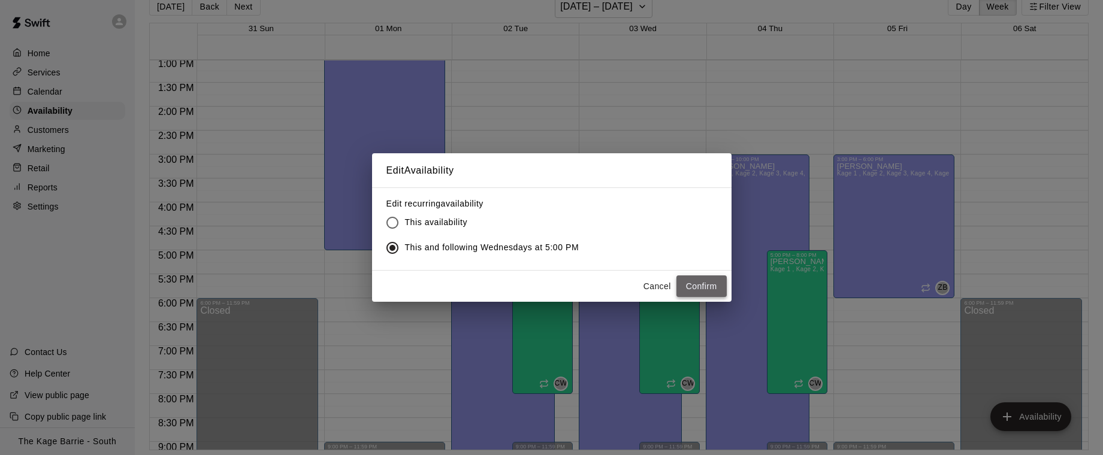
click at [699, 286] on button "Confirm" at bounding box center [701, 287] width 50 height 22
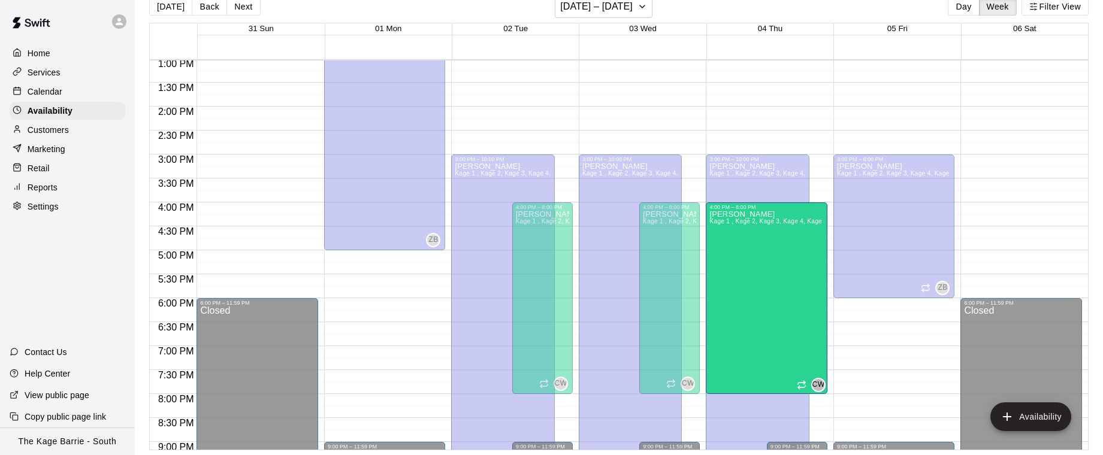
drag, startPoint x: 797, startPoint y: 253, endPoint x: 796, endPoint y: 210, distance: 42.6
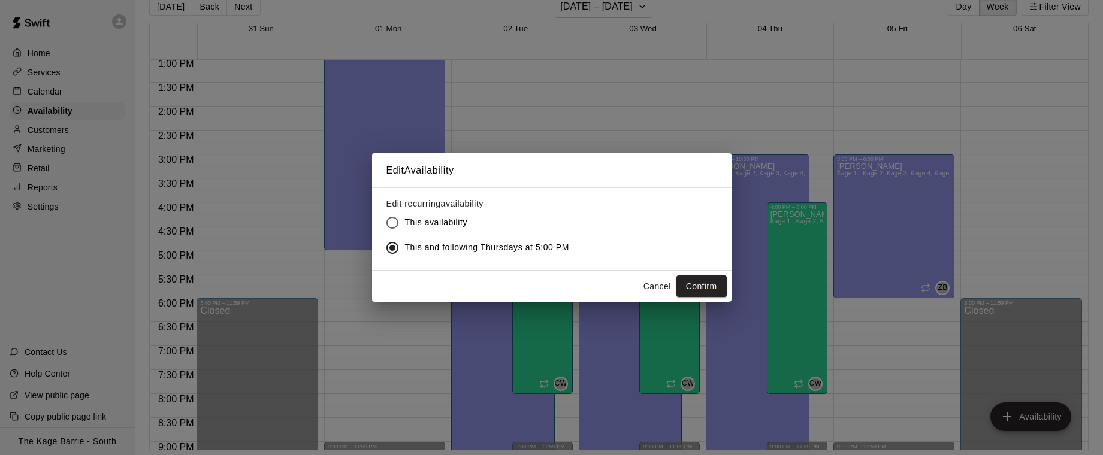
click at [711, 285] on button "Confirm" at bounding box center [701, 287] width 50 height 22
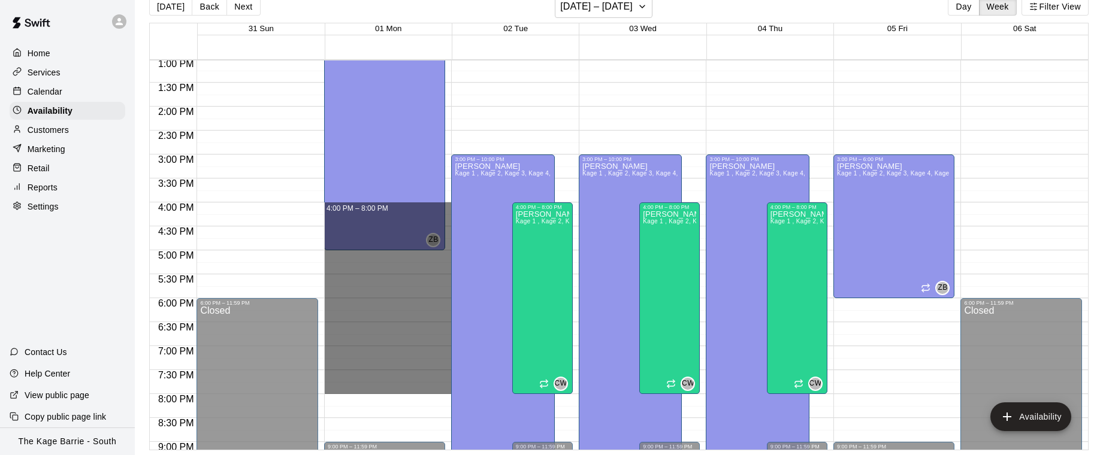
drag, startPoint x: 449, startPoint y: 202, endPoint x: 433, endPoint y: 389, distance: 187.7
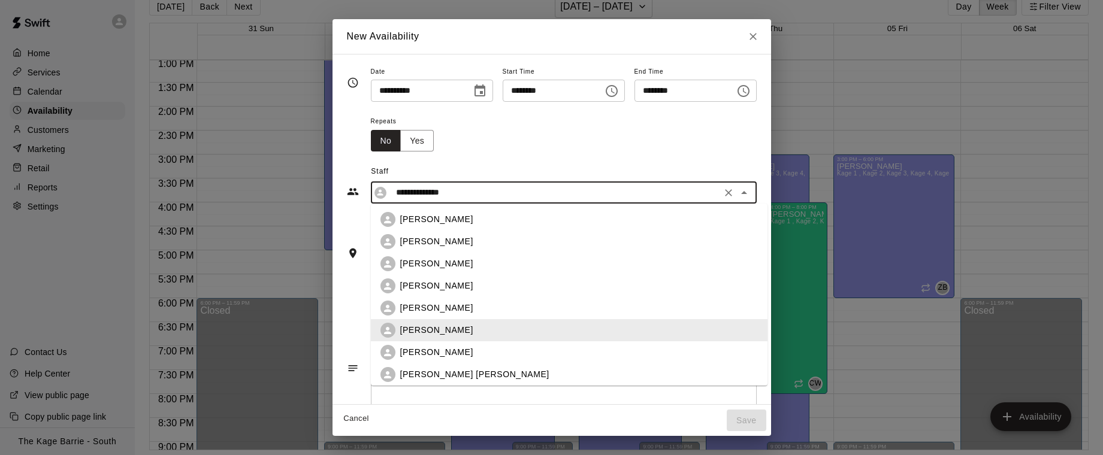
click at [473, 193] on input "**********" at bounding box center [554, 192] width 326 height 15
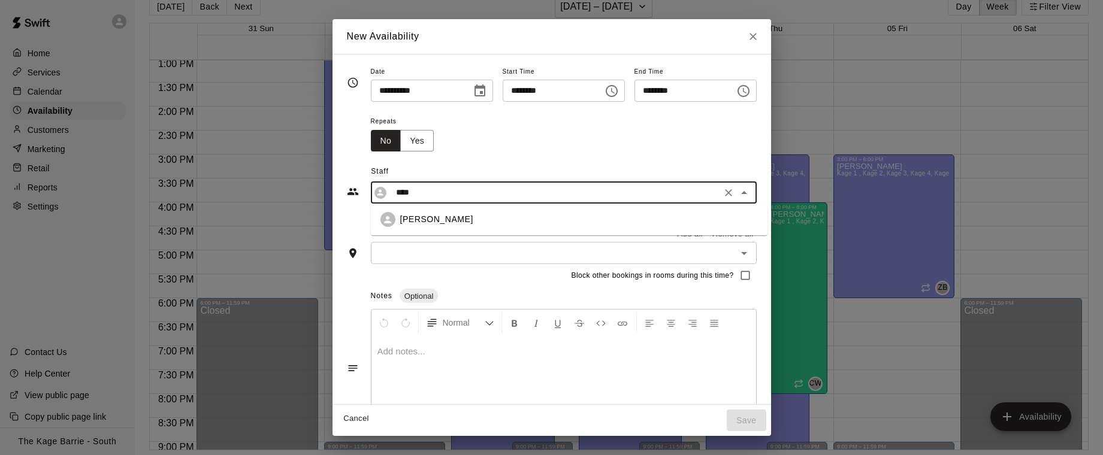
click at [479, 214] on div "[PERSON_NAME]" at bounding box center [579, 219] width 358 height 13
type input "**********"
click at [697, 235] on button "Add all" at bounding box center [690, 234] width 38 height 19
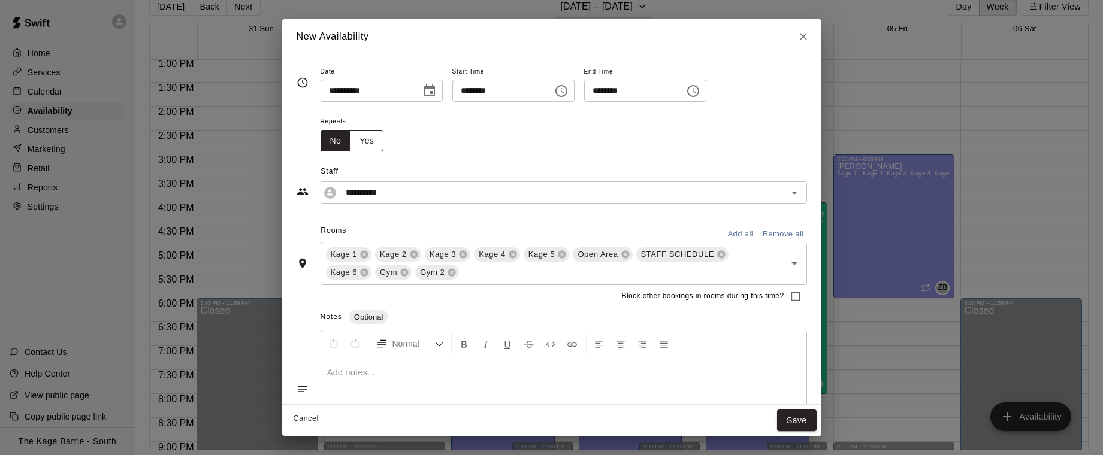
click at [376, 140] on button "Yes" at bounding box center [367, 141] width 34 height 22
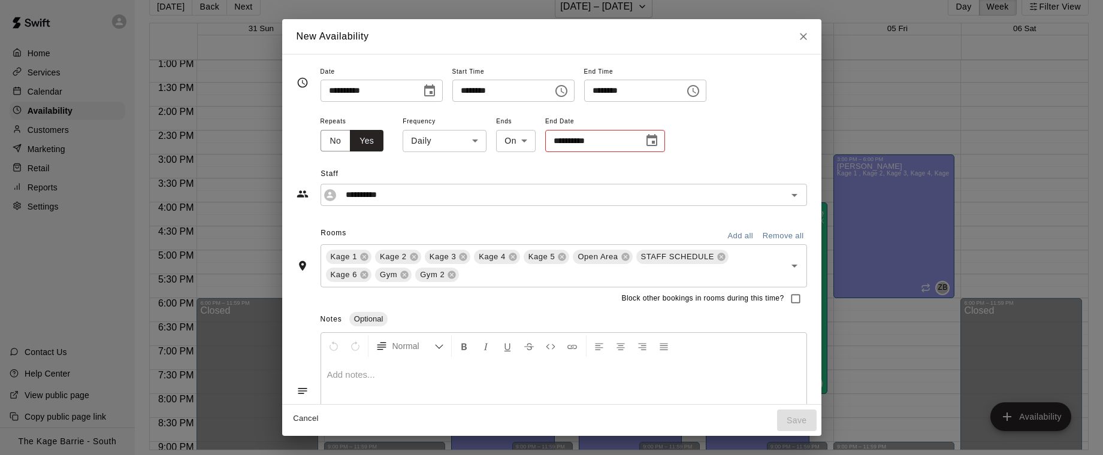
click at [465, 143] on body "Home Services Calendar Availability Customers Marketing Retail Reports Settings…" at bounding box center [551, 218] width 1103 height 474
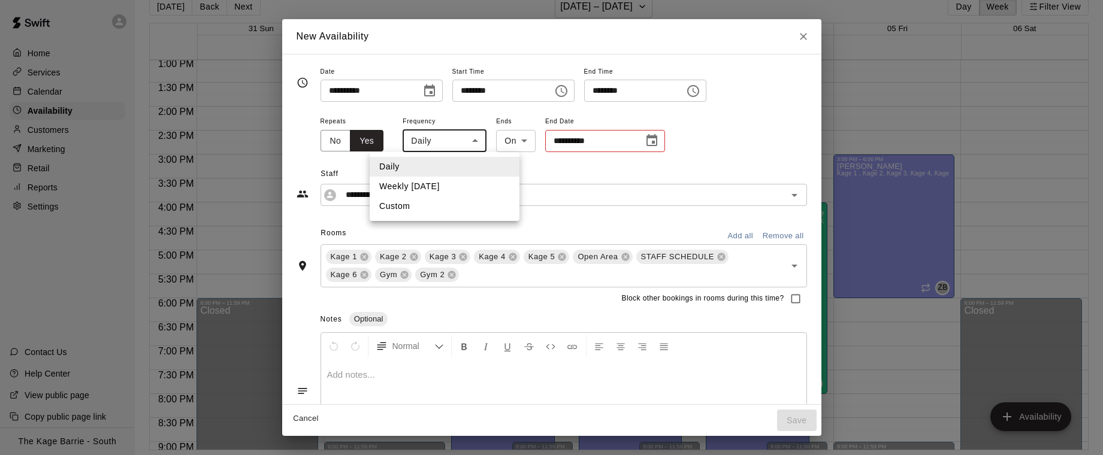
click at [470, 190] on li "Weekly [DATE]" at bounding box center [445, 187] width 150 height 20
type input "******"
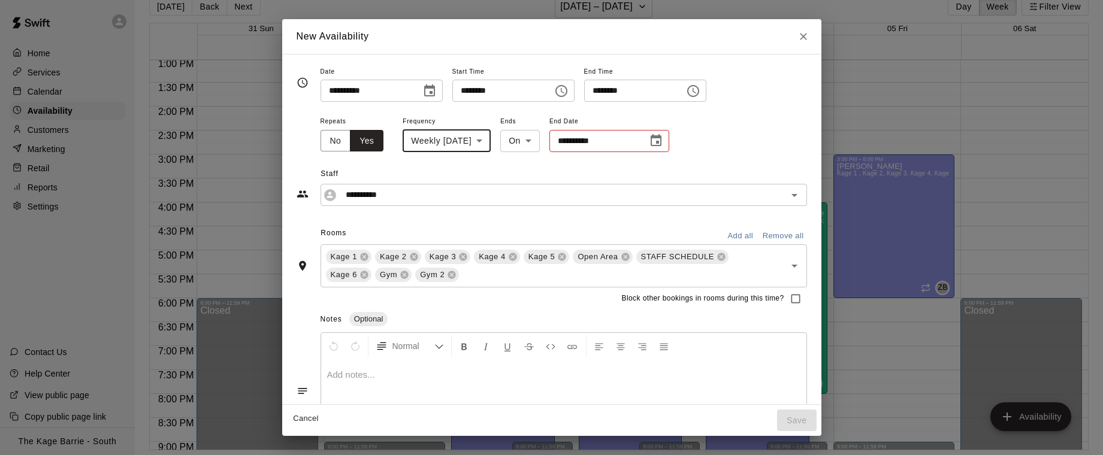
click at [663, 143] on icon "Choose date" at bounding box center [656, 141] width 14 height 14
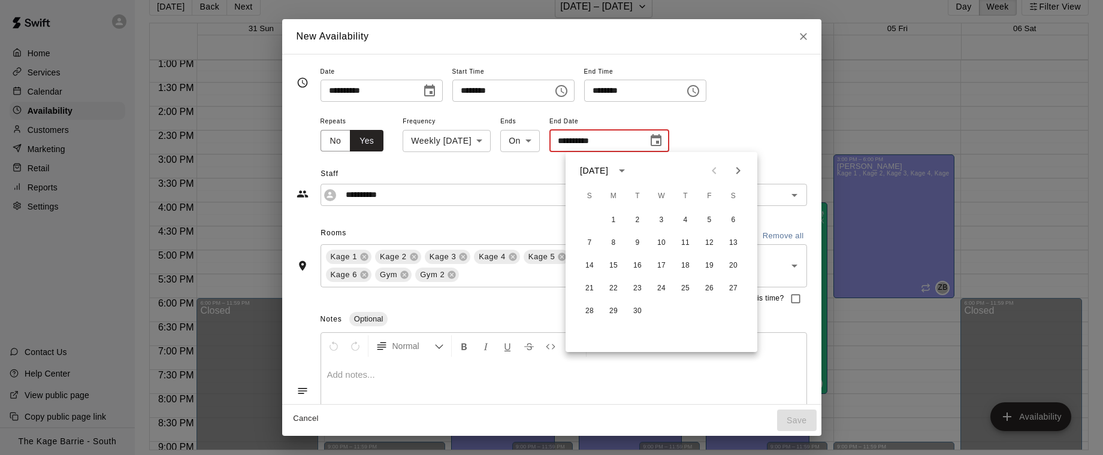
click at [431, 96] on icon "Choose date, selected date is Sep 1, 2025" at bounding box center [429, 90] width 11 height 12
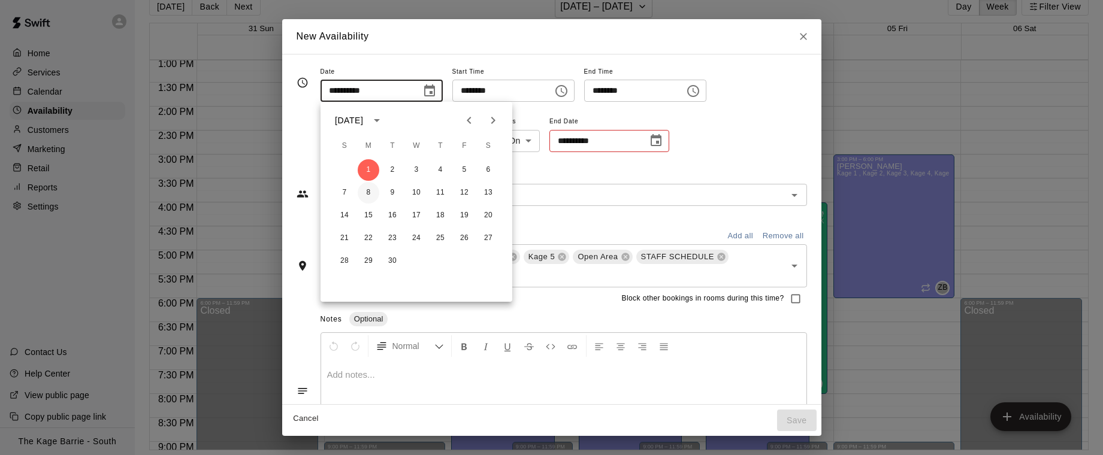
click at [365, 193] on button "8" at bounding box center [369, 193] width 22 height 22
type input "**********"
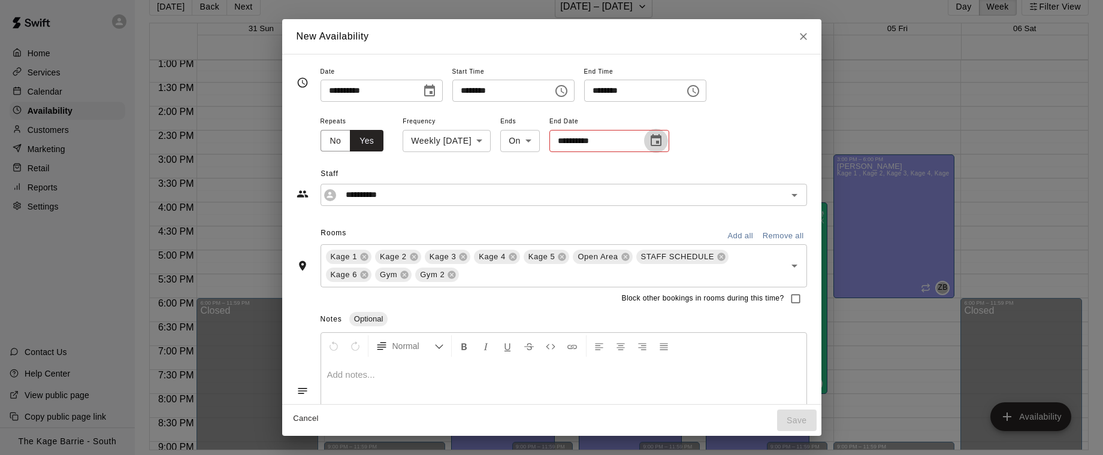
click at [661, 138] on icon "Choose date" at bounding box center [656, 140] width 11 height 12
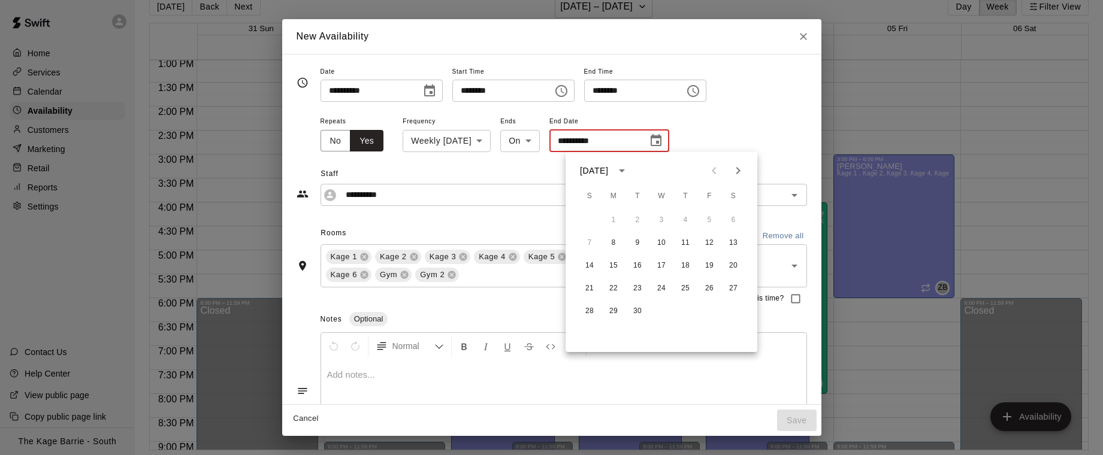
click at [739, 172] on icon "Next month" at bounding box center [738, 171] width 14 height 14
click at [615, 313] on button "27" at bounding box center [614, 312] width 22 height 22
type input "**********"
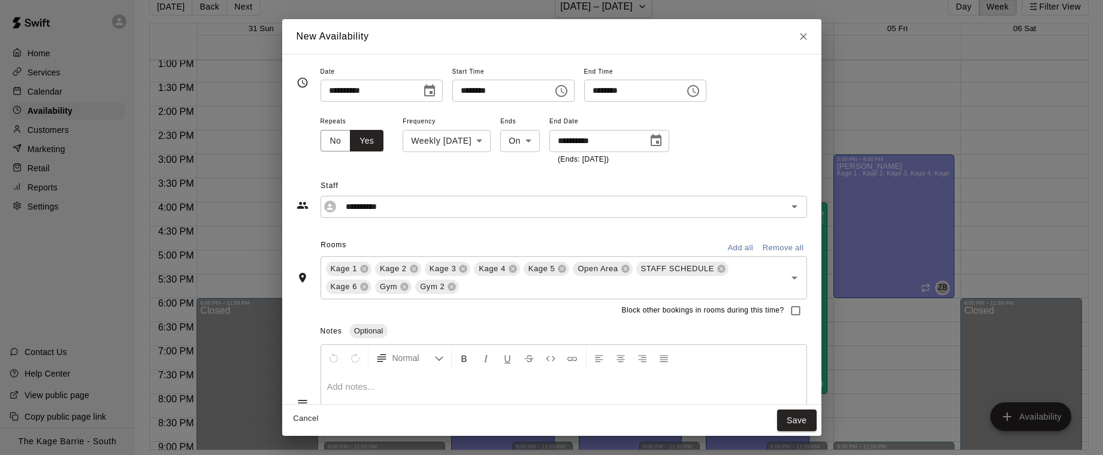
click at [808, 423] on button "Save" at bounding box center [797, 421] width 40 height 22
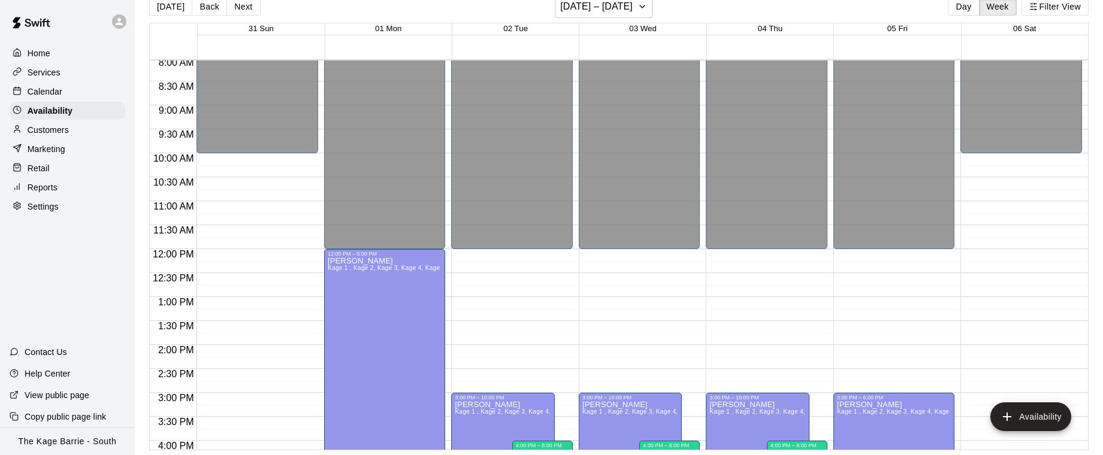
scroll to position [388, 0]
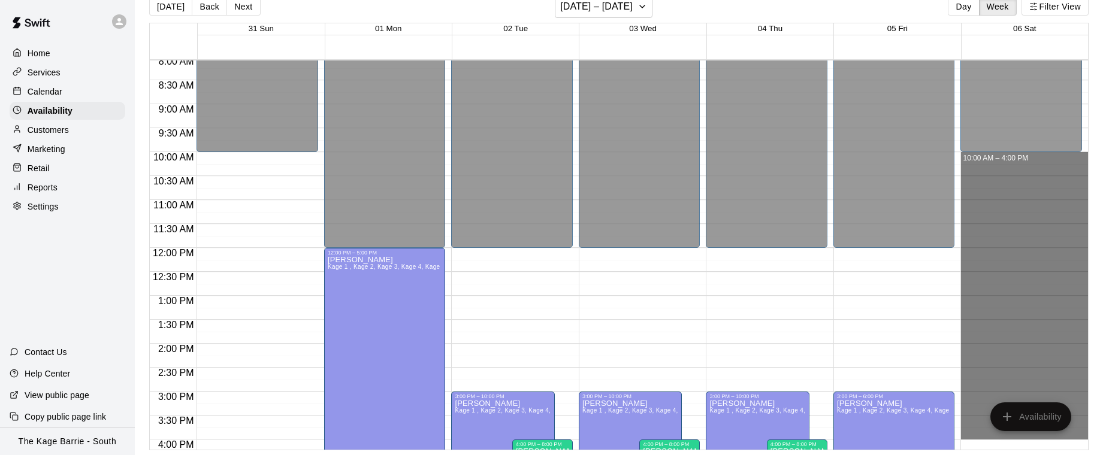
drag, startPoint x: 1024, startPoint y: 156, endPoint x: 1041, endPoint y: 434, distance: 278.5
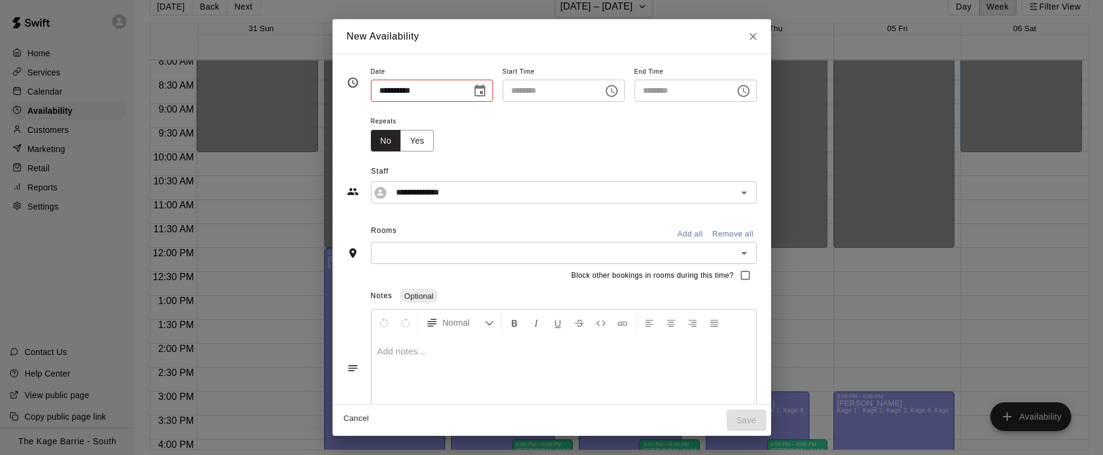
type input "**********"
type input "********"
click at [480, 188] on input "**********" at bounding box center [554, 192] width 326 height 15
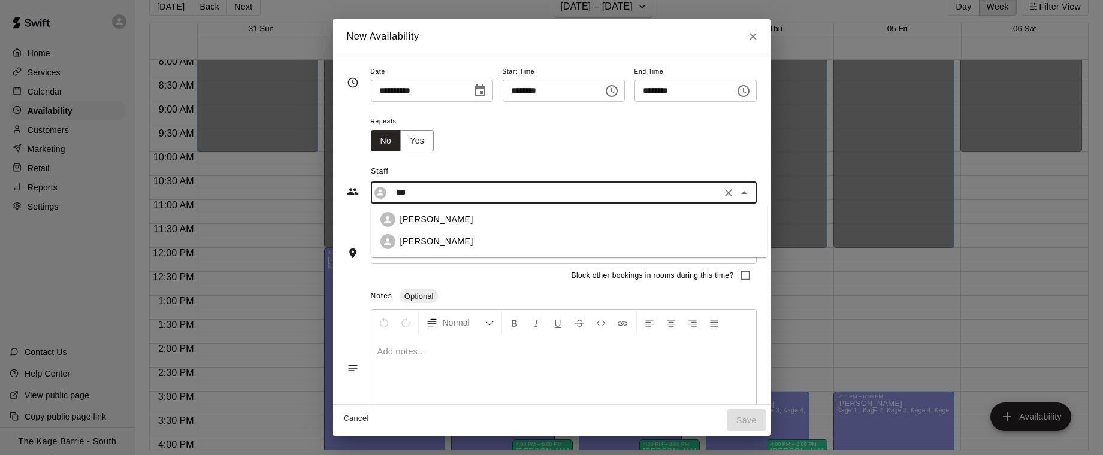
drag, startPoint x: 462, startPoint y: 219, endPoint x: 444, endPoint y: 218, distance: 18.0
click at [461, 219] on div "[PERSON_NAME]" at bounding box center [579, 219] width 358 height 13
type input "**********"
drag, startPoint x: 697, startPoint y: 232, endPoint x: 628, endPoint y: 215, distance: 70.9
click at [697, 232] on button "Add all" at bounding box center [690, 234] width 38 height 19
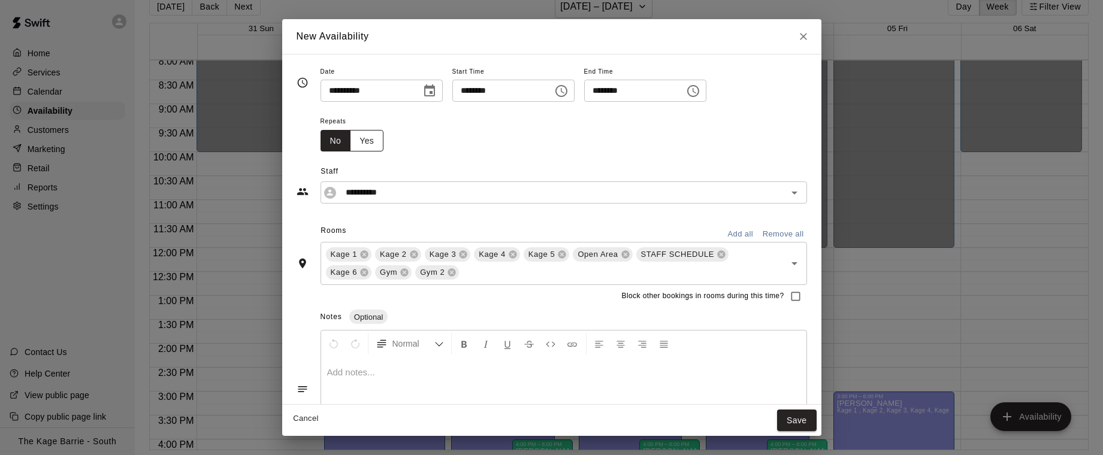
click at [370, 139] on button "Yes" at bounding box center [367, 141] width 34 height 22
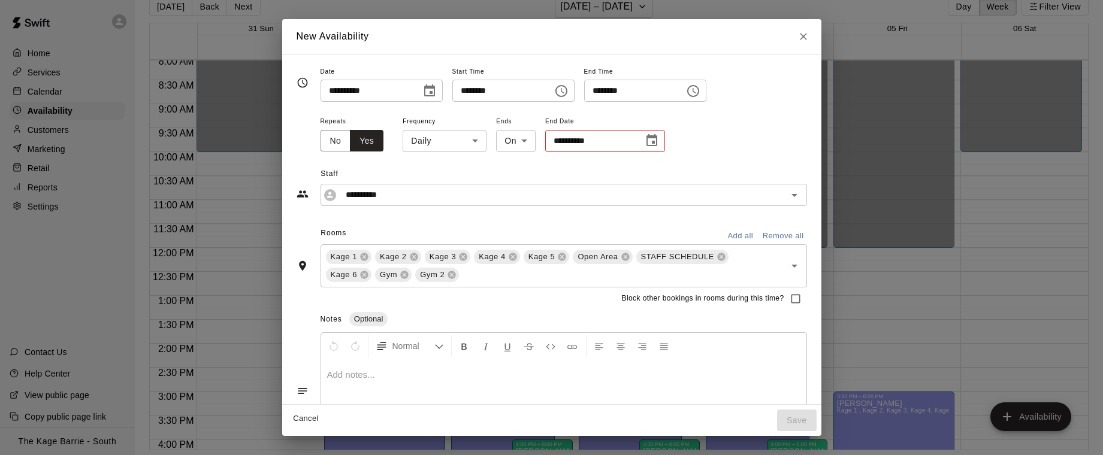
click at [452, 144] on body "Home Services Calendar Availability Customers Marketing Retail Reports Settings…" at bounding box center [551, 218] width 1103 height 474
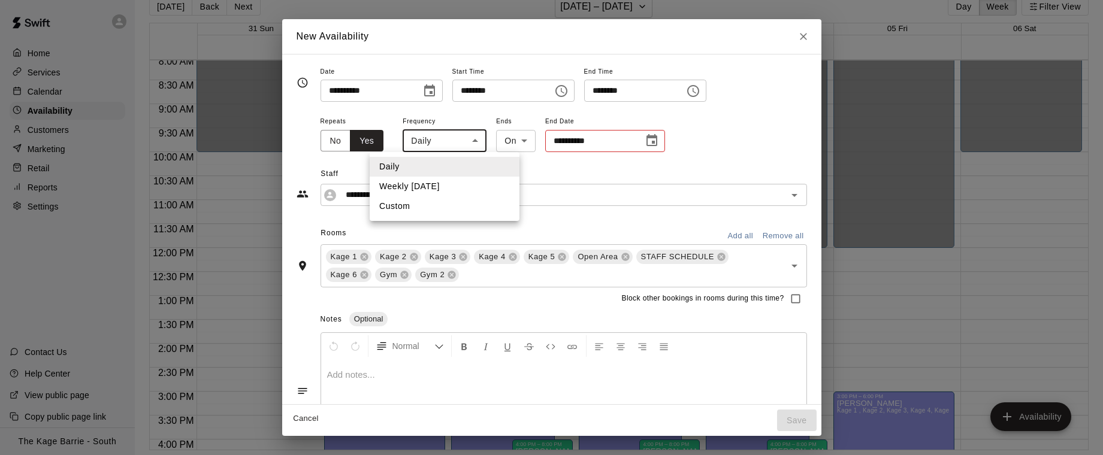
click at [451, 189] on li "Weekly [DATE]" at bounding box center [445, 187] width 150 height 20
type input "******"
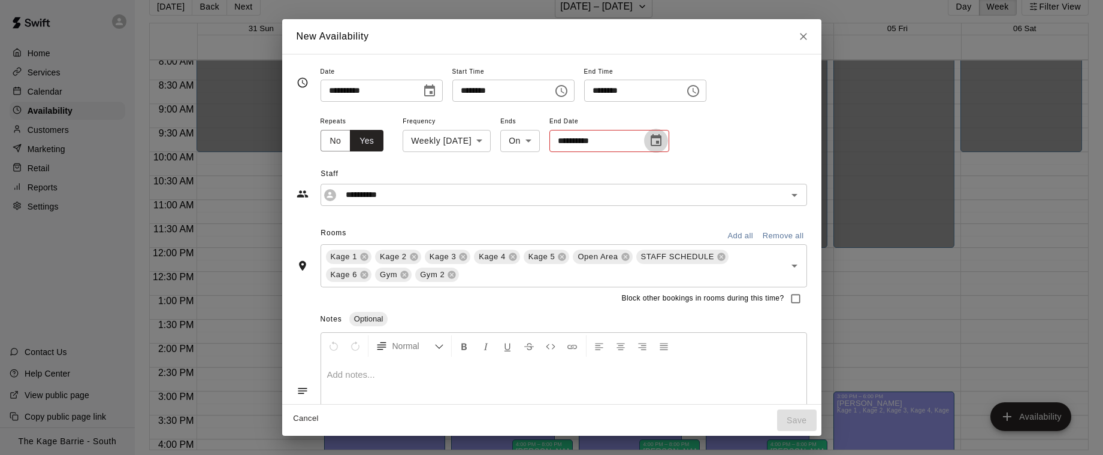
click at [661, 143] on icon "Choose date" at bounding box center [656, 140] width 11 height 12
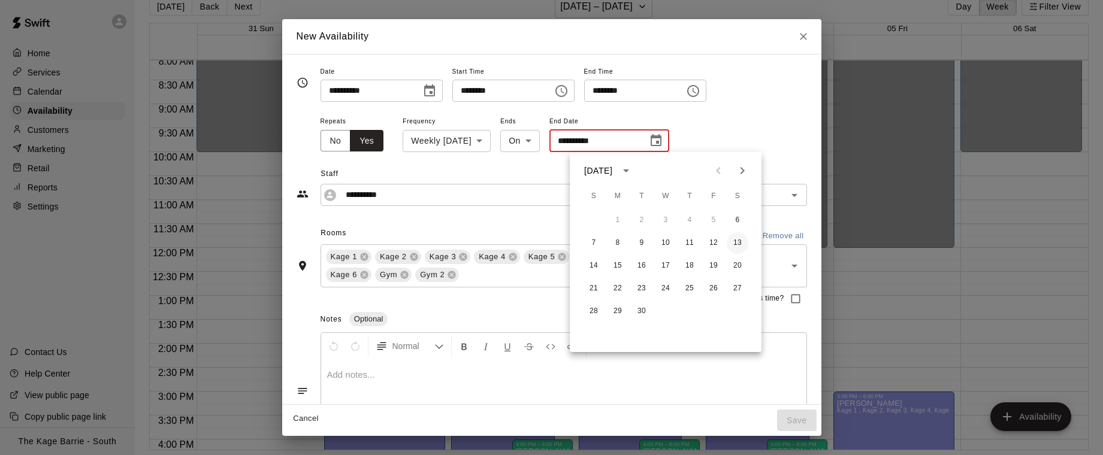
click at [740, 240] on button "13" at bounding box center [738, 243] width 22 height 22
type input "**********"
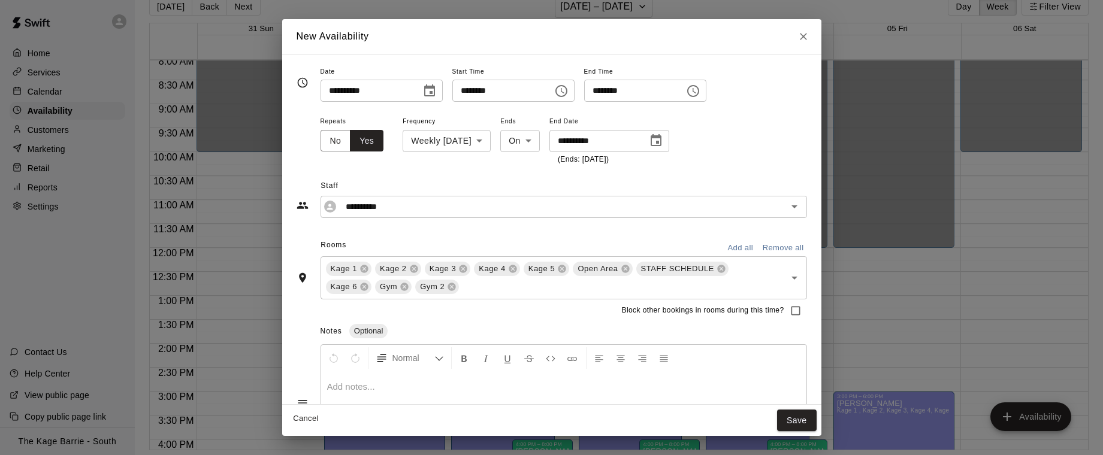
click at [799, 422] on button "Save" at bounding box center [797, 421] width 40 height 22
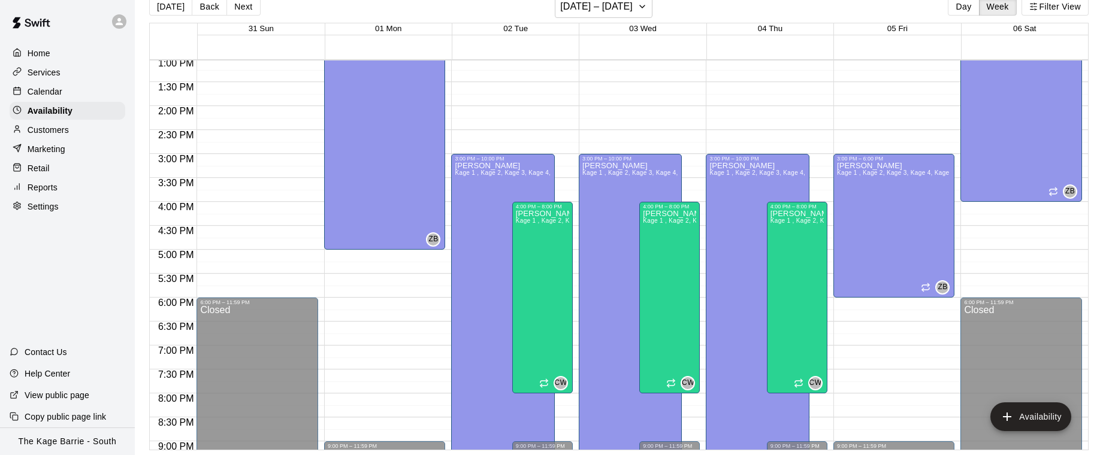
scroll to position [626, 0]
click at [201, 11] on button "Back" at bounding box center [209, 7] width 35 height 18
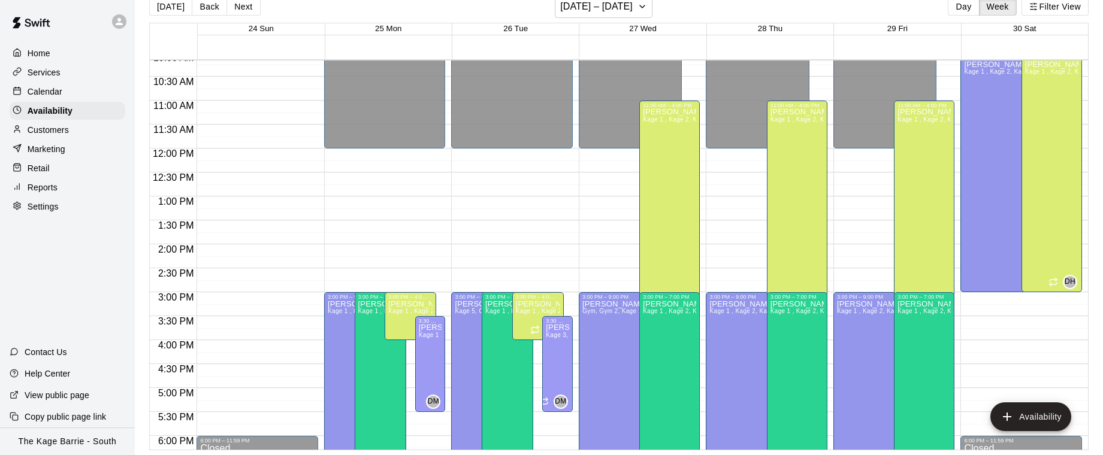
scroll to position [413, 0]
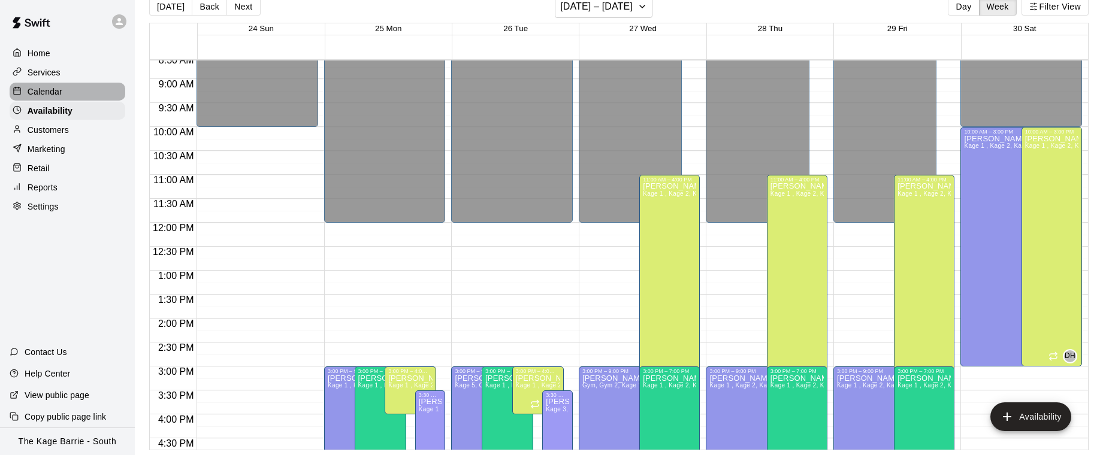
click at [74, 85] on div "Calendar" at bounding box center [68, 92] width 116 height 18
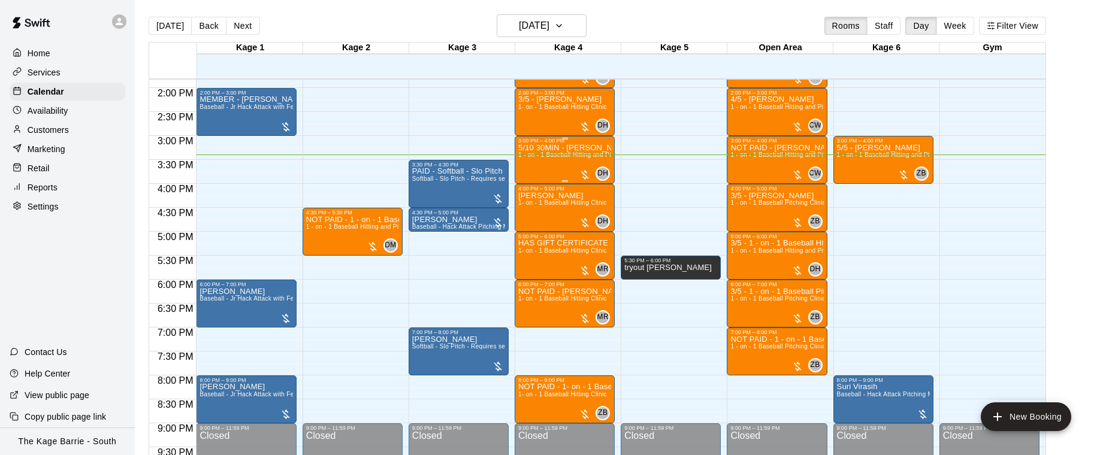
scroll to position [660, 0]
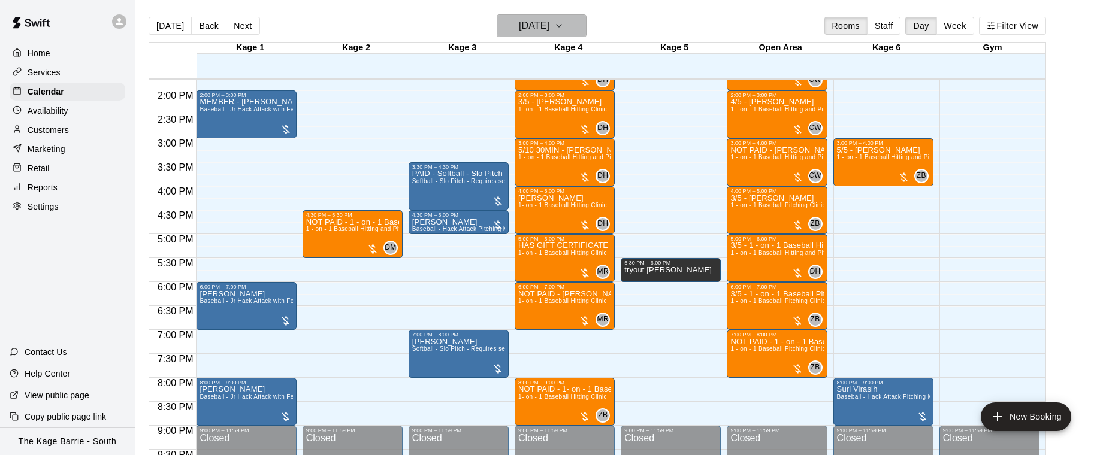
click at [586, 25] on button "[DATE]" at bounding box center [542, 25] width 90 height 23
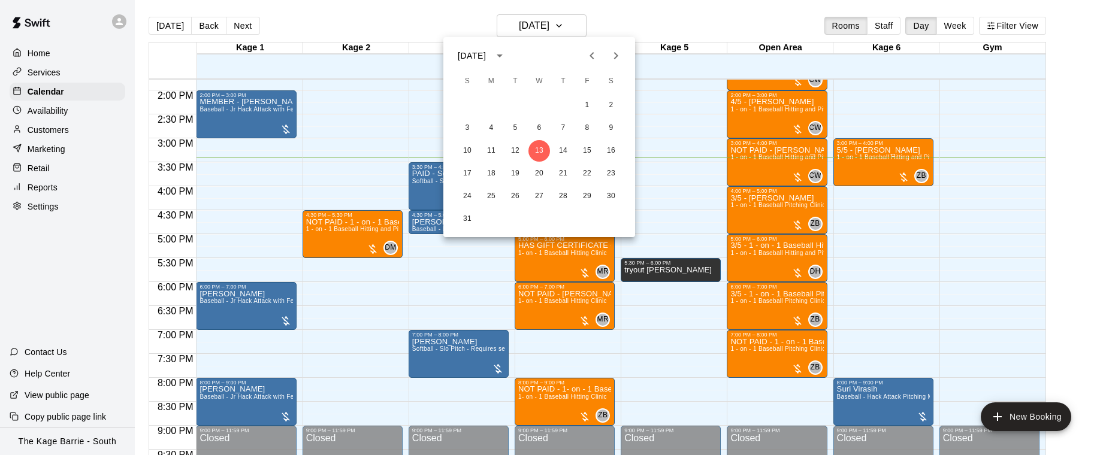
click at [618, 56] on icon "Next month" at bounding box center [616, 56] width 14 height 14
click at [513, 124] on button "9" at bounding box center [515, 128] width 22 height 22
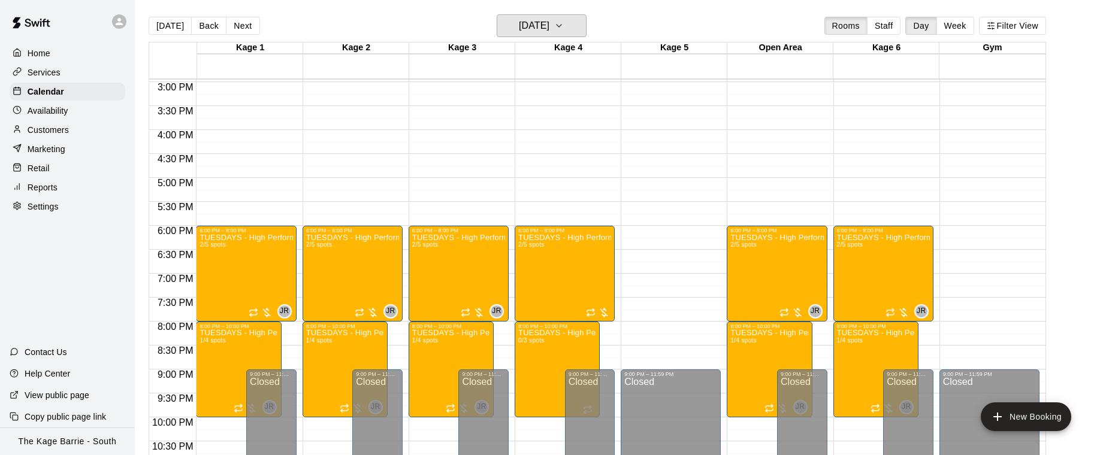
scroll to position [761, 0]
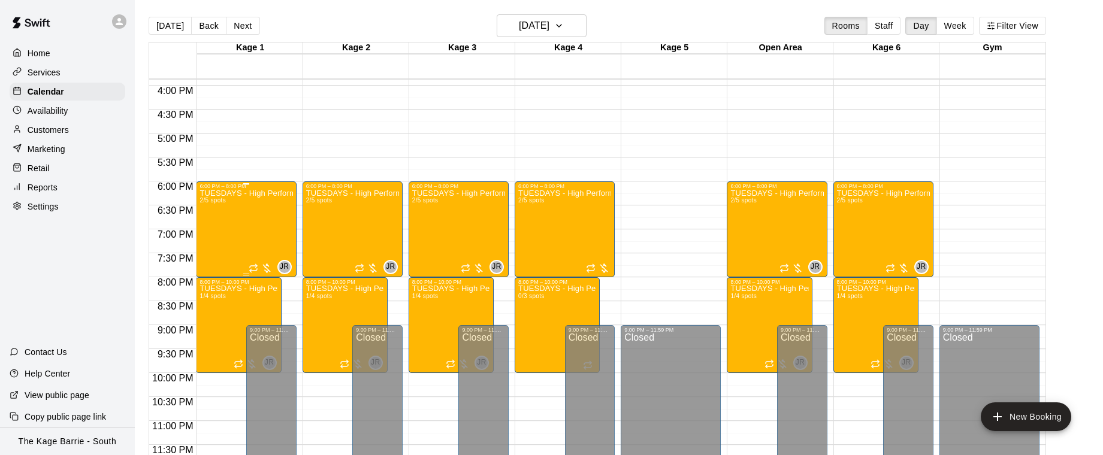
click at [282, 199] on div "TUESDAYS - High Performance Hitting Program - Baseball Program - 12U - 14U 2/5 …" at bounding box center [245, 416] width 93 height 455
click at [213, 201] on icon "edit" at bounding box center [212, 201] width 11 height 11
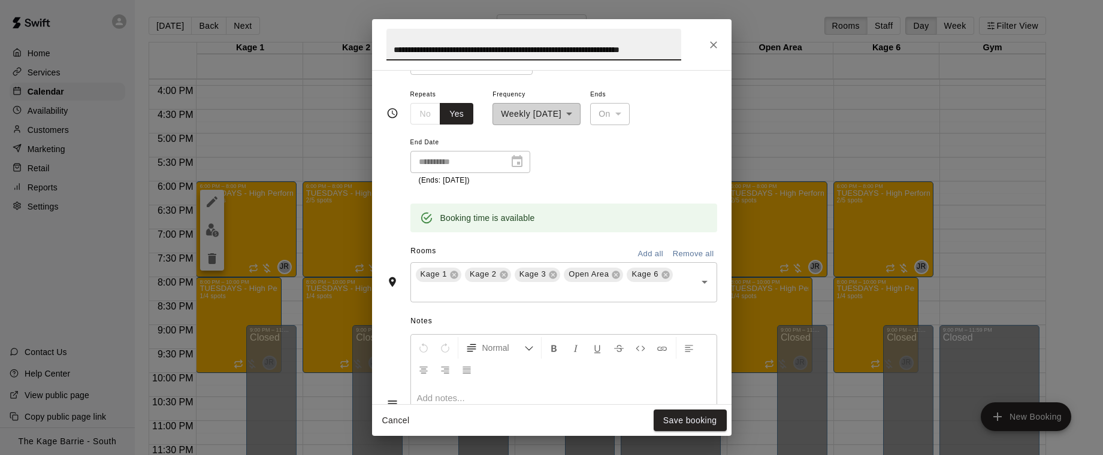
scroll to position [236, 0]
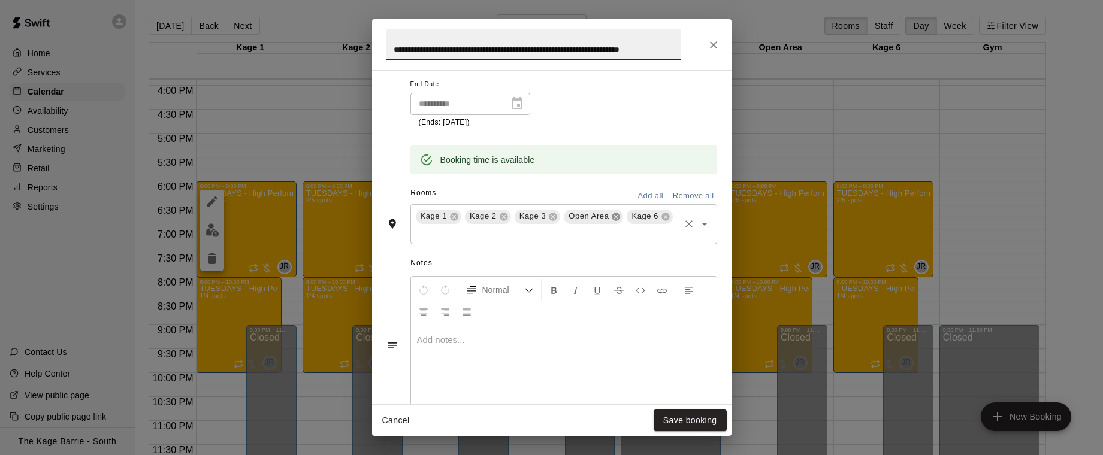
click at [617, 218] on icon at bounding box center [616, 217] width 10 height 10
click at [604, 217] on icon at bounding box center [602, 217] width 8 height 8
click at [703, 420] on button "Save booking" at bounding box center [690, 421] width 73 height 22
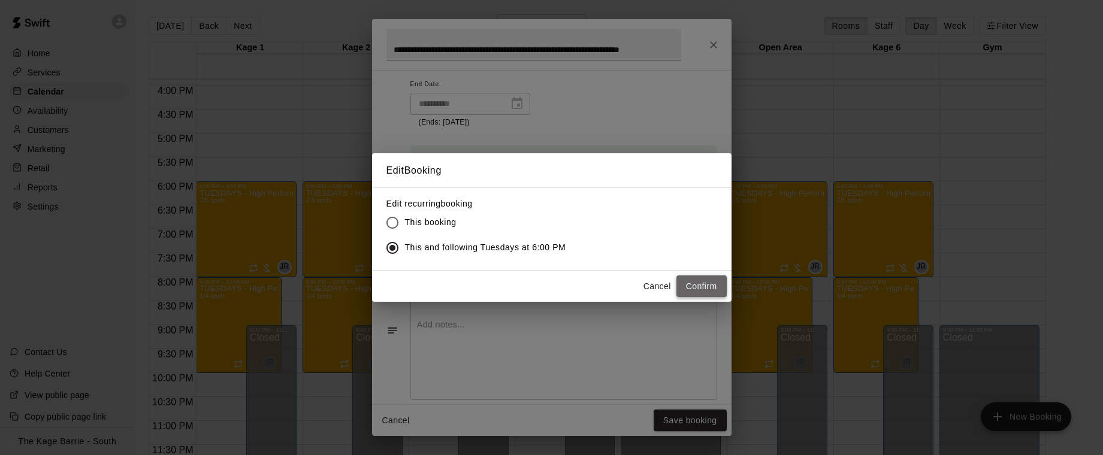
click at [706, 288] on button "Confirm" at bounding box center [701, 287] width 50 height 22
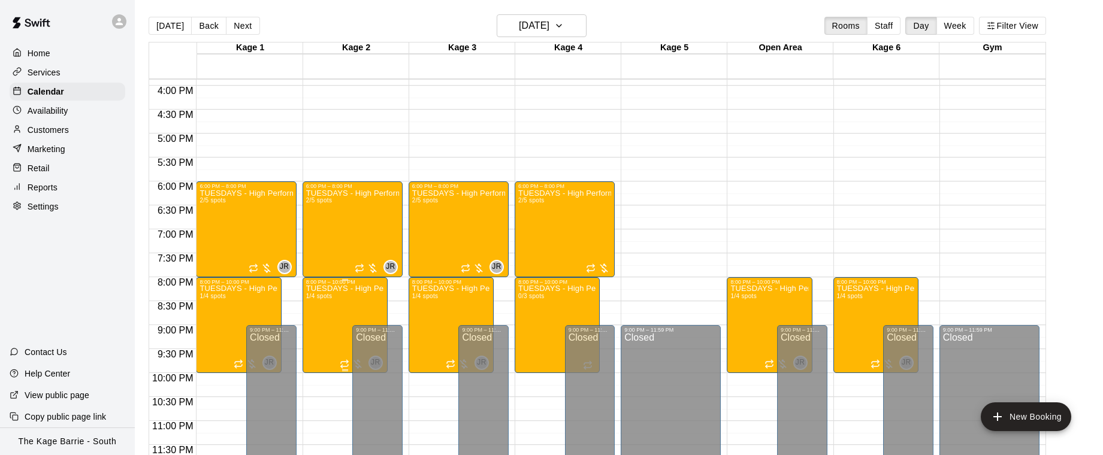
click at [338, 289] on p "TUESDAYS - High Performance Hitting Program - Baseball Program - 15U - 18U" at bounding box center [345, 289] width 78 height 0
click at [315, 298] on icon "edit" at bounding box center [318, 302] width 14 height 14
click at [315, 298] on body "Home Services Calendar Availability Customers Marketing Retail Reports Settings…" at bounding box center [551, 237] width 1103 height 474
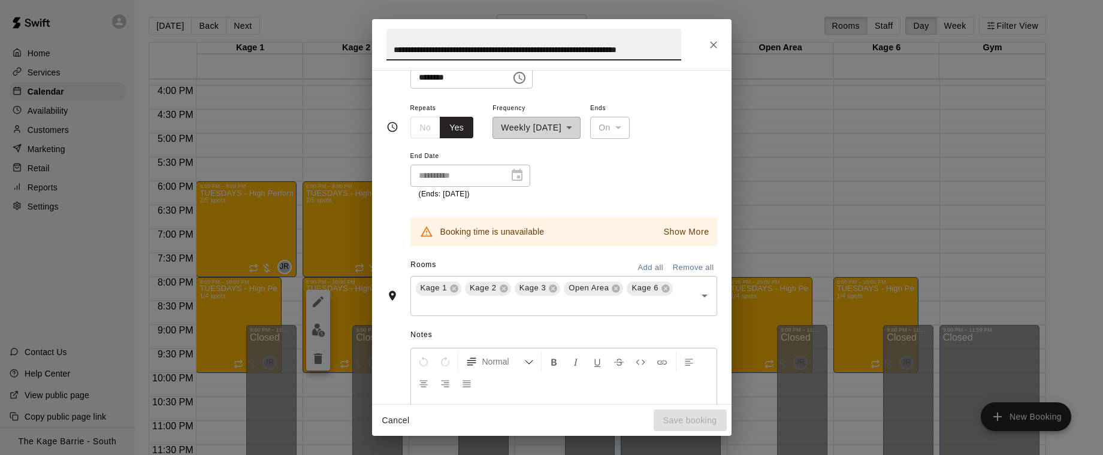
scroll to position [257, 0]
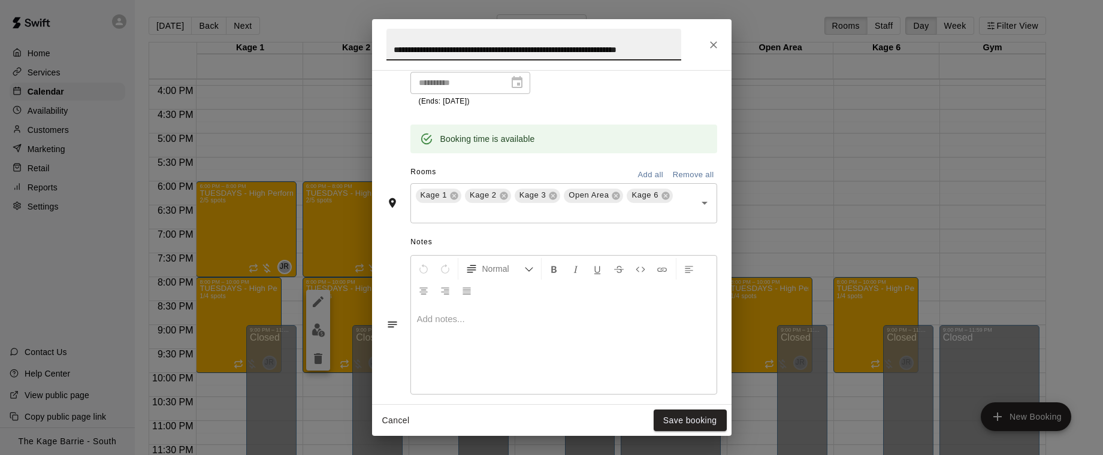
click at [617, 195] on icon at bounding box center [616, 196] width 8 height 8
click at [604, 193] on icon at bounding box center [602, 196] width 8 height 8
click at [693, 420] on button "Save booking" at bounding box center [690, 421] width 73 height 22
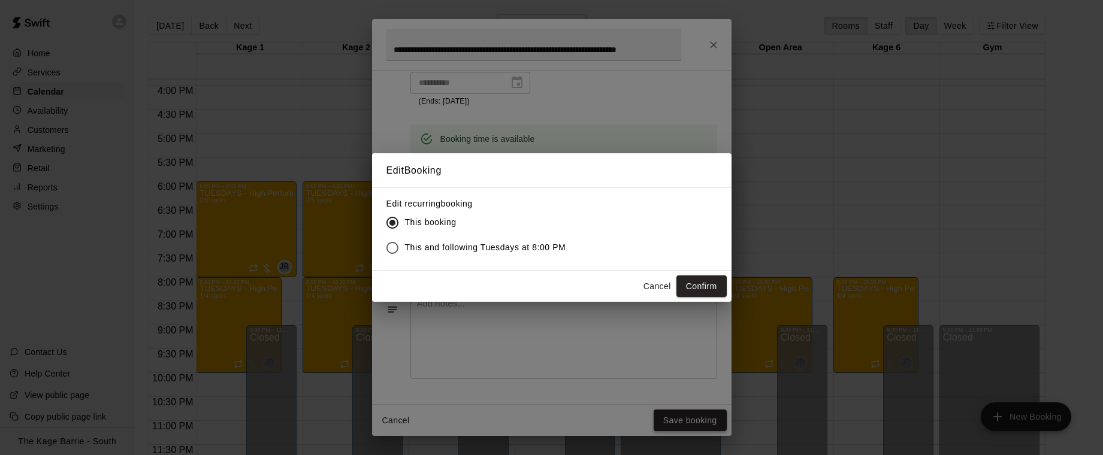
scroll to position [0, 0]
click at [704, 287] on button "Confirm" at bounding box center [701, 287] width 50 height 22
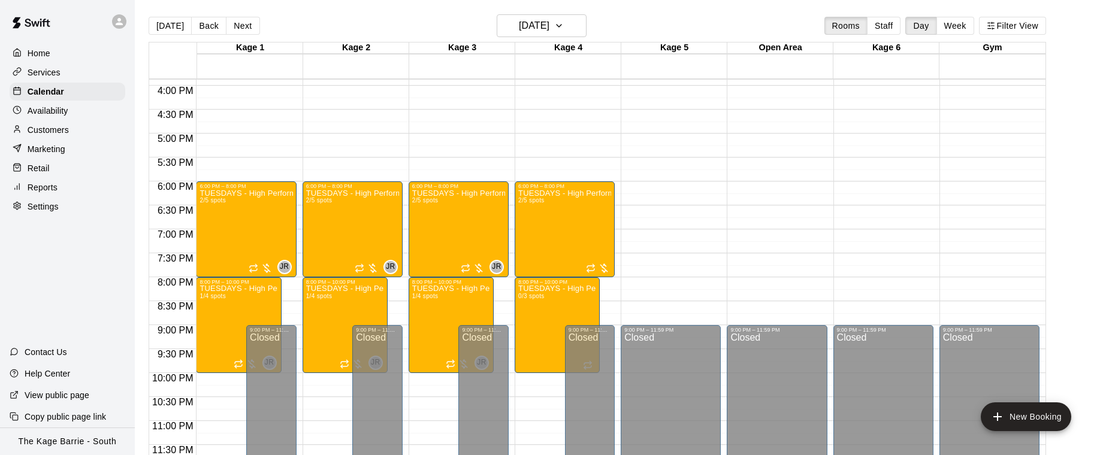
click at [69, 77] on div "Services" at bounding box center [68, 73] width 116 height 18
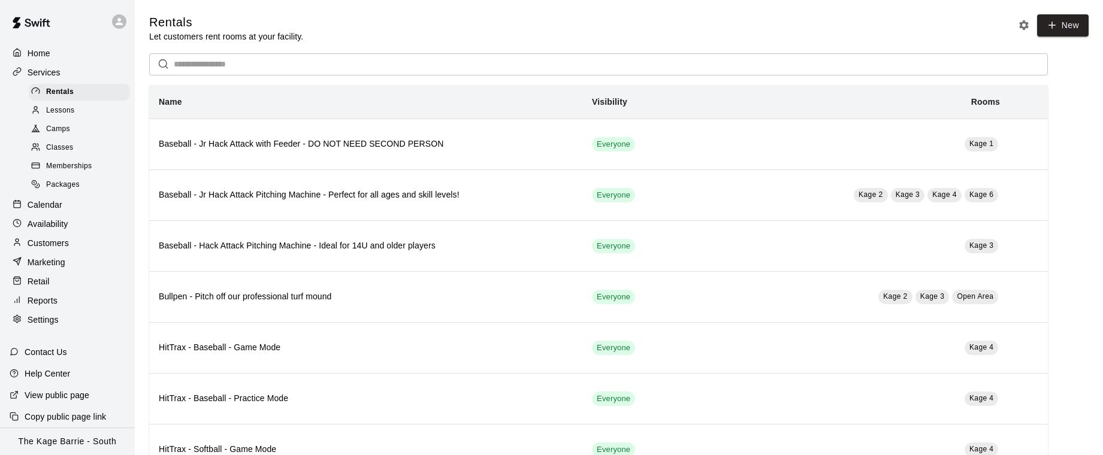
click at [85, 113] on div "Lessons" at bounding box center [79, 110] width 101 height 17
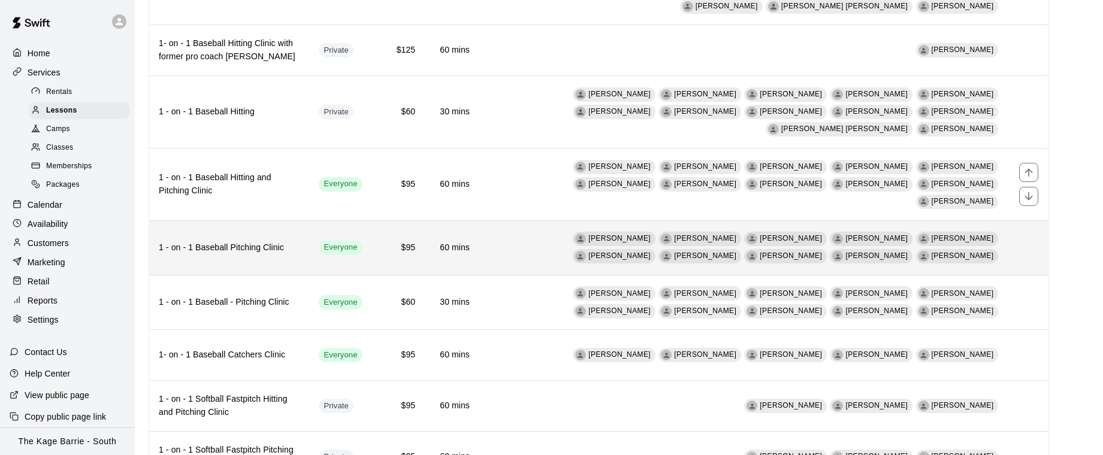
scroll to position [232, 0]
click at [384, 220] on td "$95" at bounding box center [398, 247] width 53 height 55
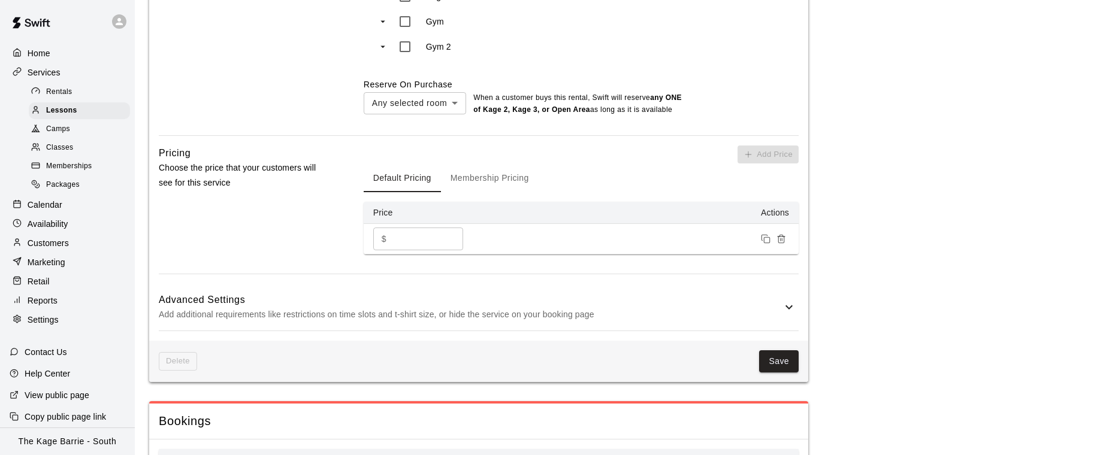
scroll to position [937, 0]
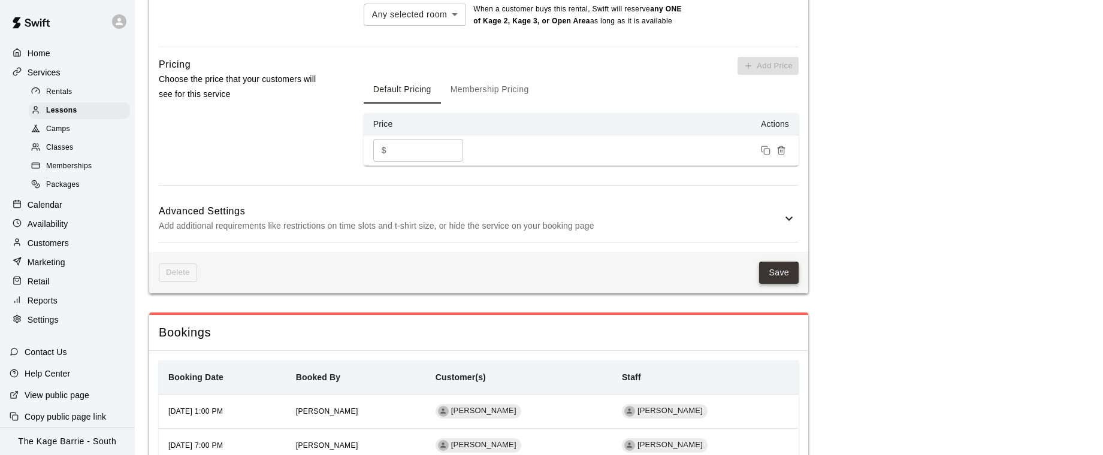
click at [782, 268] on button "Save" at bounding box center [779, 273] width 40 height 22
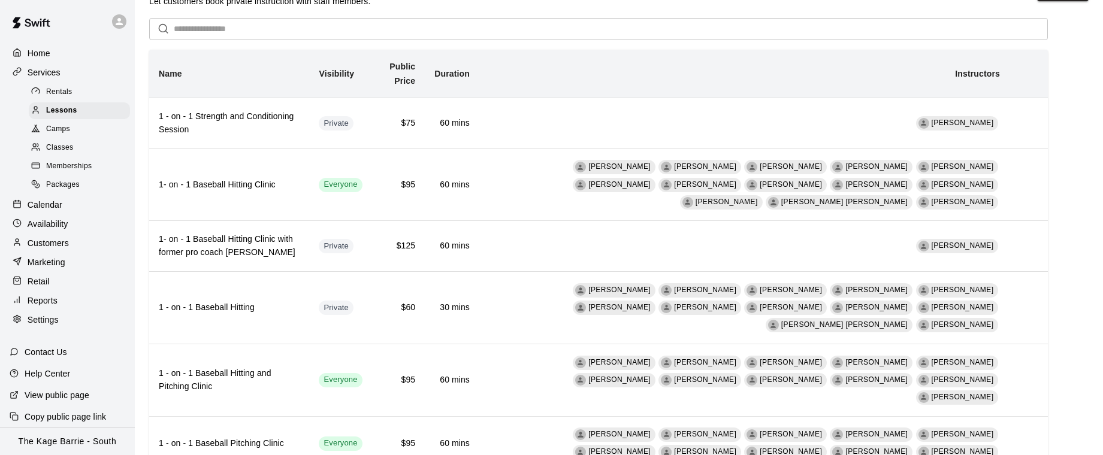
scroll to position [43, 0]
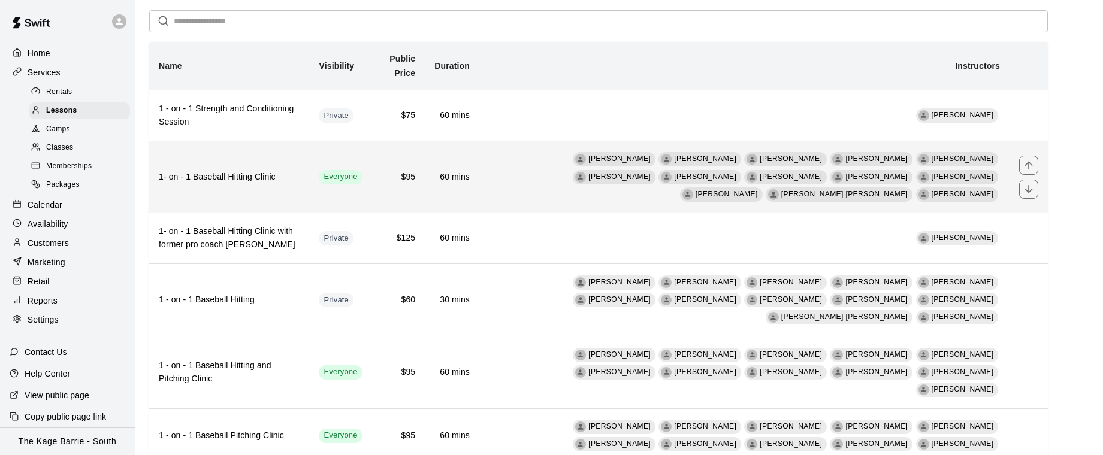
click at [300, 171] on h6 "1- on - 1 Baseball Hitting Clinic" at bounding box center [229, 177] width 141 height 13
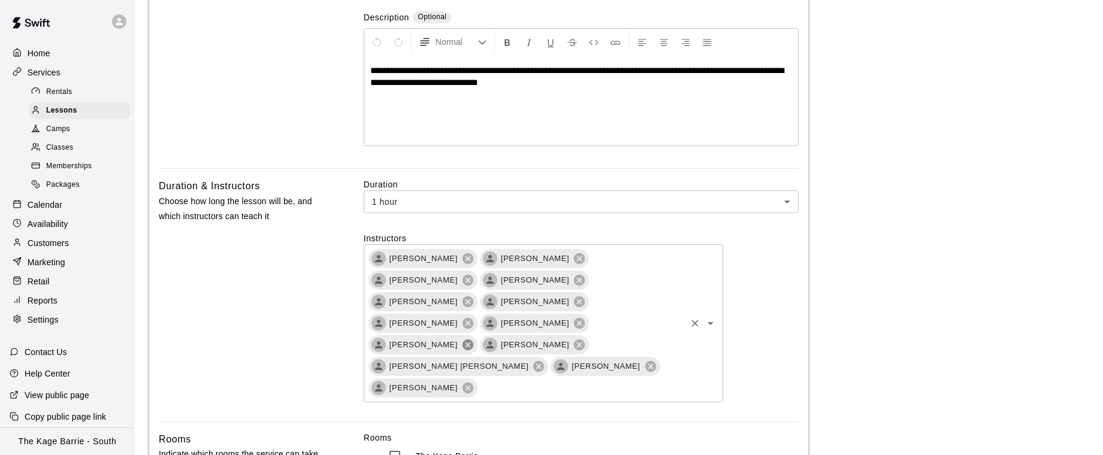
scroll to position [238, 0]
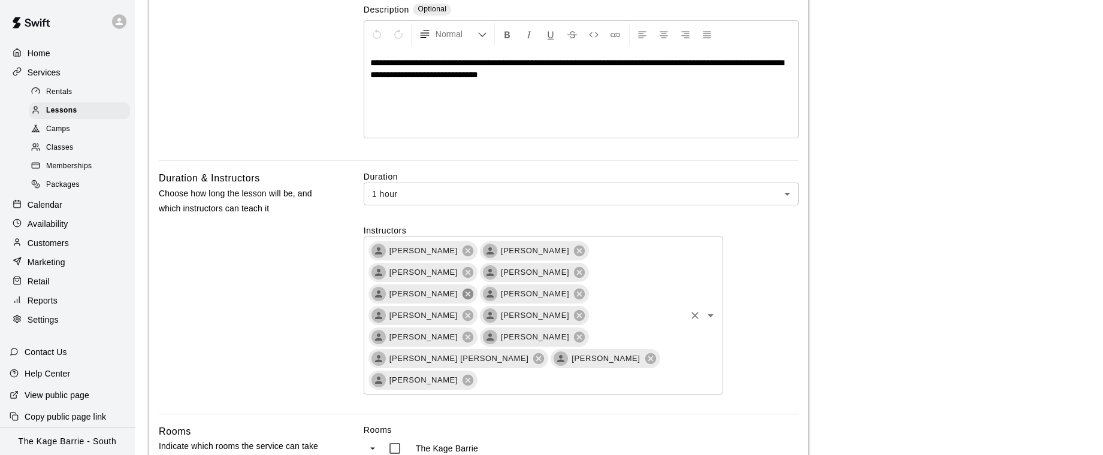
click at [474, 288] on icon at bounding box center [467, 294] width 13 height 13
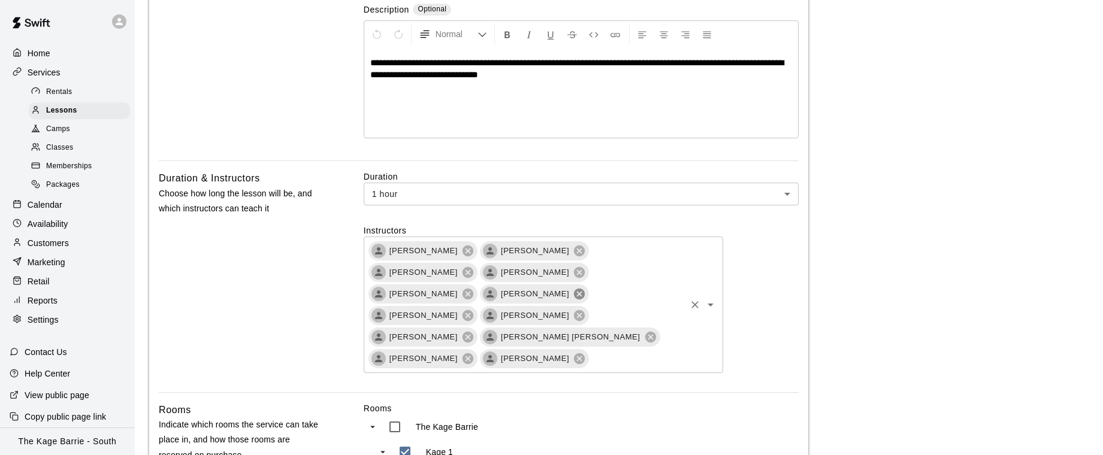
click at [585, 288] on icon at bounding box center [579, 293] width 11 height 11
click at [574, 310] on icon at bounding box center [579, 315] width 11 height 11
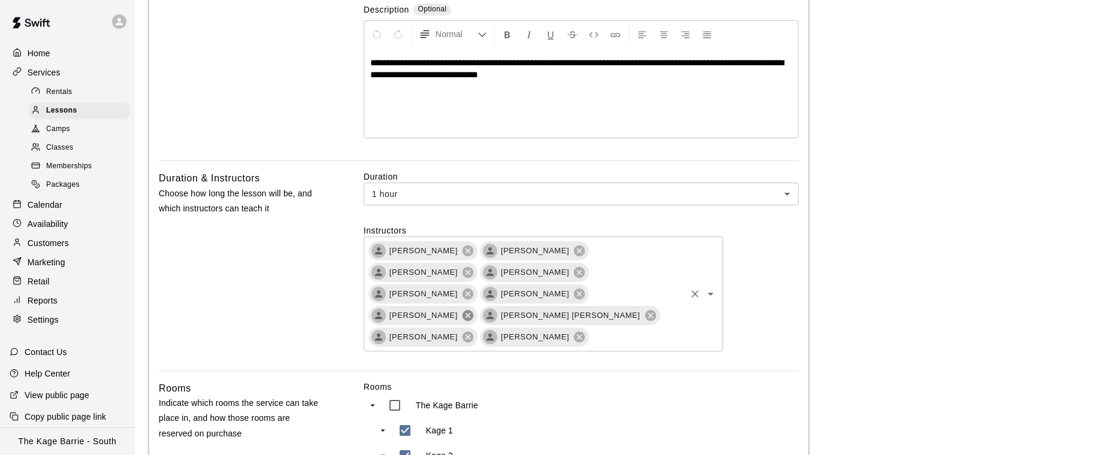
click at [462, 310] on icon at bounding box center [467, 315] width 11 height 11
click at [645, 310] on icon at bounding box center [650, 315] width 11 height 11
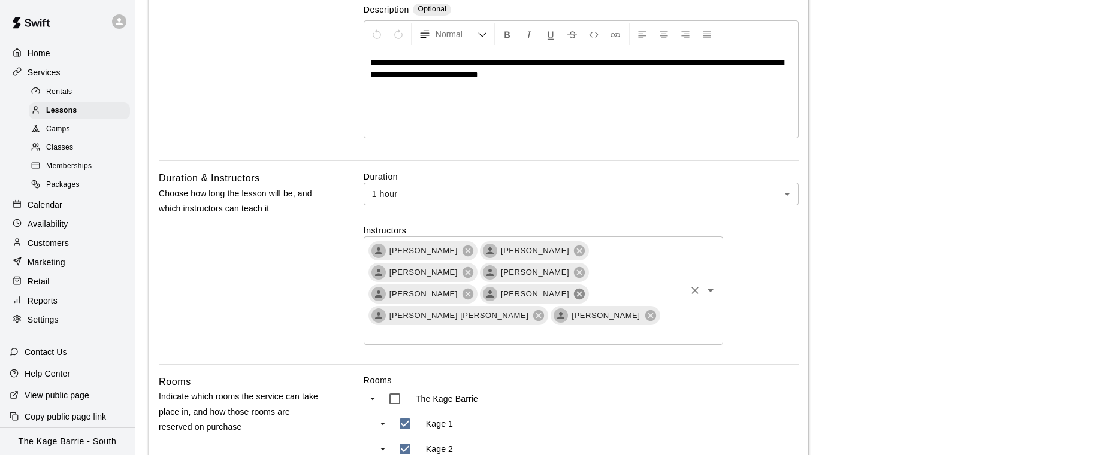
click at [585, 288] on icon at bounding box center [579, 293] width 11 height 11
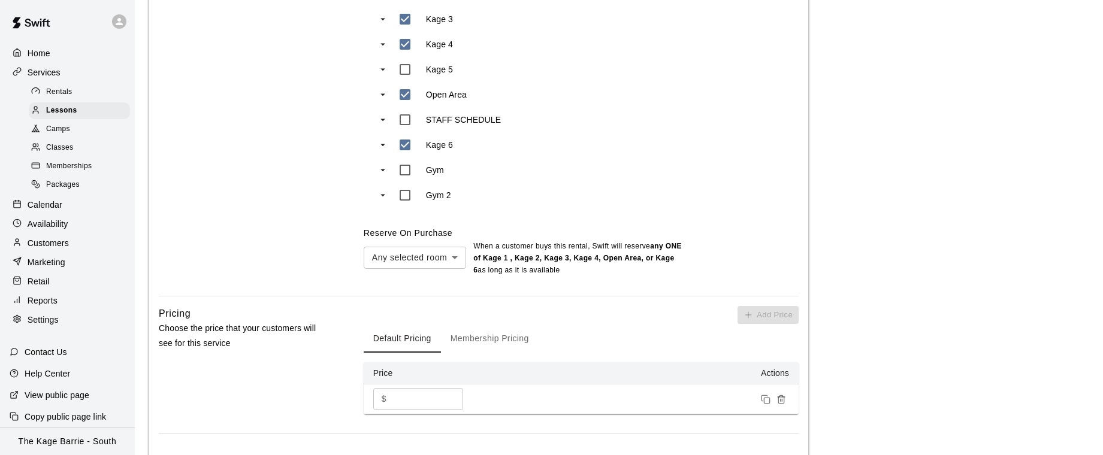
scroll to position [1103, 0]
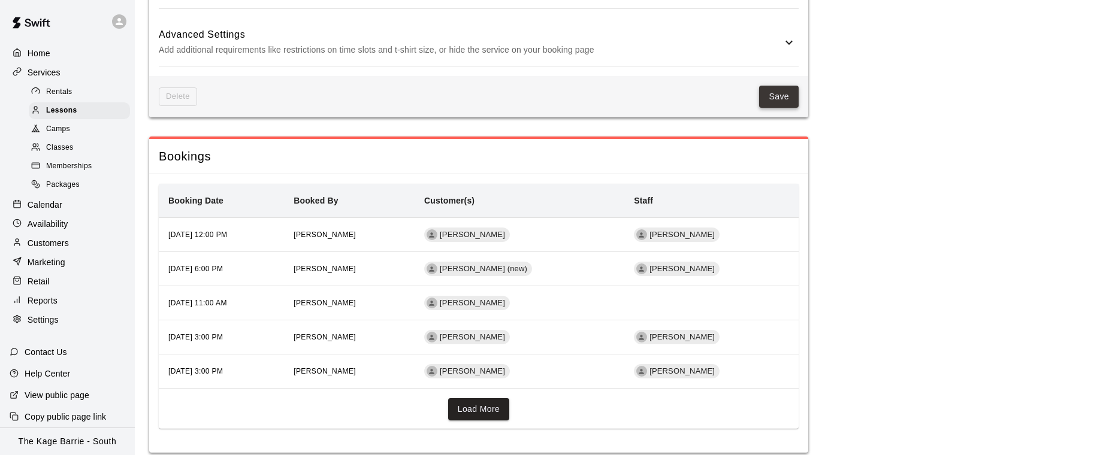
click at [778, 86] on button "Save" at bounding box center [779, 97] width 40 height 22
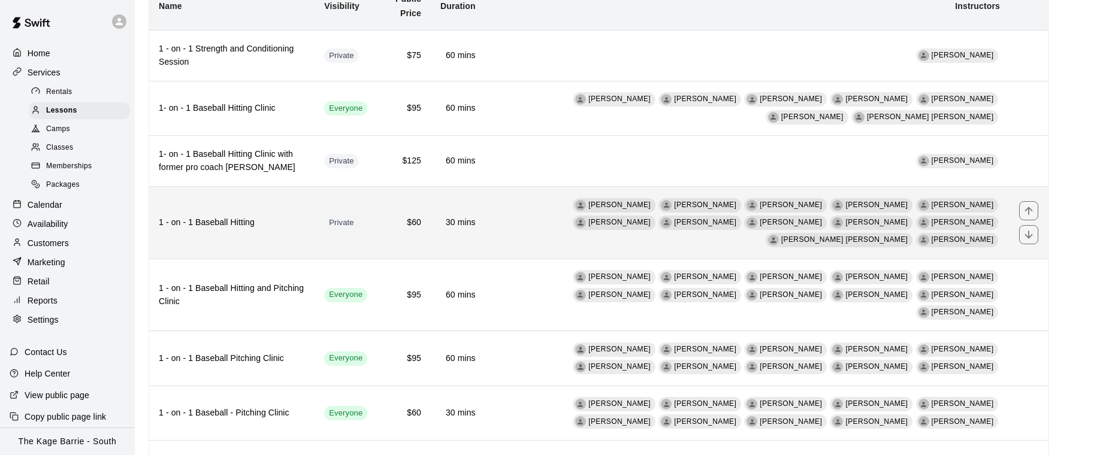
scroll to position [109, 0]
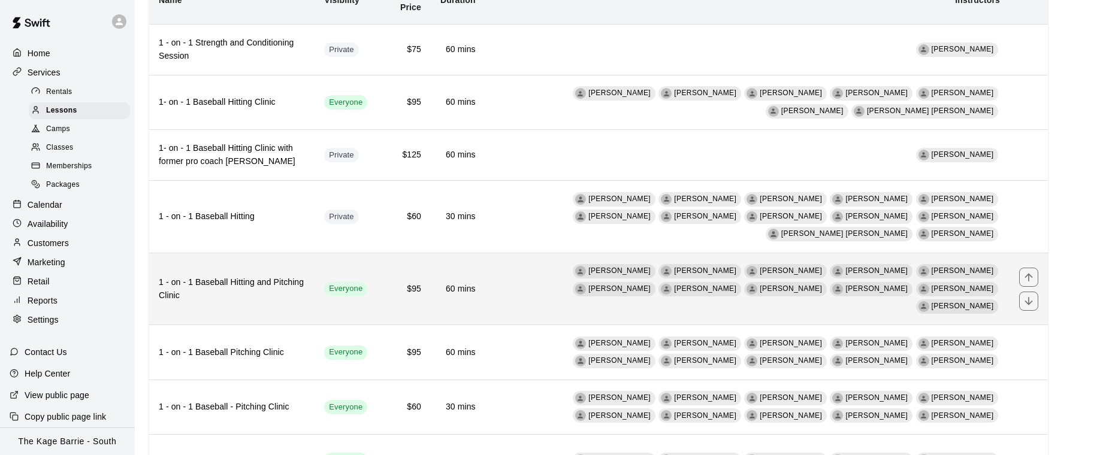
click at [305, 276] on h6 "1 - on - 1 Baseball Hitting and Pitching Clinic" at bounding box center [232, 289] width 146 height 26
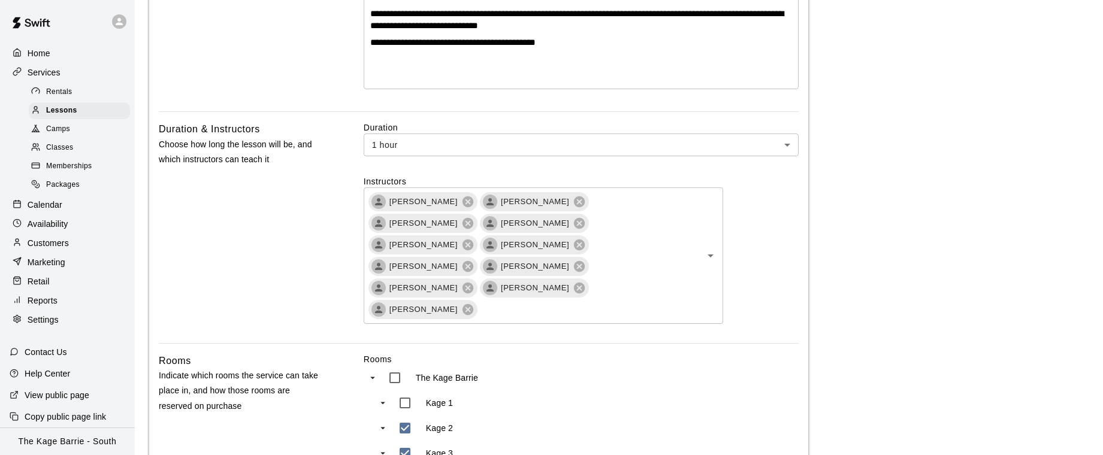
scroll to position [289, 0]
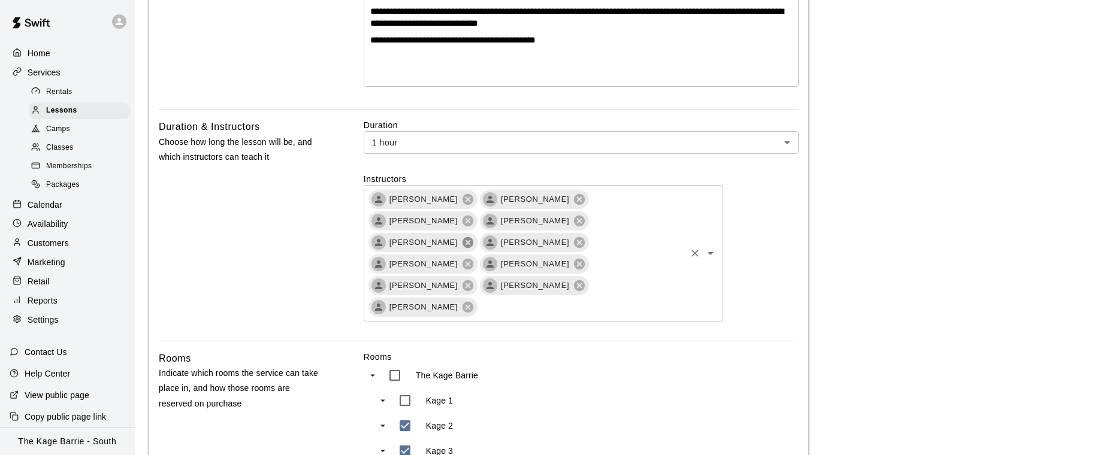
click at [474, 236] on icon at bounding box center [467, 242] width 13 height 13
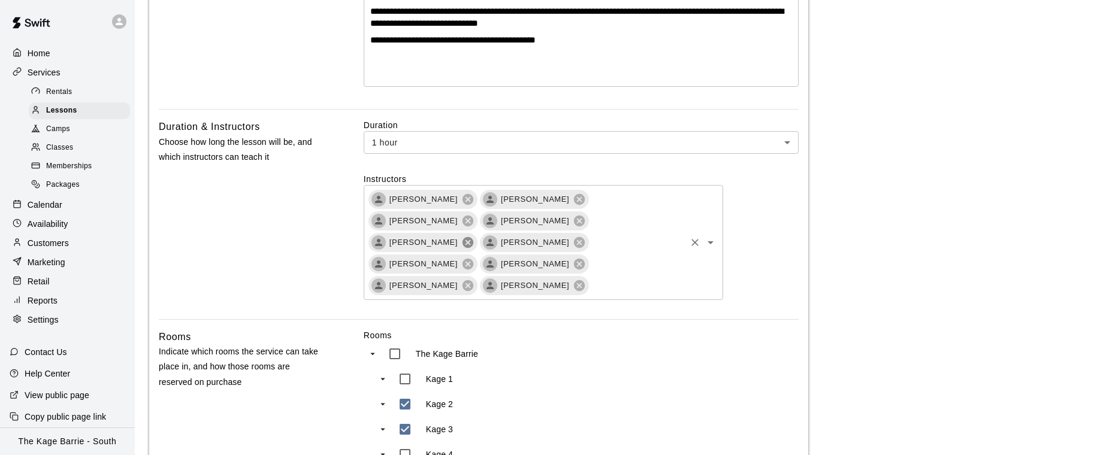
click at [474, 236] on icon at bounding box center [467, 242] width 13 height 13
click at [462, 258] on icon at bounding box center [467, 263] width 11 height 11
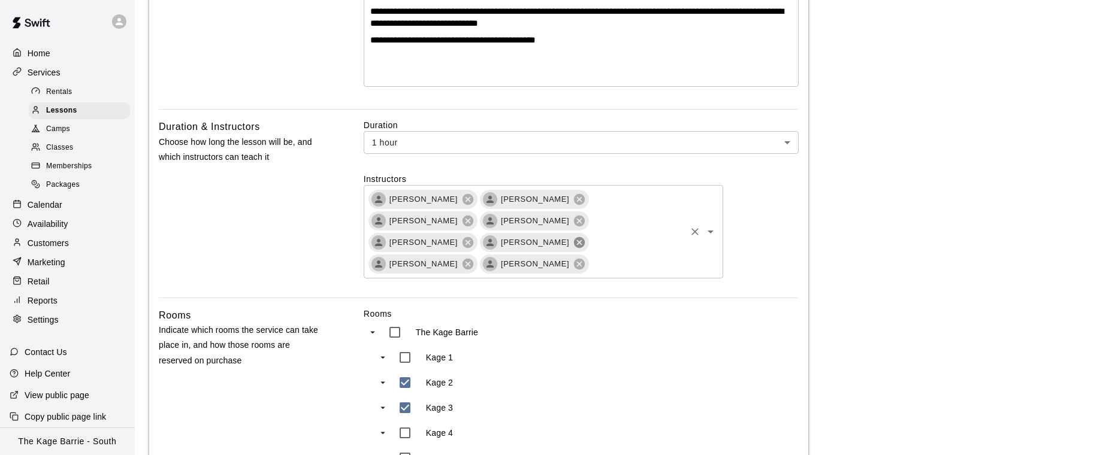
click at [585, 237] on icon at bounding box center [579, 242] width 11 height 11
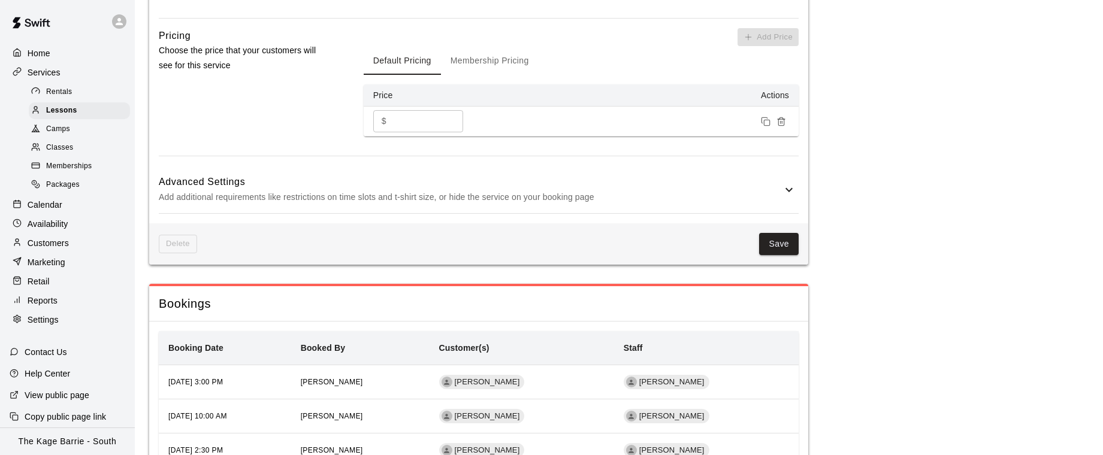
scroll to position [1087, 0]
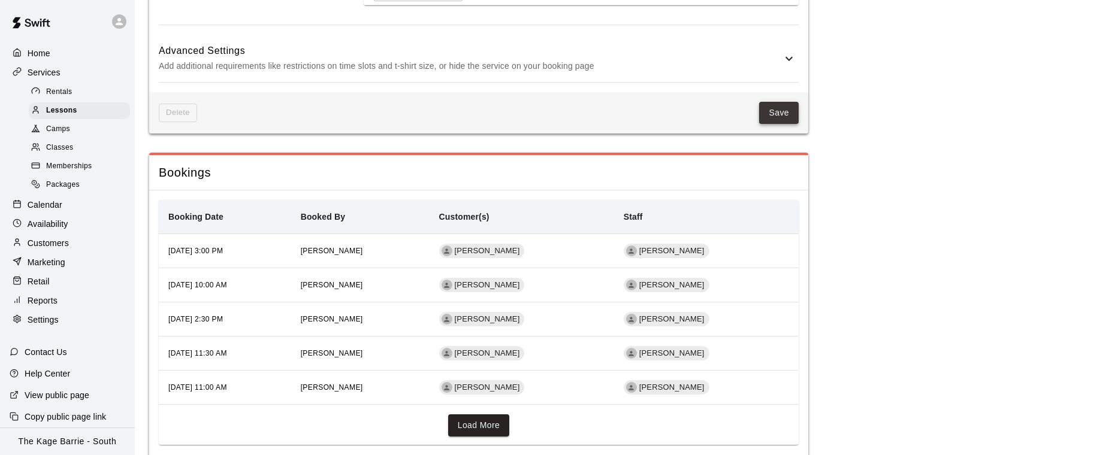
click at [776, 102] on button "Save" at bounding box center [779, 113] width 40 height 22
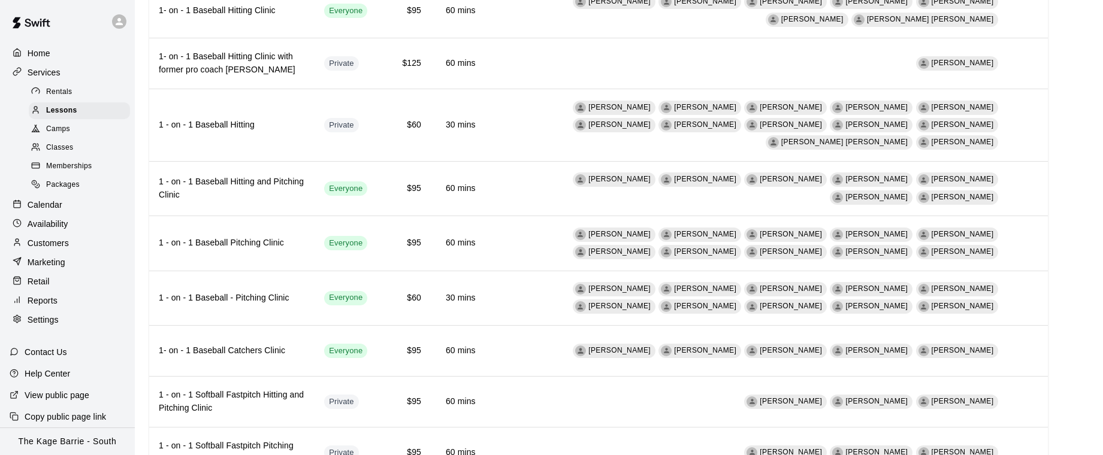
scroll to position [202, 0]
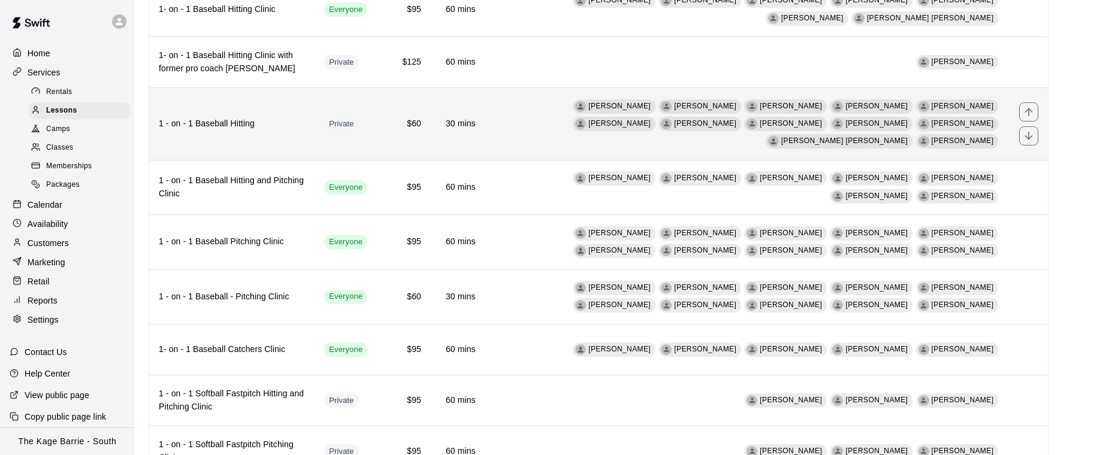
click at [299, 117] on h6 "1 - on - 1 Baseball Hitting" at bounding box center [232, 123] width 146 height 13
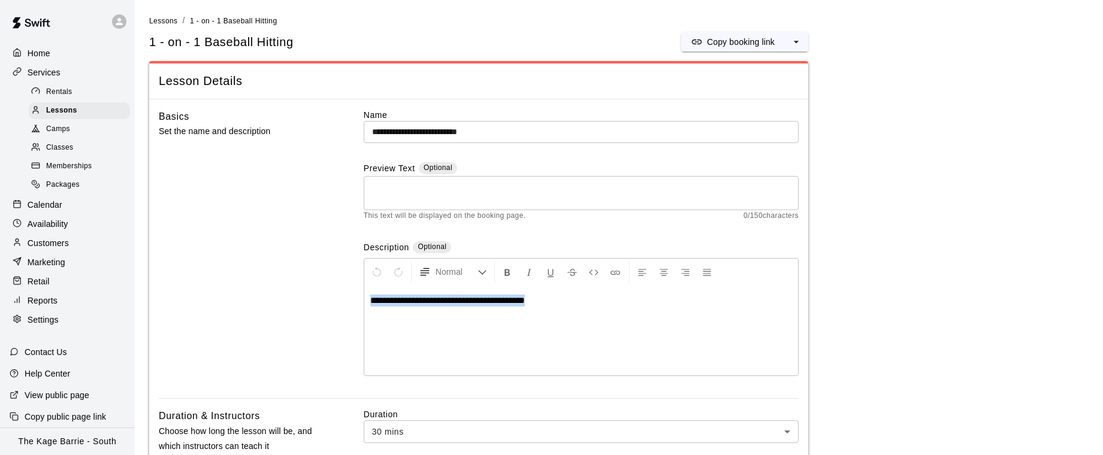
drag, startPoint x: 445, startPoint y: 295, endPoint x: 377, endPoint y: 293, distance: 67.1
click at [377, 293] on div "**********" at bounding box center [581, 331] width 434 height 90
copy span "**********"
click at [399, 182] on textarea at bounding box center [581, 194] width 418 height 24
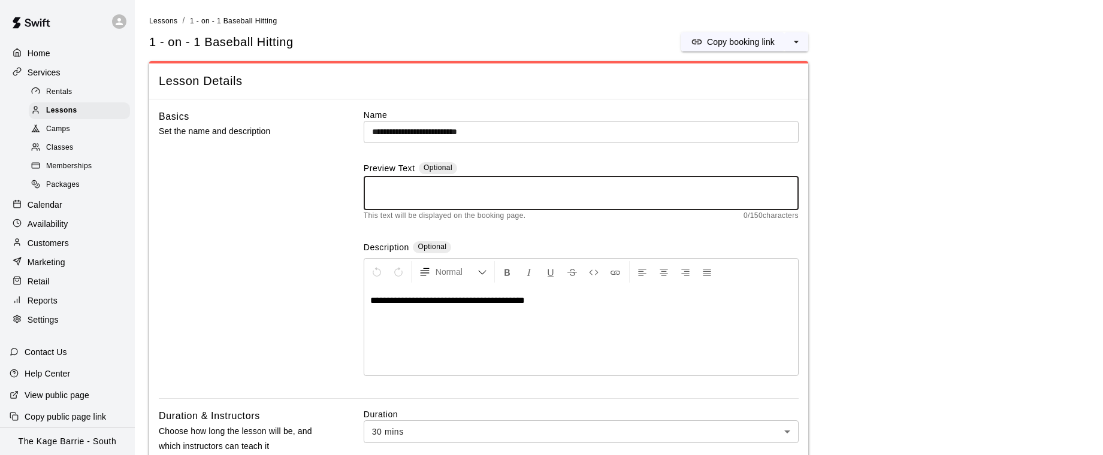
paste textarea "**********"
drag, startPoint x: 494, startPoint y: 189, endPoint x: 415, endPoint y: 192, distance: 79.1
click at [415, 192] on textarea "**********" at bounding box center [581, 194] width 418 height 24
drag, startPoint x: 543, startPoint y: 188, endPoint x: 414, endPoint y: 187, distance: 128.8
click at [414, 187] on textarea "**********" at bounding box center [581, 194] width 418 height 24
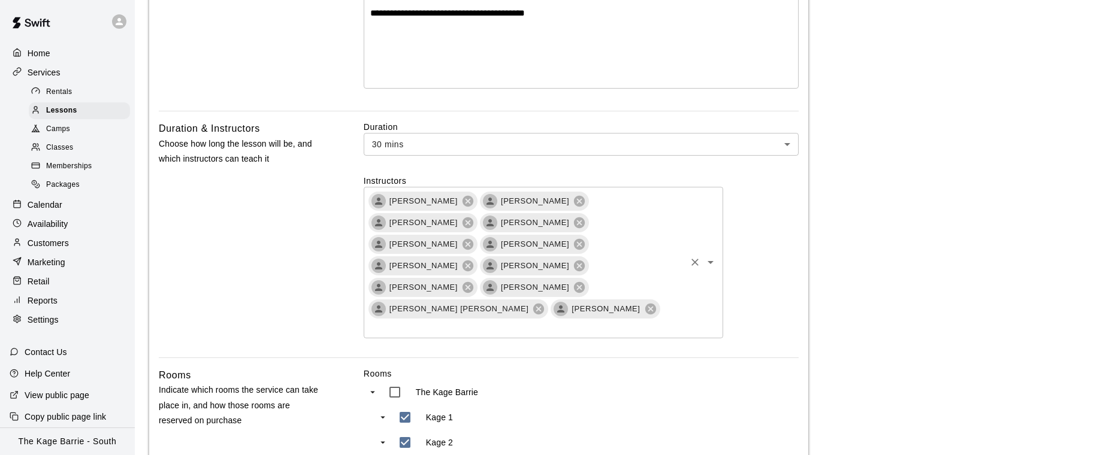
scroll to position [288, 0]
click at [574, 281] on icon at bounding box center [579, 286] width 11 height 11
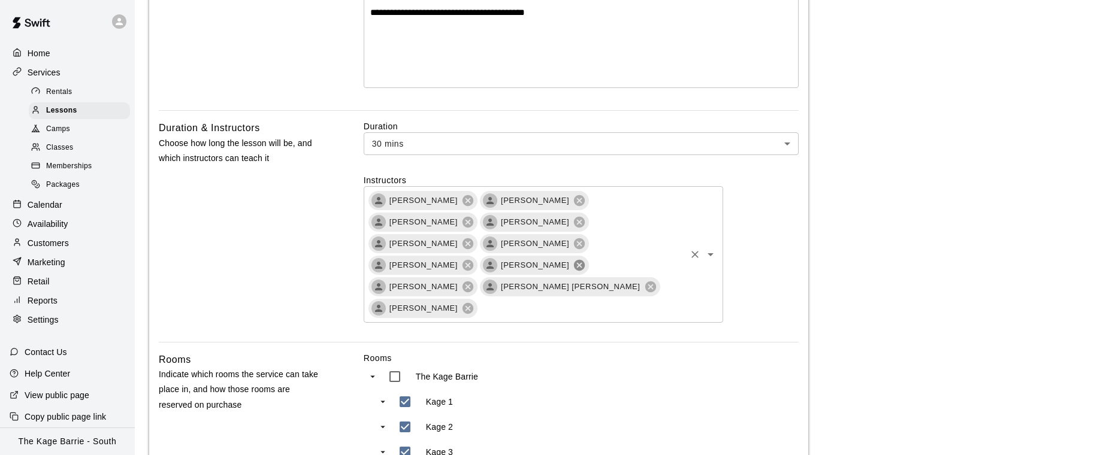
click at [574, 259] on icon at bounding box center [579, 264] width 11 height 11
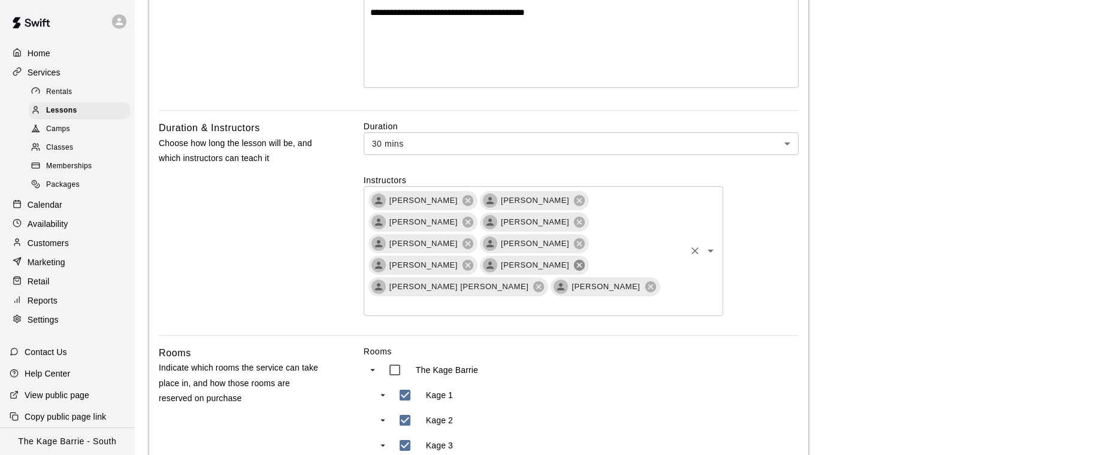
click at [573, 259] on icon at bounding box center [579, 265] width 13 height 13
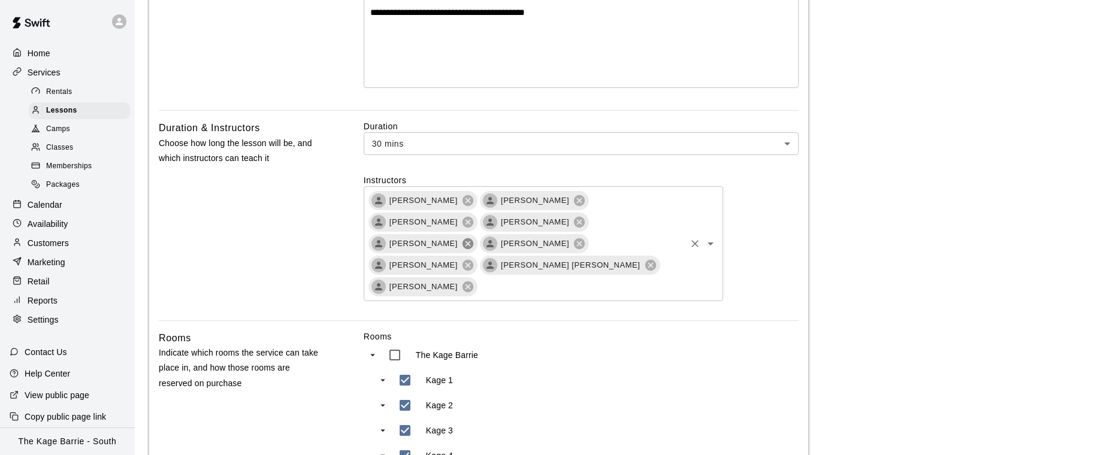
click at [473, 238] on icon at bounding box center [467, 243] width 11 height 11
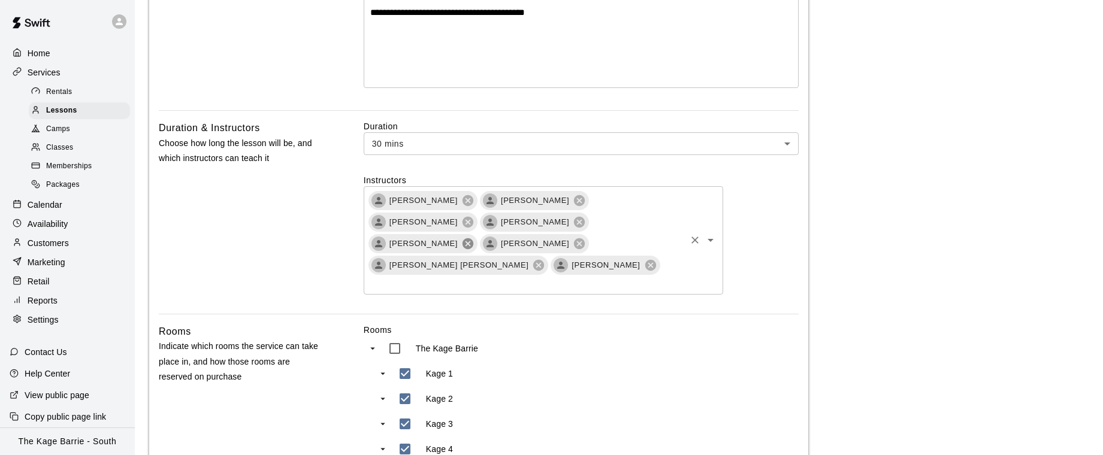
click at [473, 238] on icon at bounding box center [467, 243] width 11 height 11
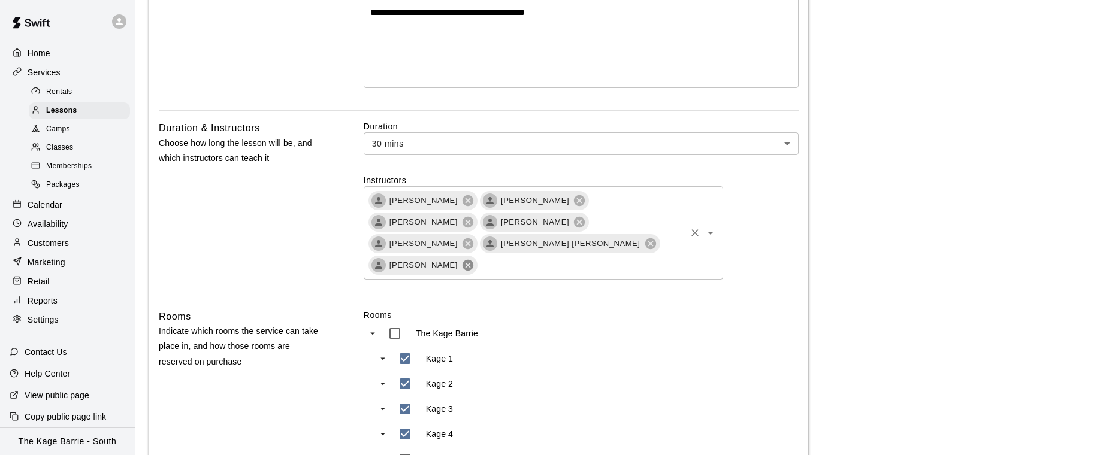
click at [462, 259] on icon at bounding box center [467, 264] width 11 height 11
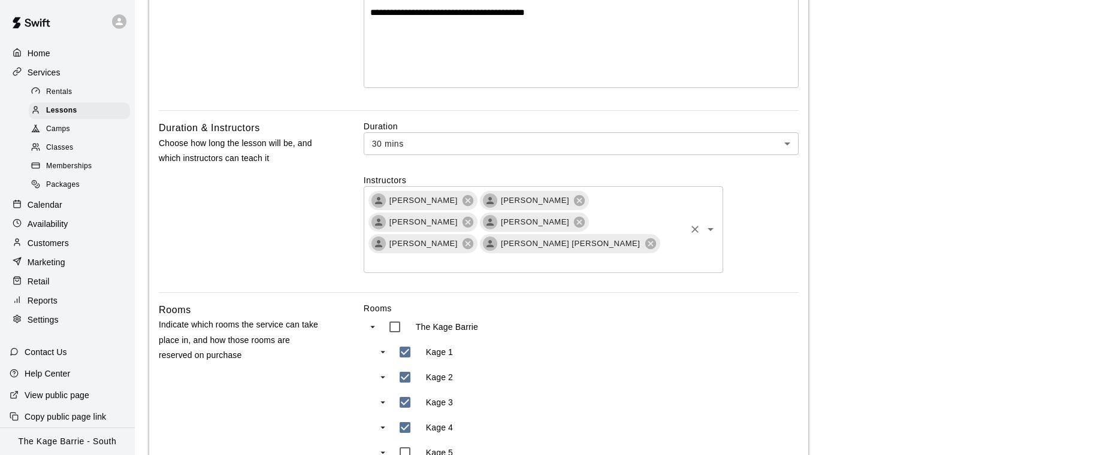
type textarea "**********"
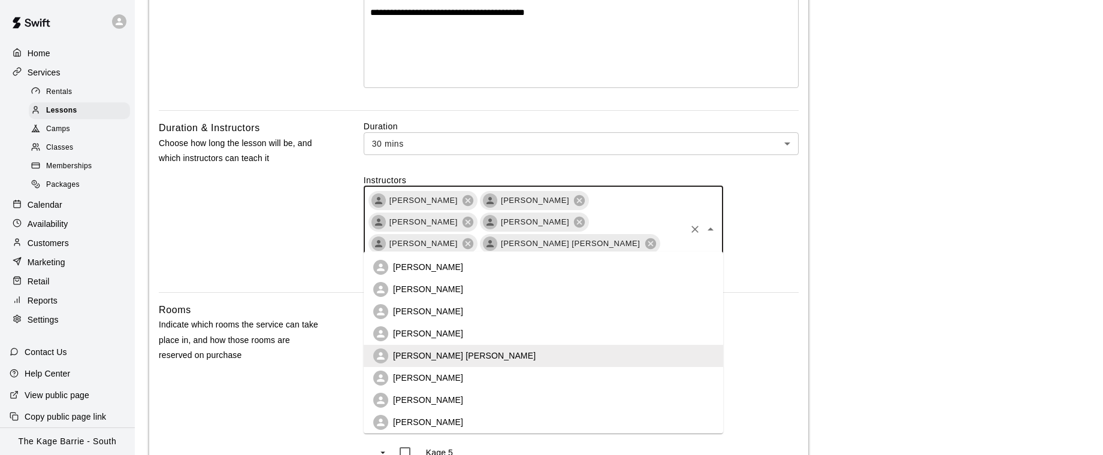
click at [507, 255] on input "text" at bounding box center [525, 262] width 317 height 15
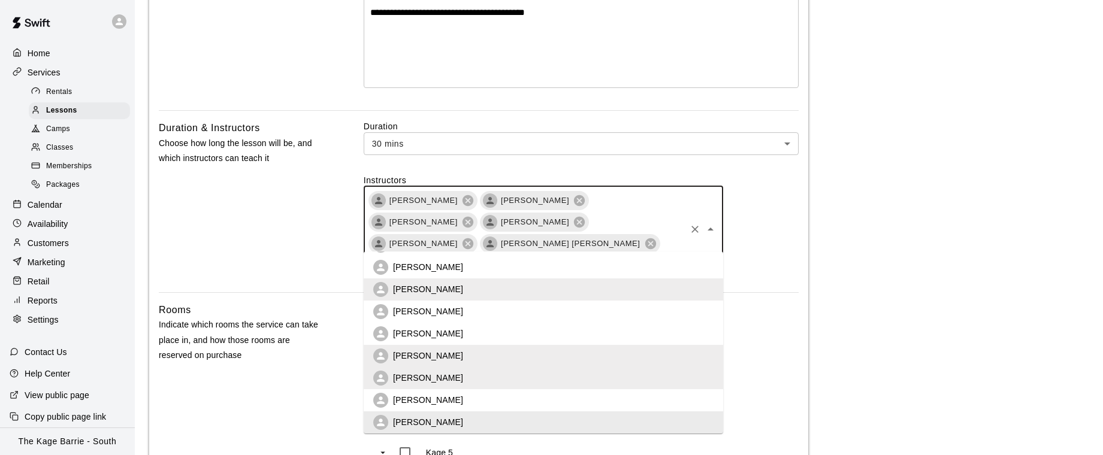
scroll to position [0, 0]
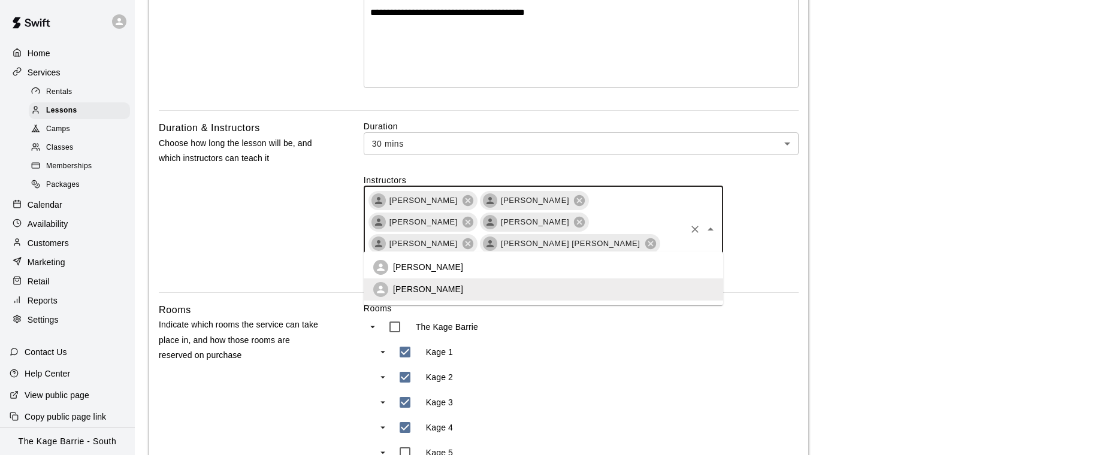
type input "****"
click at [474, 261] on li "[PERSON_NAME]" at bounding box center [543, 267] width 359 height 22
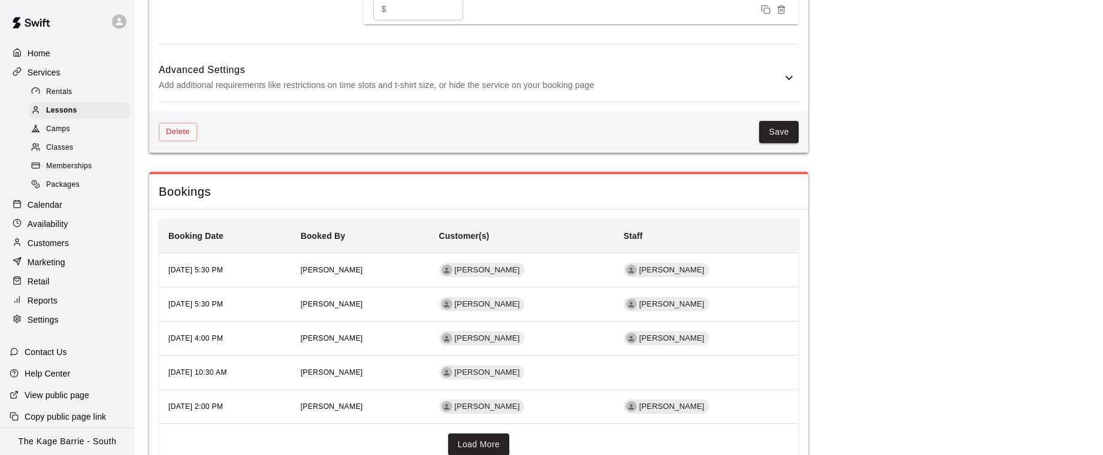
scroll to position [1103, 0]
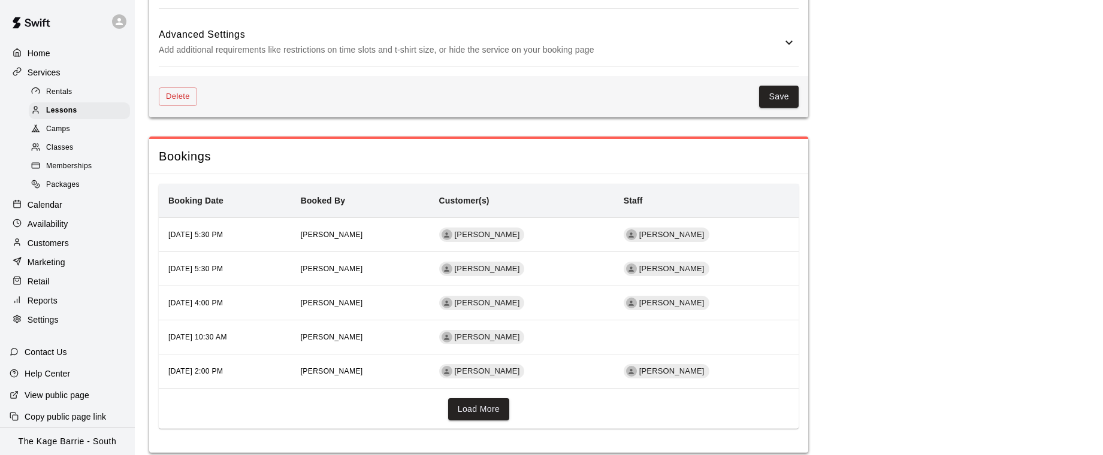
click at [567, 43] on p "Add additional requirements like restrictions on time slots and t-shirt size, o…" at bounding box center [470, 50] width 623 height 15
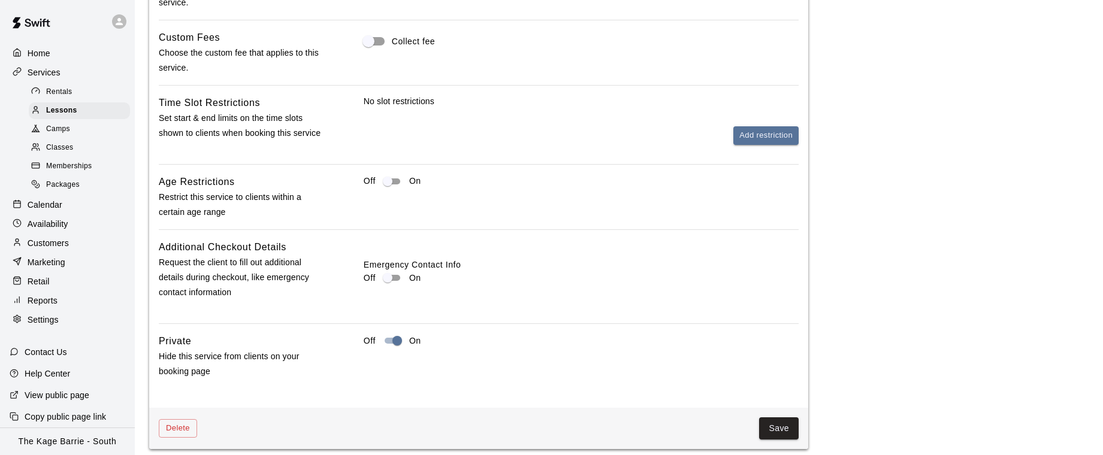
scroll to position [1281, 0]
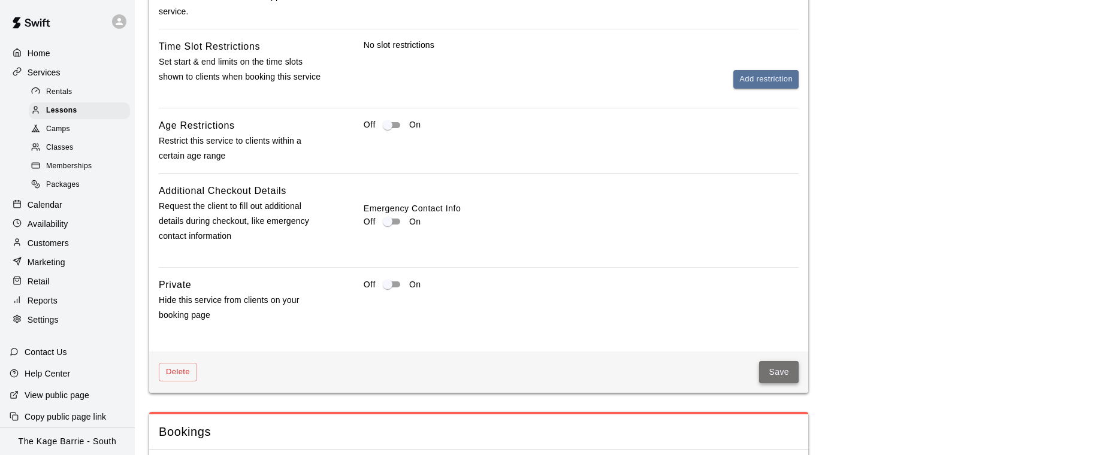
click at [788, 361] on button "Save" at bounding box center [779, 372] width 40 height 22
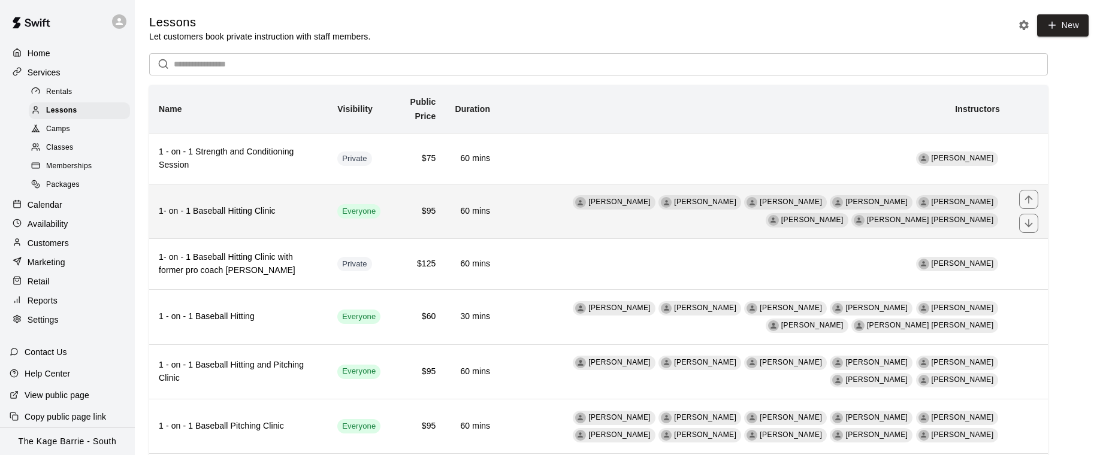
click at [325, 226] on th "1- on - 1 Baseball Hitting Clinic" at bounding box center [238, 211] width 179 height 55
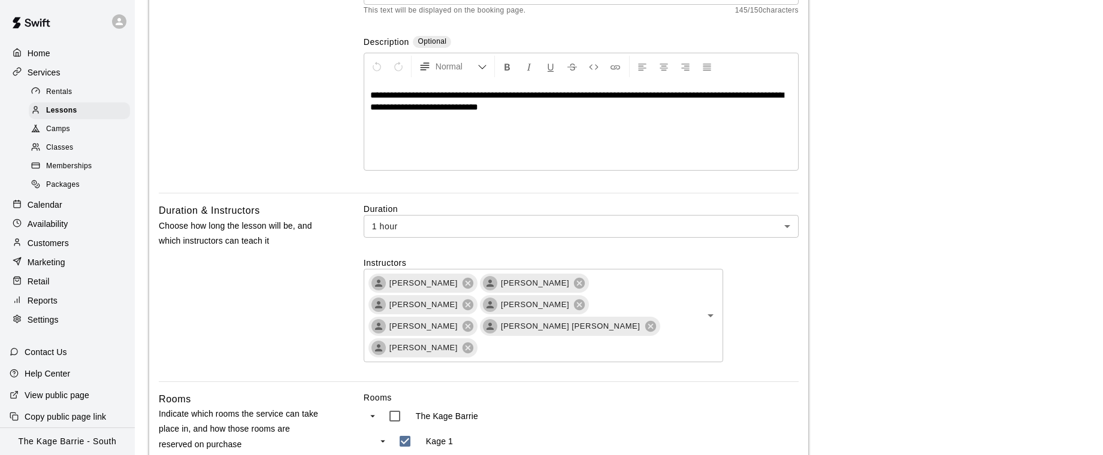
scroll to position [209, 0]
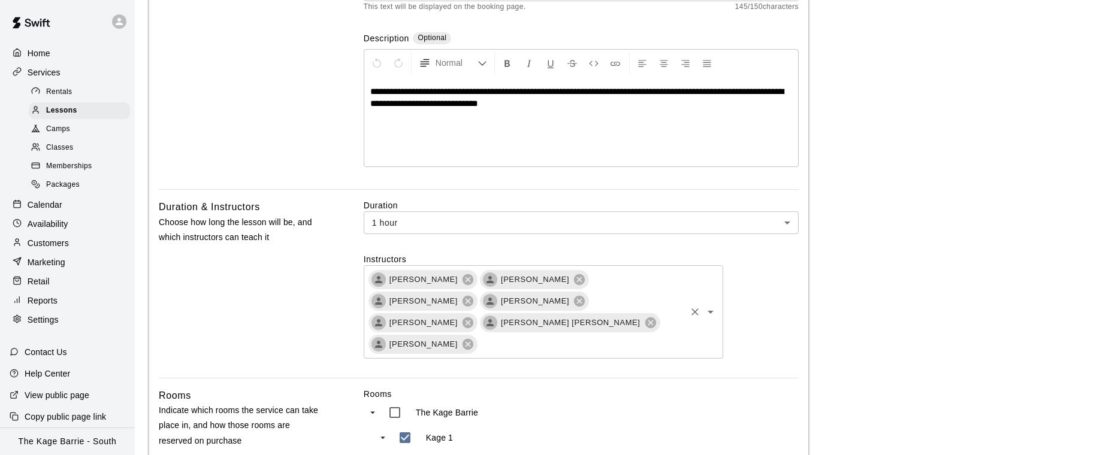
click at [523, 332] on div "[PERSON_NAME] [PERSON_NAME] [PERSON_NAME] [PERSON_NAME] [PERSON_NAME] [PERSON_N…" at bounding box center [543, 311] width 359 height 93
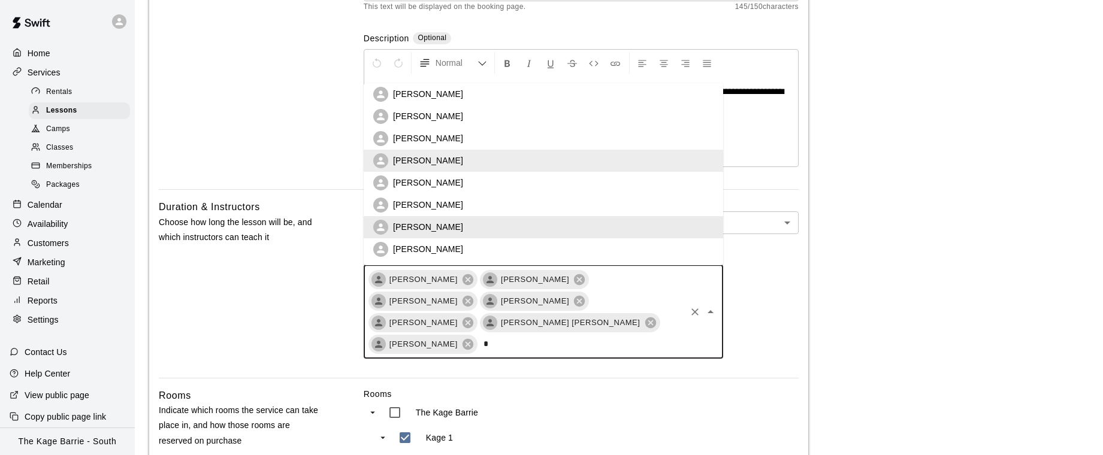
scroll to position [138, 0]
type input "**"
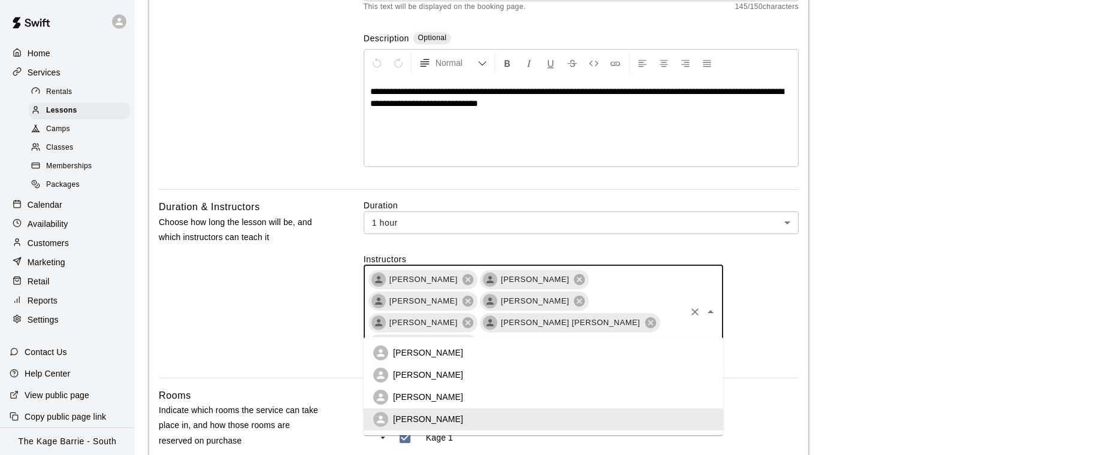
scroll to position [0, 0]
click at [495, 368] on li "[PERSON_NAME]" at bounding box center [543, 375] width 359 height 22
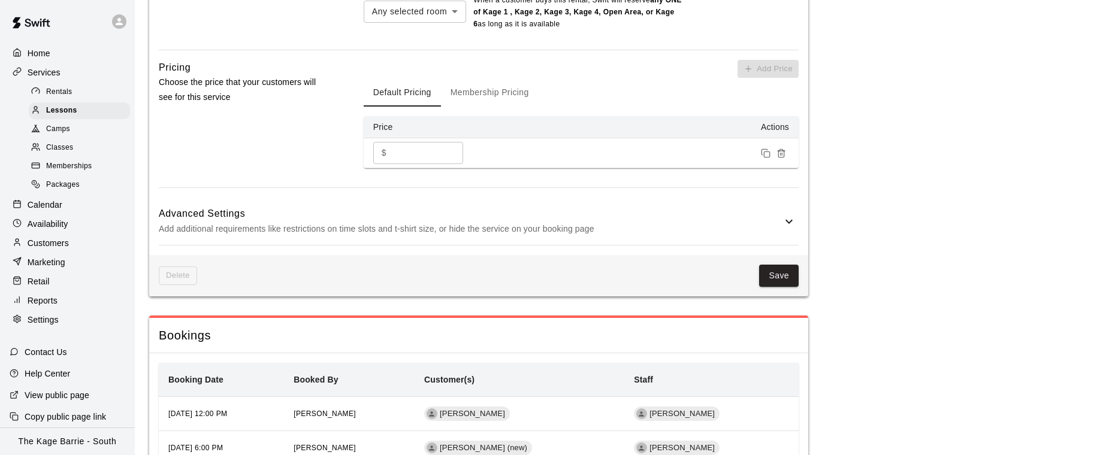
scroll to position [1103, 0]
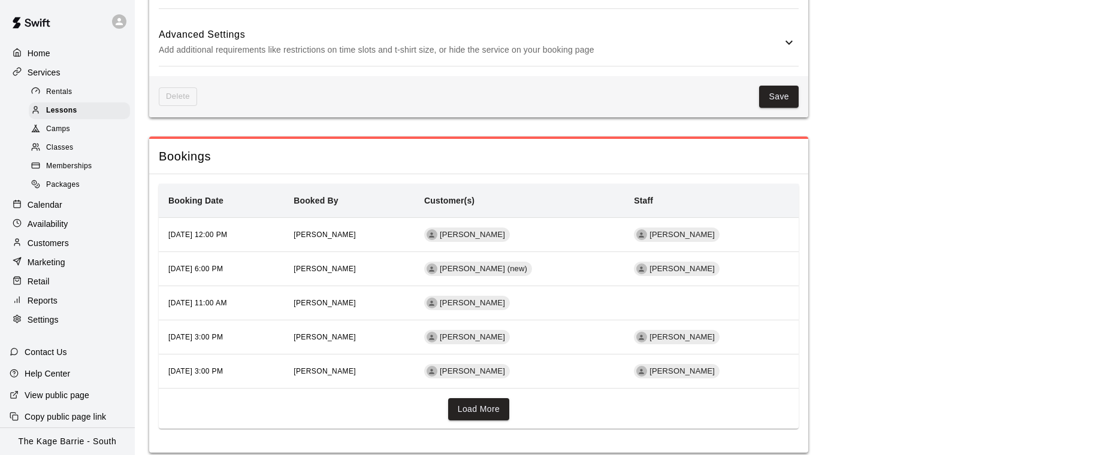
click at [788, 86] on button "Save" at bounding box center [779, 97] width 40 height 22
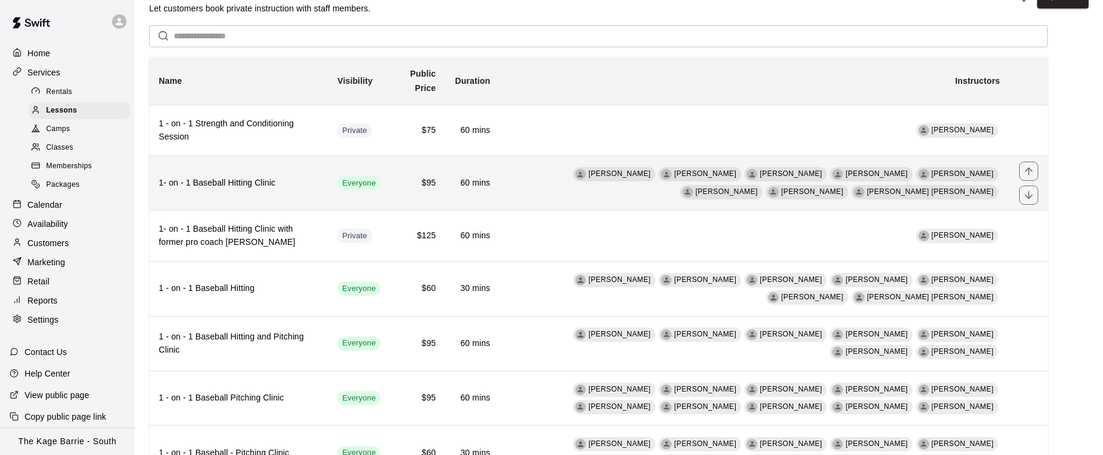
scroll to position [35, 0]
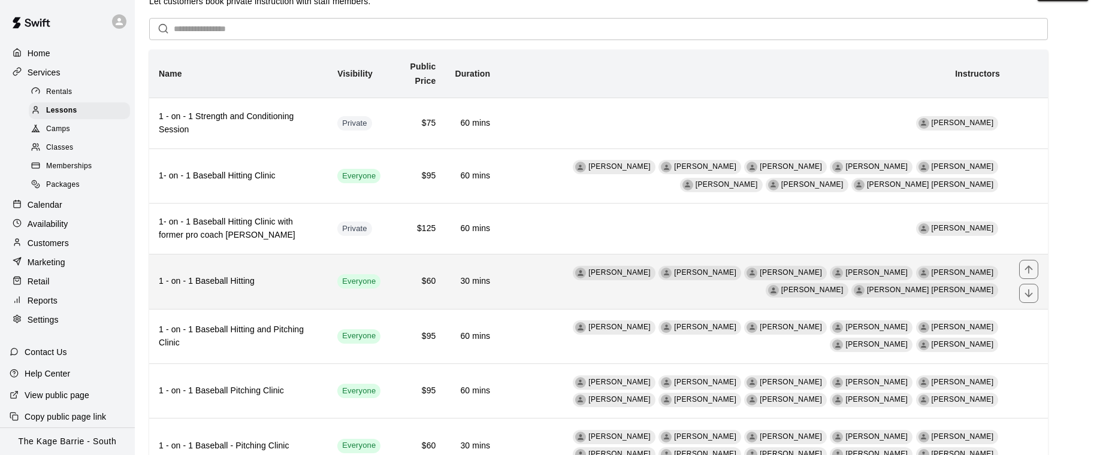
click at [280, 290] on th "1 - on - 1 Baseball Hitting" at bounding box center [238, 282] width 179 height 55
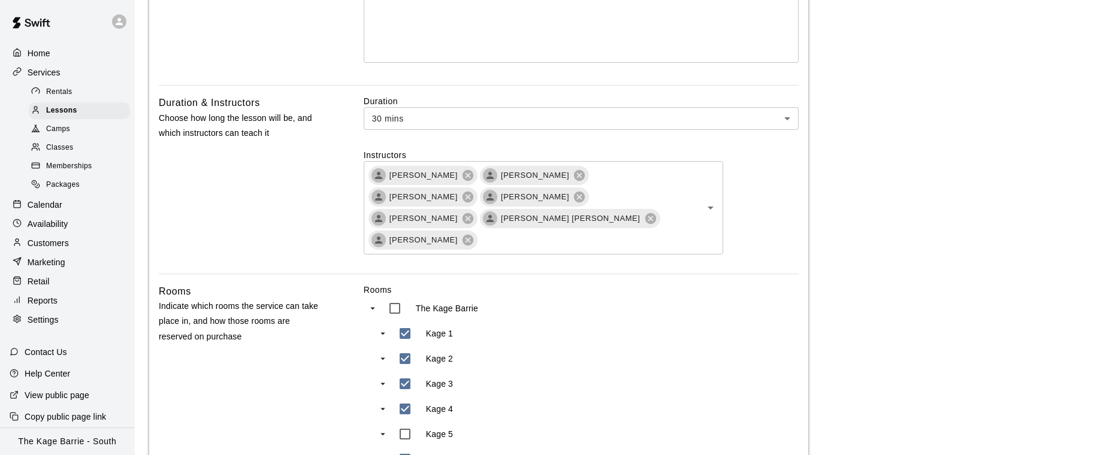
scroll to position [386, 0]
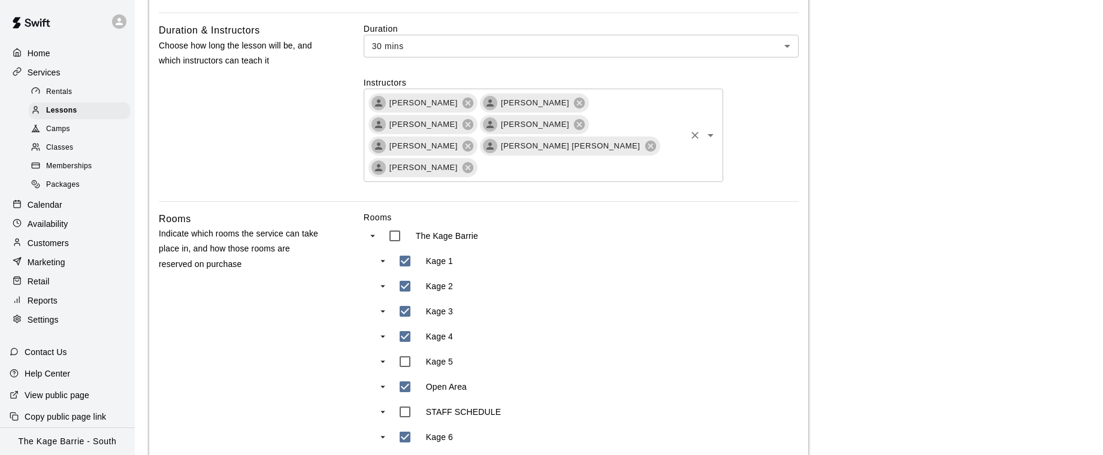
click at [488, 160] on input "text" at bounding box center [581, 167] width 205 height 15
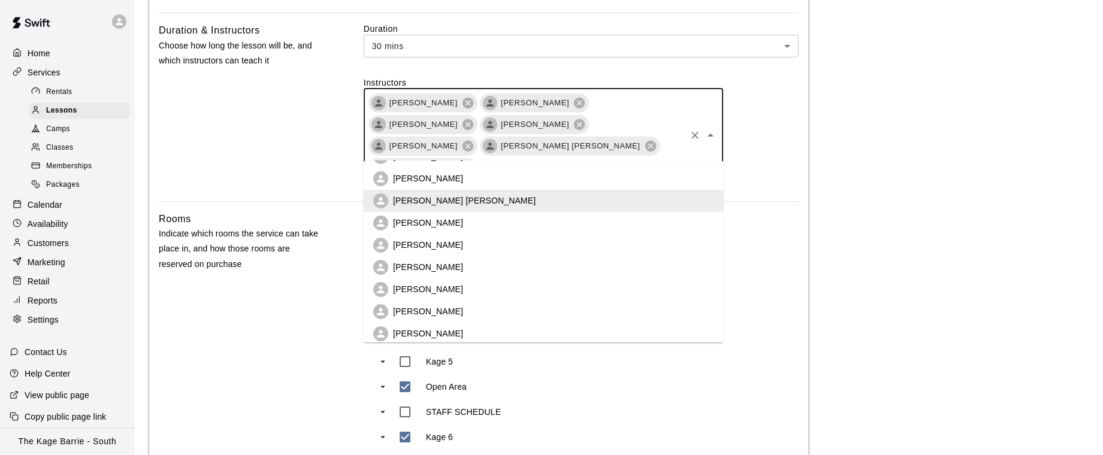
scroll to position [65, 0]
click at [453, 289] on li "[PERSON_NAME]" at bounding box center [543, 289] width 359 height 22
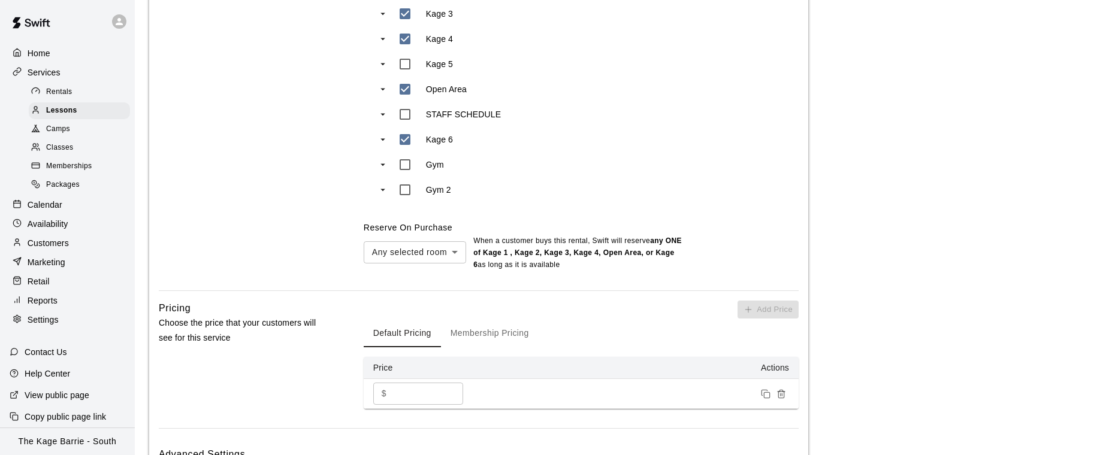
scroll to position [1103, 0]
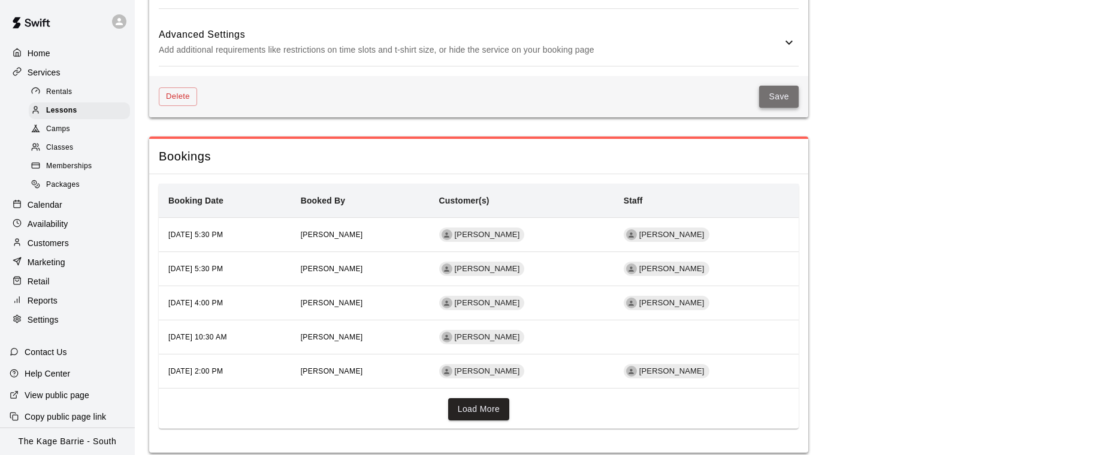
click at [783, 86] on button "Save" at bounding box center [779, 97] width 40 height 22
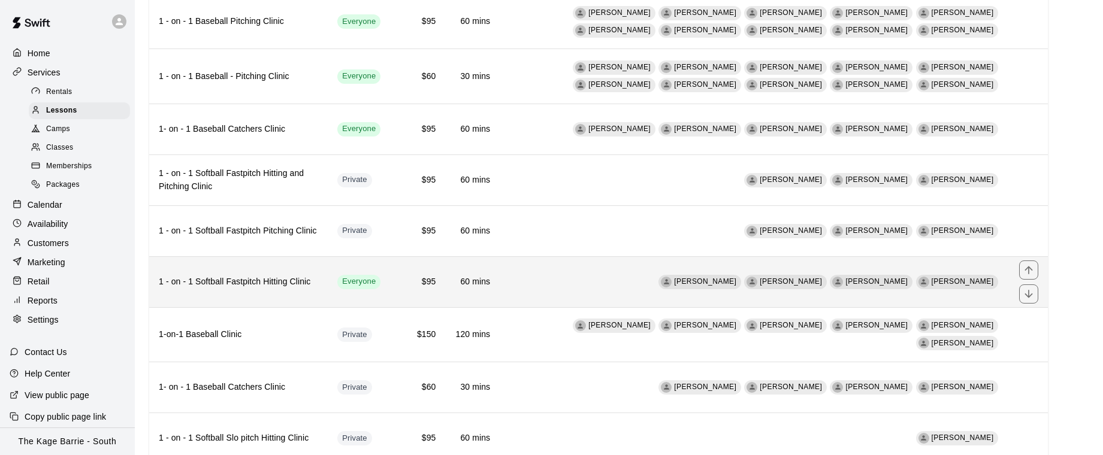
scroll to position [498, 0]
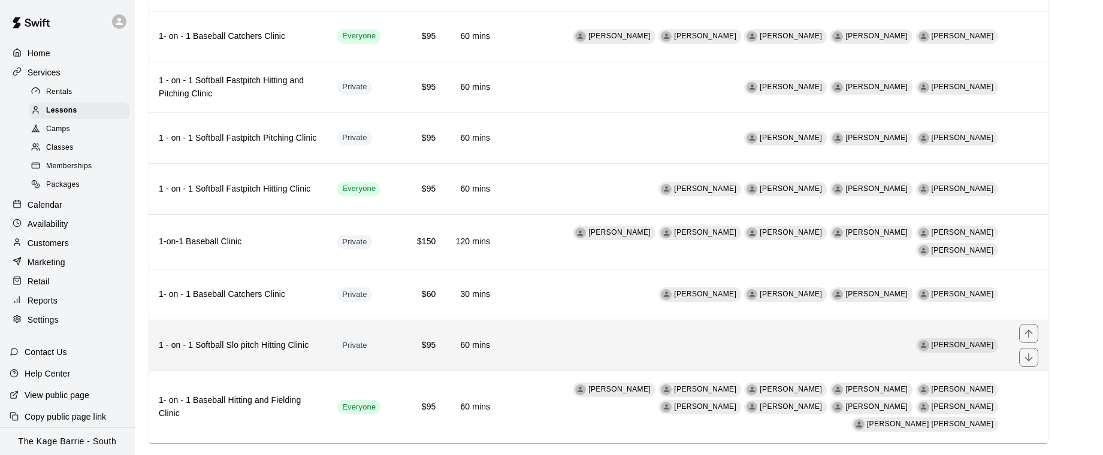
click at [598, 333] on td "[PERSON_NAME]" at bounding box center [755, 345] width 510 height 51
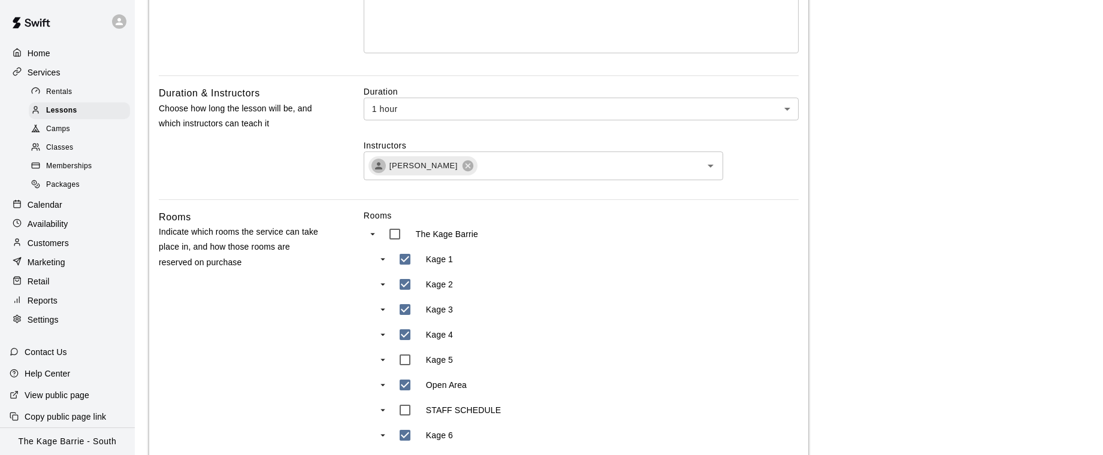
scroll to position [1060, 0]
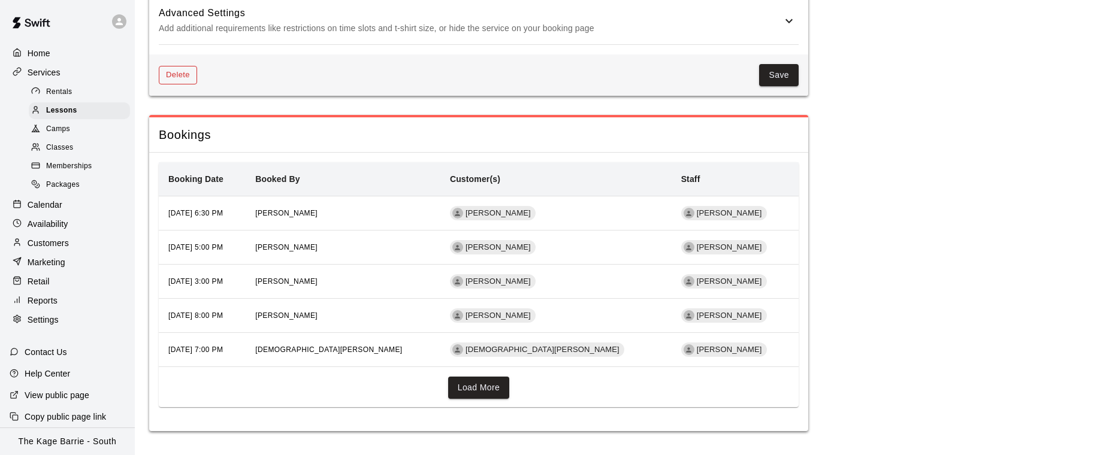
click at [179, 73] on button "Delete" at bounding box center [178, 75] width 38 height 19
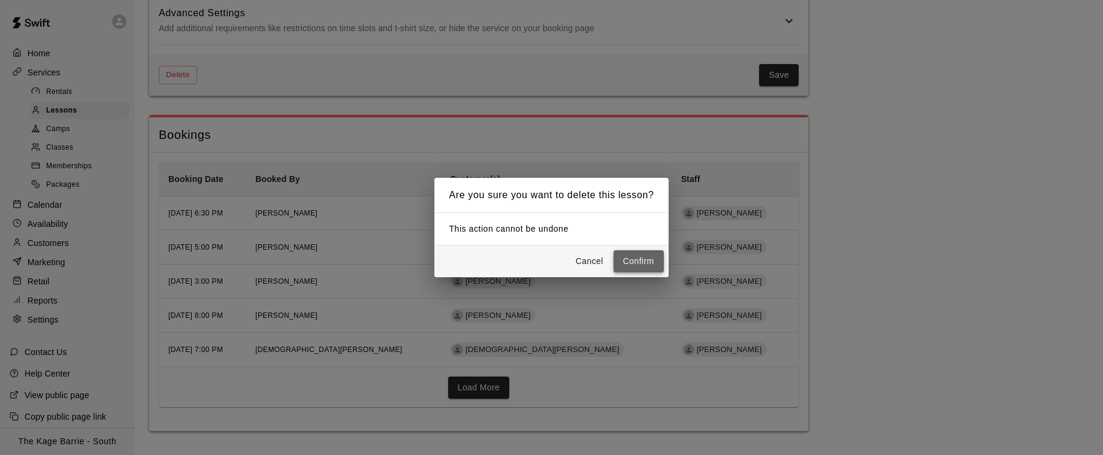
click at [648, 264] on button "Confirm" at bounding box center [638, 261] width 50 height 22
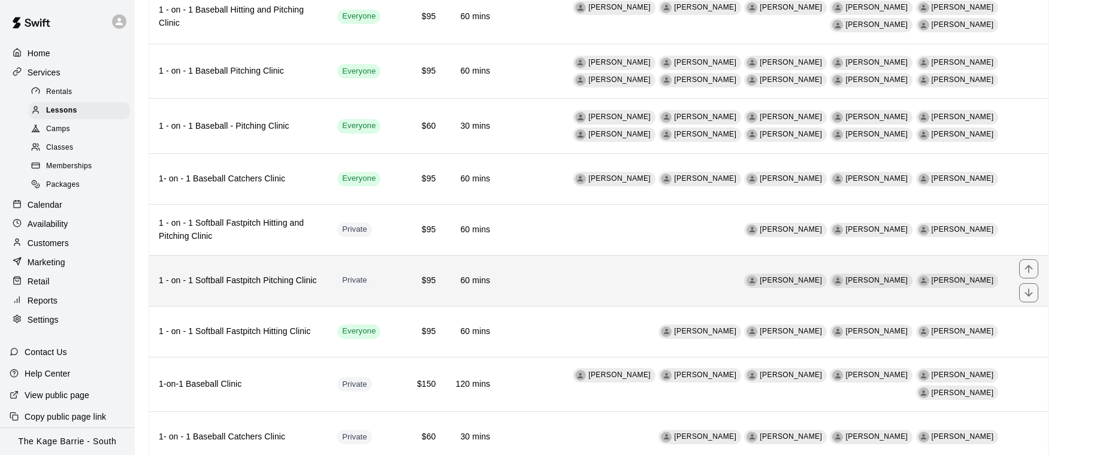
scroll to position [353, 0]
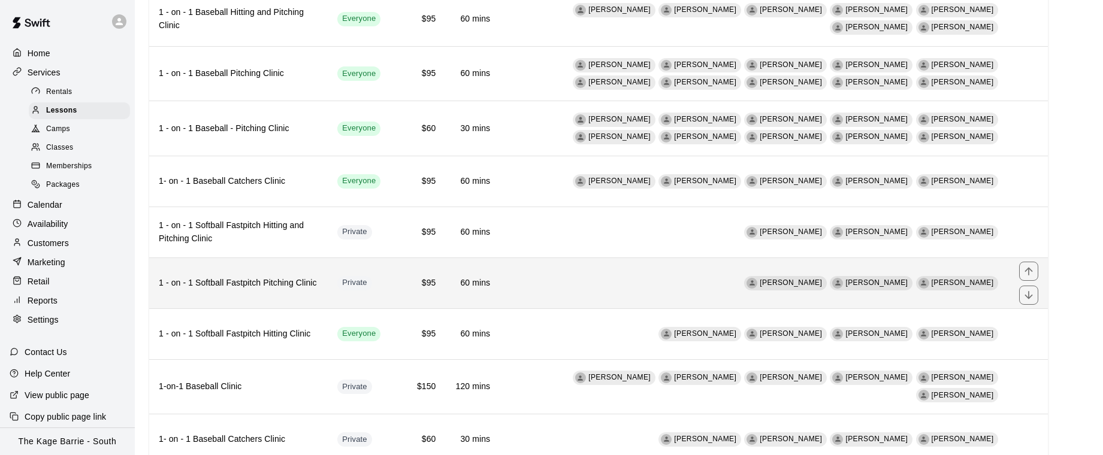
click at [306, 279] on h6 "1 - on - 1 Softball Fastpitch Pitching Clinic" at bounding box center [238, 283] width 159 height 13
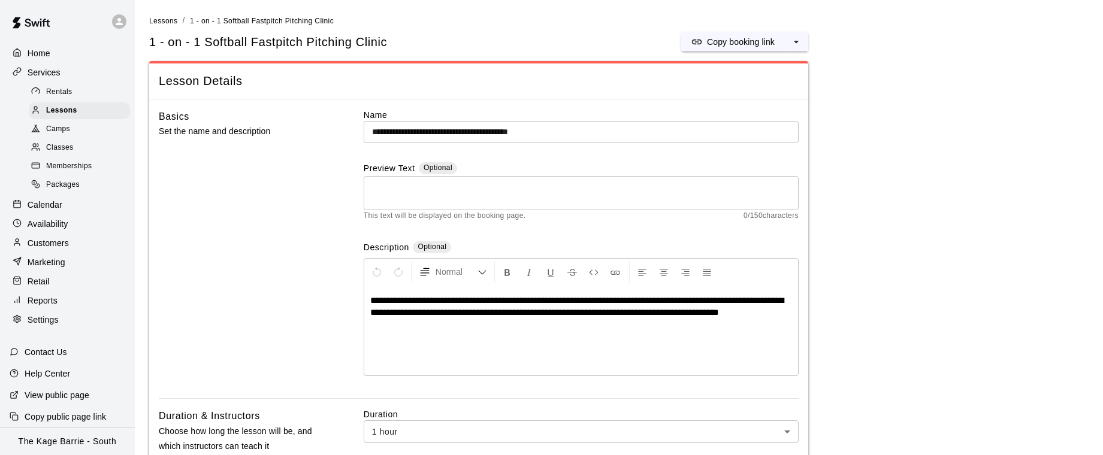
click at [476, 188] on textarea at bounding box center [581, 194] width 418 height 24
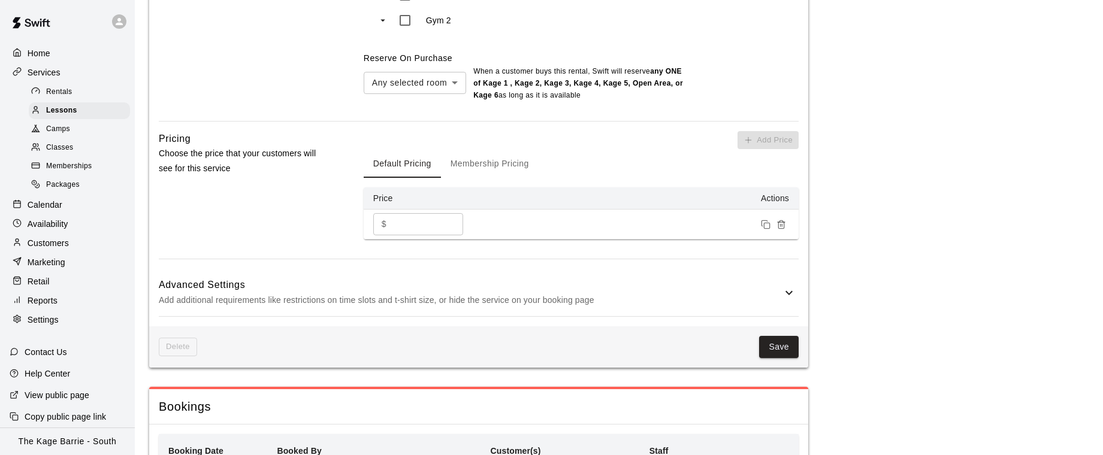
scroll to position [942, 0]
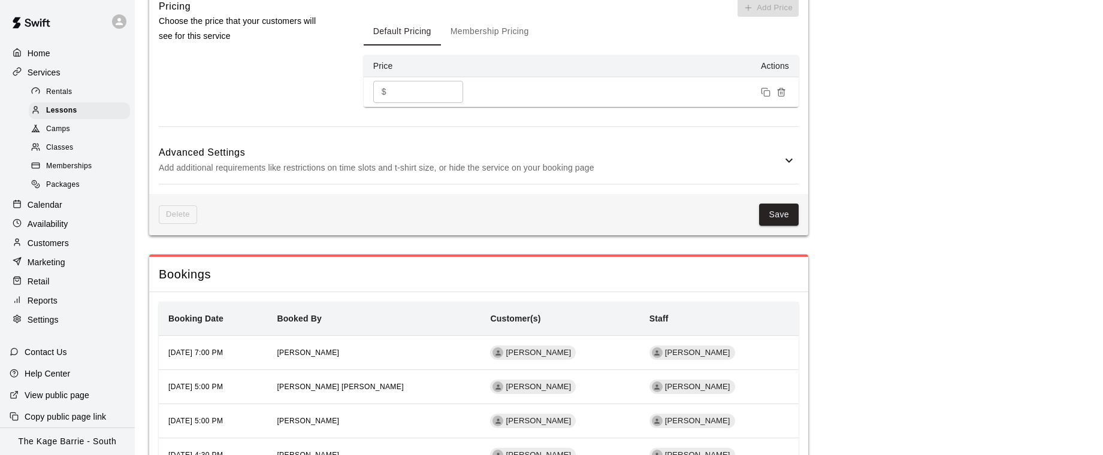
click at [164, 225] on div "Delete Save" at bounding box center [478, 214] width 659 height 41
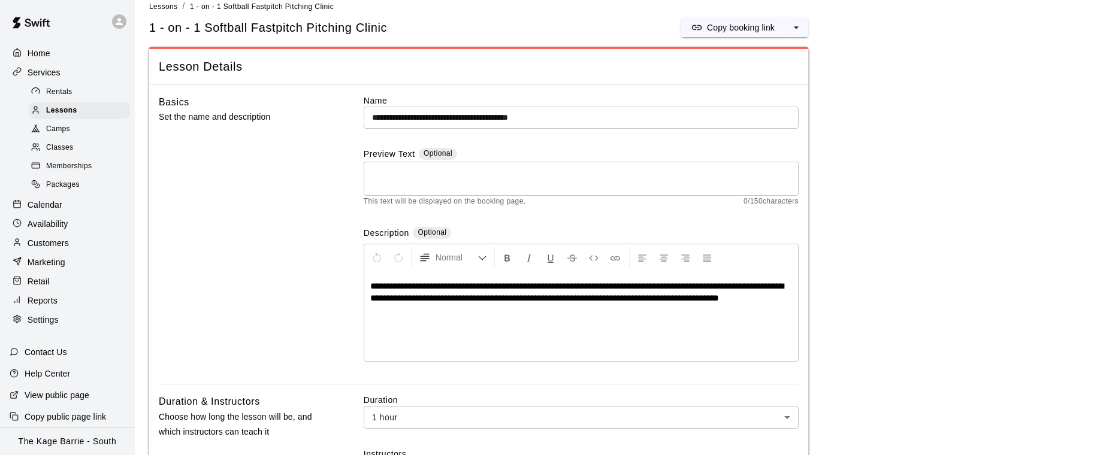
scroll to position [0, 0]
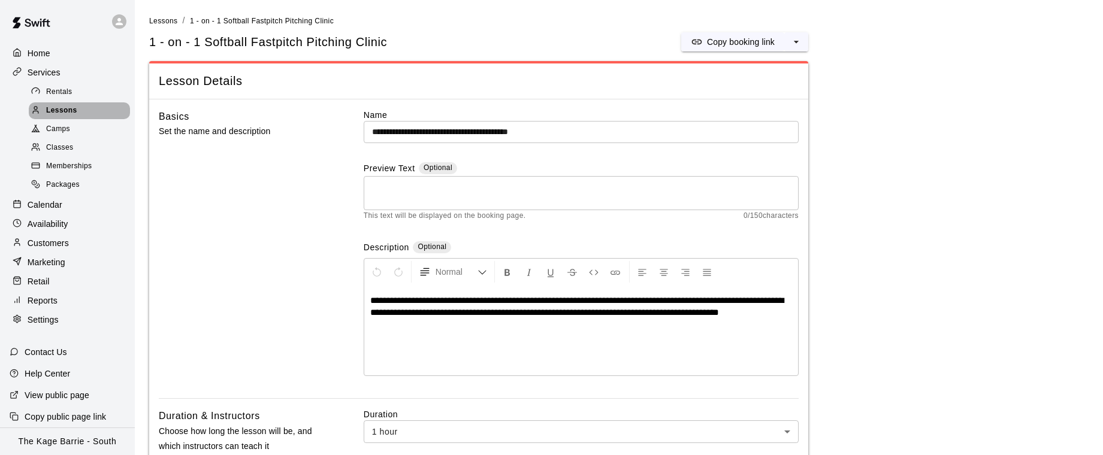
click at [90, 108] on div "Lessons" at bounding box center [79, 110] width 101 height 17
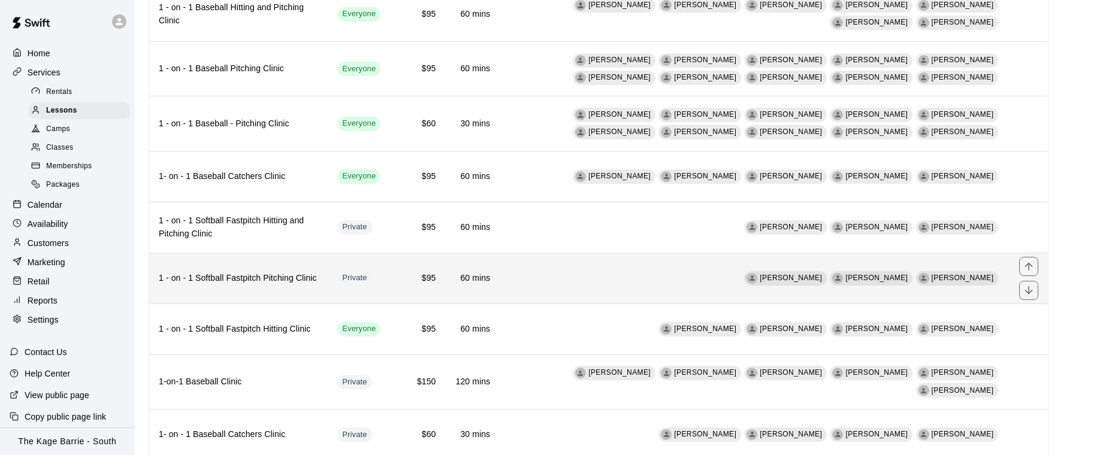
scroll to position [358, 0]
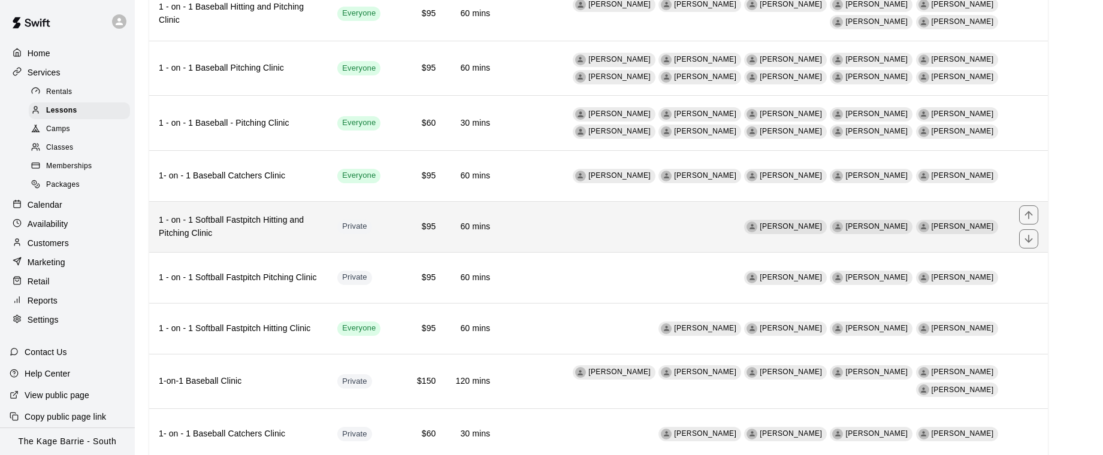
click at [301, 232] on h6 "1 - on - 1 Softball Fastpitch Hitting and Pitching Clinic" at bounding box center [238, 227] width 159 height 26
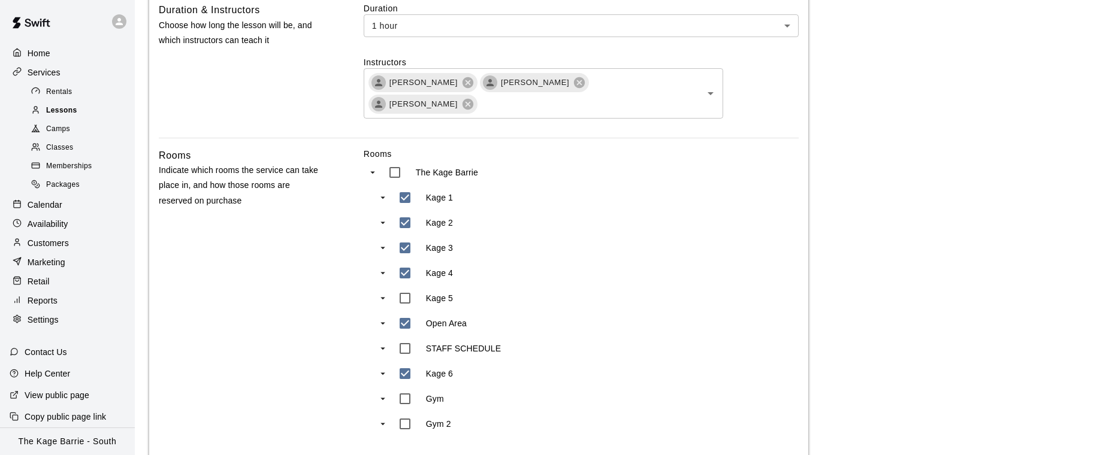
scroll to position [405, 0]
click at [95, 108] on div "Lessons" at bounding box center [79, 110] width 101 height 17
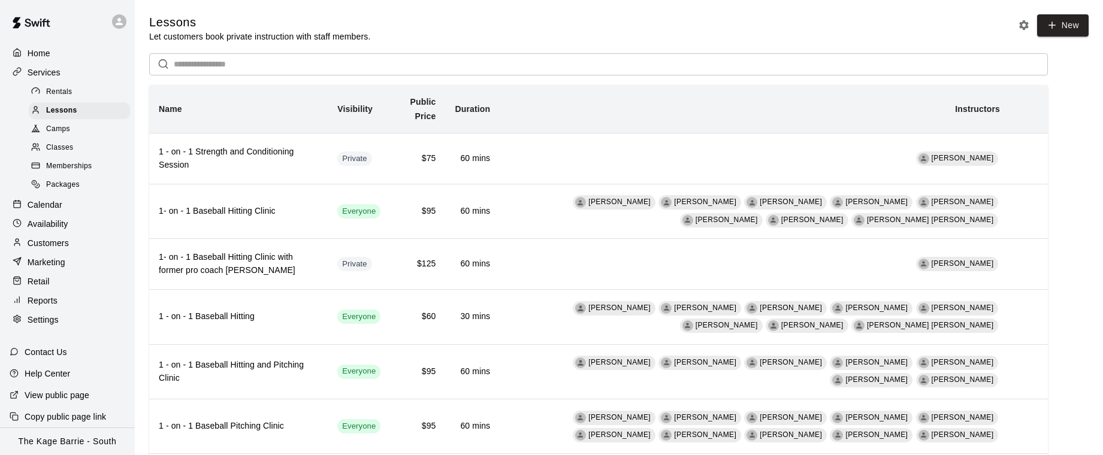
drag, startPoint x: 54, startPoint y: 208, endPoint x: 32, endPoint y: 205, distance: 22.4
click at [54, 208] on p "Calendar" at bounding box center [45, 205] width 35 height 12
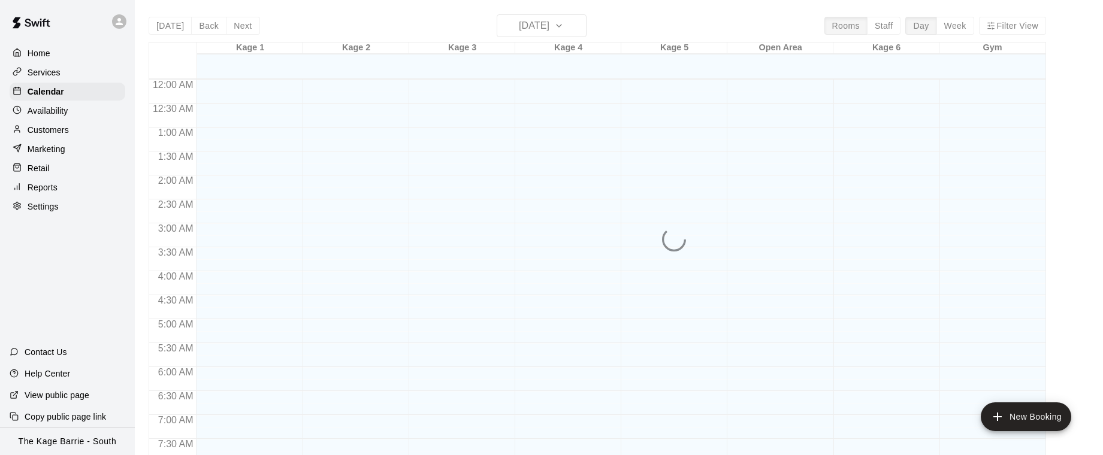
scroll to position [725, 0]
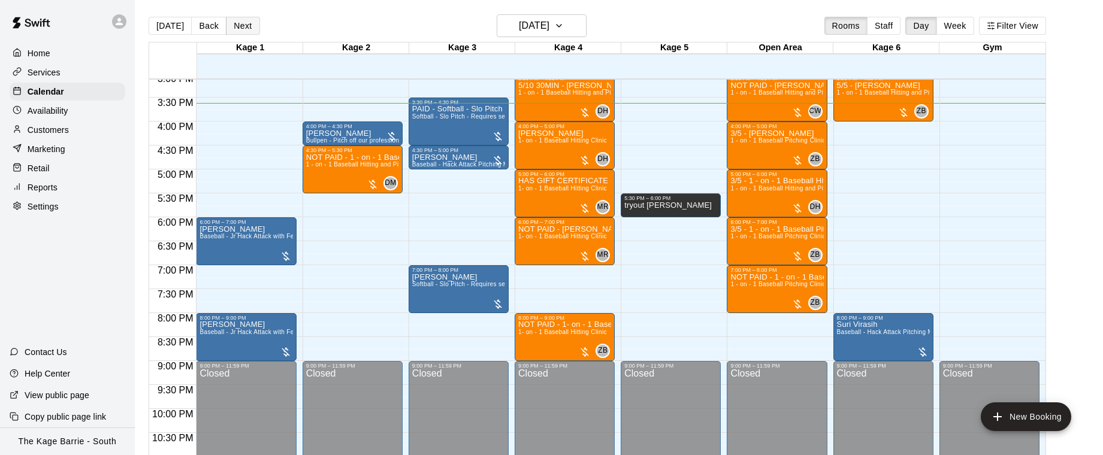
click at [243, 25] on button "Next" at bounding box center [243, 26] width 34 height 18
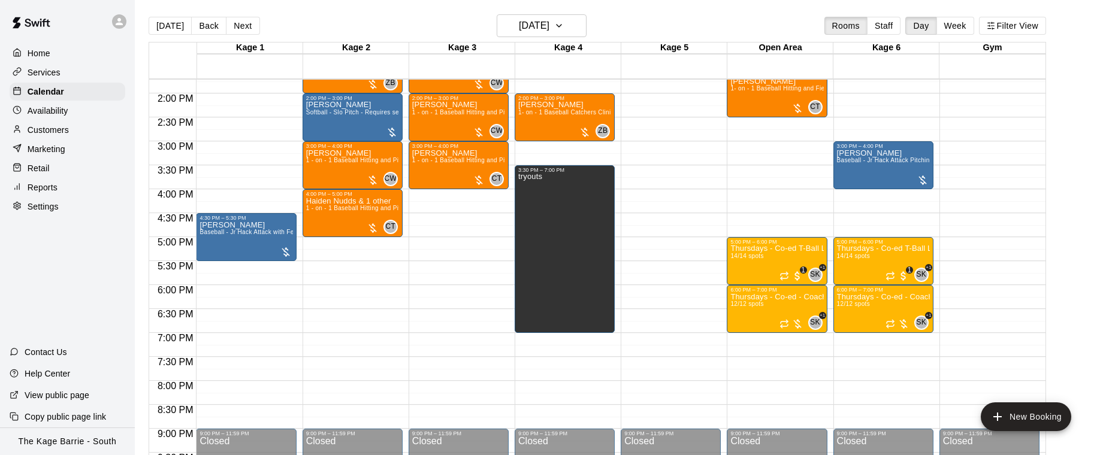
scroll to position [646, 0]
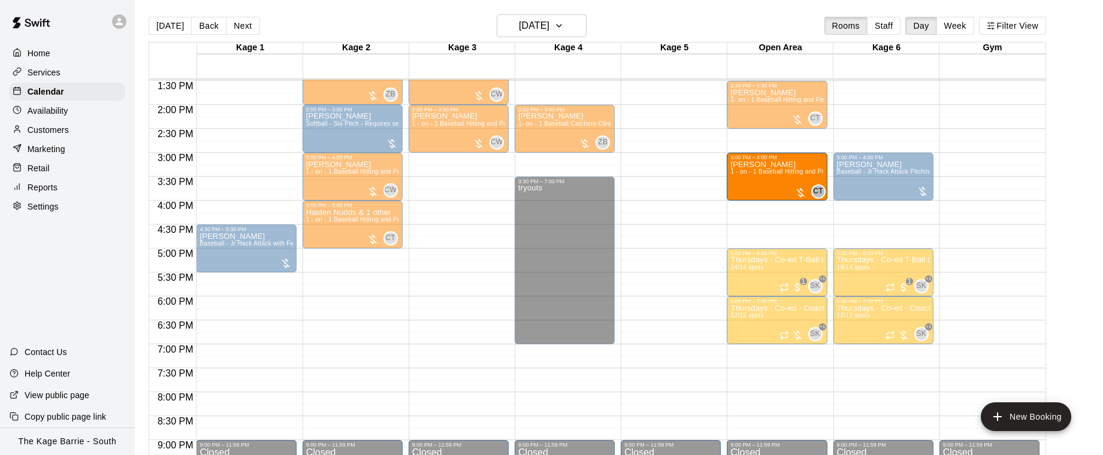
drag, startPoint x: 449, startPoint y: 177, endPoint x: 753, endPoint y: 185, distance: 304.4
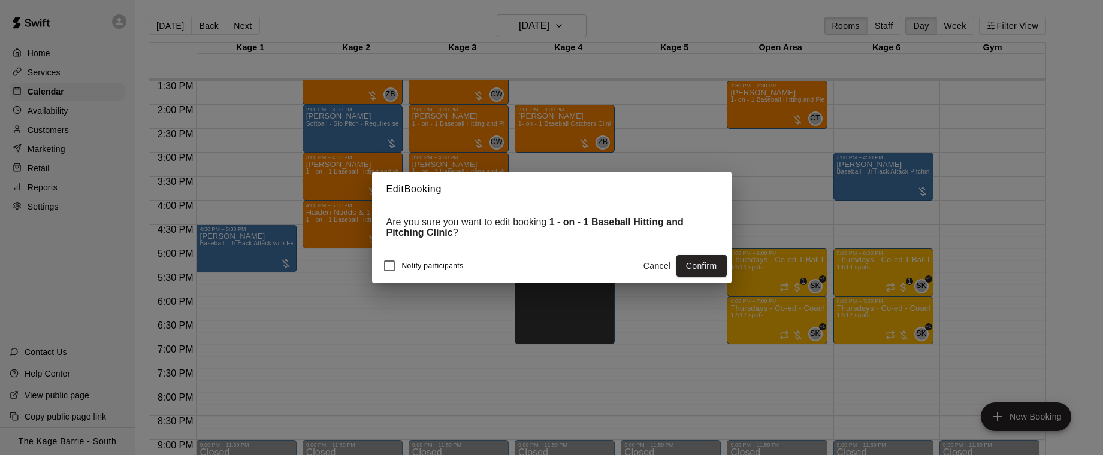
click at [708, 271] on button "Confirm" at bounding box center [701, 266] width 50 height 22
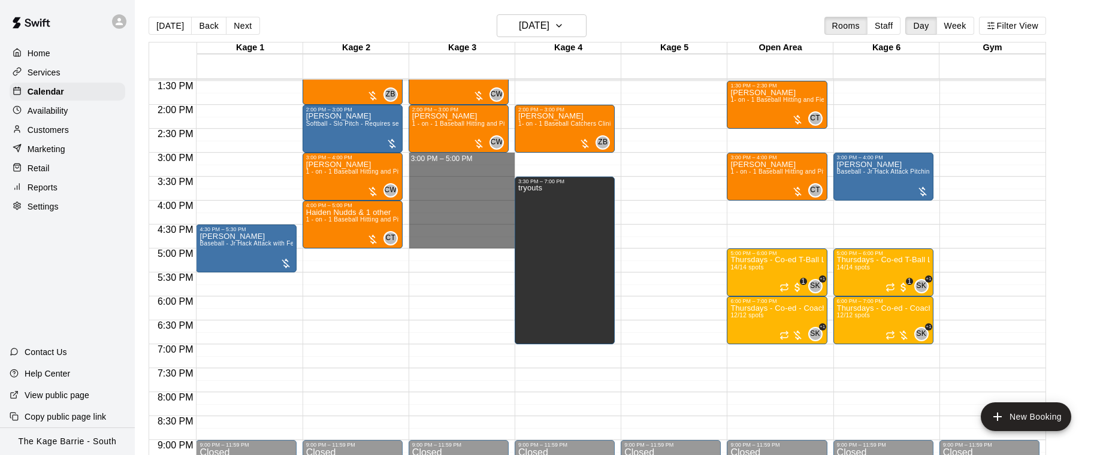
drag, startPoint x: 466, startPoint y: 155, endPoint x: 469, endPoint y: 242, distance: 86.9
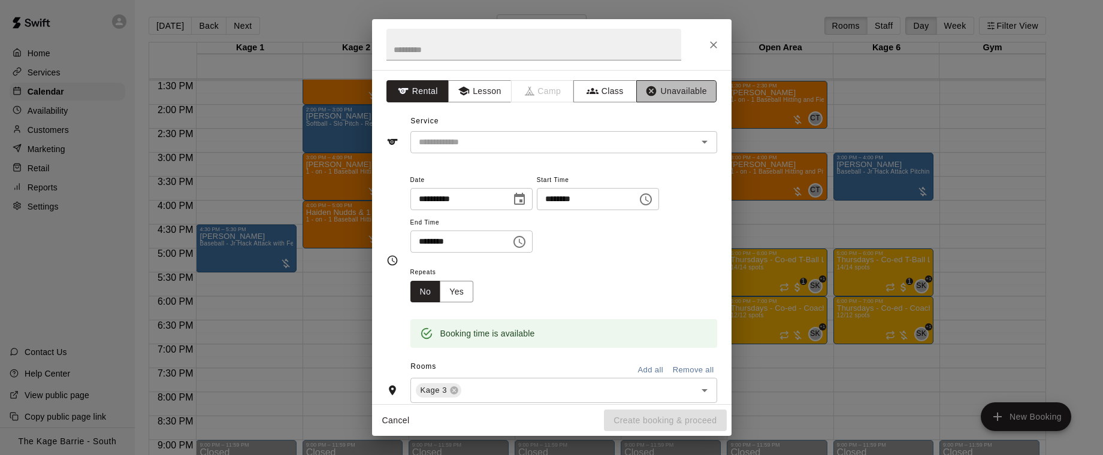
drag, startPoint x: 699, startPoint y: 91, endPoint x: 664, endPoint y: 81, distance: 35.5
click at [699, 91] on button "Unavailable" at bounding box center [676, 91] width 80 height 22
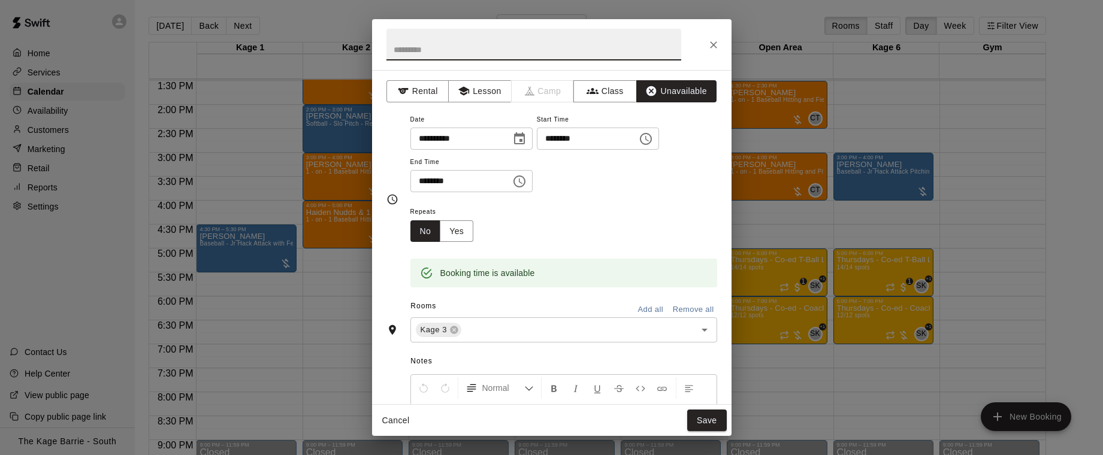
click at [529, 46] on input "text" at bounding box center [533, 45] width 295 height 32
type input "****"
click at [718, 420] on button "Save" at bounding box center [707, 421] width 40 height 22
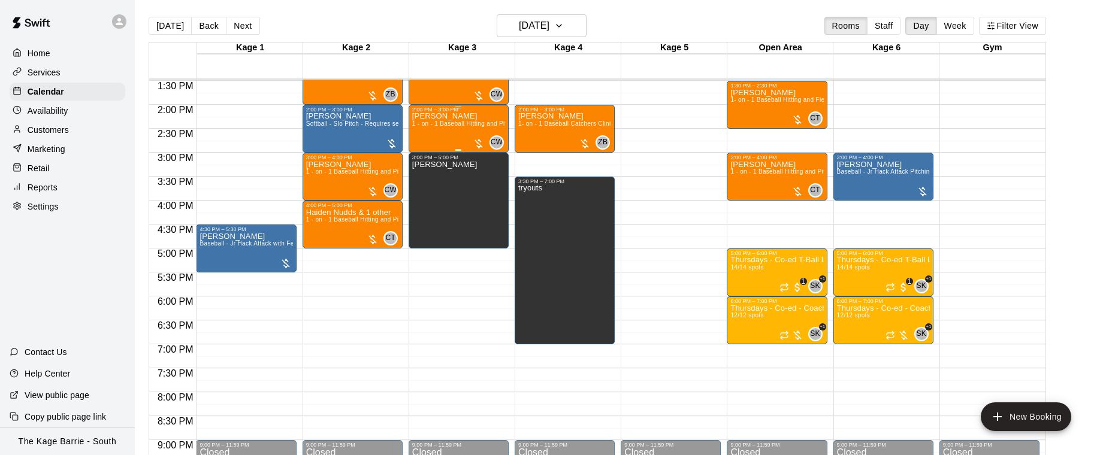
scroll to position [11, 0]
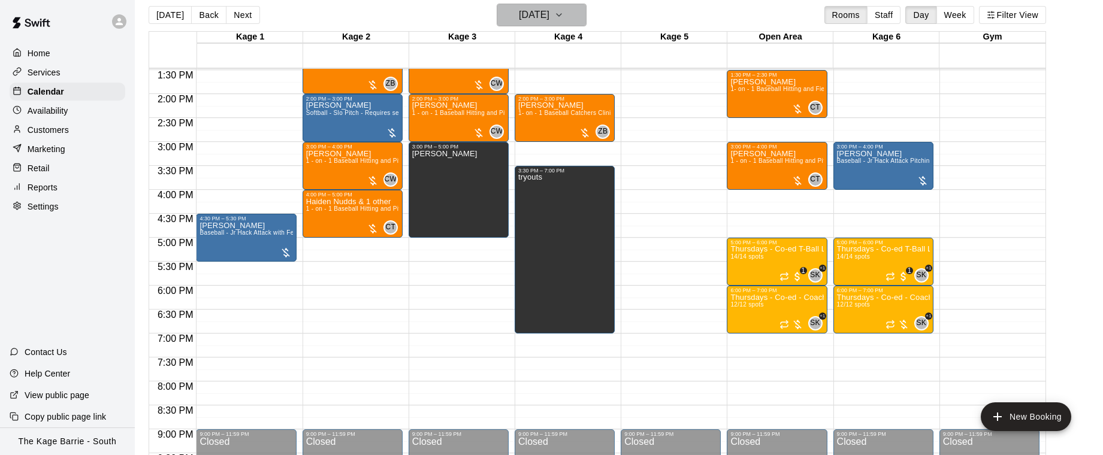
click at [583, 17] on button "[DATE]" at bounding box center [542, 15] width 90 height 23
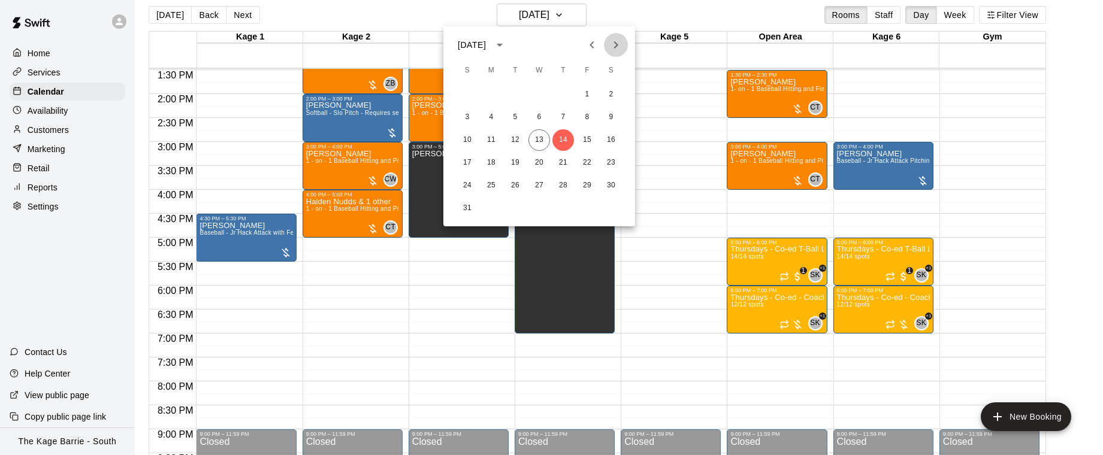
click at [615, 43] on icon "Next month" at bounding box center [616, 44] width 4 height 7
click at [565, 117] on button "11" at bounding box center [563, 118] width 22 height 22
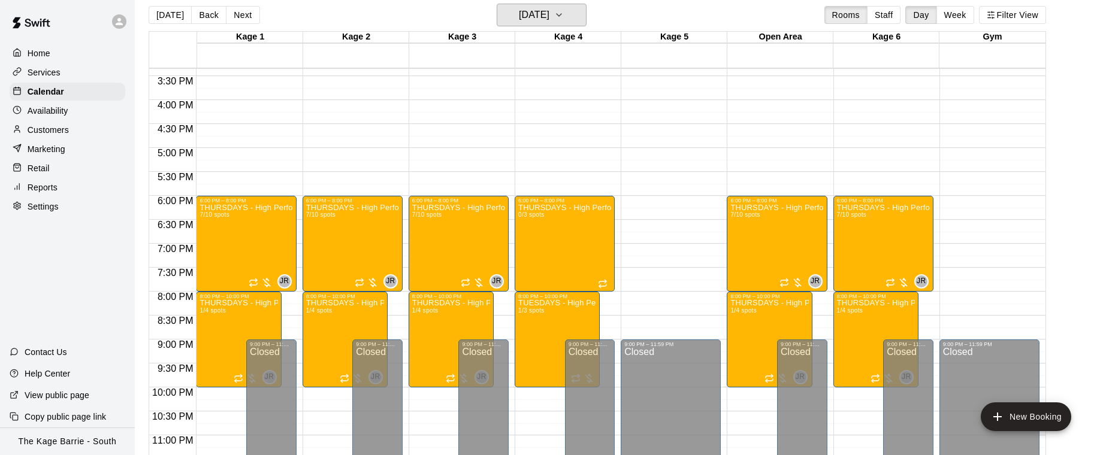
scroll to position [761, 0]
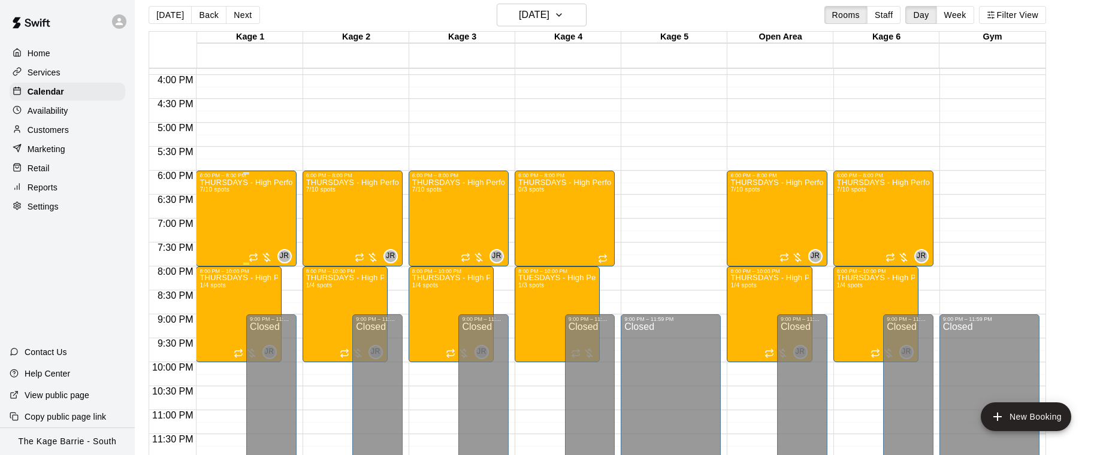
click at [229, 208] on div "THURSDAYS - High Performance Hitting Program - Baseball Program - 12U - 14U 7/1…" at bounding box center [245, 406] width 93 height 455
click at [212, 192] on icon "edit" at bounding box center [212, 191] width 11 height 11
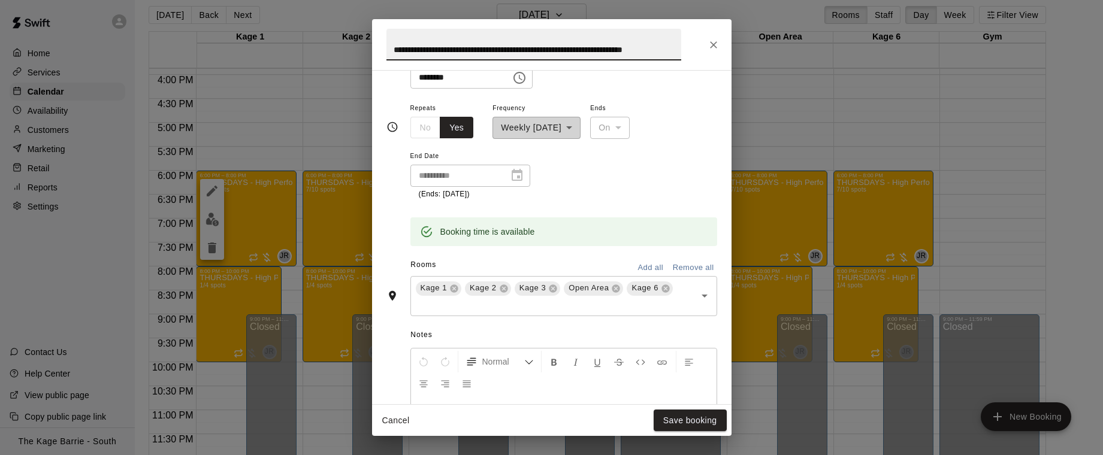
scroll to position [214, 0]
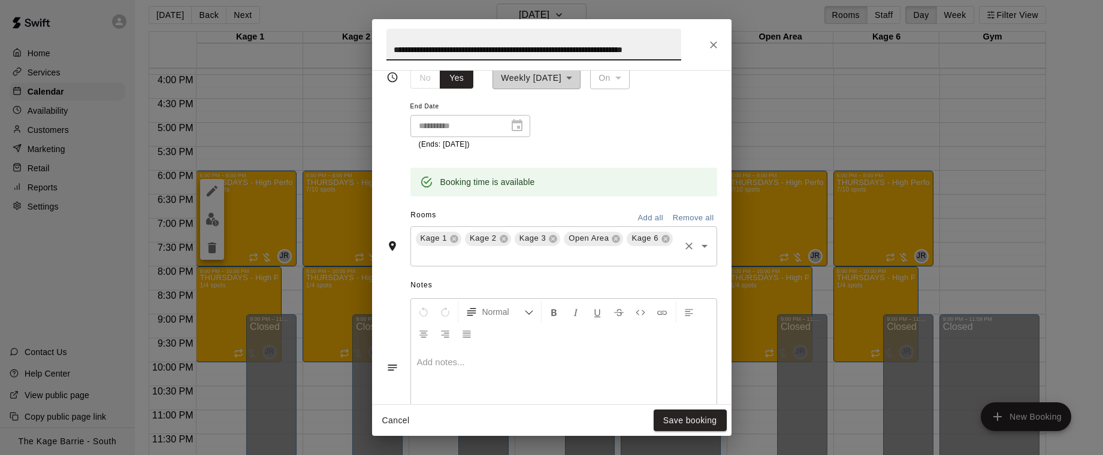
click at [616, 241] on icon at bounding box center [616, 239] width 8 height 8
click at [603, 238] on icon at bounding box center [603, 239] width 10 height 10
click at [705, 420] on button "Save booking" at bounding box center [690, 421] width 73 height 22
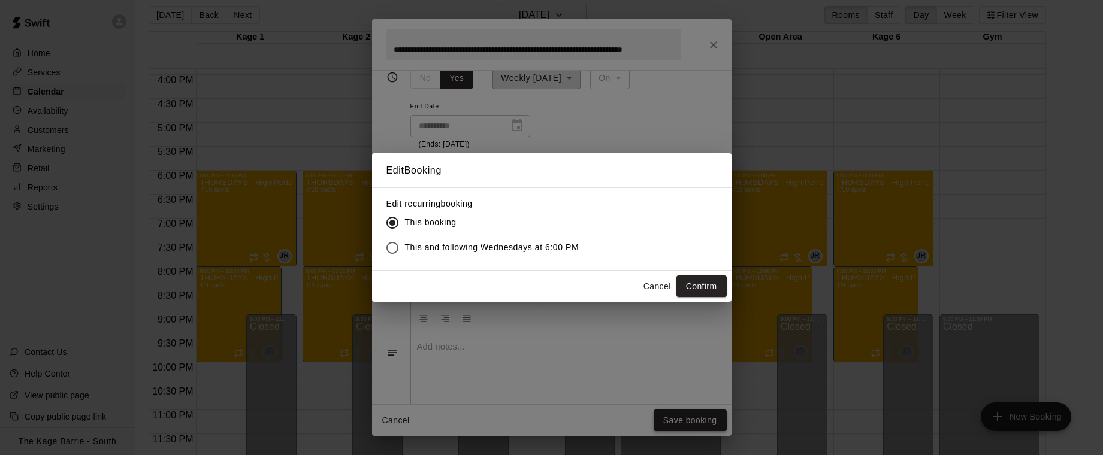
scroll to position [0, 0]
click at [702, 291] on button "Confirm" at bounding box center [701, 287] width 50 height 22
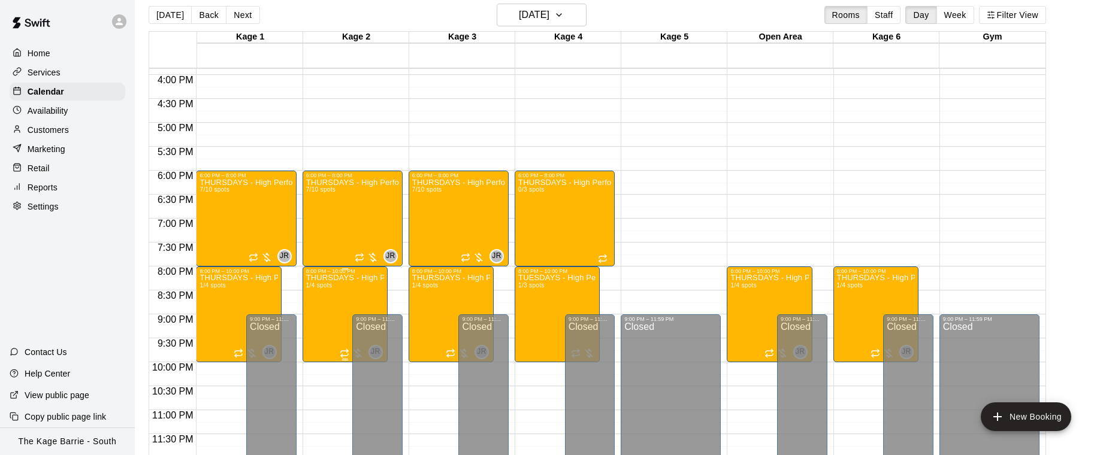
click at [319, 292] on icon "edit" at bounding box center [318, 287] width 14 height 14
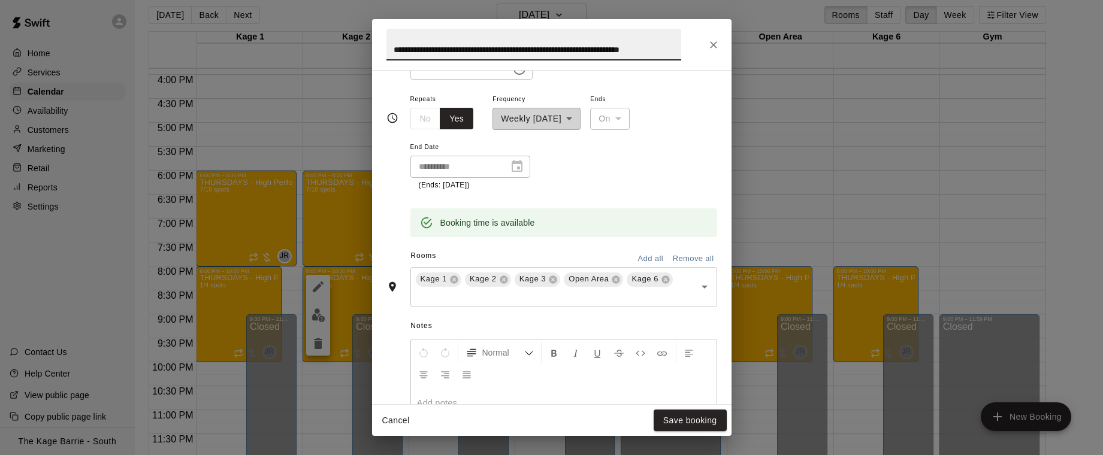
scroll to position [182, 0]
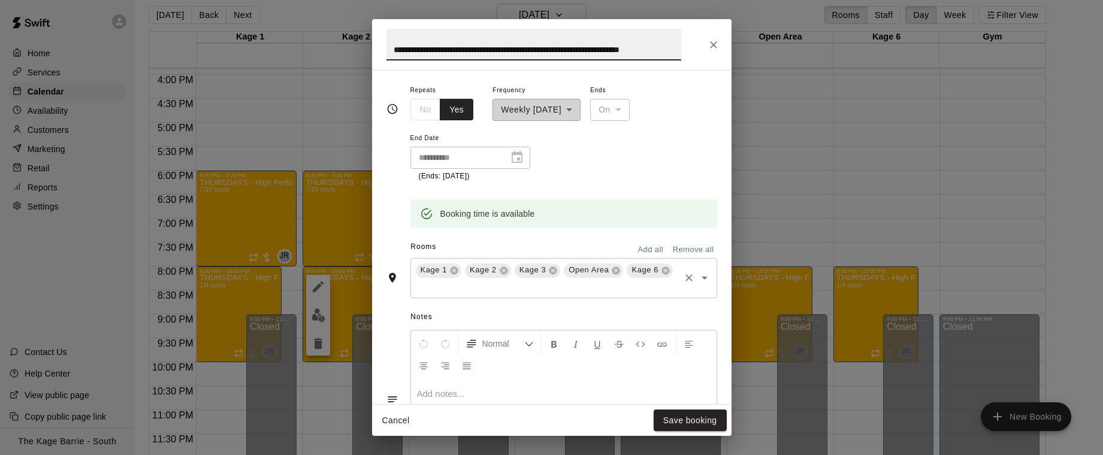
click at [664, 271] on icon at bounding box center [665, 271] width 8 height 8
click at [618, 269] on icon at bounding box center [616, 271] width 8 height 8
click at [701, 420] on button "Save booking" at bounding box center [690, 421] width 73 height 22
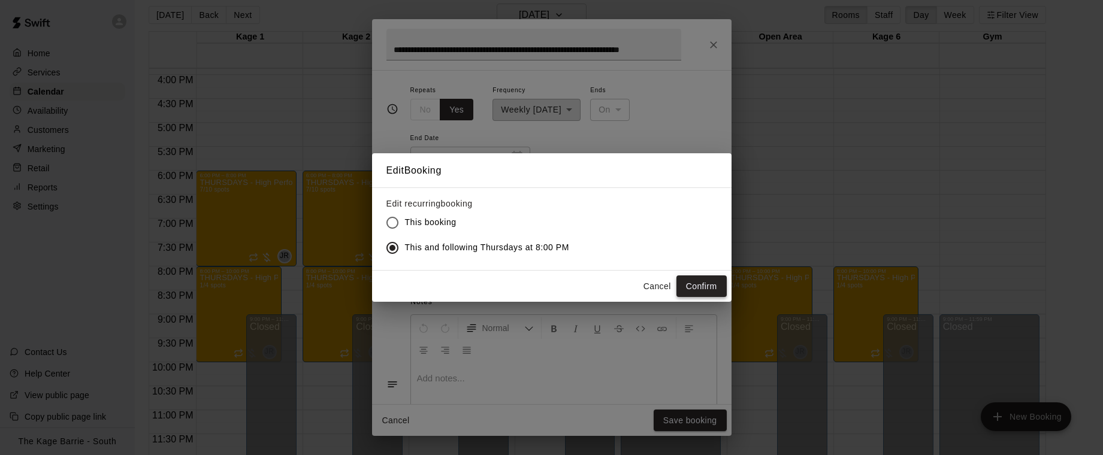
click at [703, 282] on button "Confirm" at bounding box center [701, 287] width 50 height 22
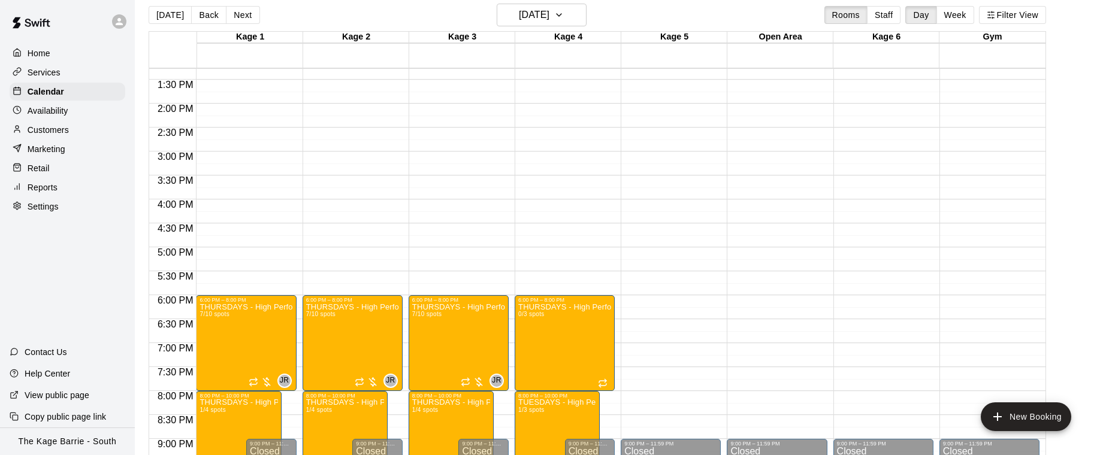
scroll to position [761, 0]
